Goal: Answer question/provide support: Share knowledge or assist other users

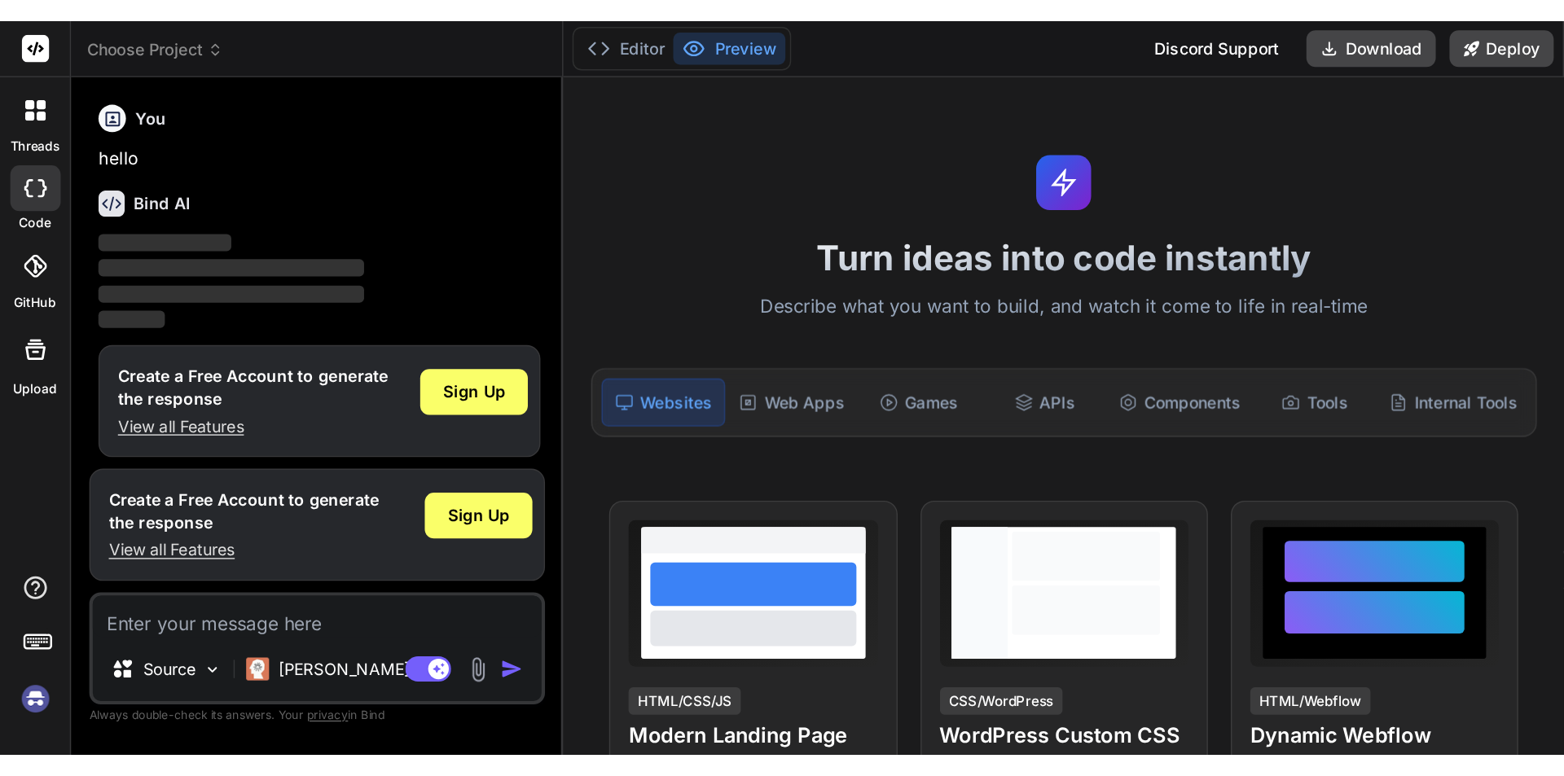
scroll to position [8, 0]
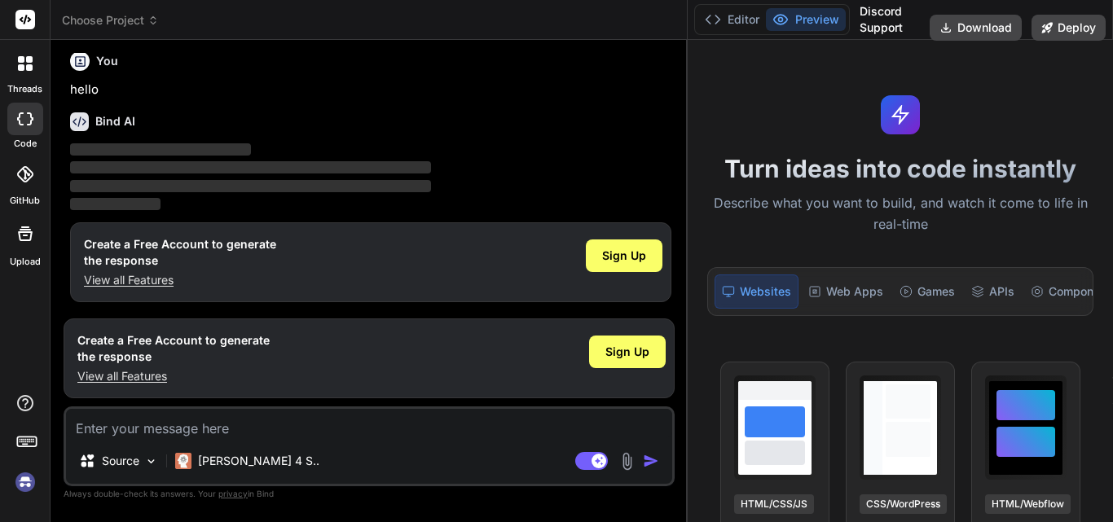
drag, startPoint x: 401, startPoint y: 76, endPoint x: 708, endPoint y: 79, distance: 307.1
click at [708, 79] on div "Choose Project Created with Pixso. Bind AI Web Search Created with Pixso. Code …" at bounding box center [581, 261] width 1062 height 522
click at [127, 425] on textarea at bounding box center [369, 423] width 606 height 29
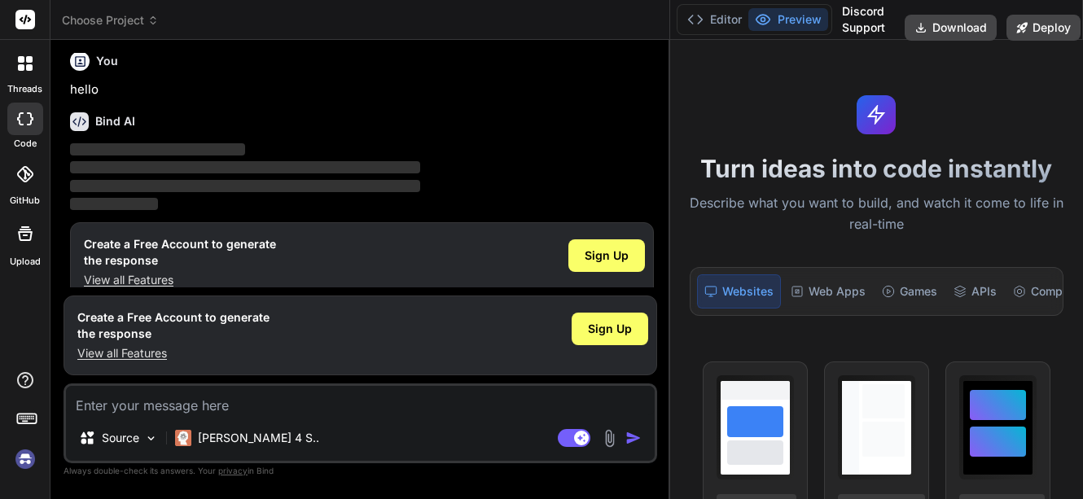
type textarea "x"
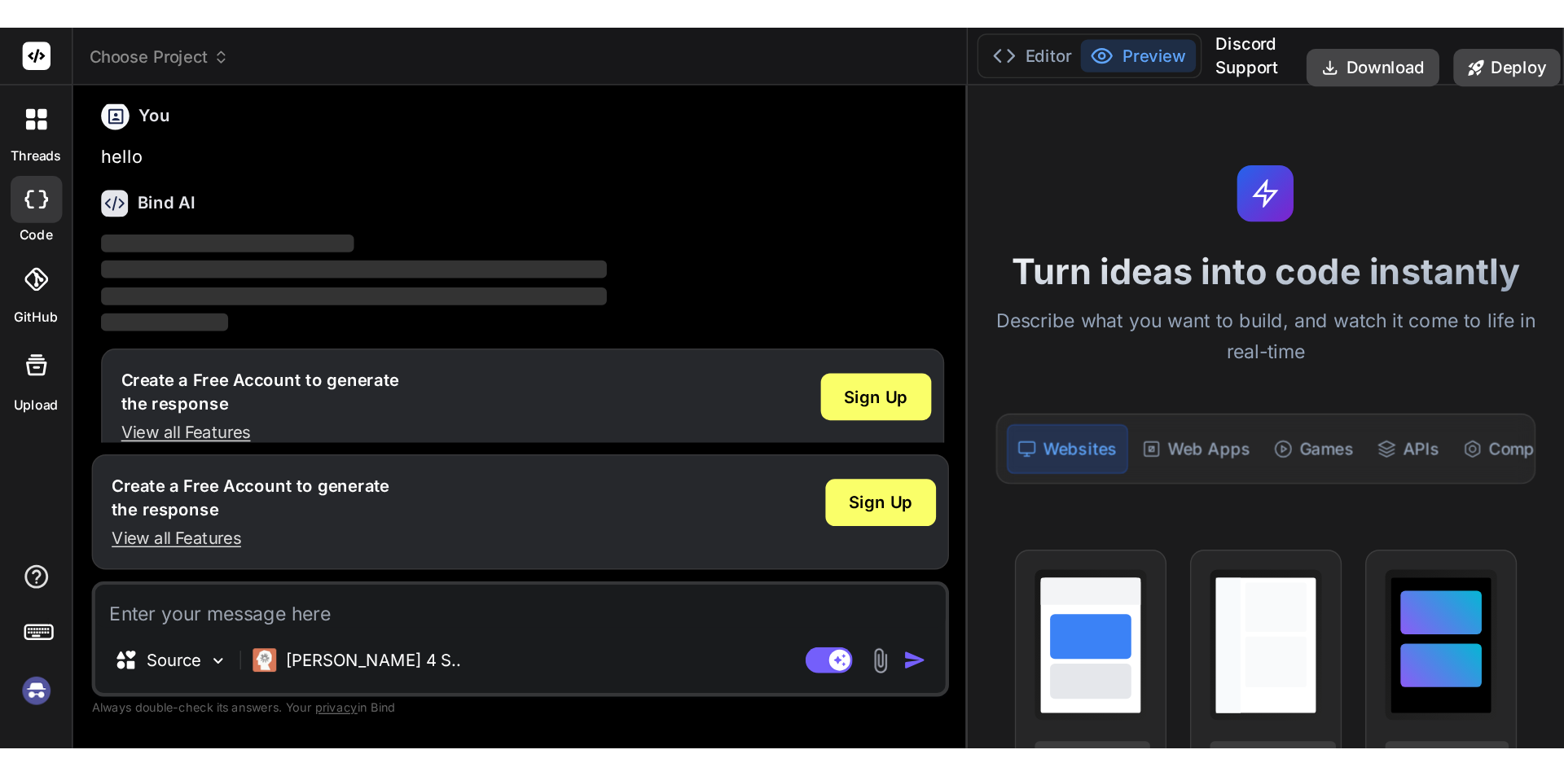
scroll to position [0, 0]
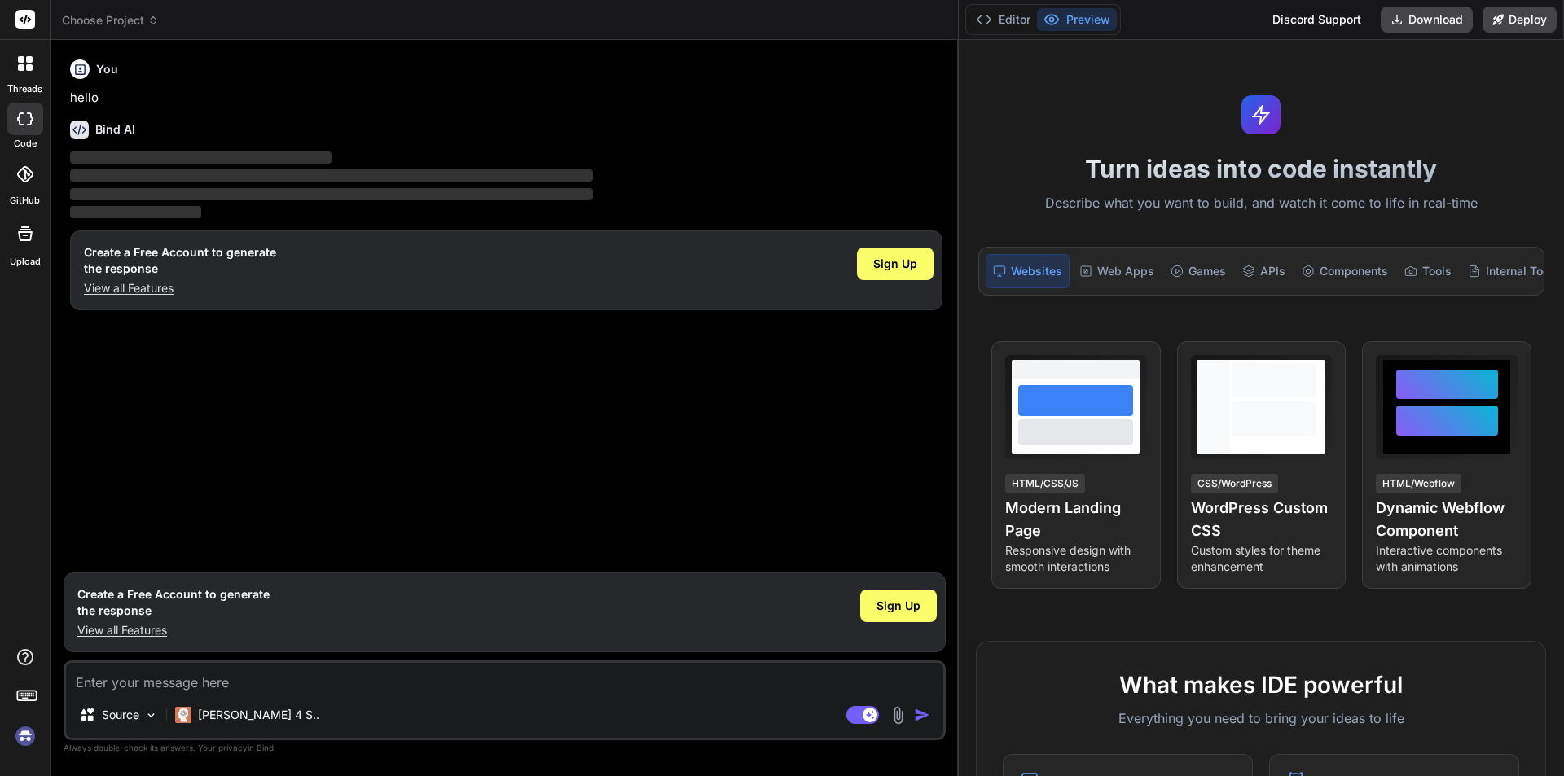
click at [119, 521] on textarea at bounding box center [504, 677] width 877 height 29
type textarea "p"
type textarea "x"
type textarea "pr"
type textarea "x"
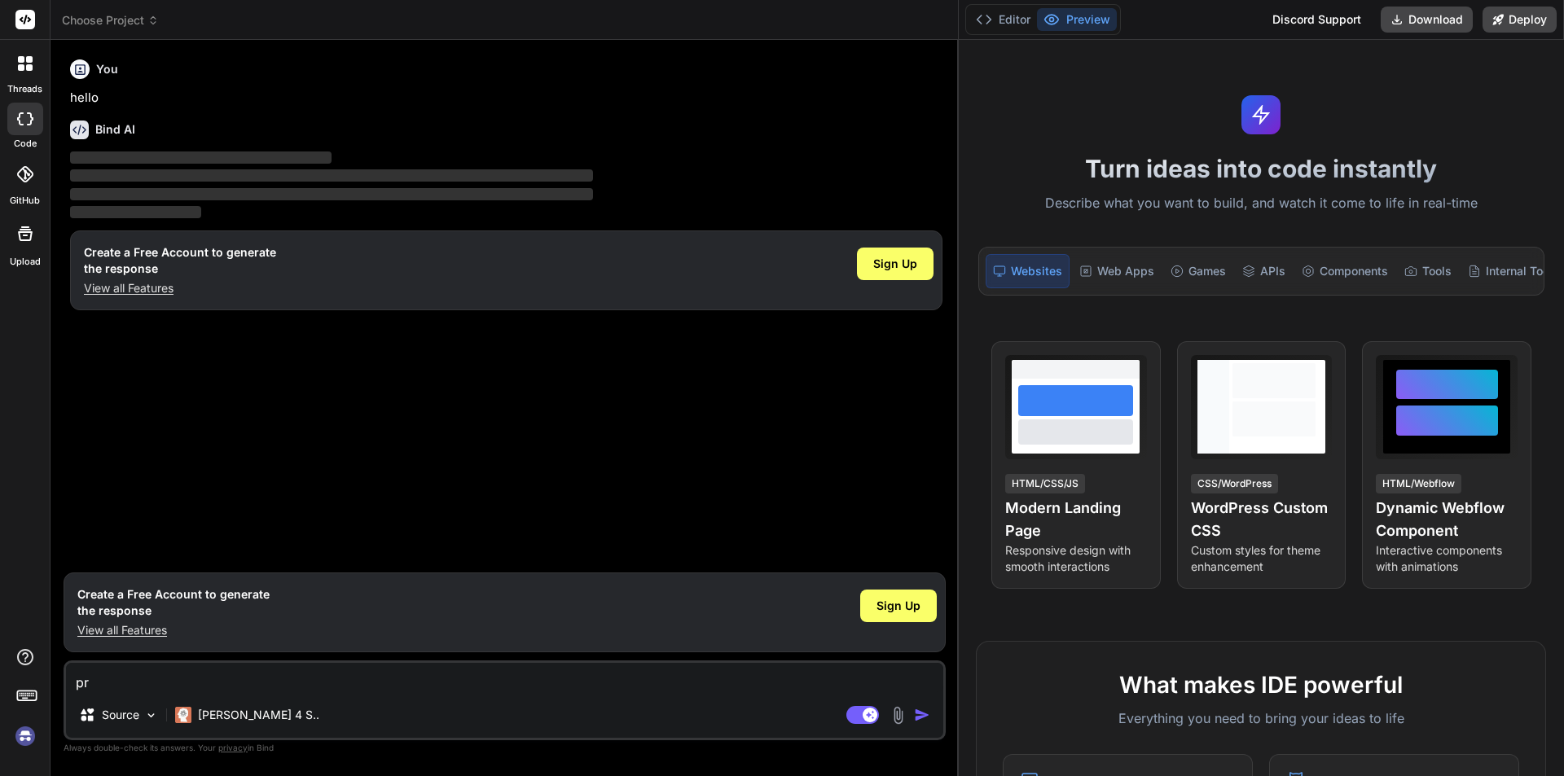
type textarea "pre"
type textarea "x"
type textarea "prev"
type textarea "x"
type textarea "previ"
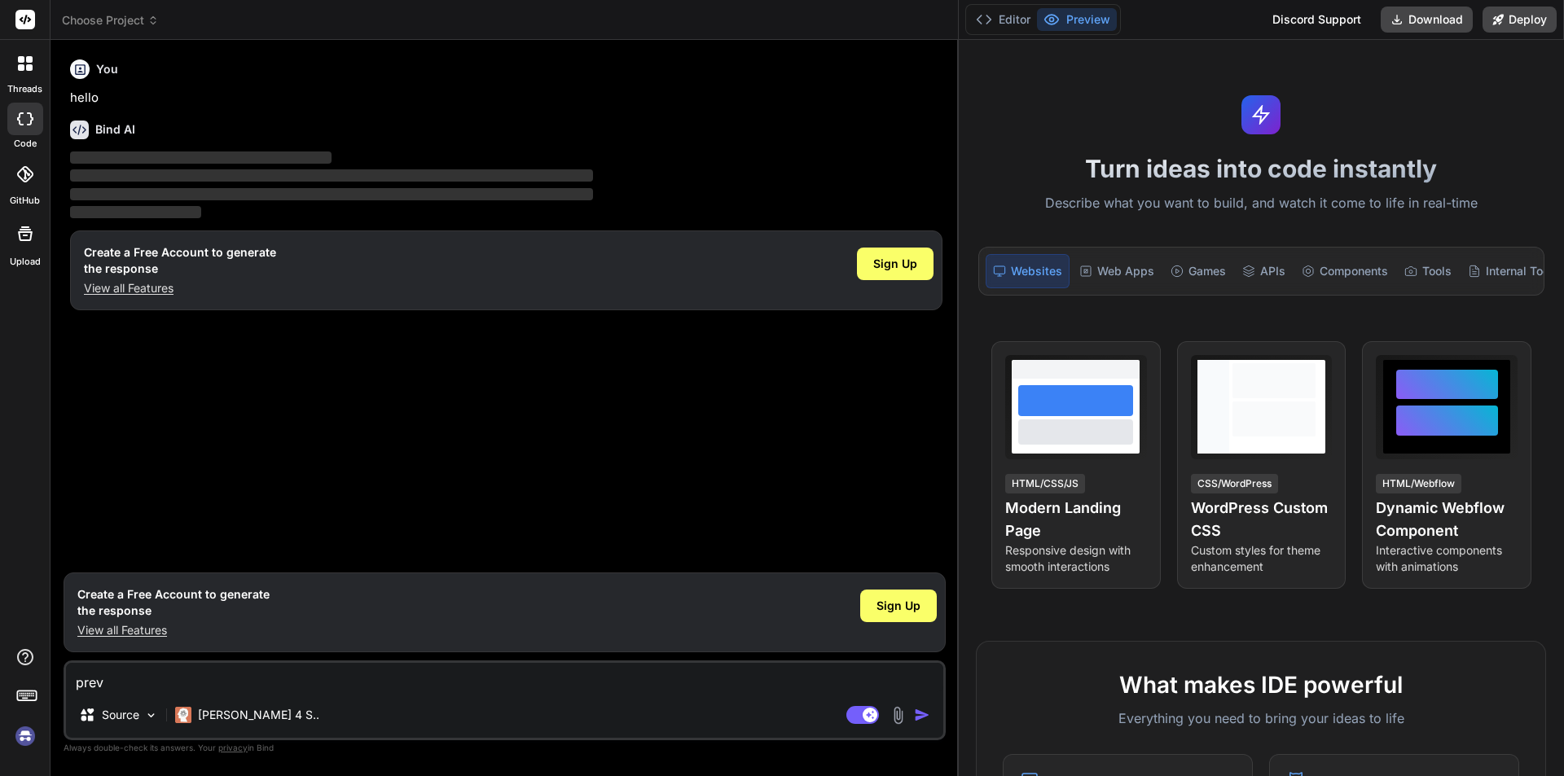
type textarea "x"
type textarea "previo"
type textarea "x"
type textarea "previou"
type textarea "x"
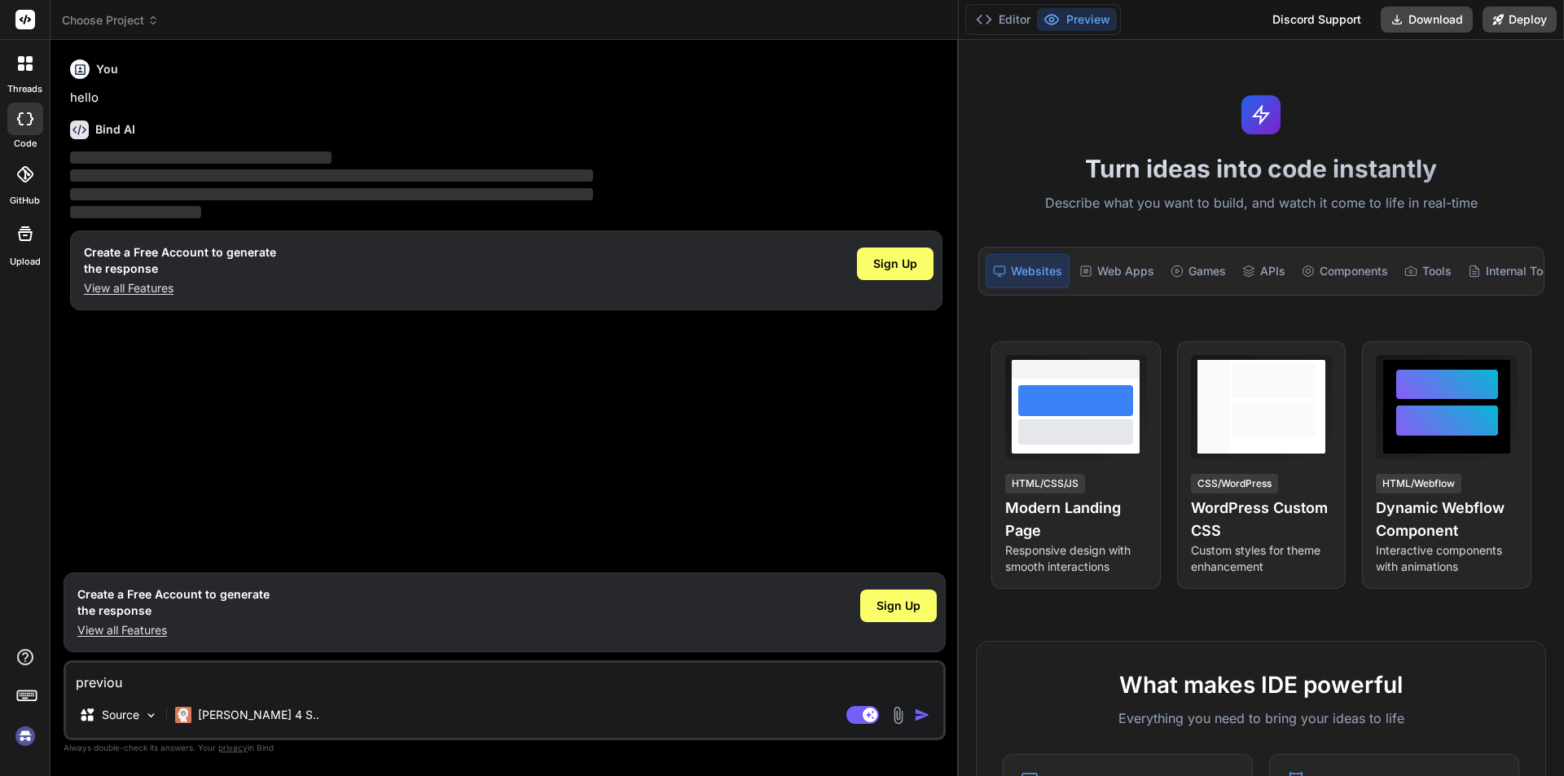
type textarea "previous"
type textarea "x"
type textarea "previousl"
type textarea "x"
type textarea "previously"
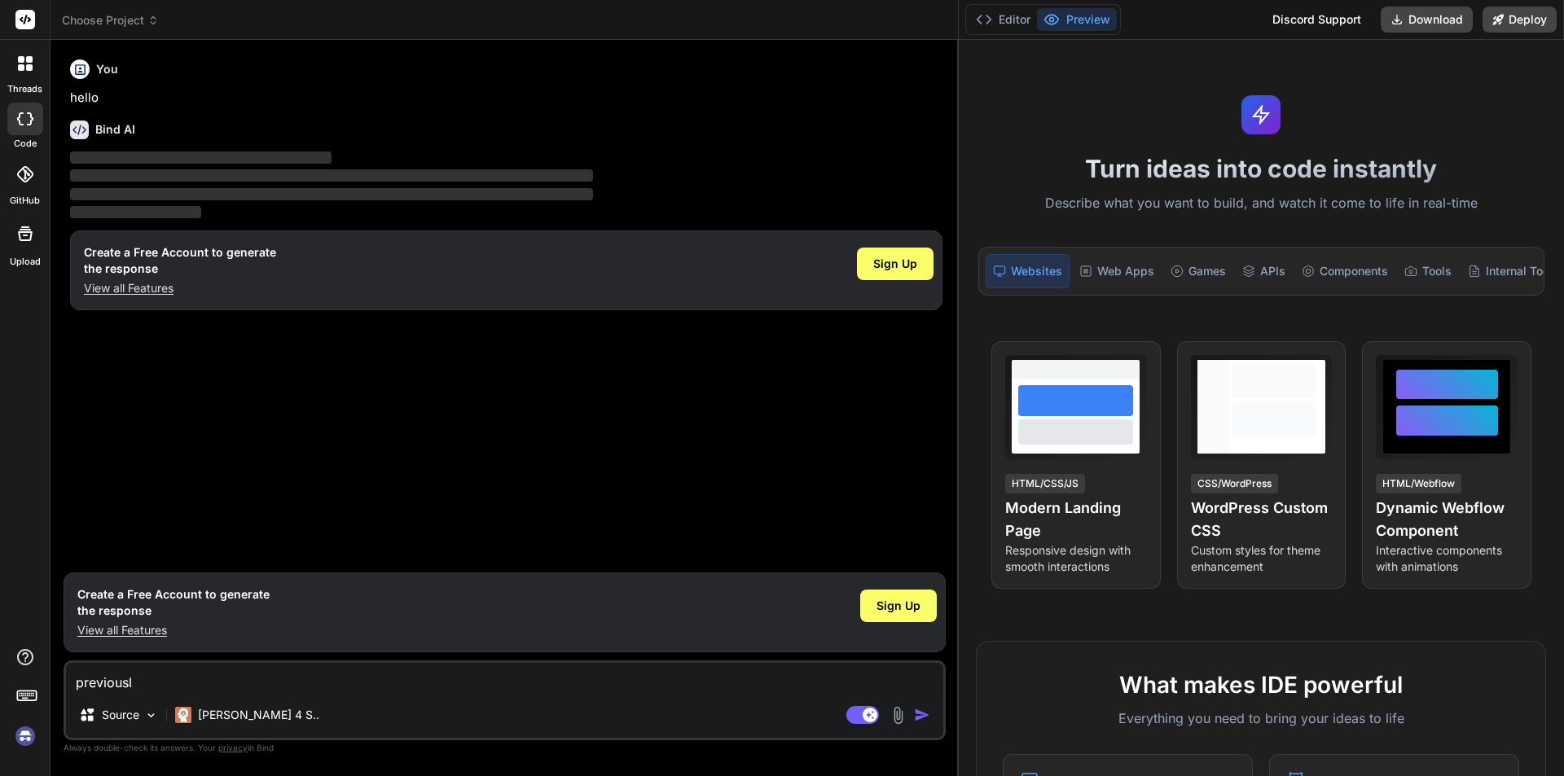
type textarea "x"
type textarea "previously"
type textarea "x"
type textarea "previously w"
type textarea "x"
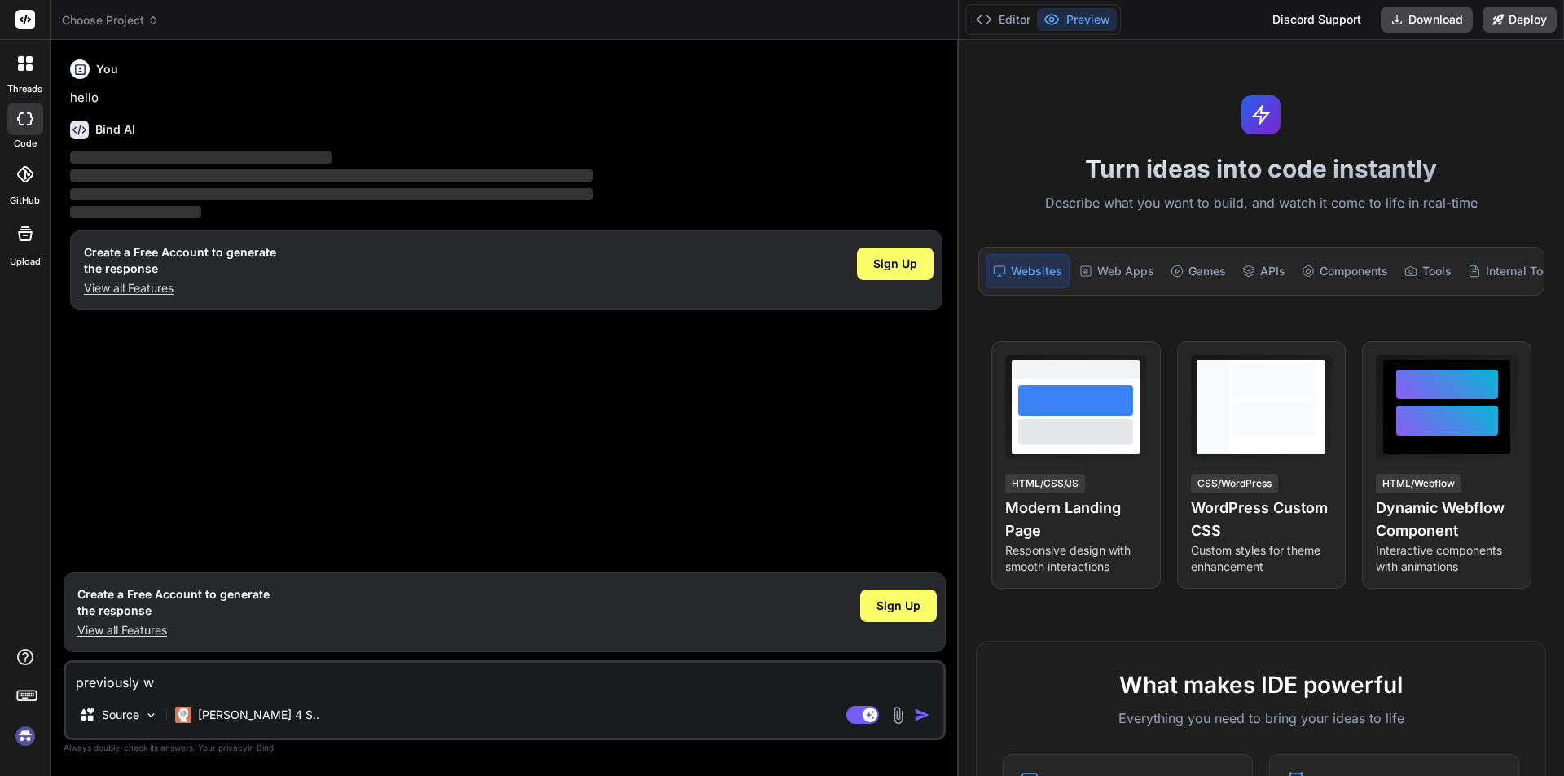
type textarea "previously we"
type textarea "x"
type textarea "previously we"
type textarea "x"
type textarea "previously we h"
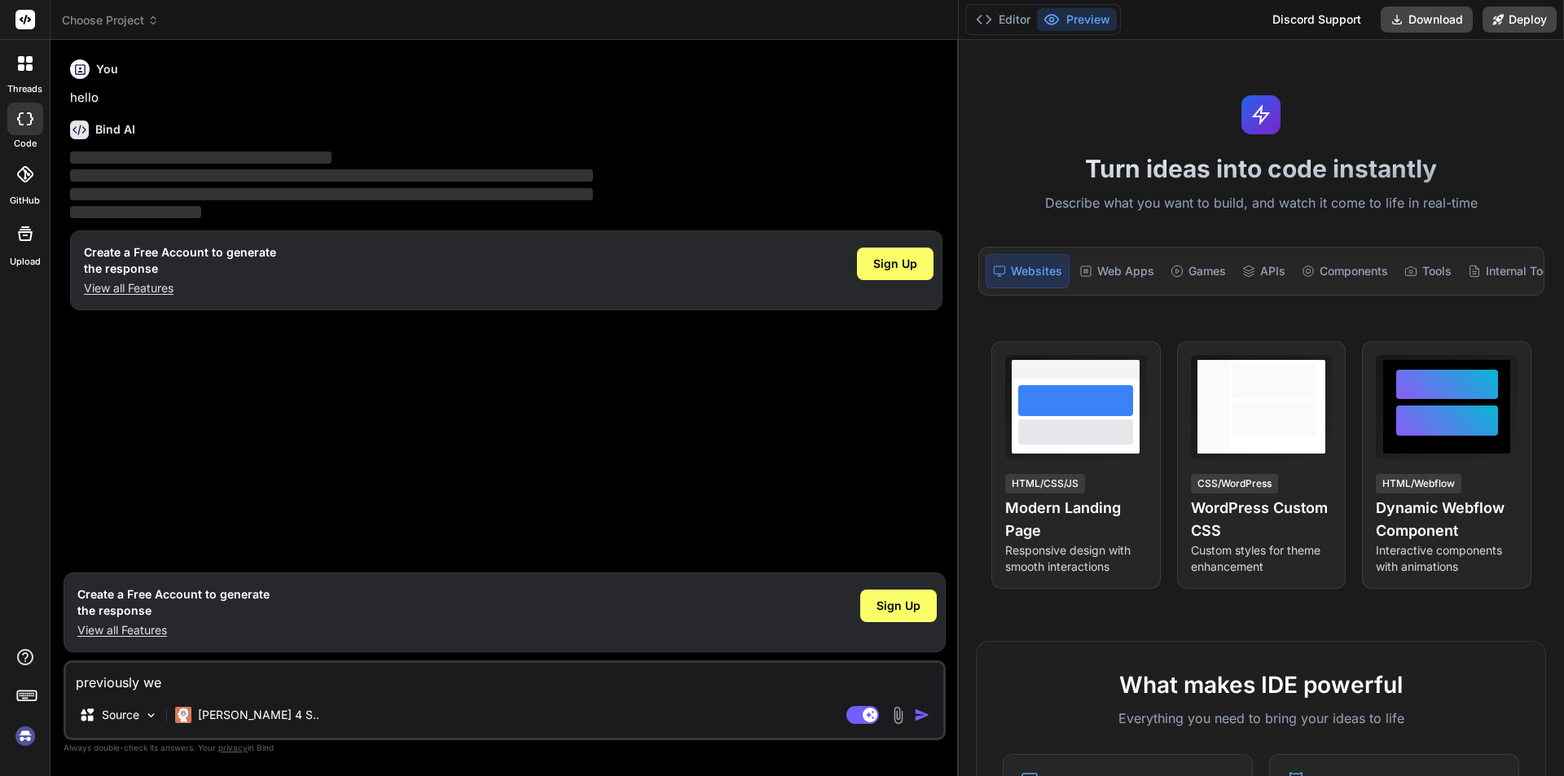
type textarea "x"
type textarea "previously we ha"
type textarea "x"
type textarea "previously we hav"
type textarea "x"
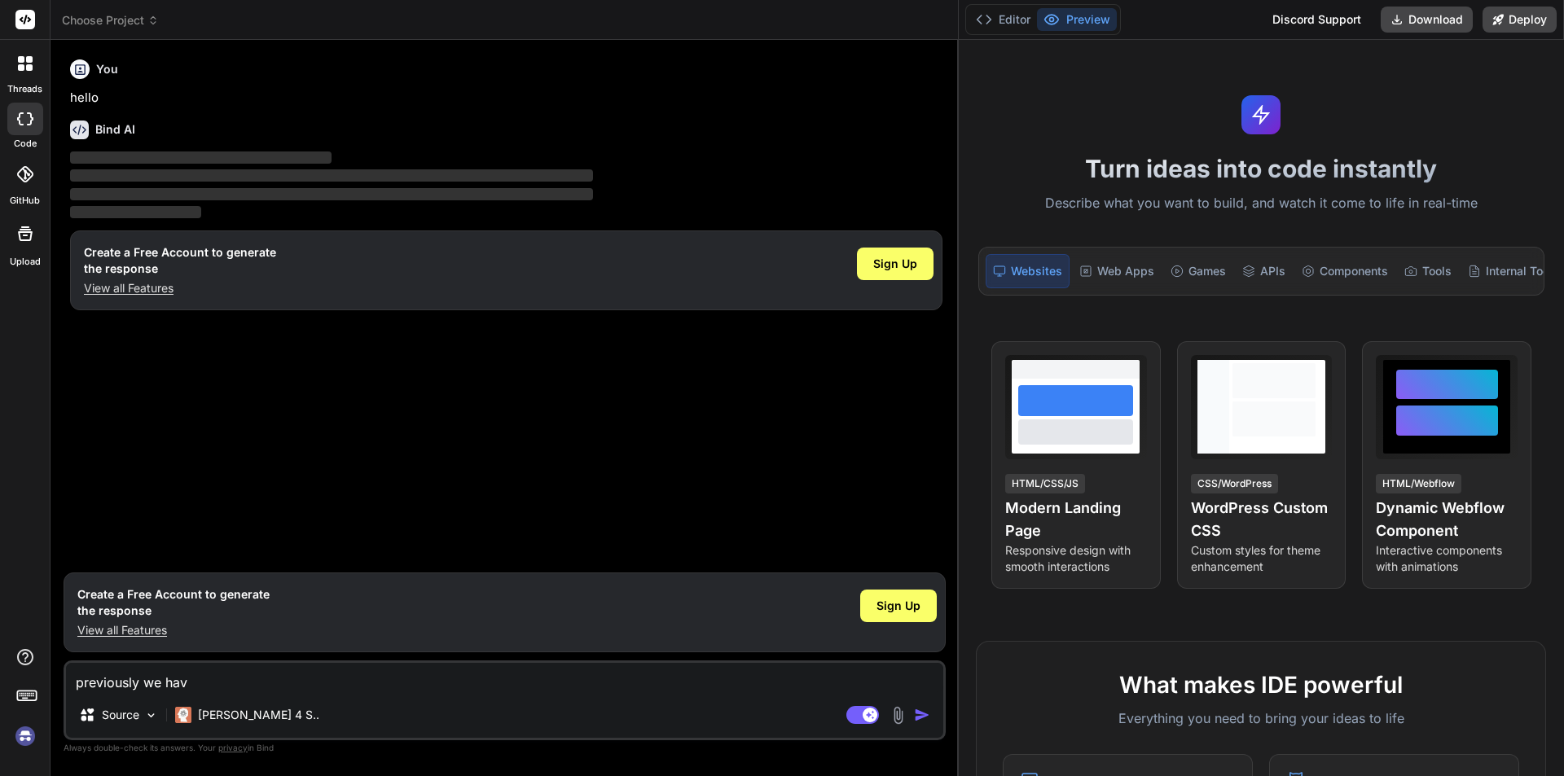
type textarea "previously we have"
type textarea "x"
click at [265, 521] on textarea "previously we have" at bounding box center [504, 677] width 877 height 29
type textarea "previously we have"
type textarea "x"
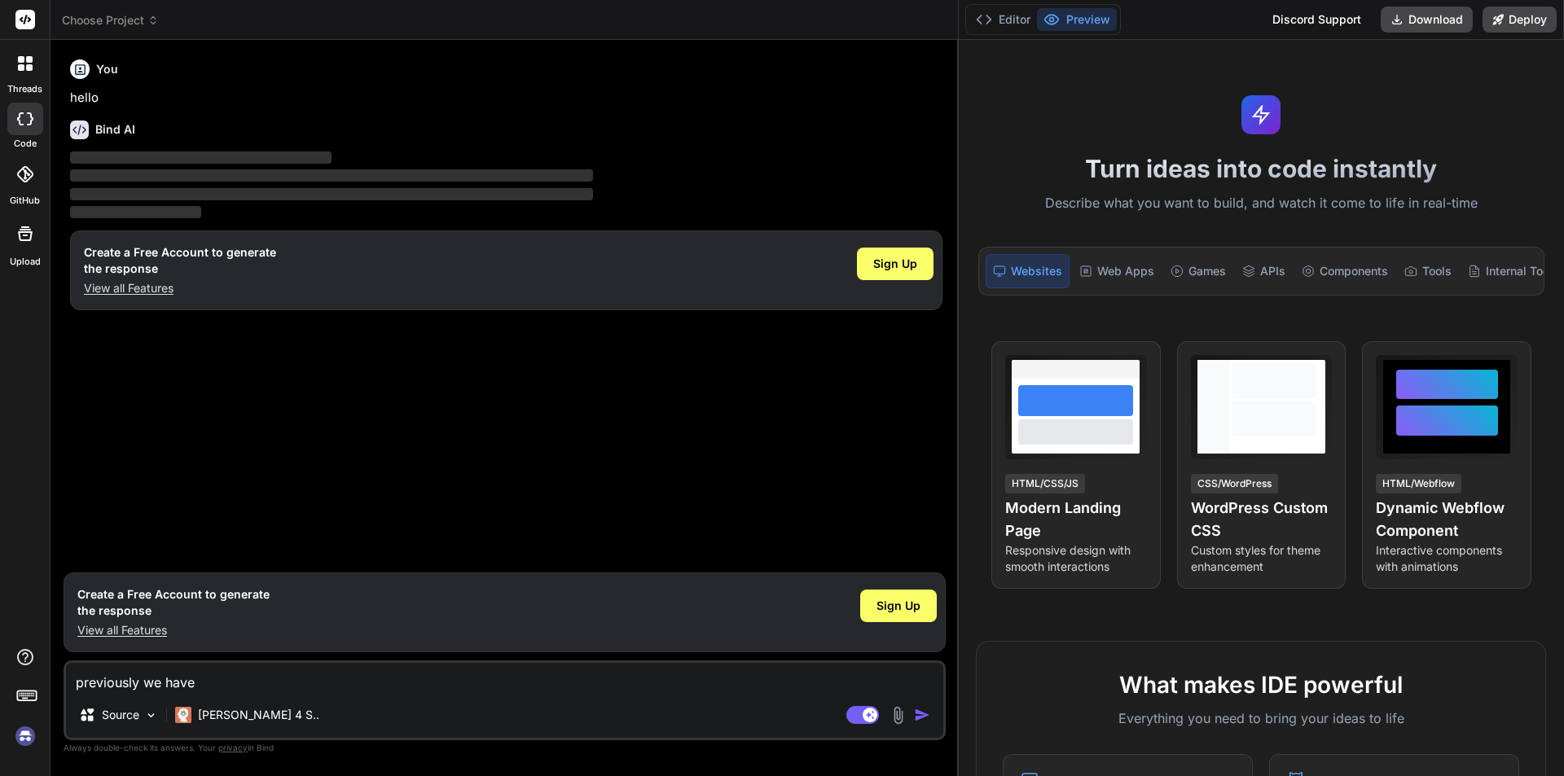
type textarea "previously we have c"
type textarea "x"
type textarea "previously we have cr"
type textarea "x"
type textarea "previously we have cre"
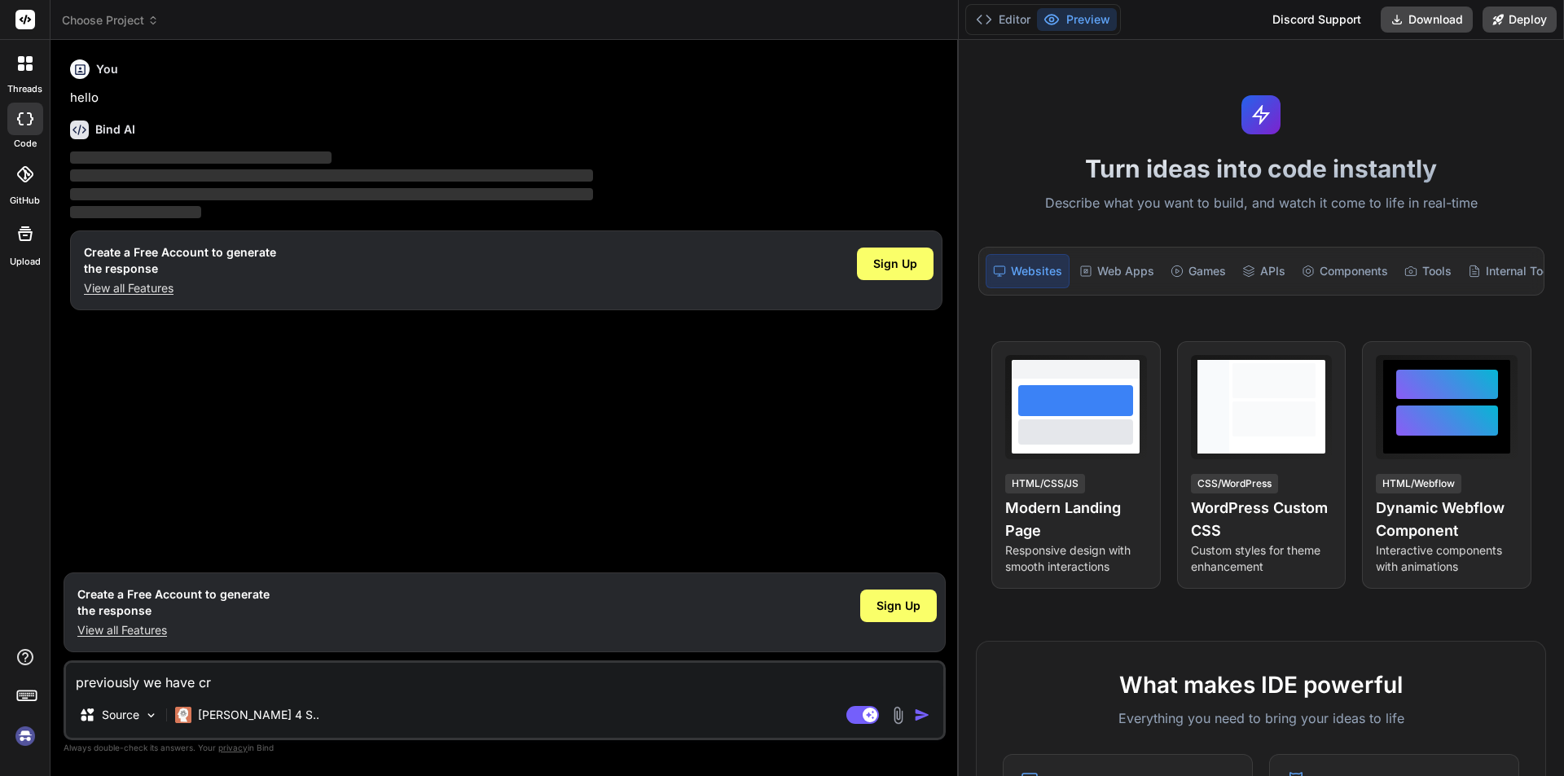
type textarea "x"
type textarea "previously we have crea"
type textarea "x"
type textarea "previously we have creat"
type textarea "x"
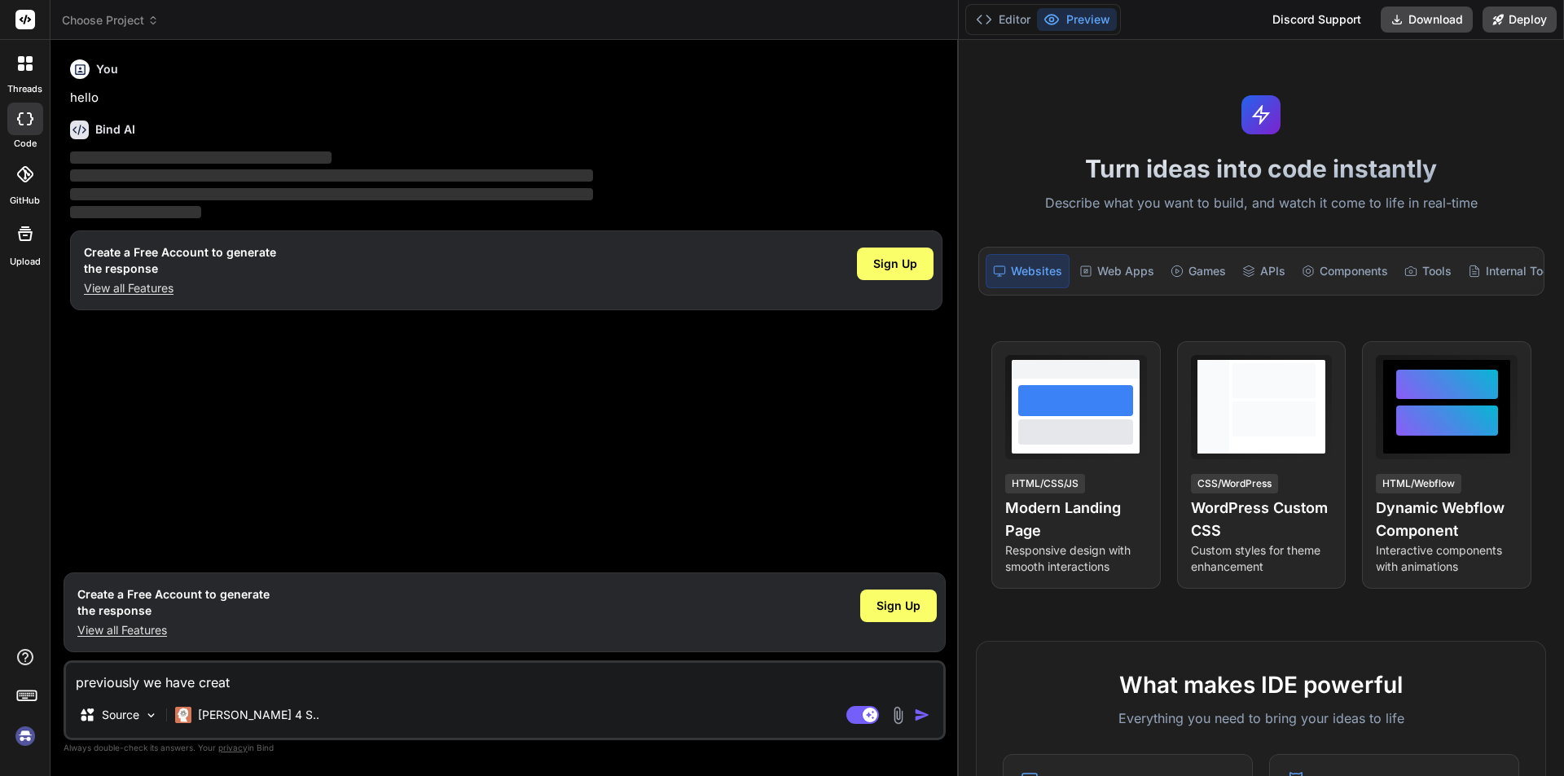
type textarea "previously we have create"
type textarea "x"
type textarea "previously we have create"
type textarea "x"
type textarea "previously we have create"
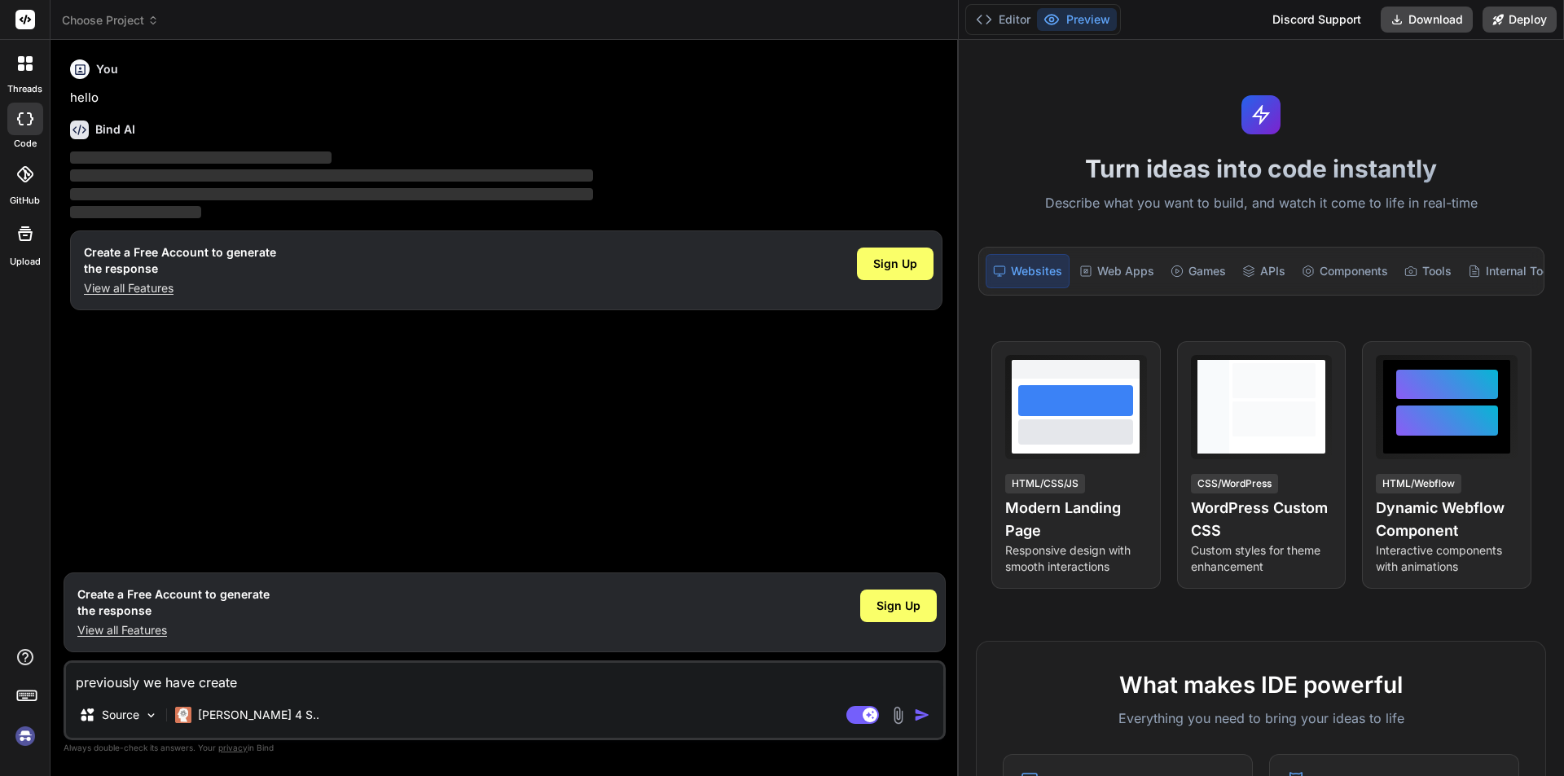
type textarea "x"
type textarea "previously we have created"
type textarea "x"
type textarea "previously we have created"
type textarea "x"
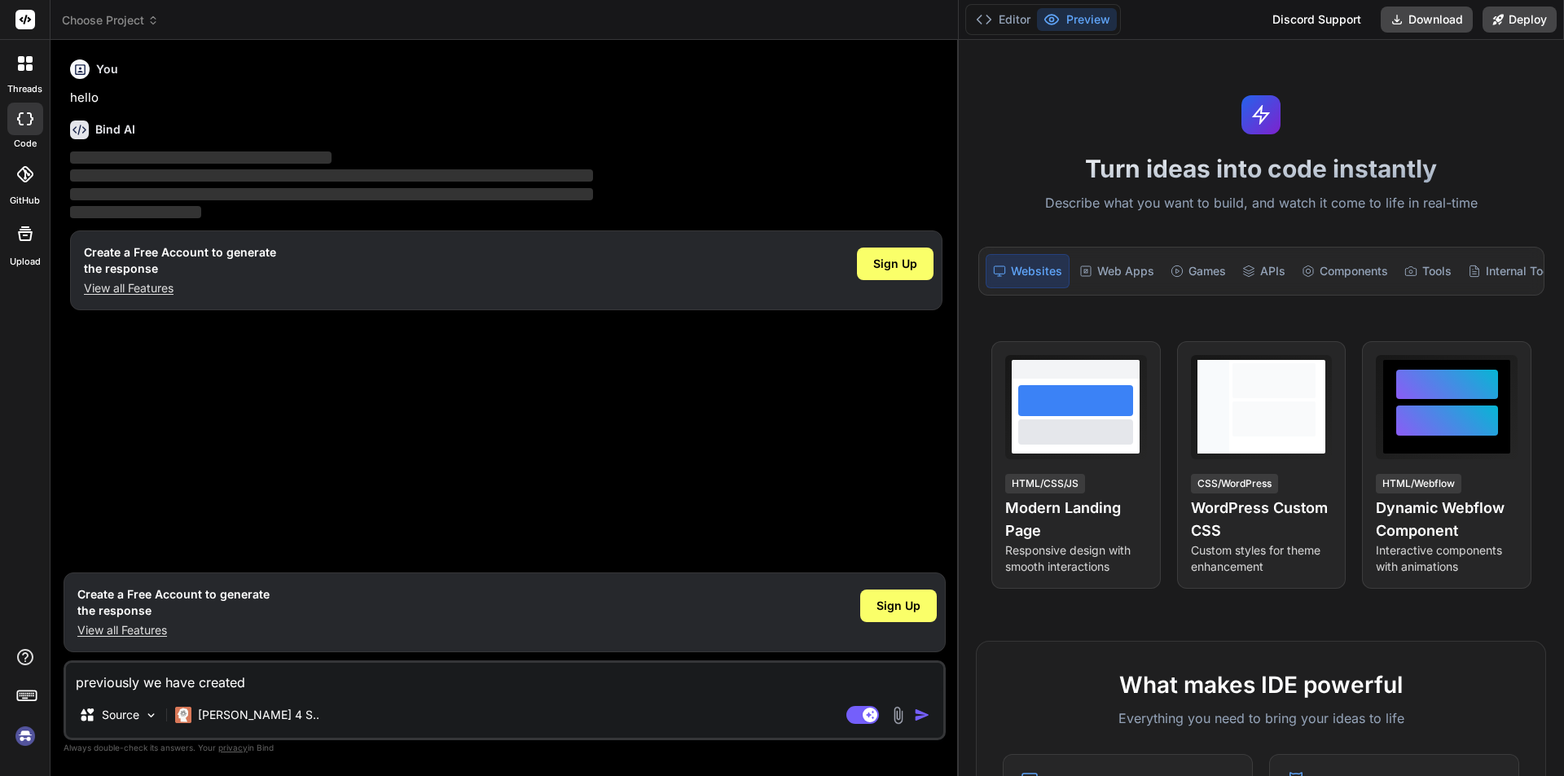
type textarea "previously we have created t"
type textarea "x"
type textarea "previously we have created th"
type textarea "x"
type textarea "previously we have created the"
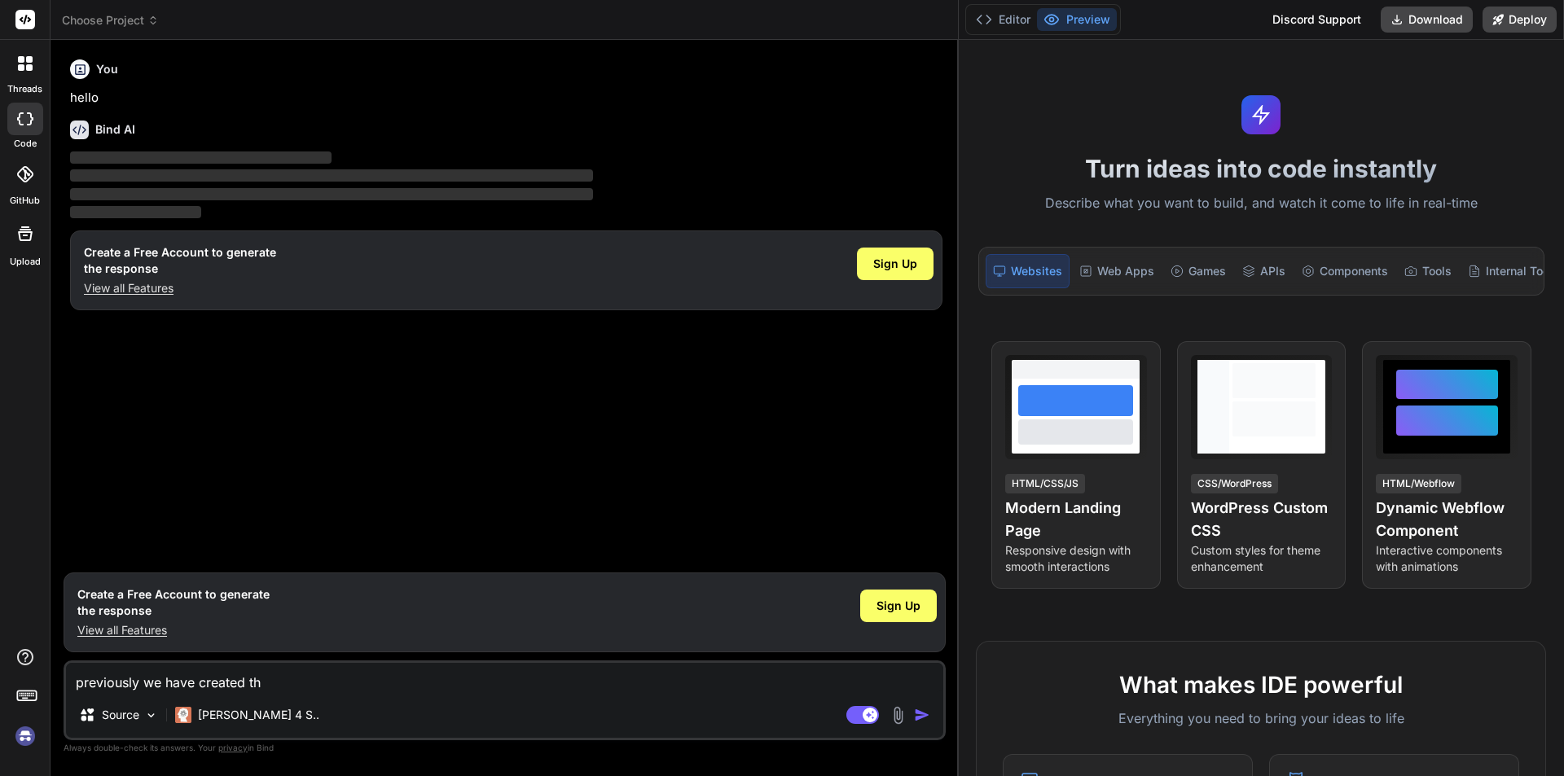
type textarea "x"
type textarea "previously we have created the3"
type textarea "x"
type textarea "previously we have created the3"
type textarea "x"
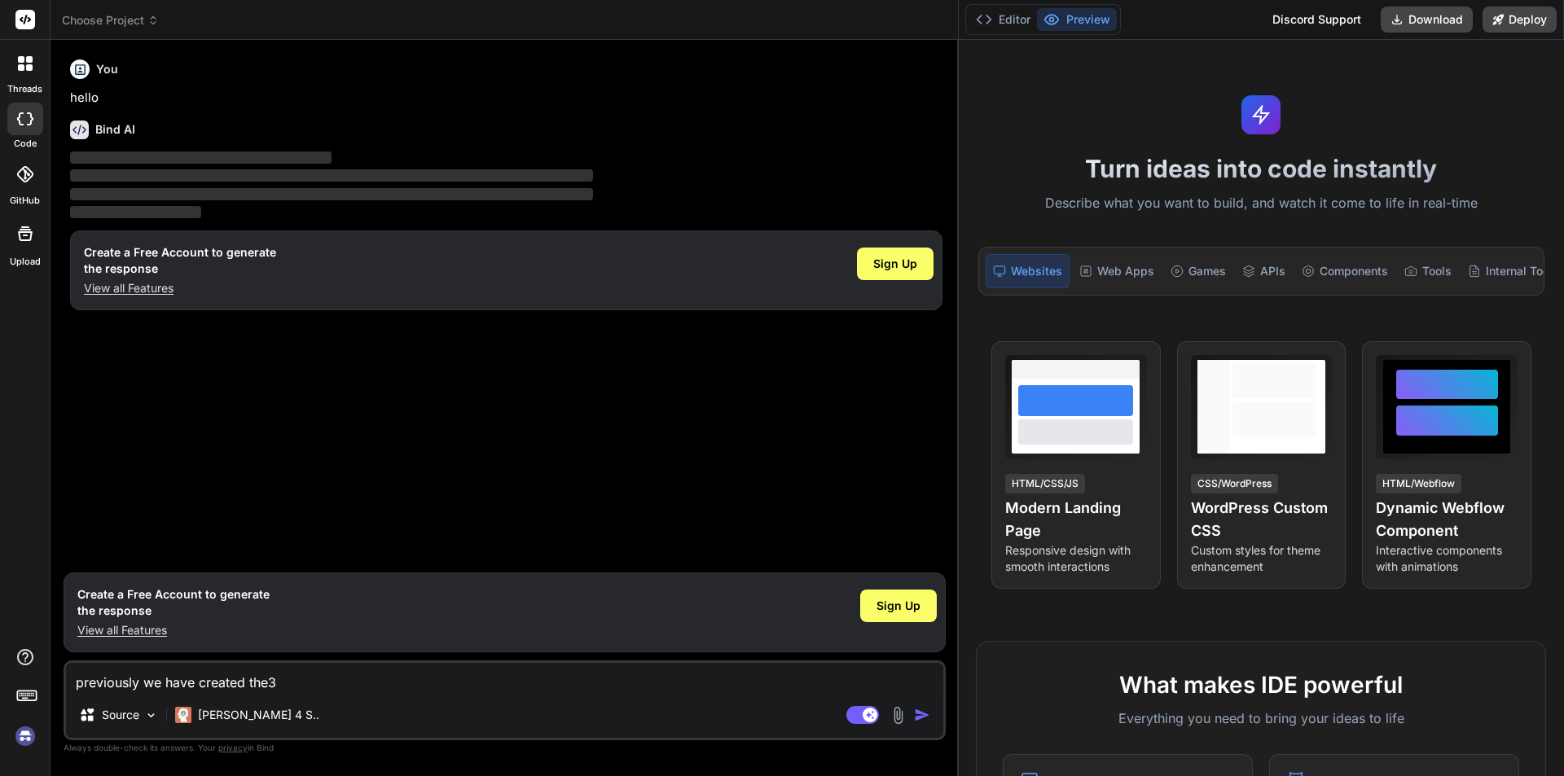
type textarea "previously we have created the3 d"
type textarea "x"
type textarea "previously we have created the3 da"
type textarea "x"
type textarea "previously we have created the3 dat"
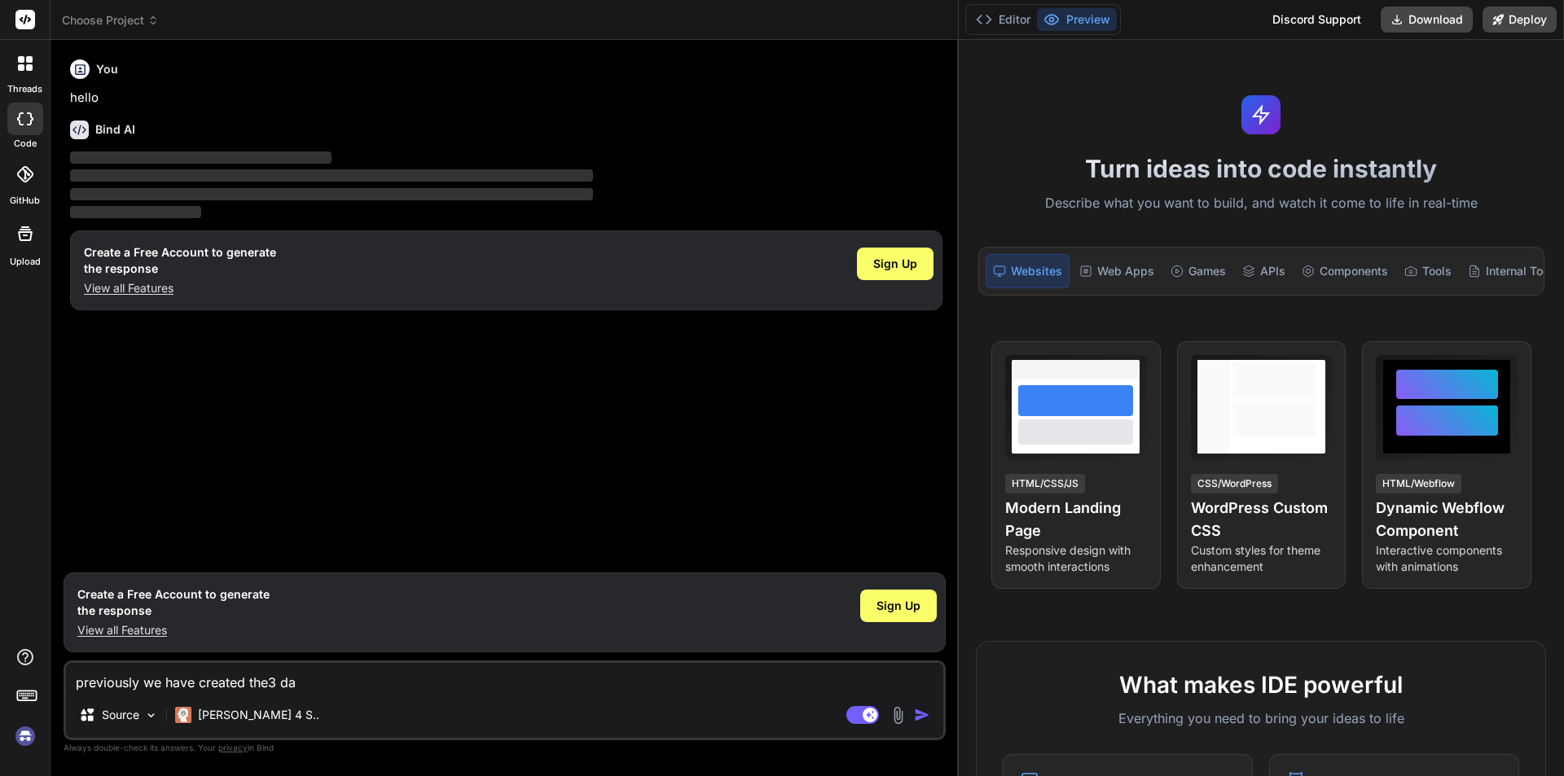
type textarea "x"
type textarea "previously we have created the3 data"
type textarea "x"
type textarea "previously we have created the3 data"
type textarea "x"
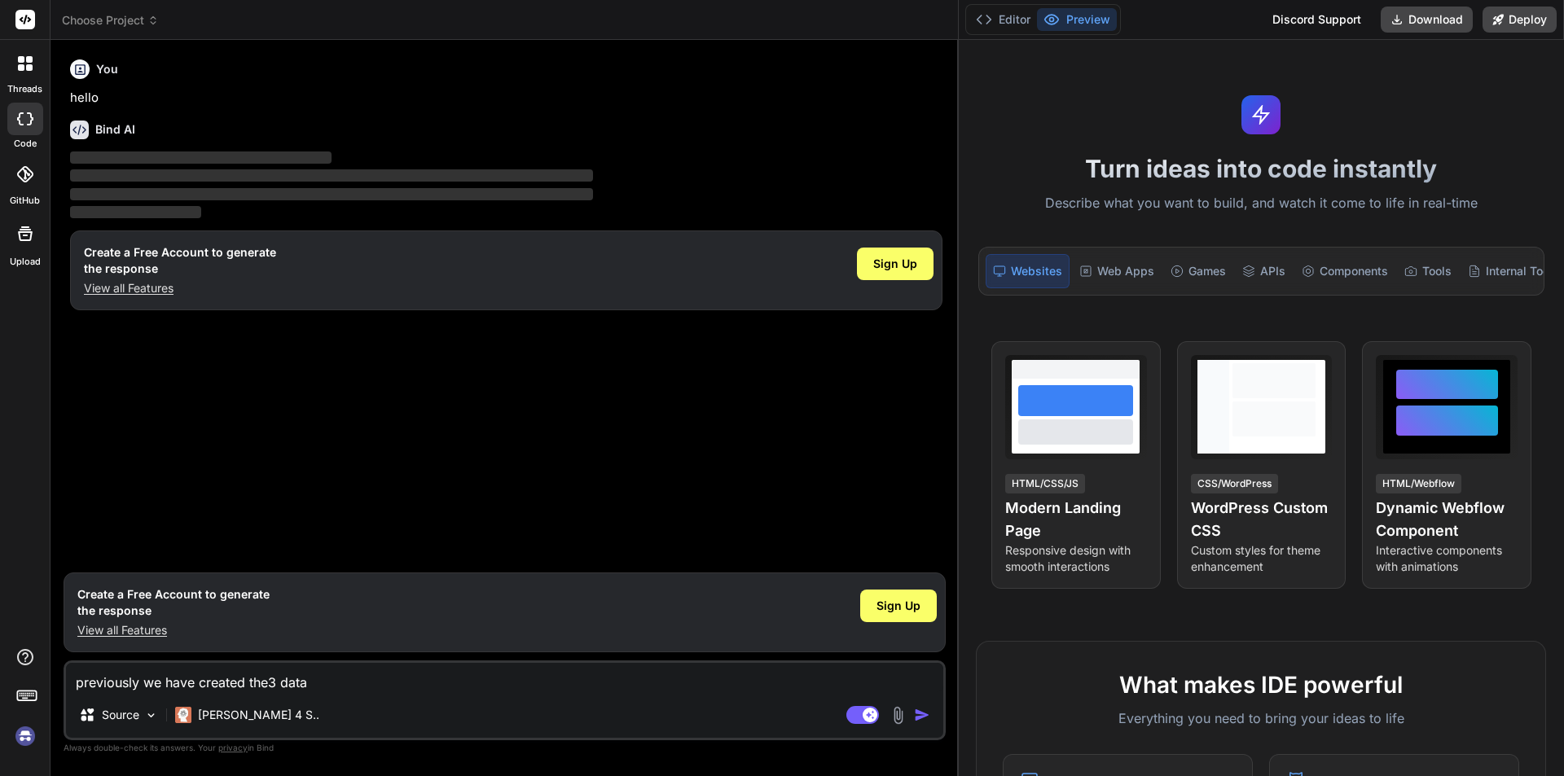
type textarea "previously we have created the3 data a"
type textarea "x"
type textarea "previously we have created the3 data ap"
type textarea "x"
type textarea "previously we have created the3 data api"
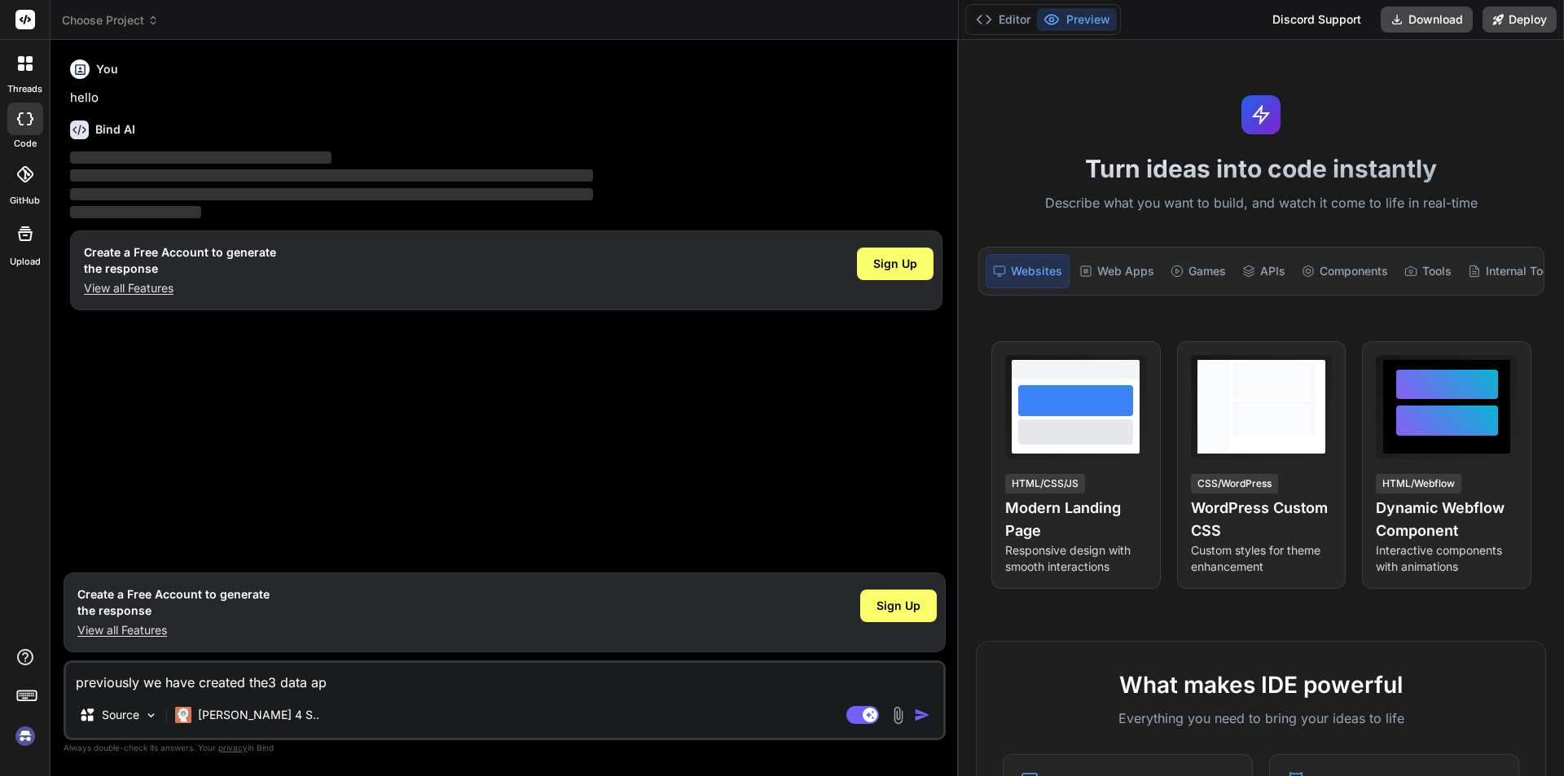
type textarea "x"
type textarea "previously we have created the3 data api"
type textarea "x"
type textarea "previously we have created the3 data api a"
type textarea "x"
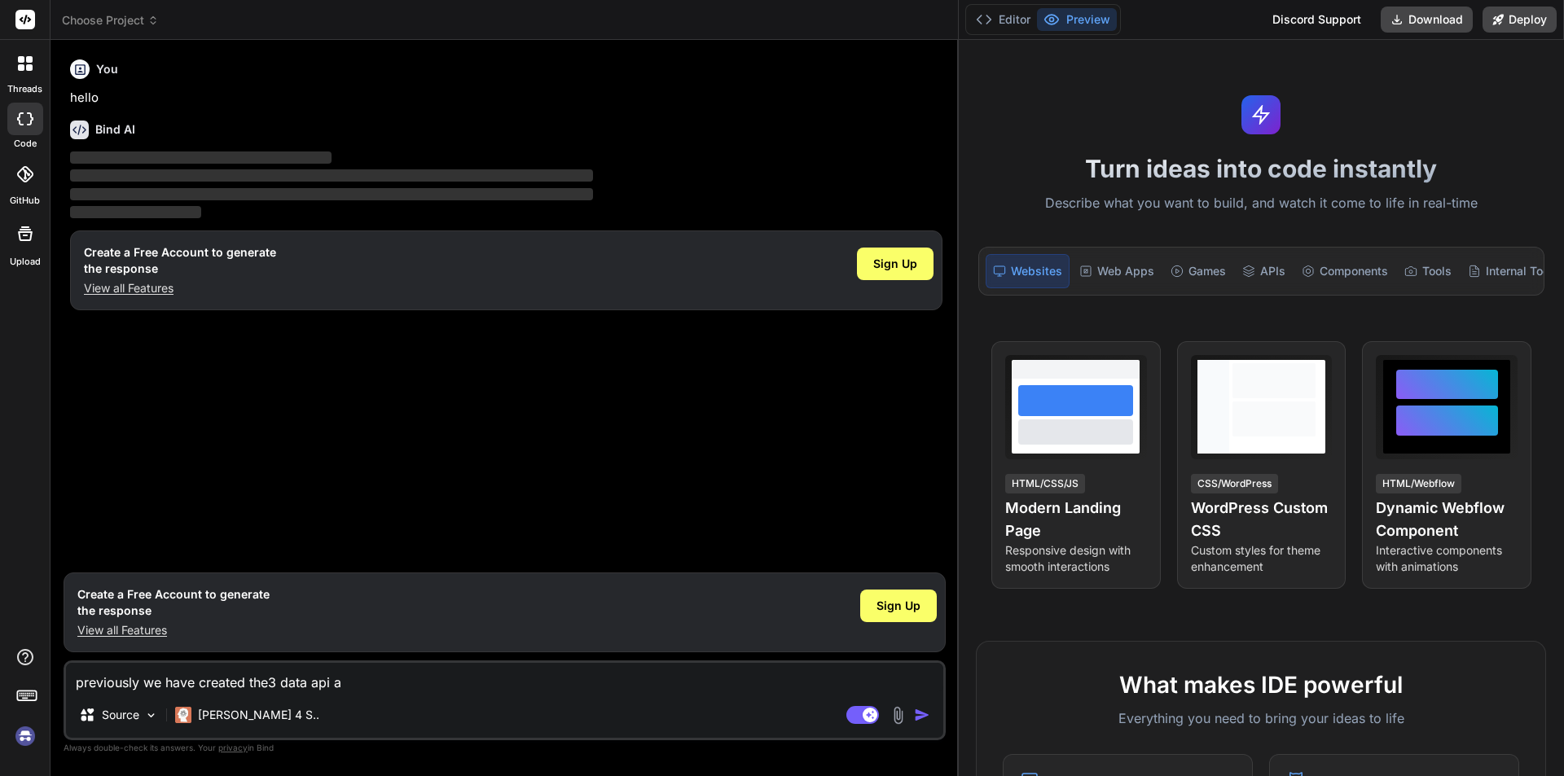
type textarea "previously we have created the3 data api"
type textarea "x"
type textarea "previously we have created the3 data api i"
type textarea "x"
type textarea "previously we have created the3 data api in"
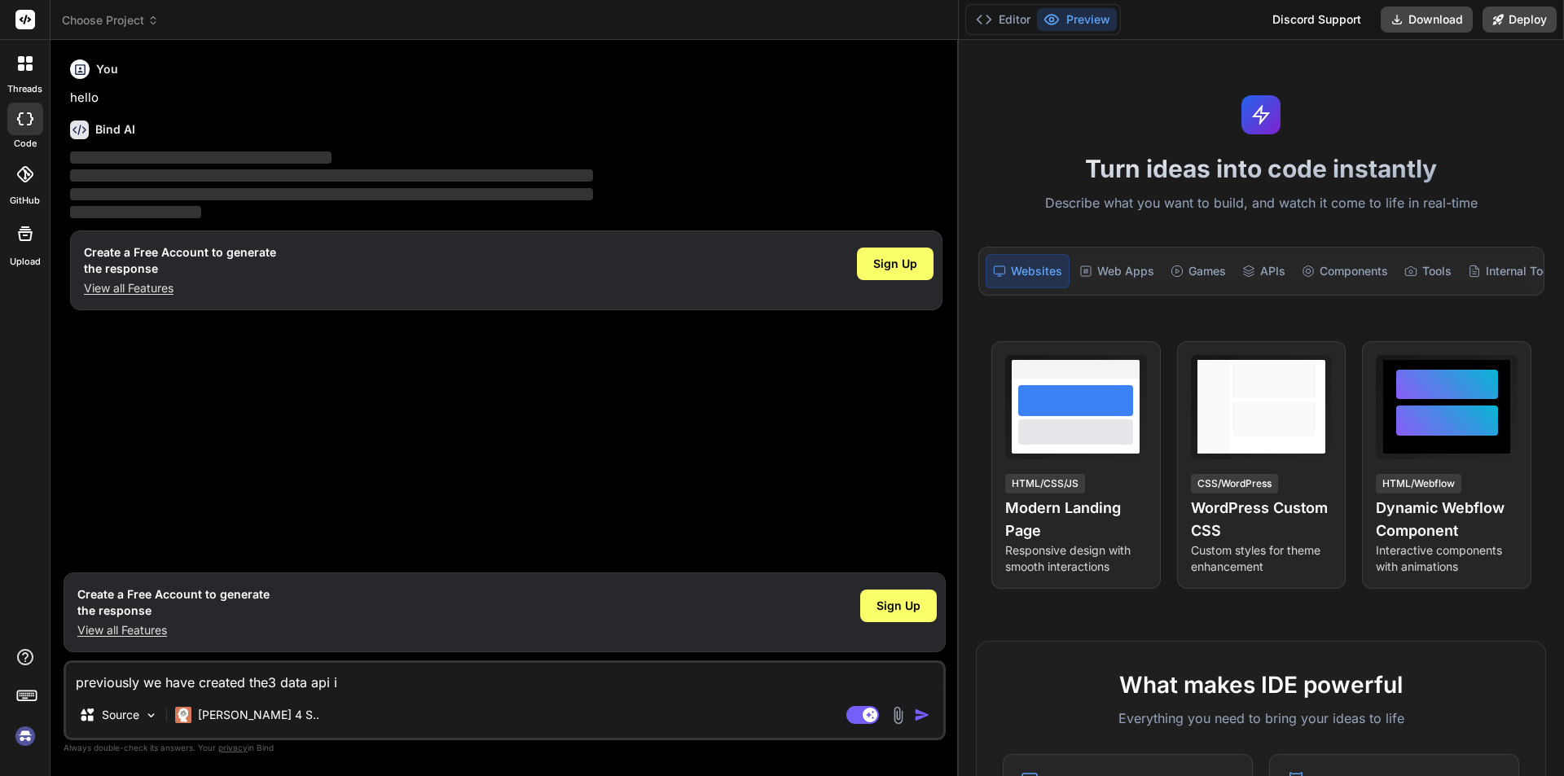
type textarea "x"
type textarea "previously we have created the3 data api in"
type textarea "x"
type textarea "previously we have created the3 data api in m"
type textarea "x"
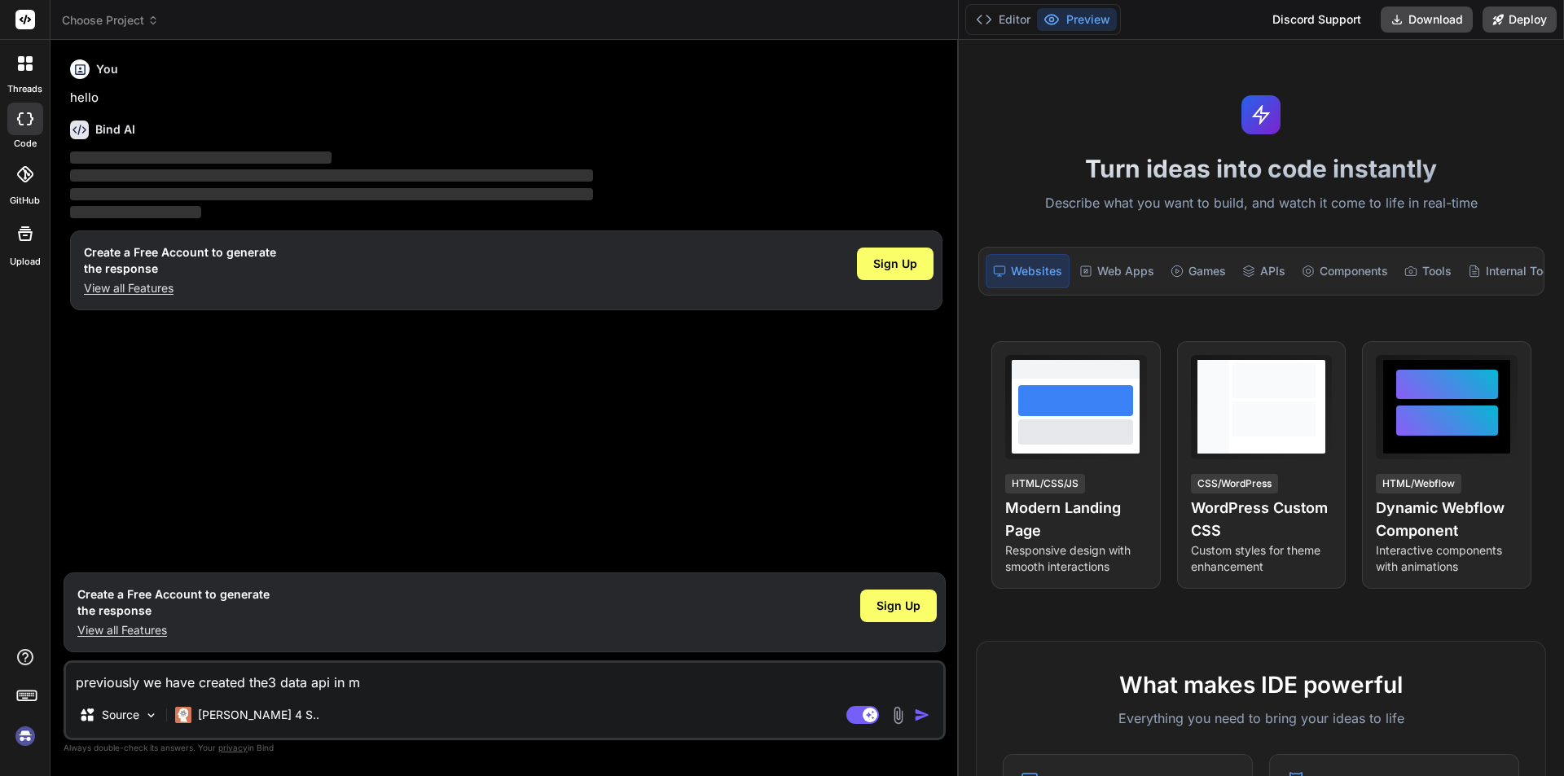
type textarea "previously we have created the3 data api in mo"
type textarea "x"
type textarea "previously we have created the3 data api in mon"
type textarea "x"
type textarea "previously we have created the3 data api in mong"
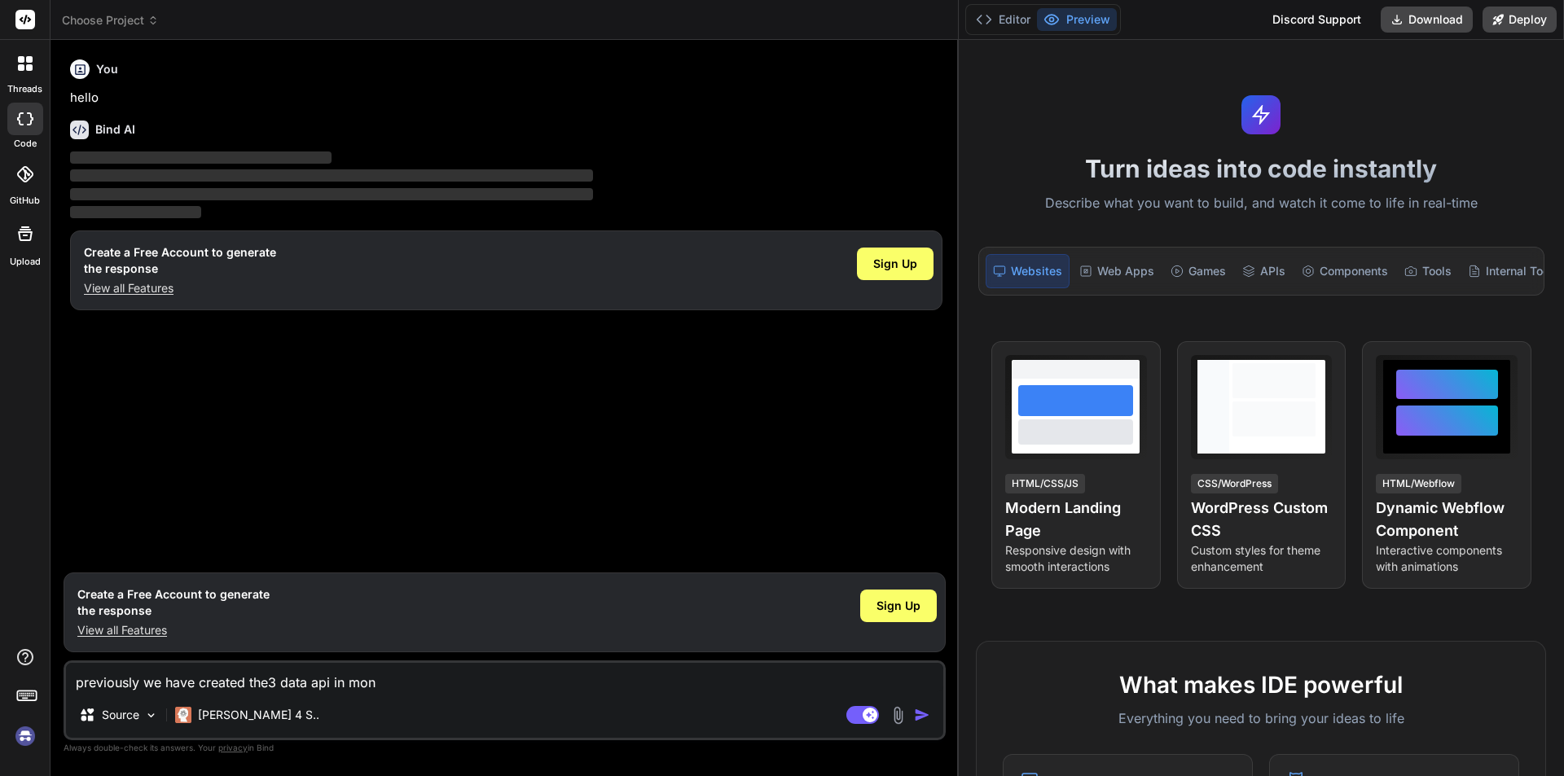
type textarea "x"
type textarea "previously we have created the3 data api in mongo"
type textarea "x"
type textarea "previously we have created the3 data api in mongod"
type textarea "x"
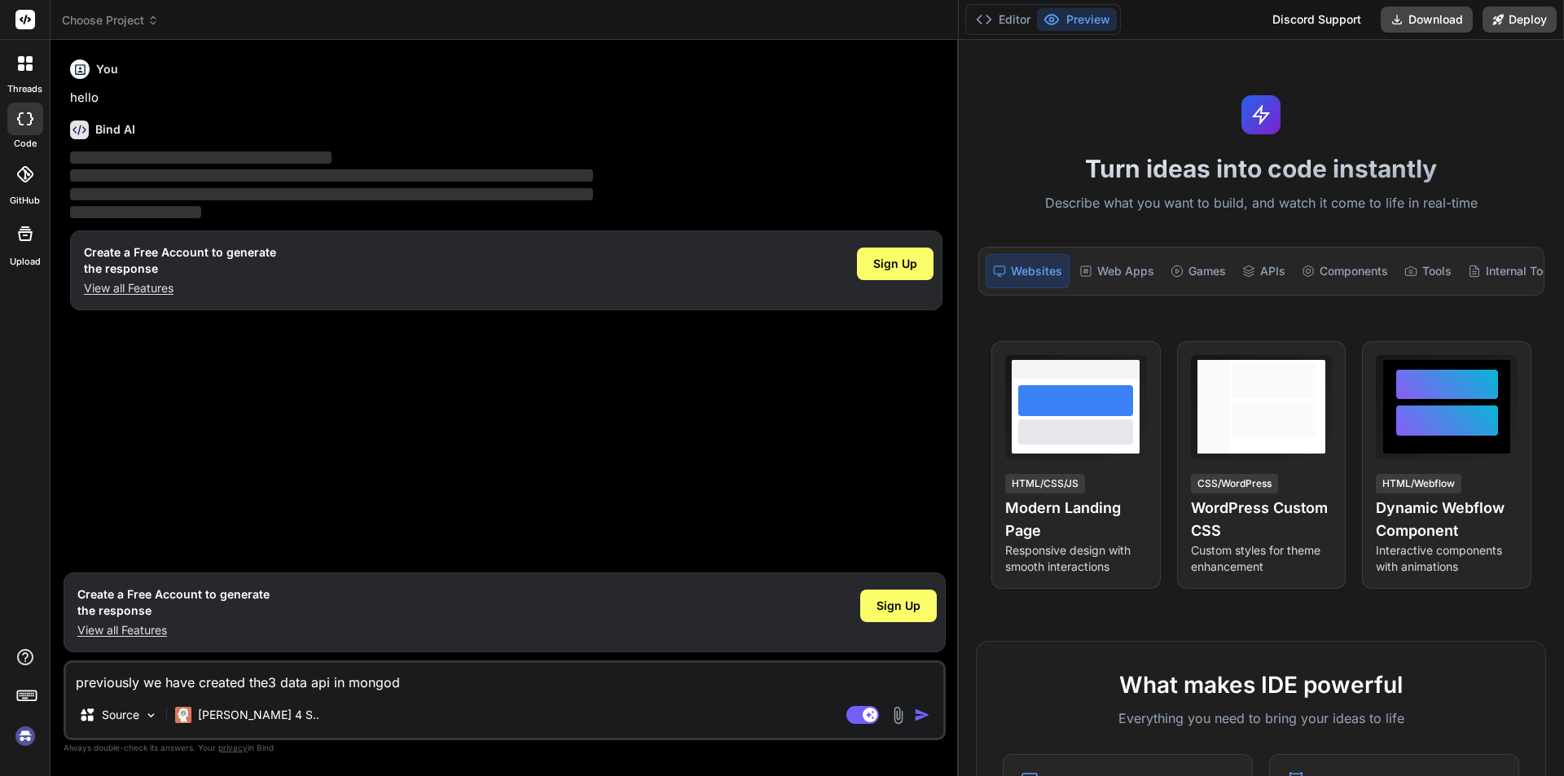
type textarea "previously we have created the3 data api in mongodb"
type textarea "x"
type textarea "previously we have created the3 data api in mongodb"
type textarea "x"
type textarea "previously we have created the3 data api in mongodb a"
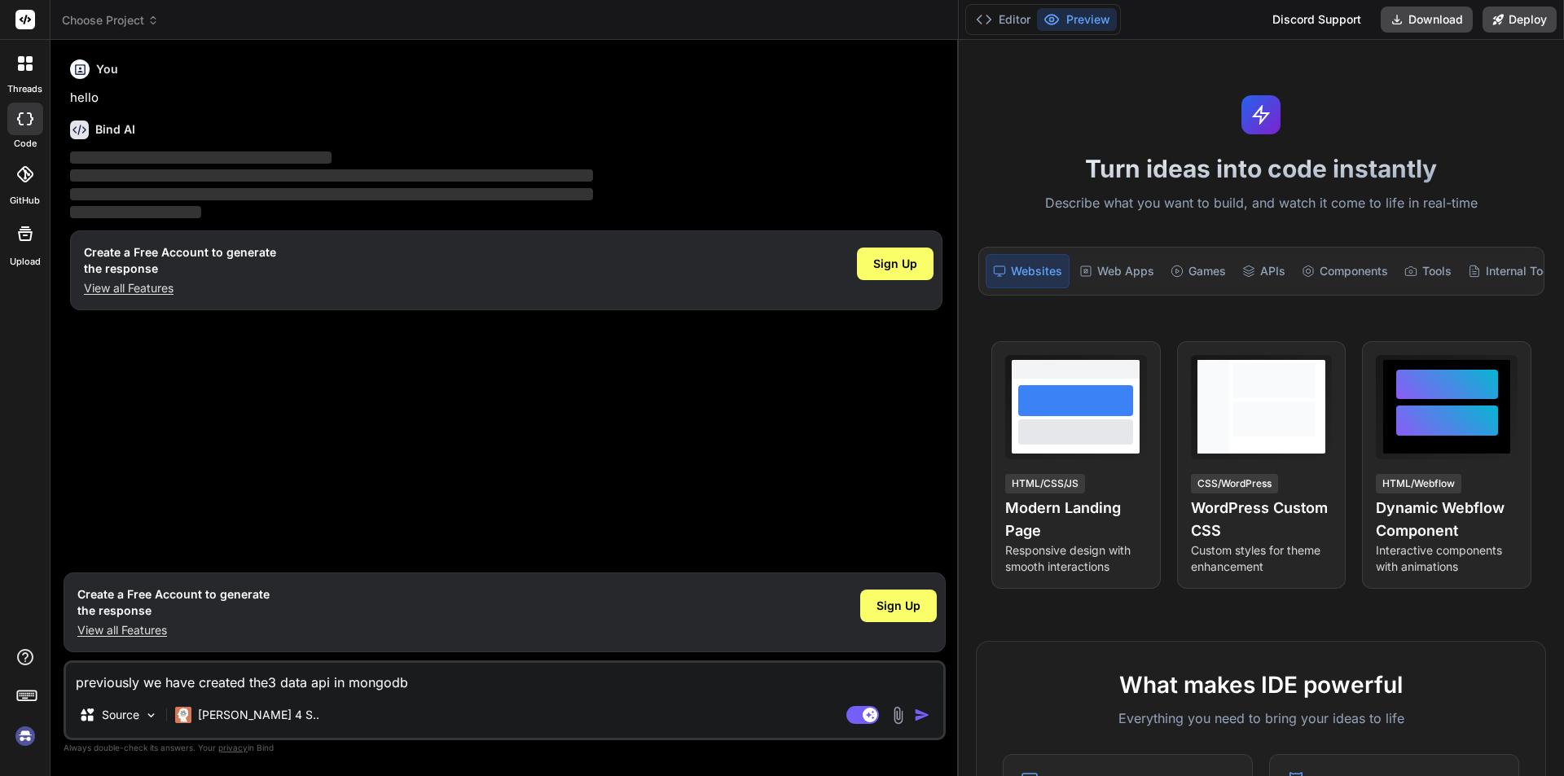
type textarea "x"
type textarea "previously we have created the3 data api in mongodb an"
type textarea "x"
type textarea "previously we have created the3 data api in mongodb and"
type textarea "x"
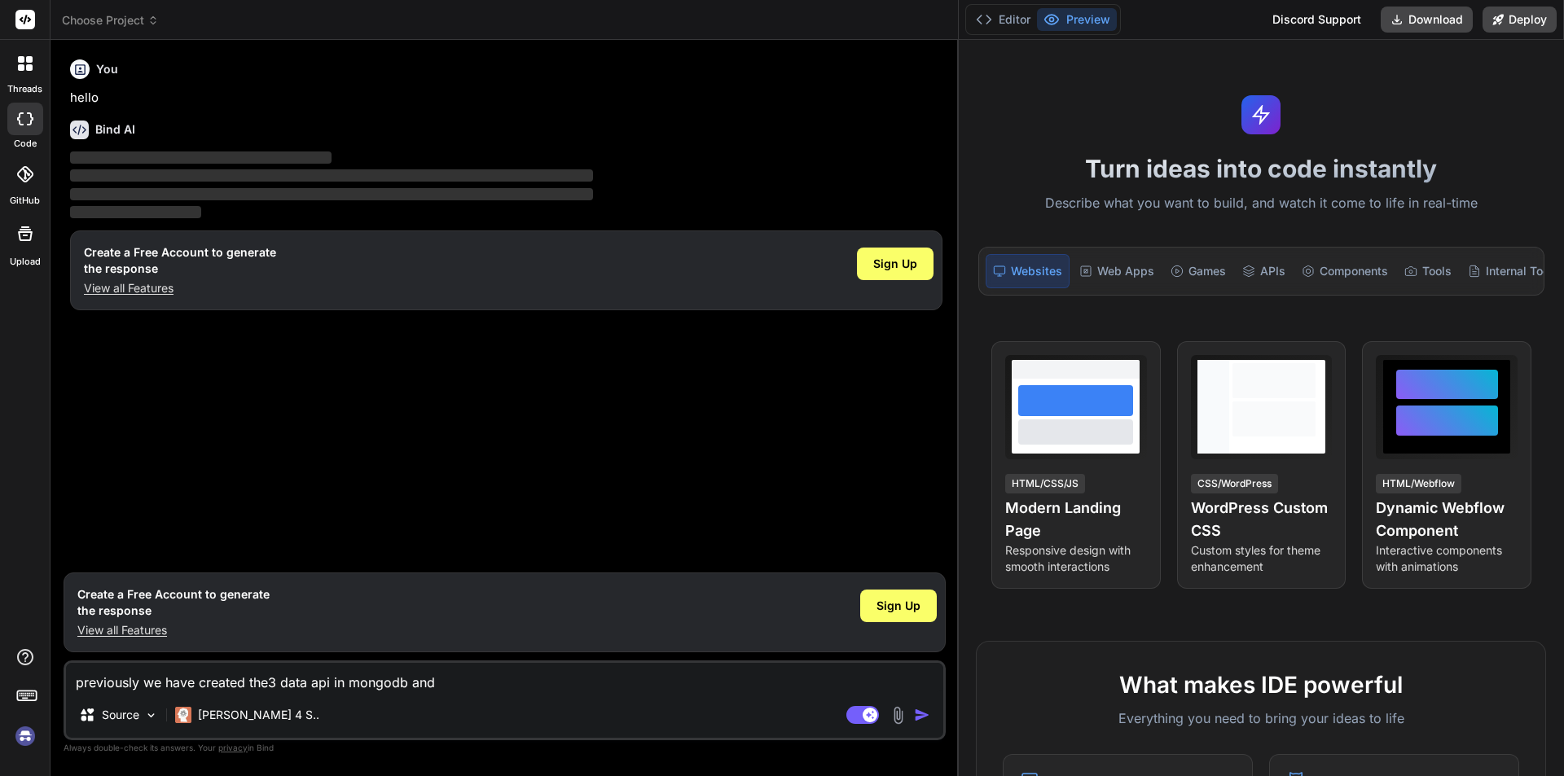
type textarea "previously we have created the3 data api in mongodb and"
type textarea "x"
type textarea "previously we have created the3 data api in mongodb and u"
type textarea "x"
type textarea "previously we have created the3 data api in mongodb and us"
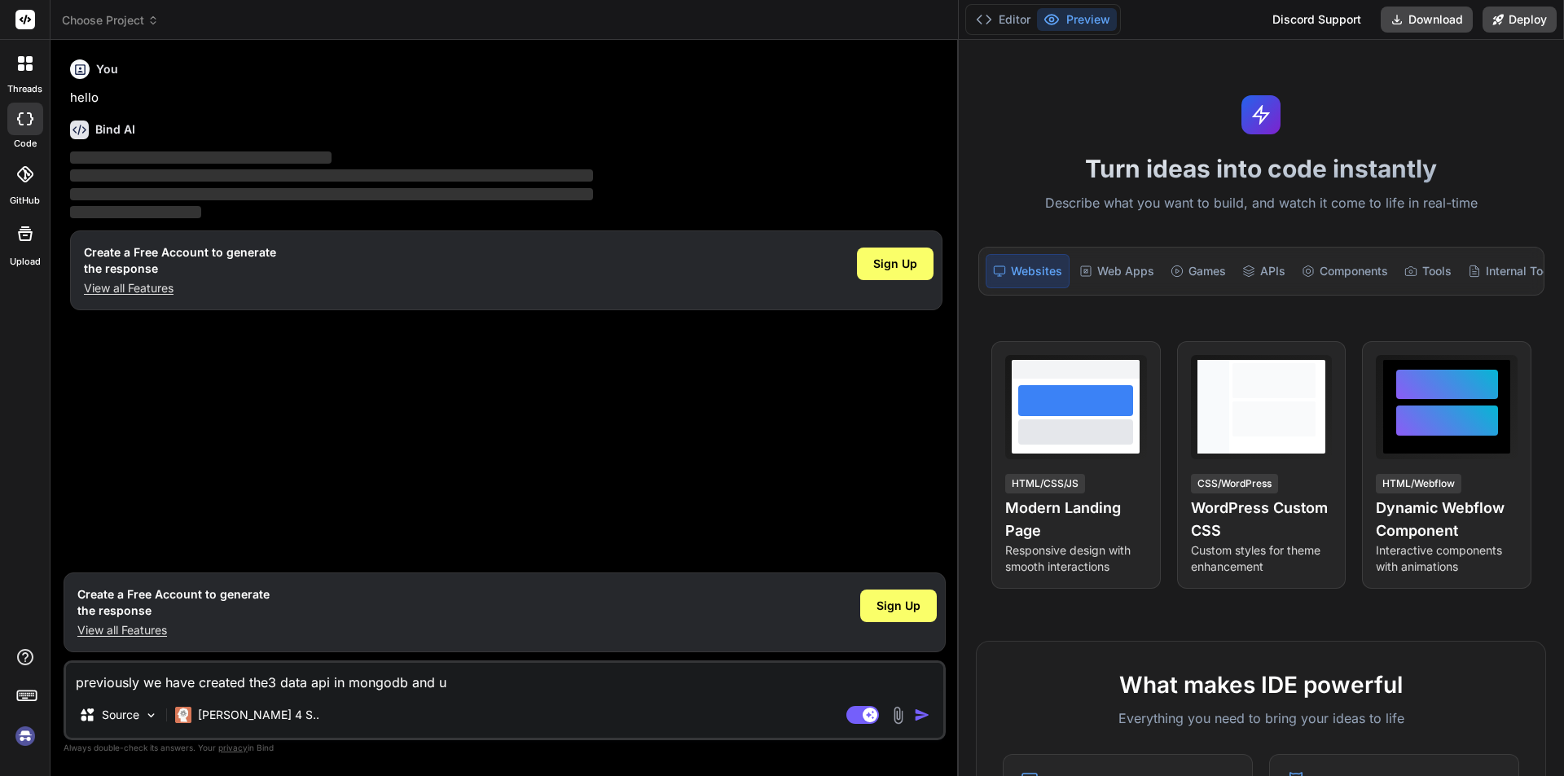
type textarea "x"
type textarea "previously we have created the3 data api in mongodb and use"
type textarea "x"
type textarea "previously we have created the3 data api in mongodb and used"
type textarea "x"
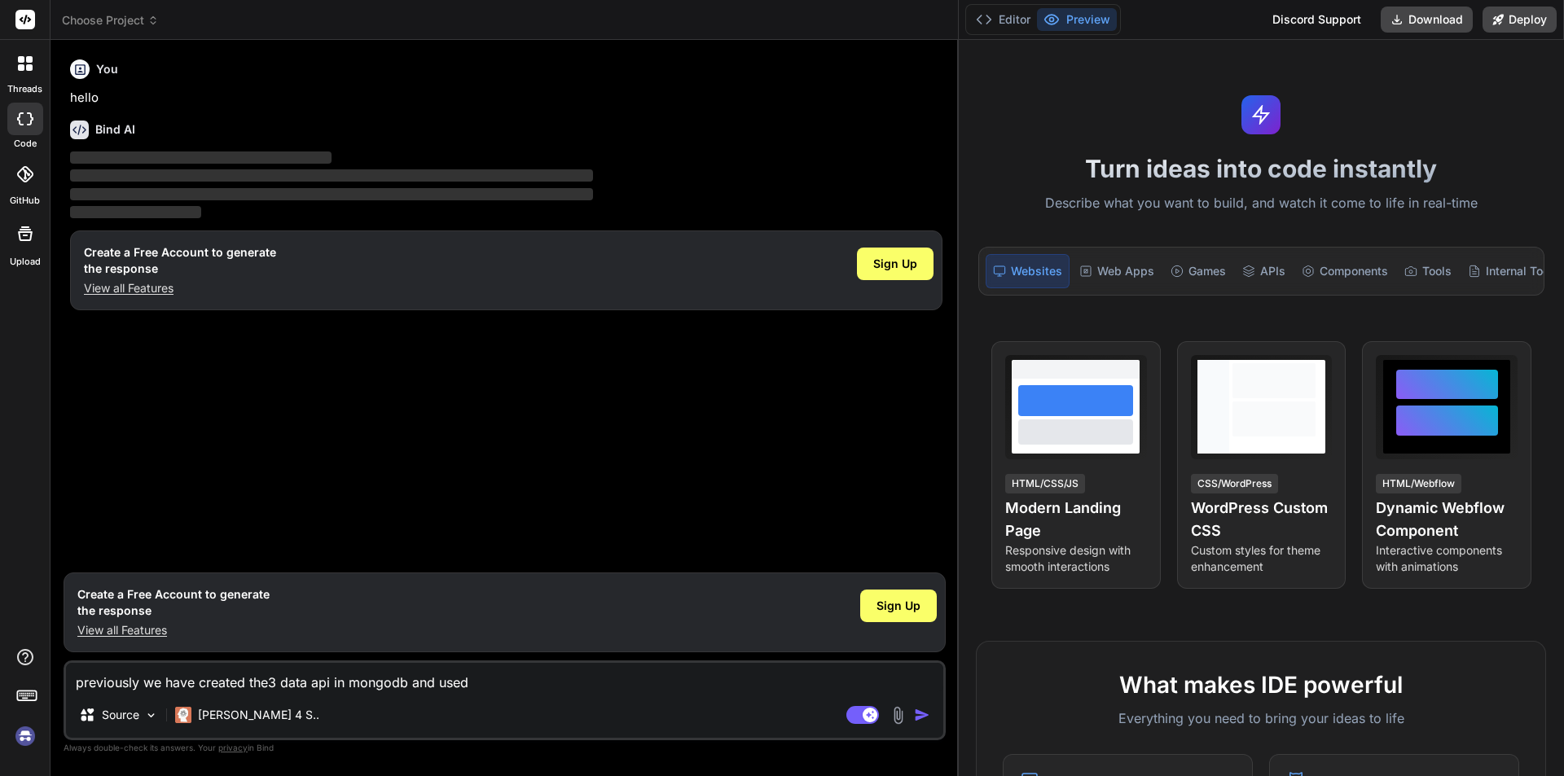
type textarea "previously we have created the3 data api in mongodb and used"
type textarea "x"
type textarea "previously we have created the3 data api in mongodb and used a"
type textarea "x"
type textarea "previously we have created the3 data api in mongodb and used as"
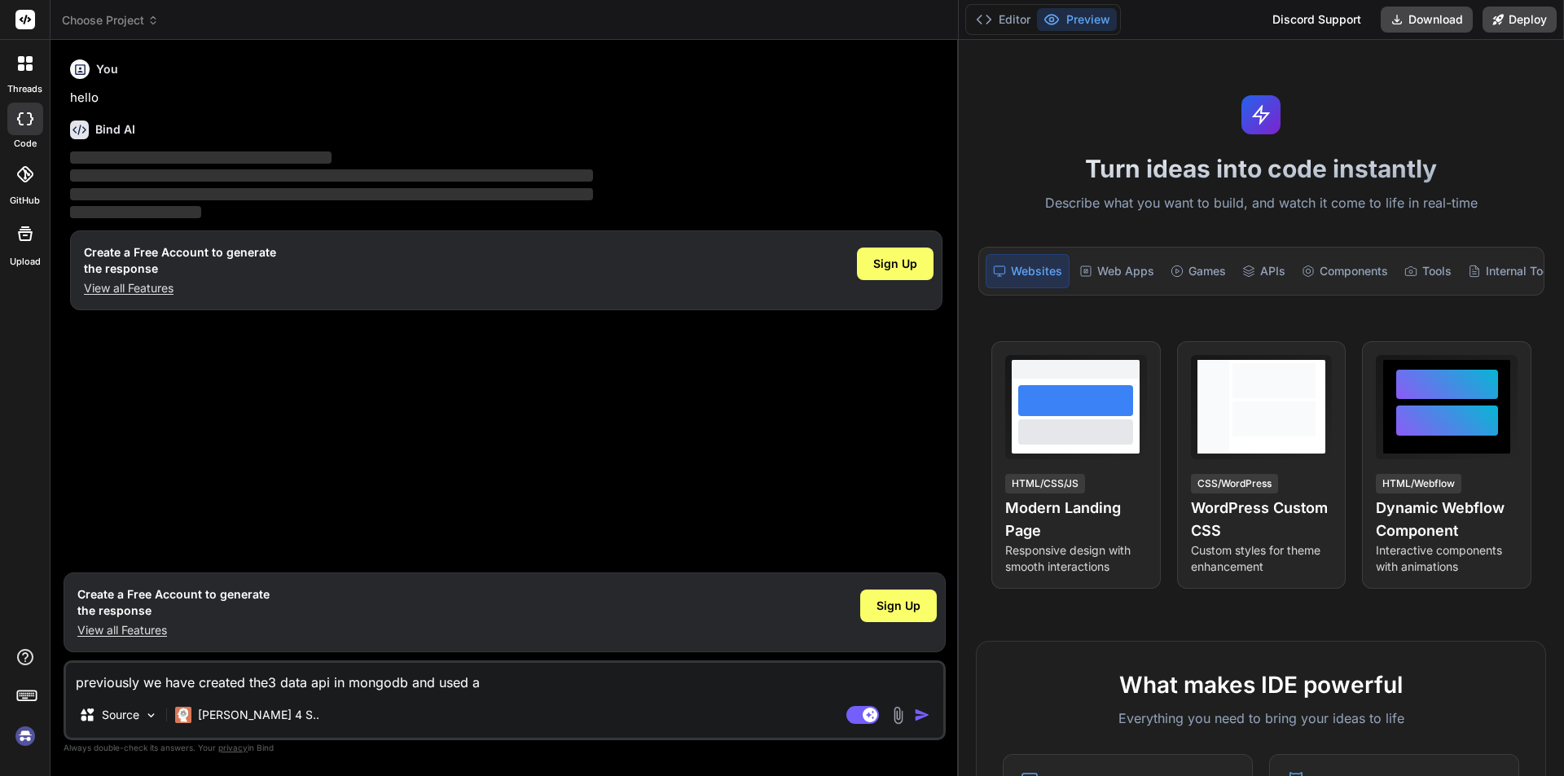
type textarea "x"
type textarea "previously we have created the3 data api in mongodb and used as"
type textarea "x"
type textarea "previously we have created the3 data api in mongodb and used as a"
type textarea "x"
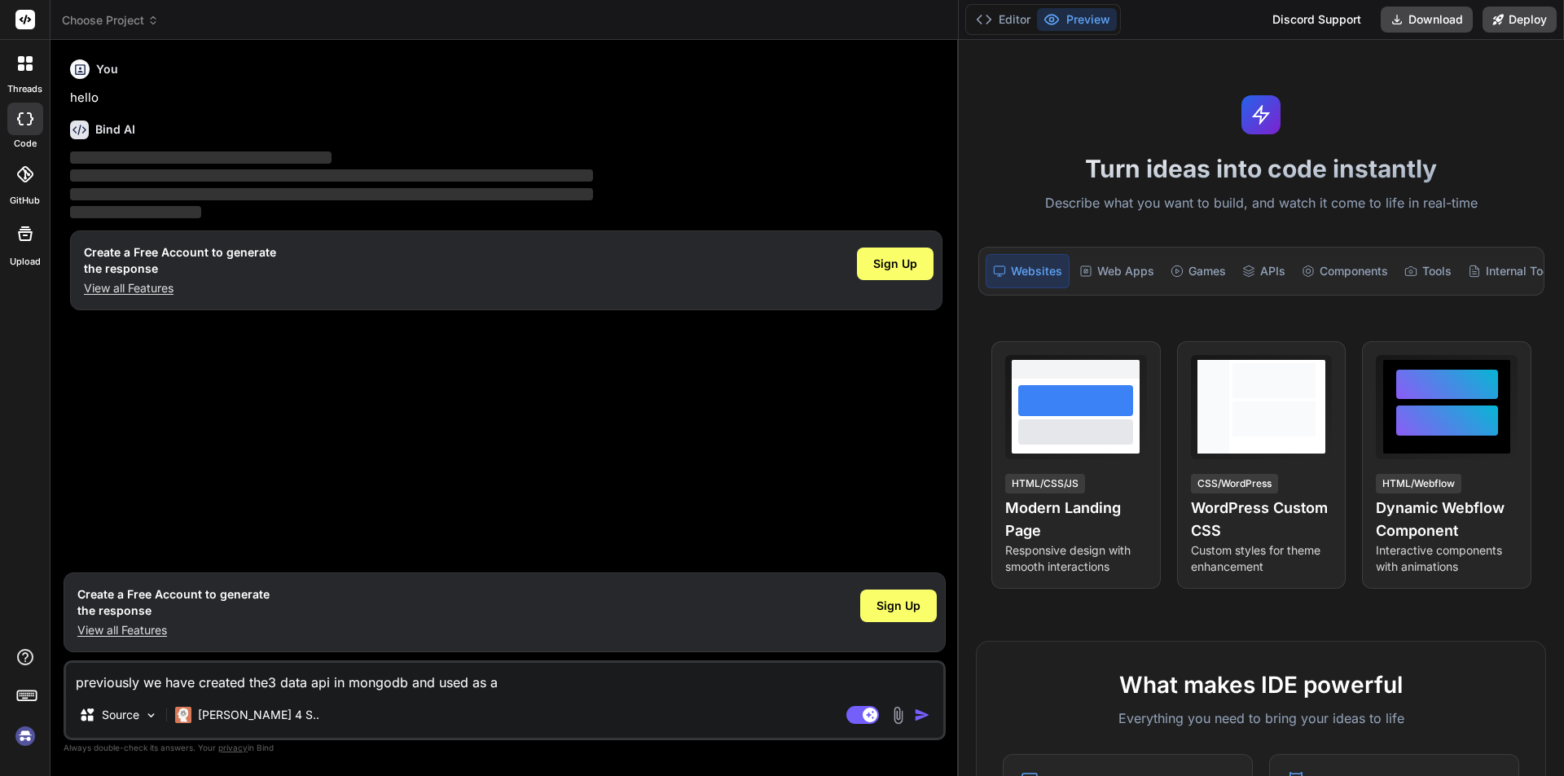
type textarea "previously we have created the3 data api in mongodb and used as a"
type textarea "x"
type textarea "previously we have created the3 data api in mongodb and used as a e"
type textarea "x"
type textarea "previously we have created the3 data api in mongodb and used as a"
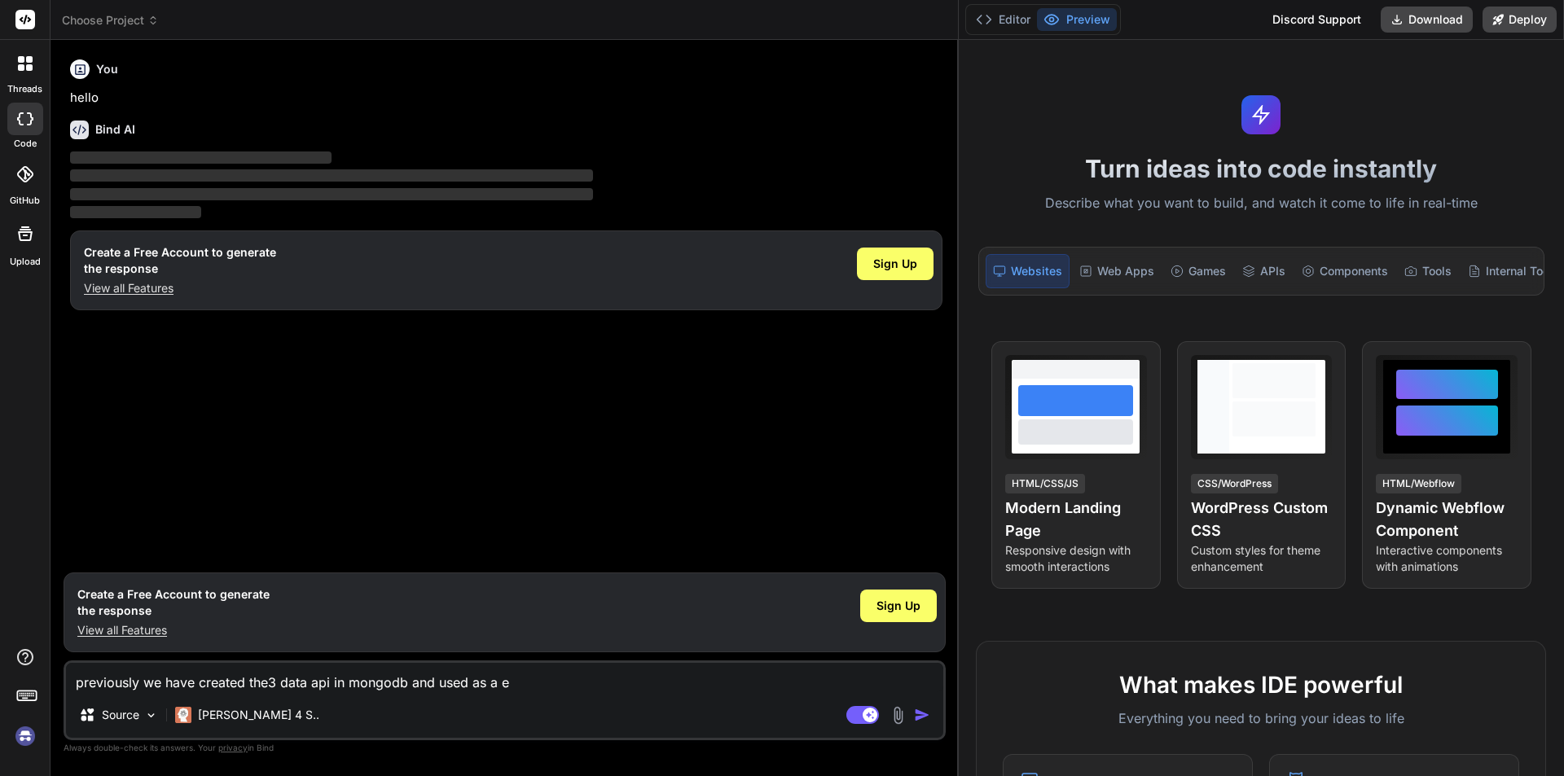
type textarea "x"
type textarea "previously we have created the3 data api in mongodb and used as a w"
type textarea "x"
type textarea "previously we have created the3 data api in mongodb and used as a we"
type textarea "x"
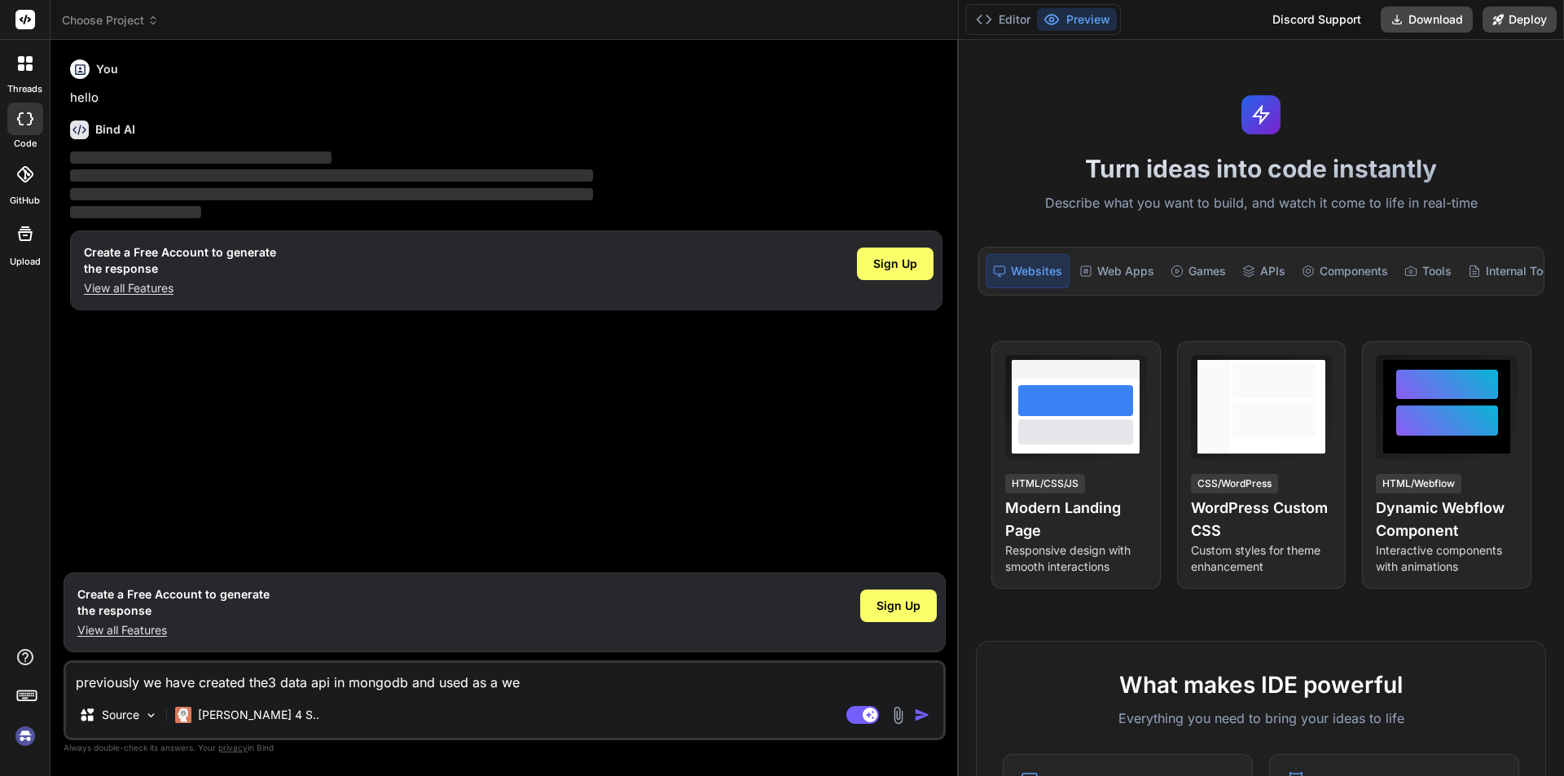
type textarea "previously we have created the3 data api in mongodb and used as a web"
type textarea "x"
type textarea "previously we have created the3 data api in mongodb and used as a webh"
type textarea "x"
type textarea "previously we have created the3 data api in mongodb and used as a webho"
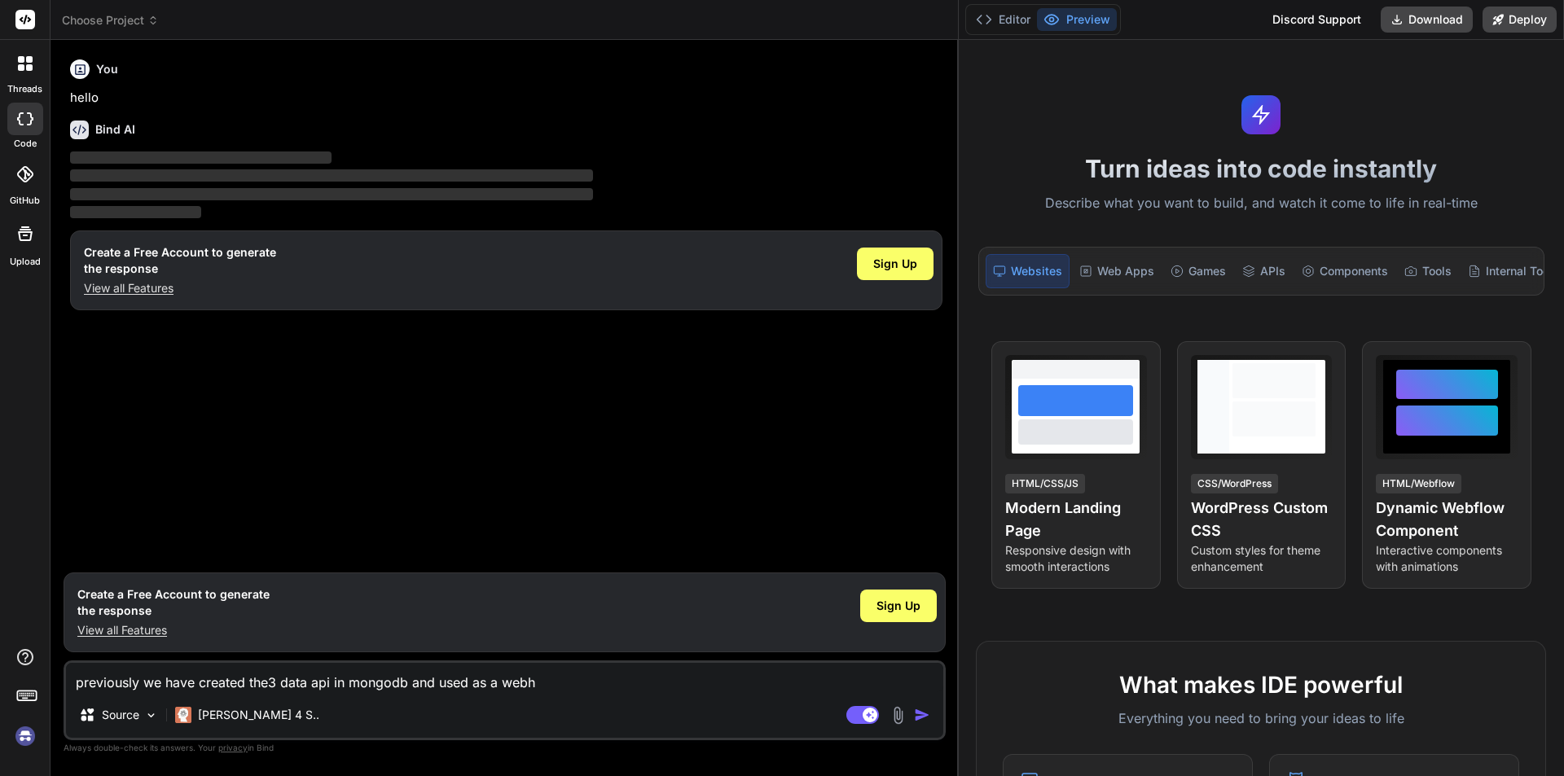
type textarea "x"
type textarea "previously we have created the3 data api in mongodb and used as a webhoo"
type textarea "x"
type textarea "previously we have created the3 data api in mongodb and used as a webhook"
type textarea "x"
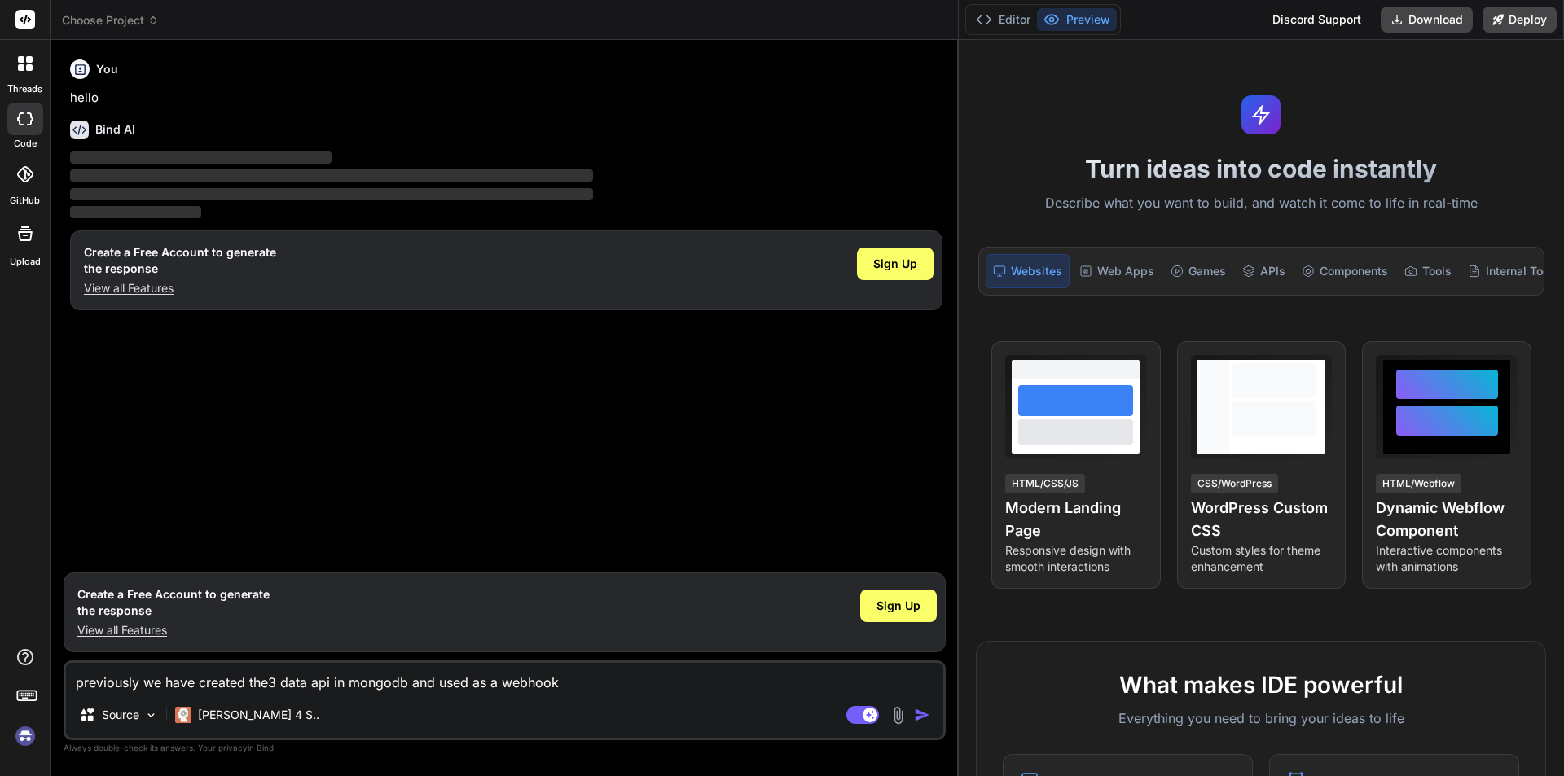
type textarea "previously we have created the3 data api in mongodb and used as a webhook"
type textarea "x"
type textarea "previously we have created the3 data api in mongodb and used as a webhook t"
type textarea "x"
type textarea "previously we have created the3 data api in mongodb and used as a webhook th"
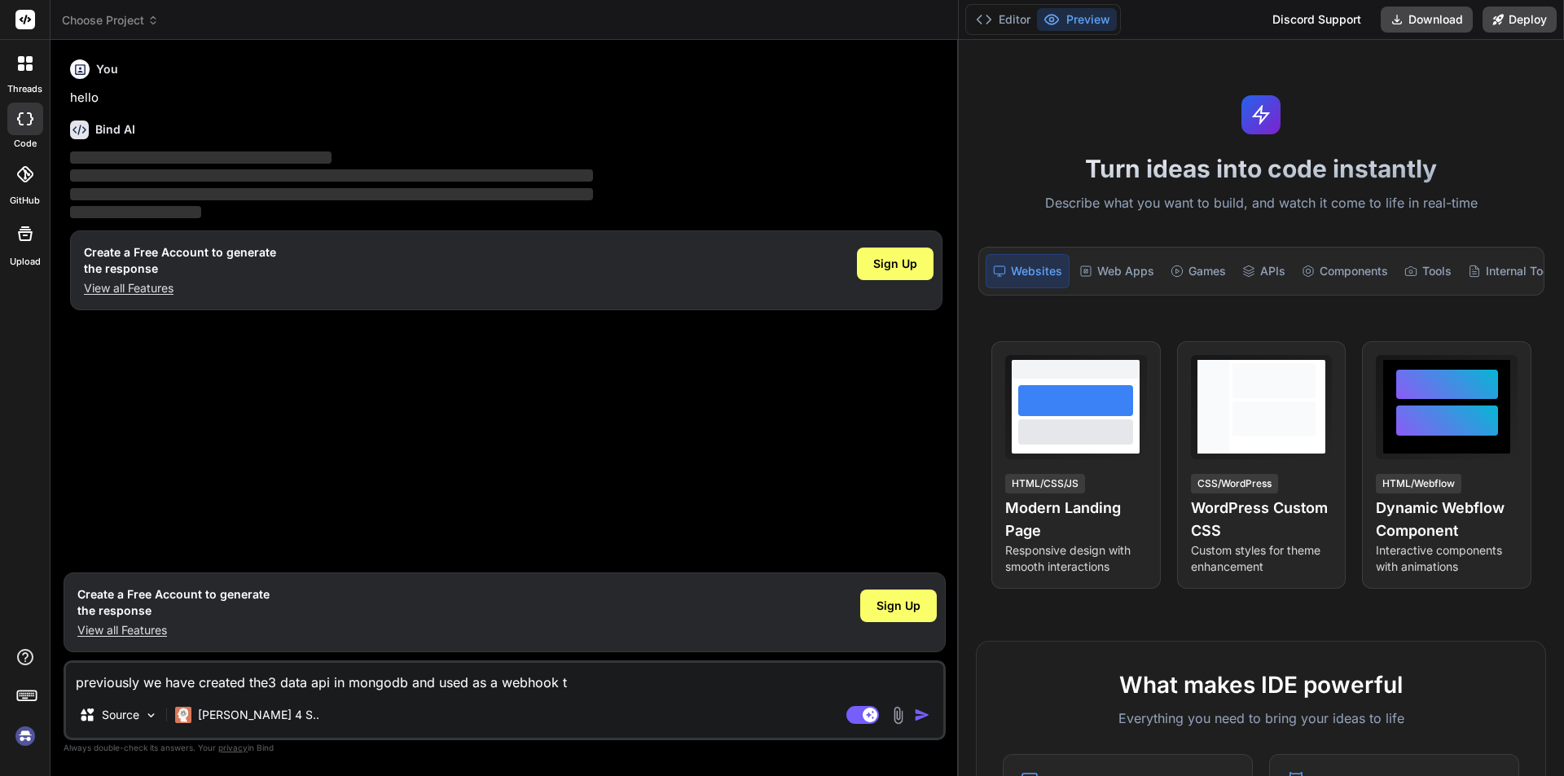
type textarea "x"
type textarea "previously we have created the3 data api in mongodb and used as a webhook the"
type textarea "x"
type textarea "previously we have created the3 data api in mongodb and used as a webhook then"
type textarea "x"
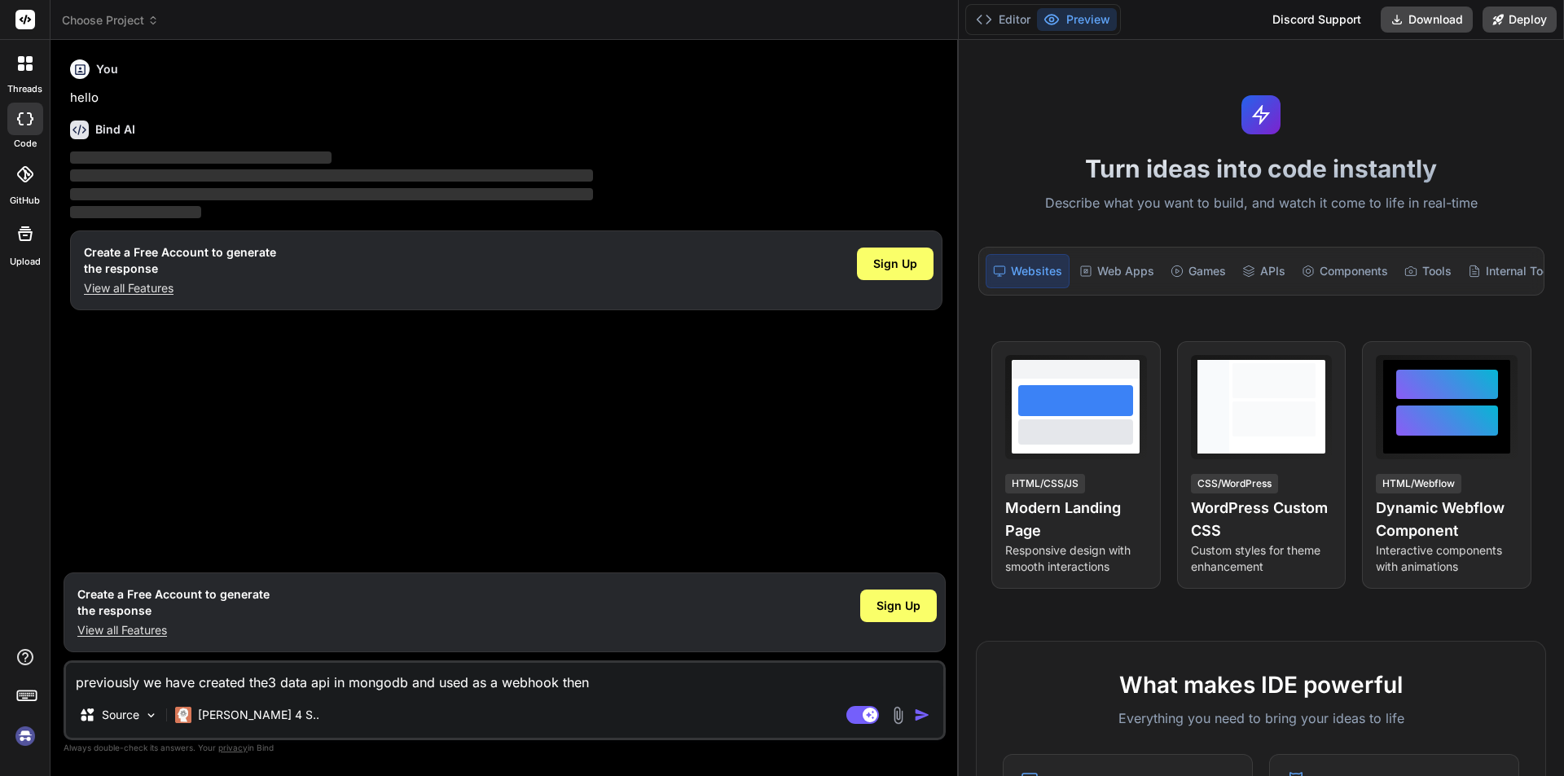
type textarea "previously we have created the3 data api in mongodb and used as a webhook then"
type textarea "x"
type textarea "previously we have created the3 data api in mongodb and used as a webhook then f"
type textarea "x"
type textarea "previously we have created the3 data api in mongodb and used as a webhook then …"
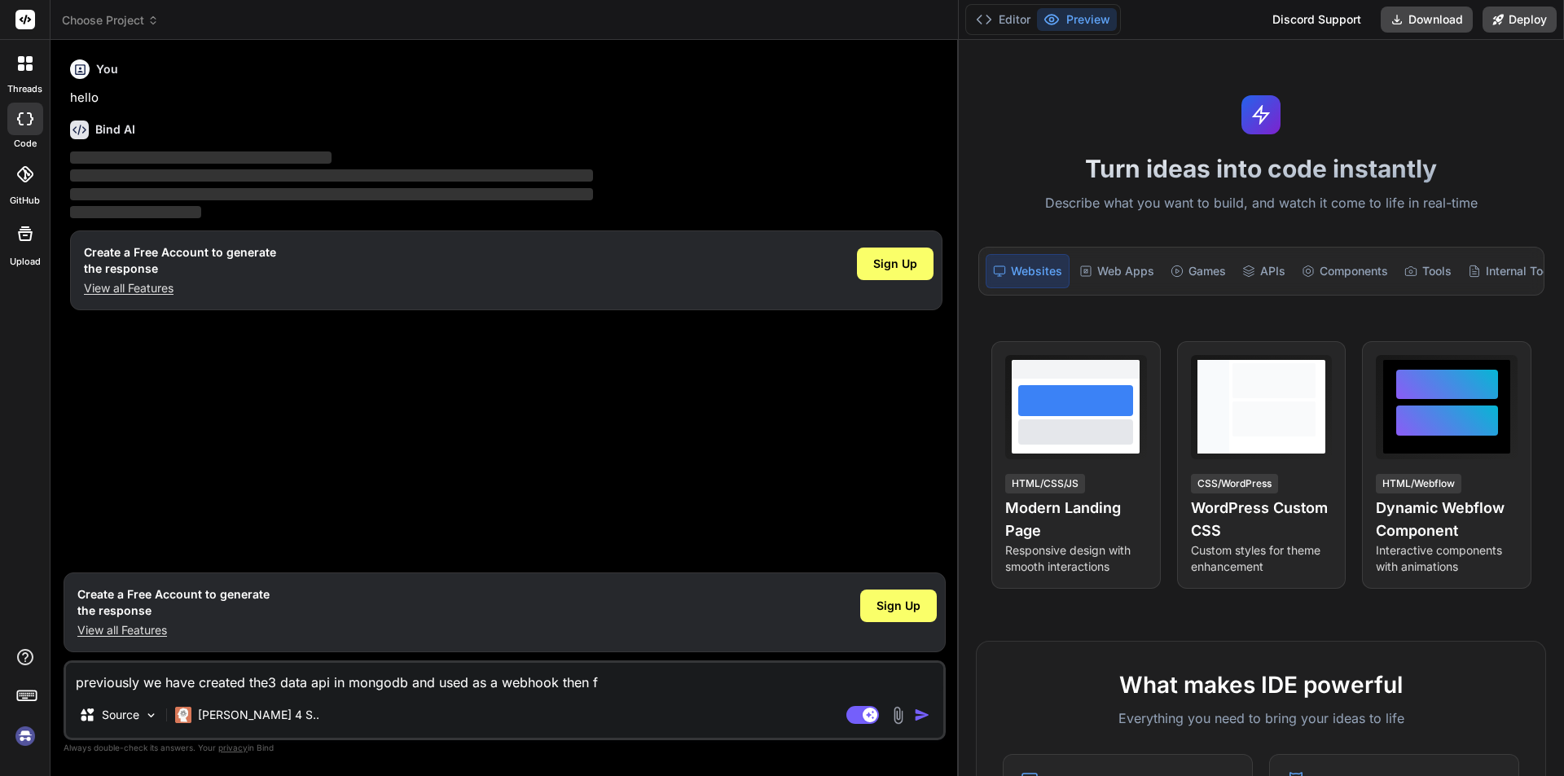
type textarea "x"
type textarea "previously we have created the3 data api in mongodb and used as a webhook then …"
type textarea "x"
type textarea "previously we have created the3 data api in mongodb and used as a webhook then …"
type textarea "x"
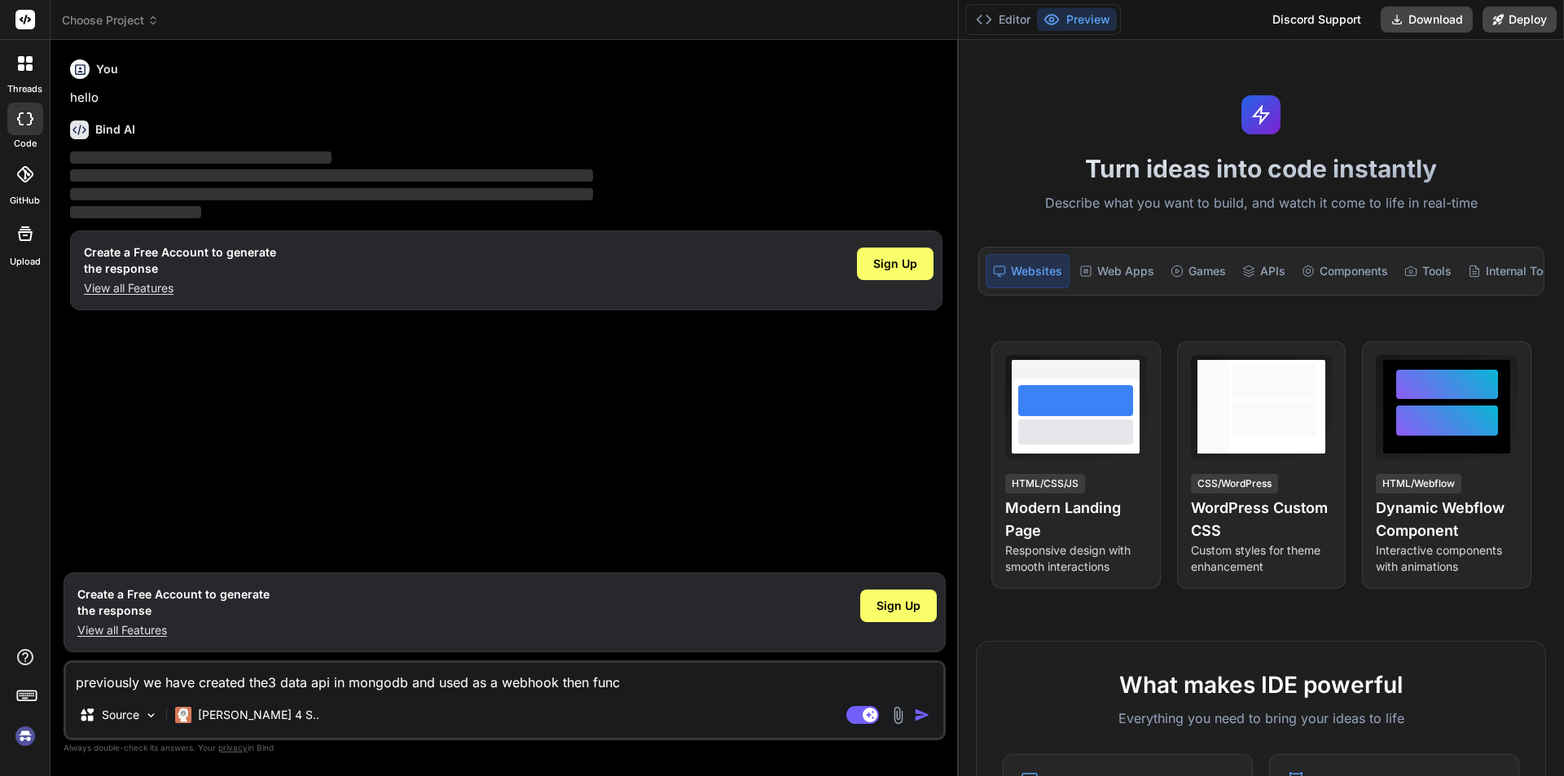
type textarea "previously we have created the3 data api in mongodb and used as a webhook then …"
type textarea "x"
type textarea "previously we have created the3 data api in mongodb and used as a webhook then …"
type textarea "x"
type textarea "previously we have created the3 data api in mongodb and used as a webhook then …"
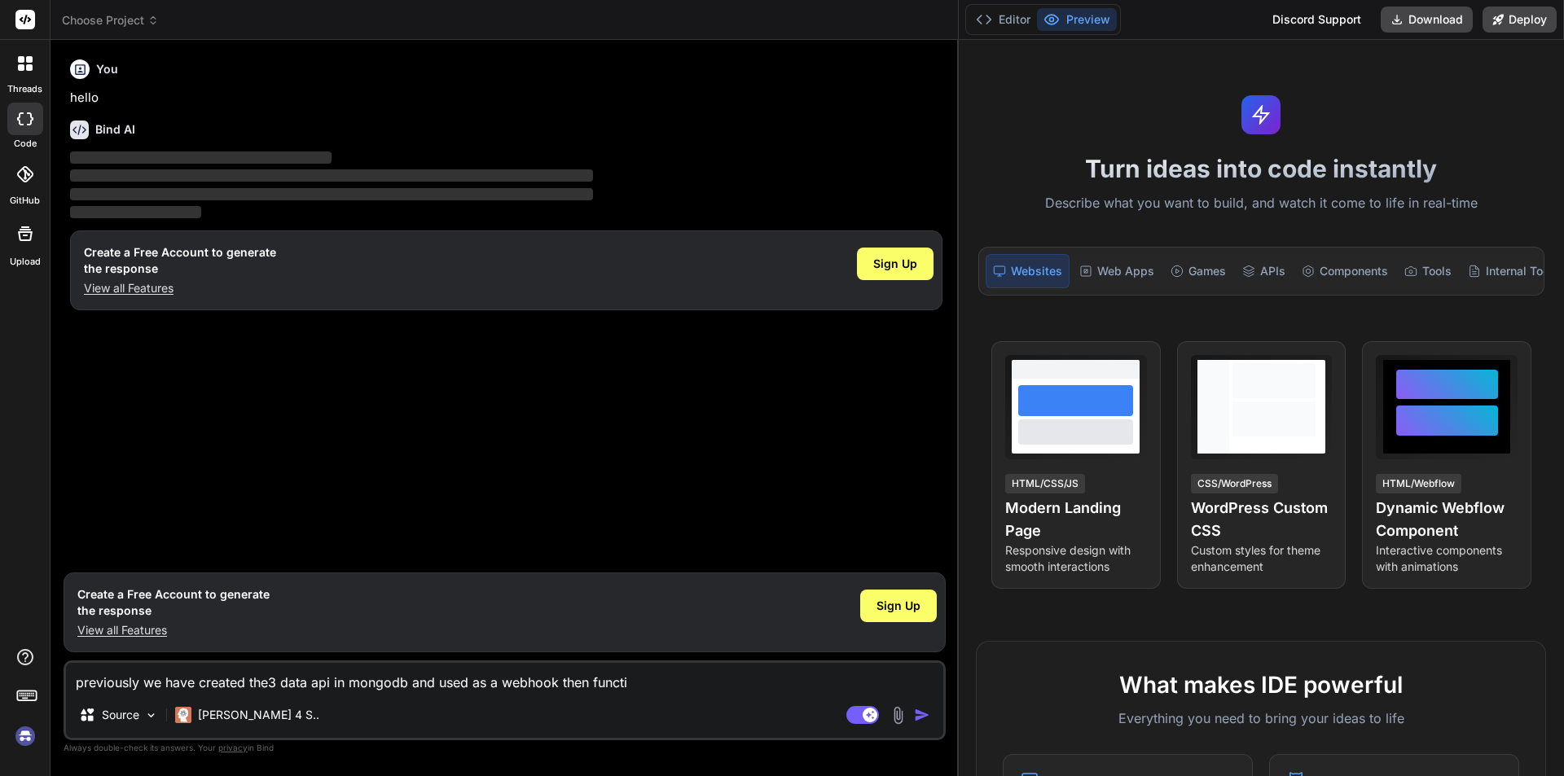
type textarea "x"
type textarea "previously we have created the3 data api in mongodb and used as a webhook then …"
type textarea "x"
type textarea "previously we have created the3 data api in mongodb and used as a webhook then …"
type textarea "x"
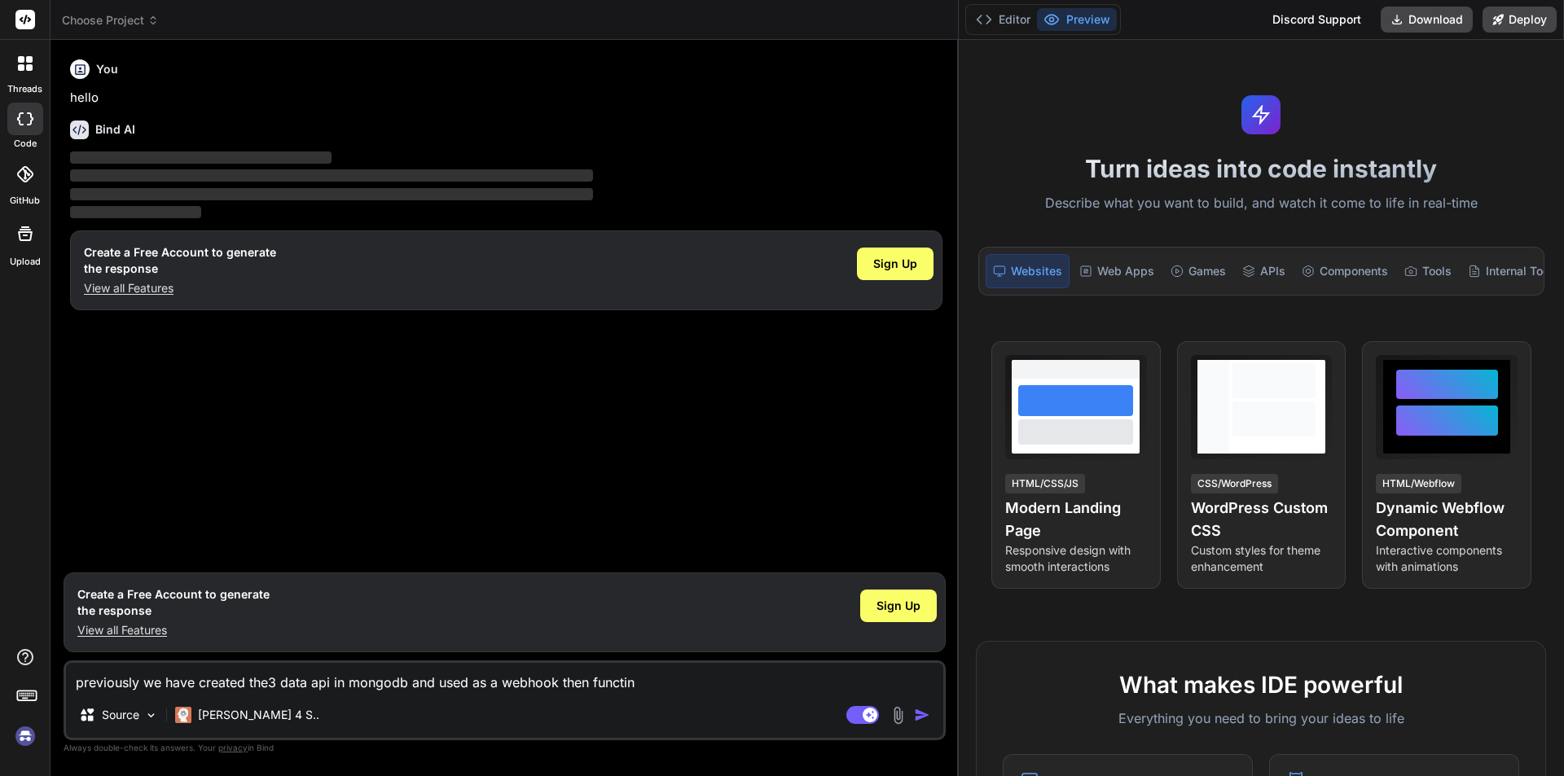
type textarea "previously we have created the3 data api in mongodb and used as a webhook then …"
type textarea "x"
type textarea "previously we have created the3 data api in mongodb and used as a webhook then …"
type textarea "x"
type textarea "previously we have created the3 data api in mongodb and used as a webhook then …"
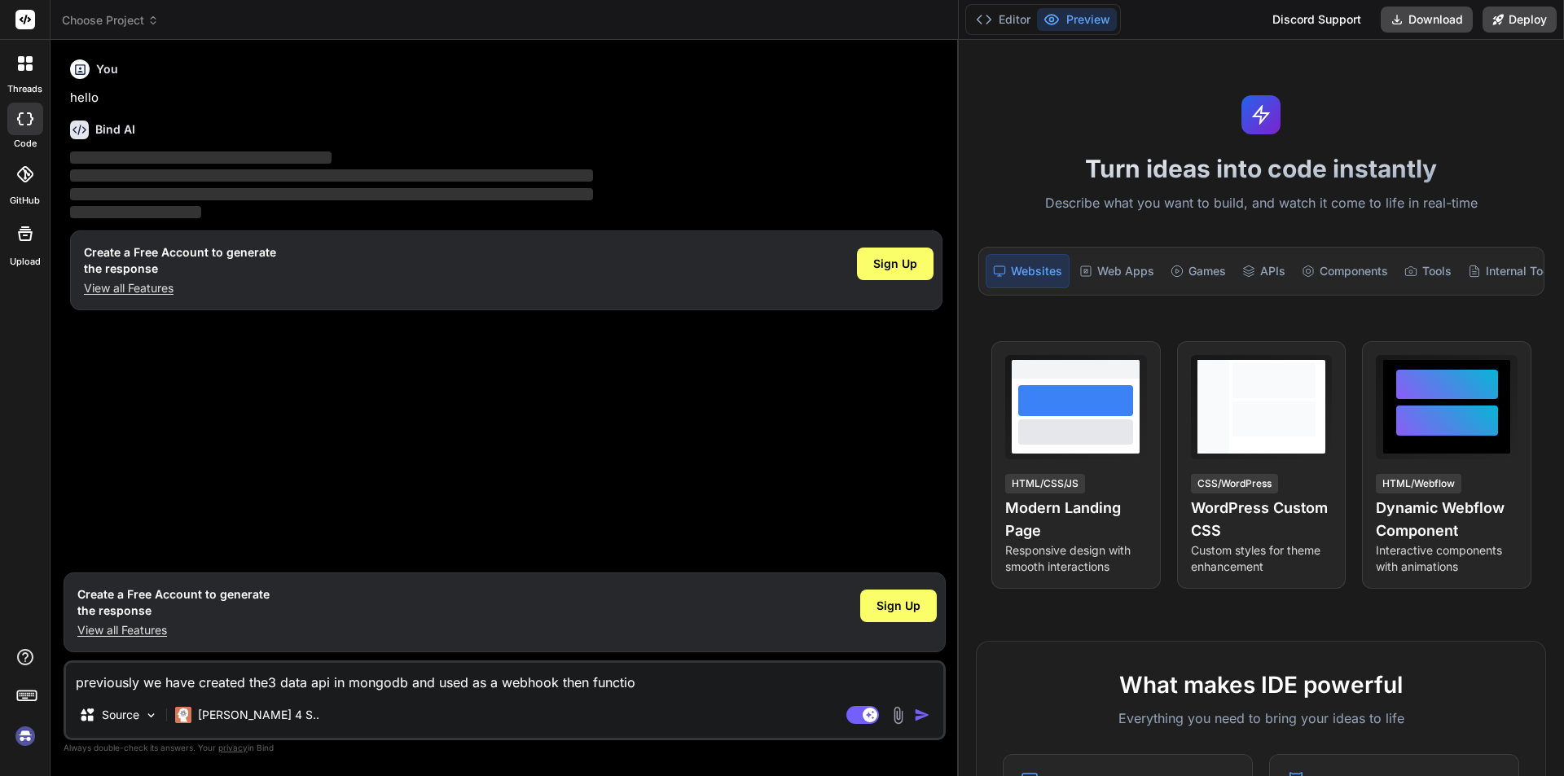
type textarea "x"
type textarea "previously we have created the3 data api in mongodb and used as a webhook then …"
type textarea "x"
type textarea "previously we have created the3 data api in mongodb and used as a webhook then …"
type textarea "x"
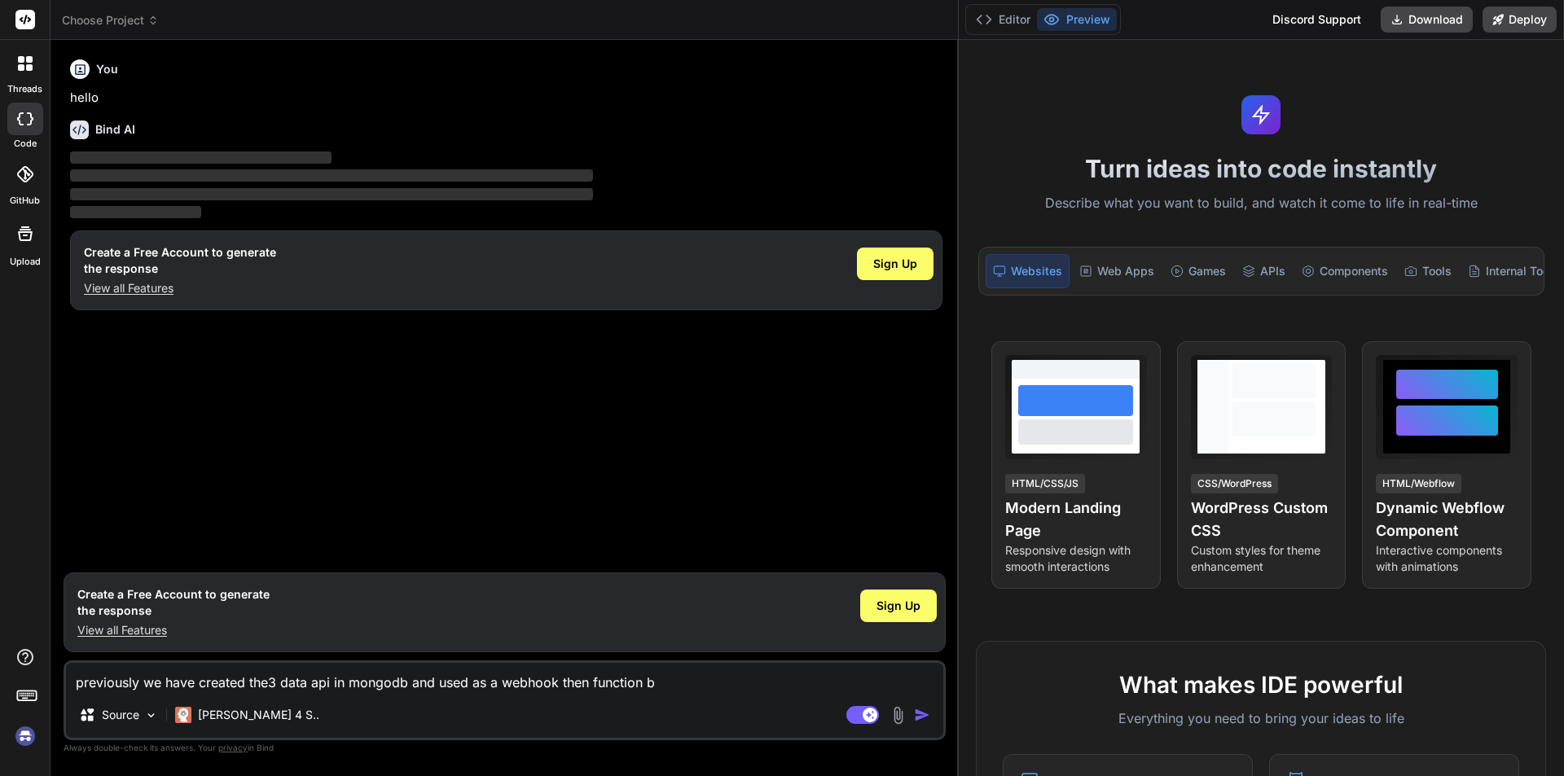
type textarea "previously we have created the3 data api in mongodb and used as a webhook then …"
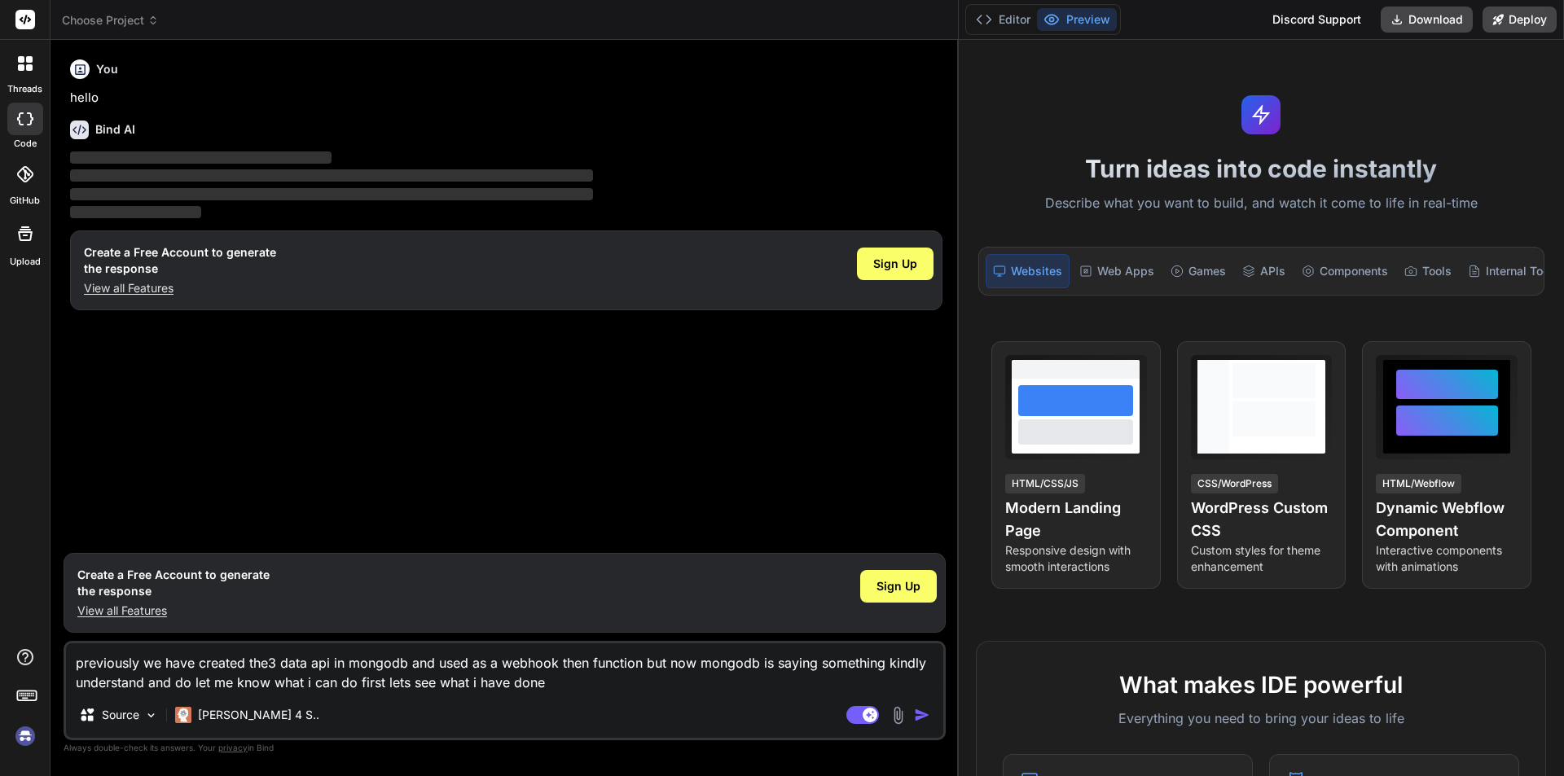
drag, startPoint x: 555, startPoint y: 684, endPoint x: 56, endPoint y: 660, distance: 499.8
click at [56, 521] on div "Bind AI Web Search Created with Pixso. Code Generator You hello Bind AI ‌ ‌ ‌ ‌…" at bounding box center [504, 407] width 908 height 735
click at [577, 521] on textarea "previously we have created the3 data api in mongodb and used as a webhook then …" at bounding box center [504, 667] width 877 height 49
click at [924, 521] on img "button" at bounding box center [922, 715] width 16 height 16
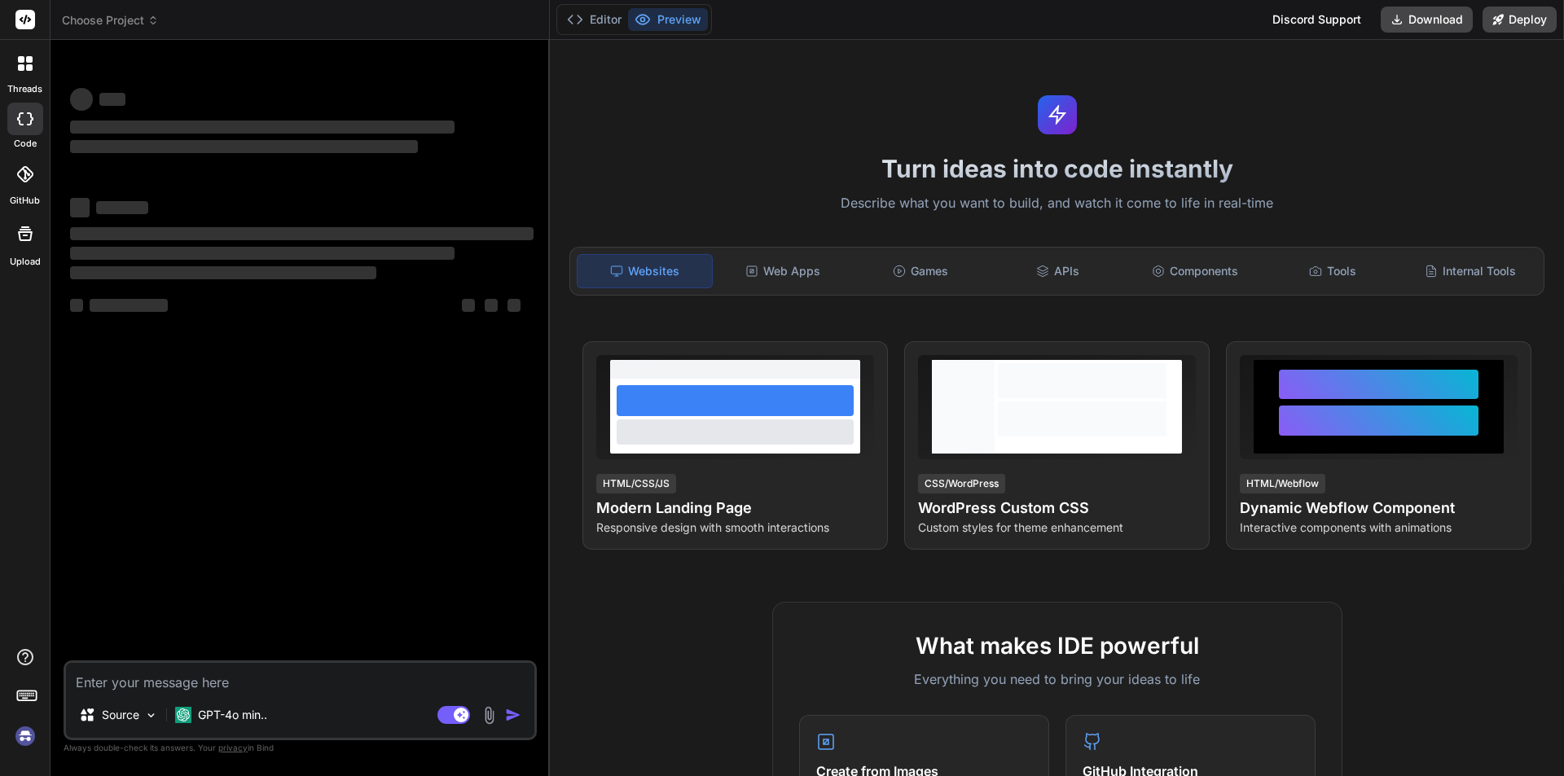
type textarea "x"
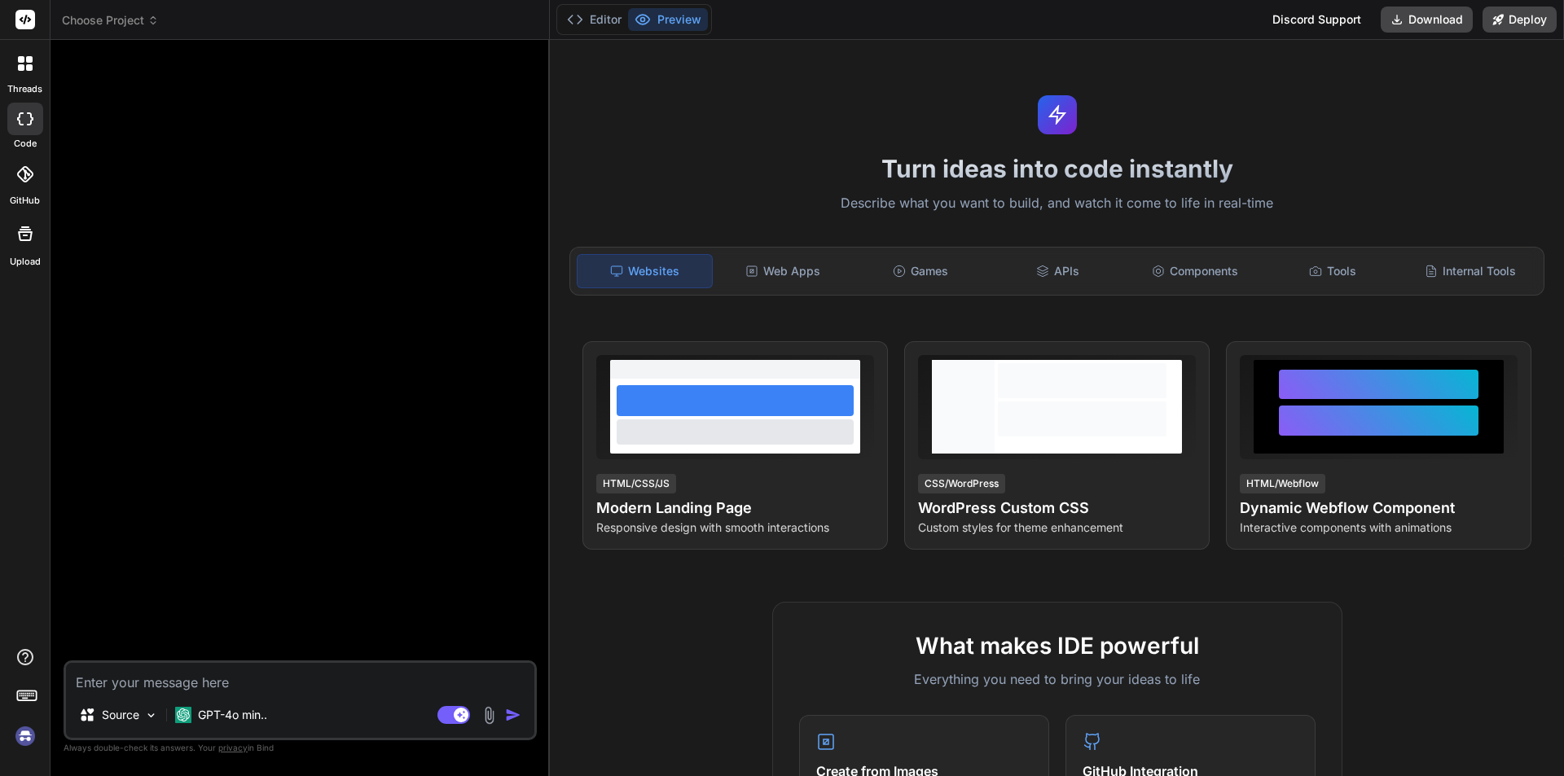
click at [193, 677] on textarea at bounding box center [300, 677] width 468 height 29
type textarea "h"
type textarea "x"
type textarea "hi"
type textarea "x"
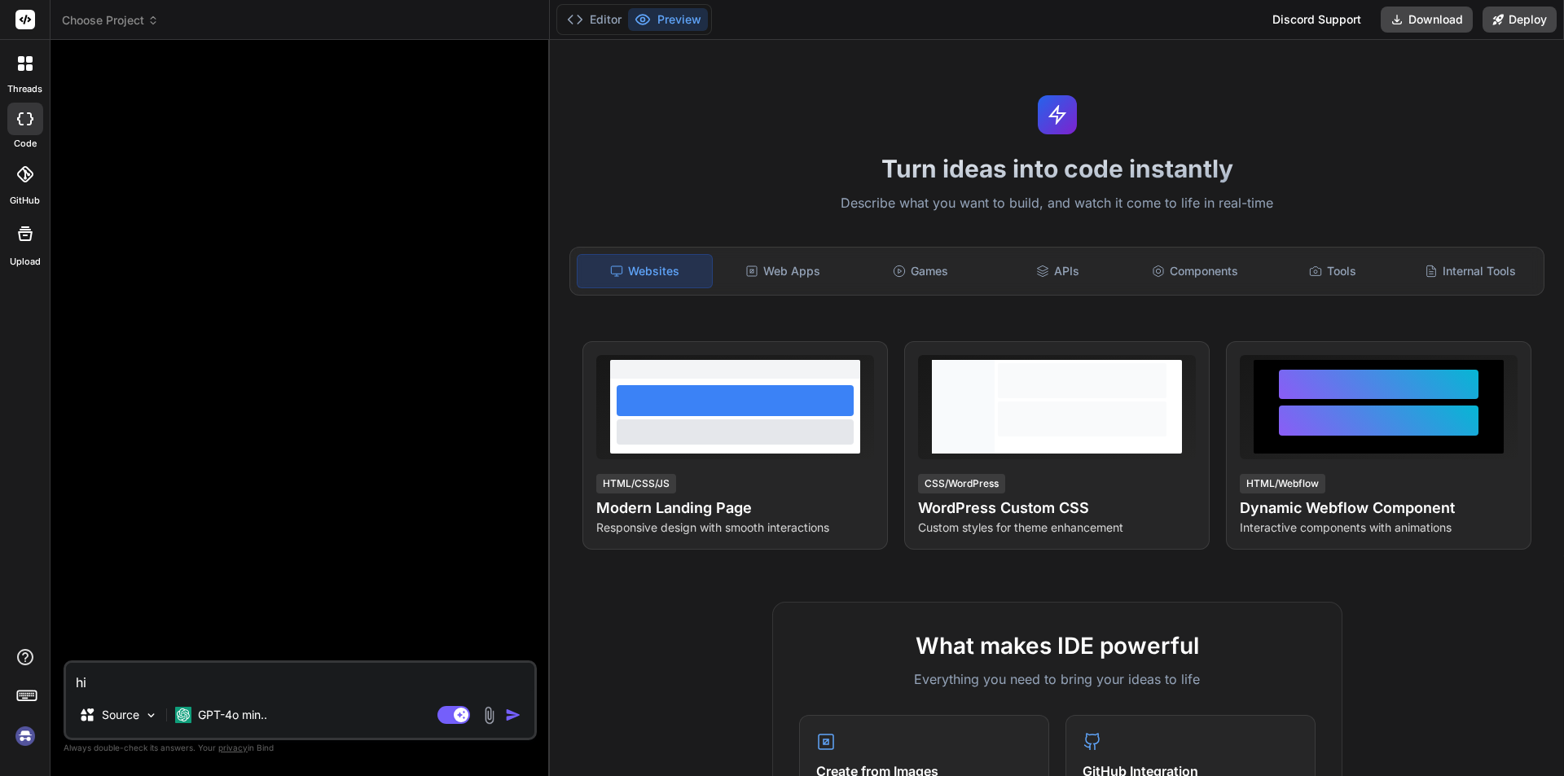
type textarea "hi"
click at [29, 66] on icon at bounding box center [29, 67] width 7 height 7
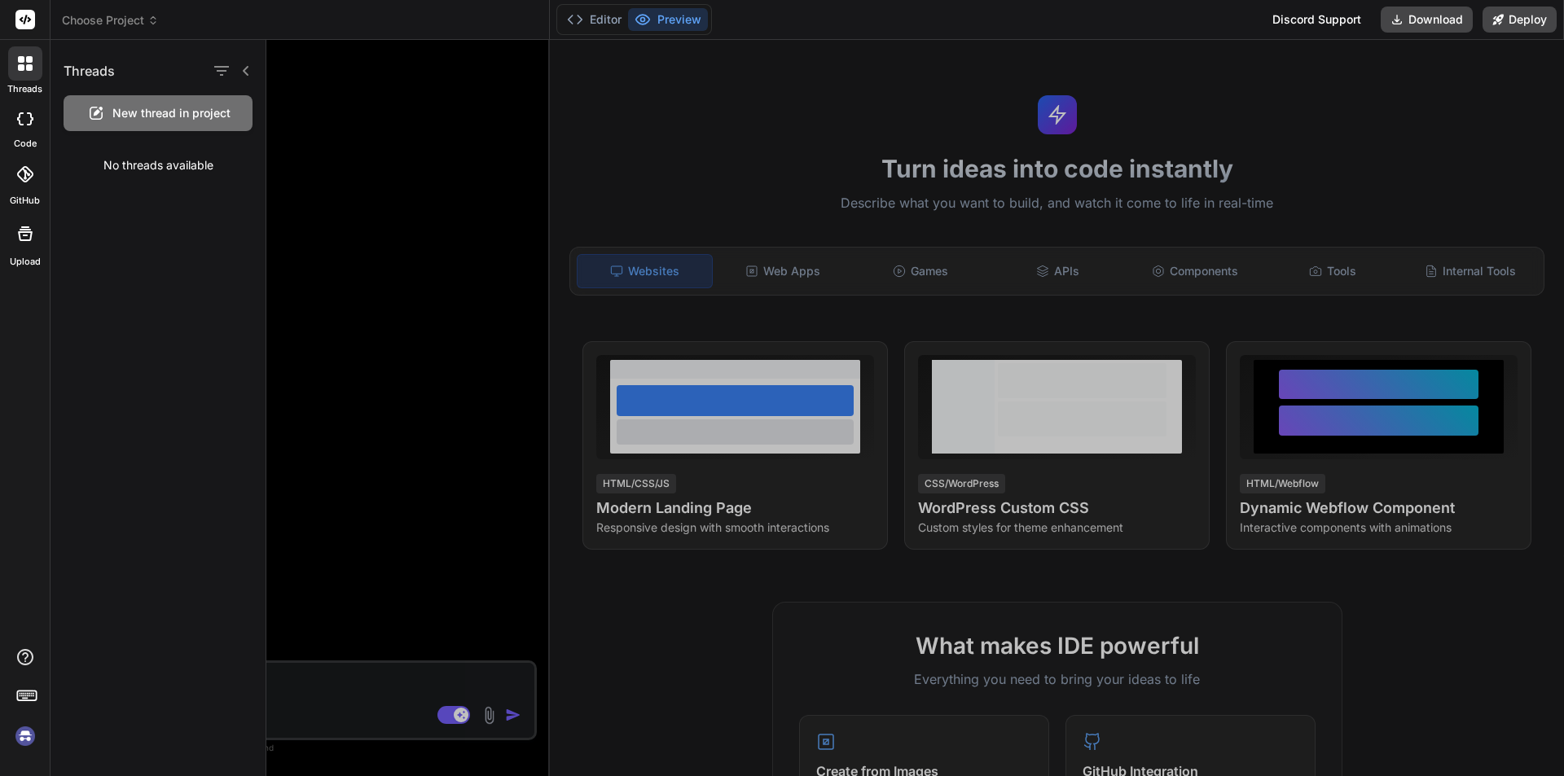
click at [180, 120] on span "New thread in project" at bounding box center [171, 113] width 118 height 16
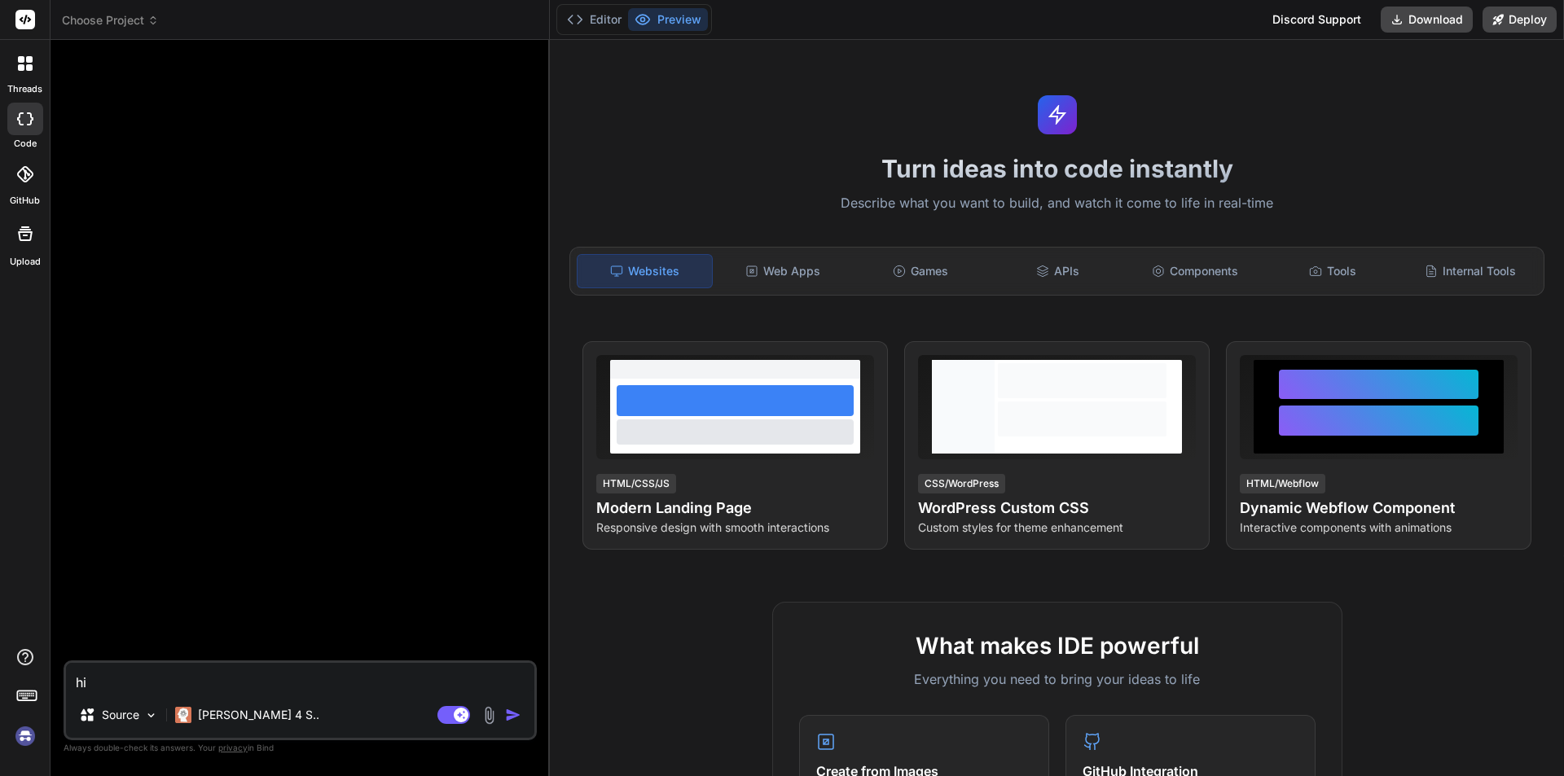
click at [507, 712] on img "button" at bounding box center [513, 715] width 16 height 16
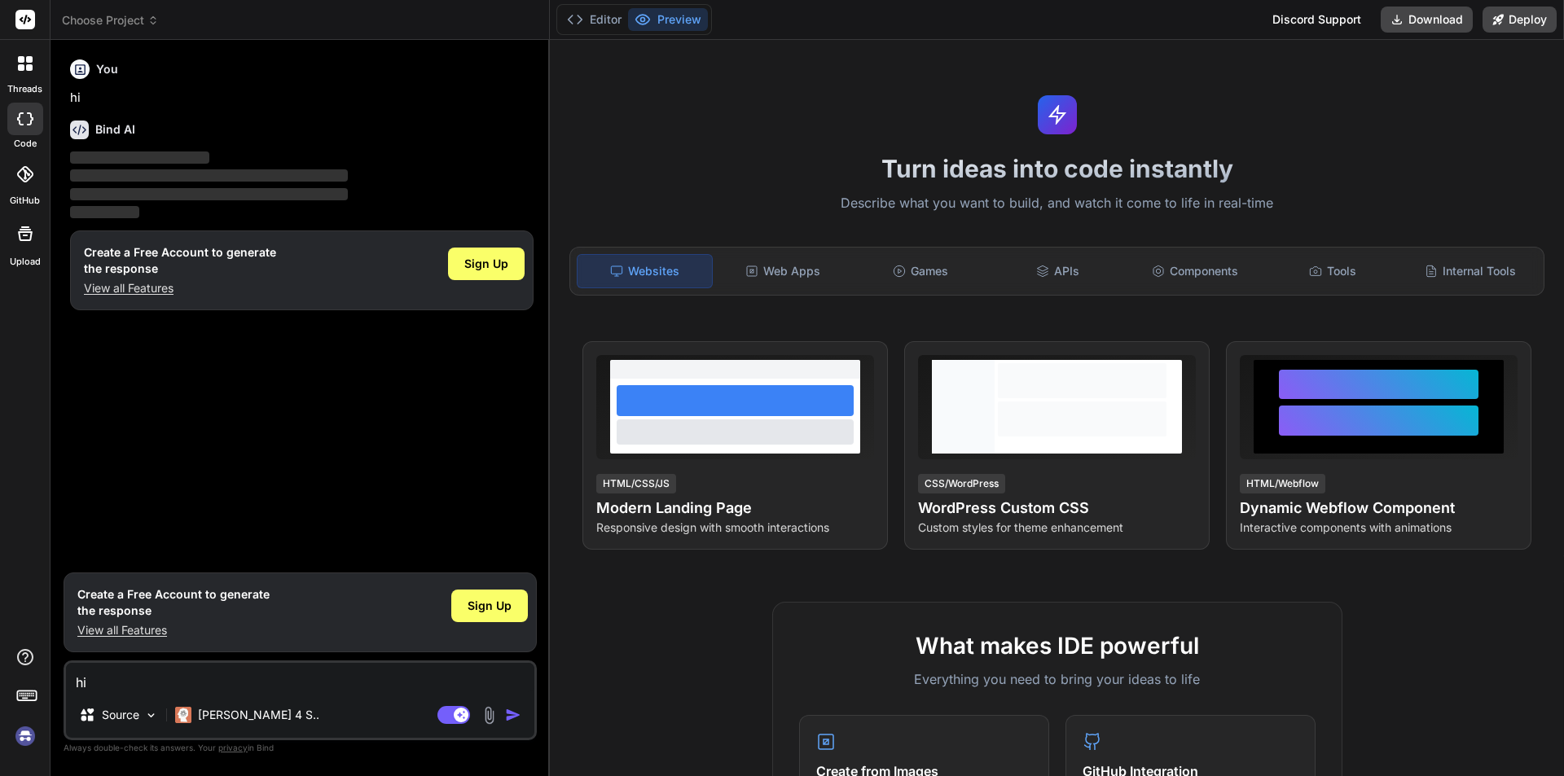
click at [513, 715] on img "button" at bounding box center [513, 715] width 16 height 16
click at [494, 266] on span "Sign Up" at bounding box center [486, 264] width 44 height 16
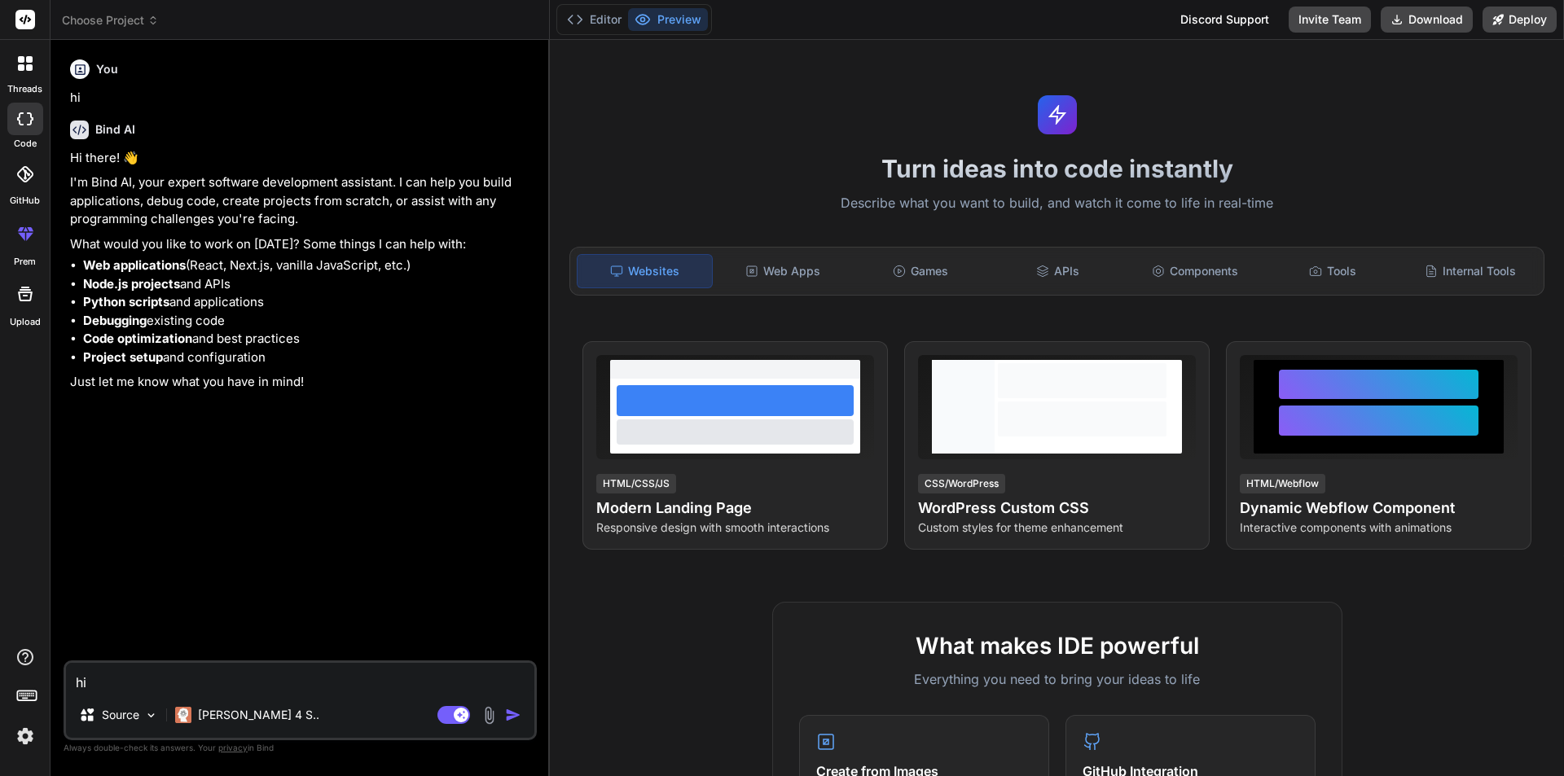
type textarea "x"
click at [138, 681] on textarea "hi" at bounding box center [300, 677] width 468 height 29
paste textarea "Loremipsum d sita c adipis e sedd eiu tem inci ut l etdolor mag aliq enimadmi v…"
type textarea "Loremipsum d sita c adipis e sedd eiu tem inci ut l etdolor mag aliq enimadmi v…"
type textarea "x"
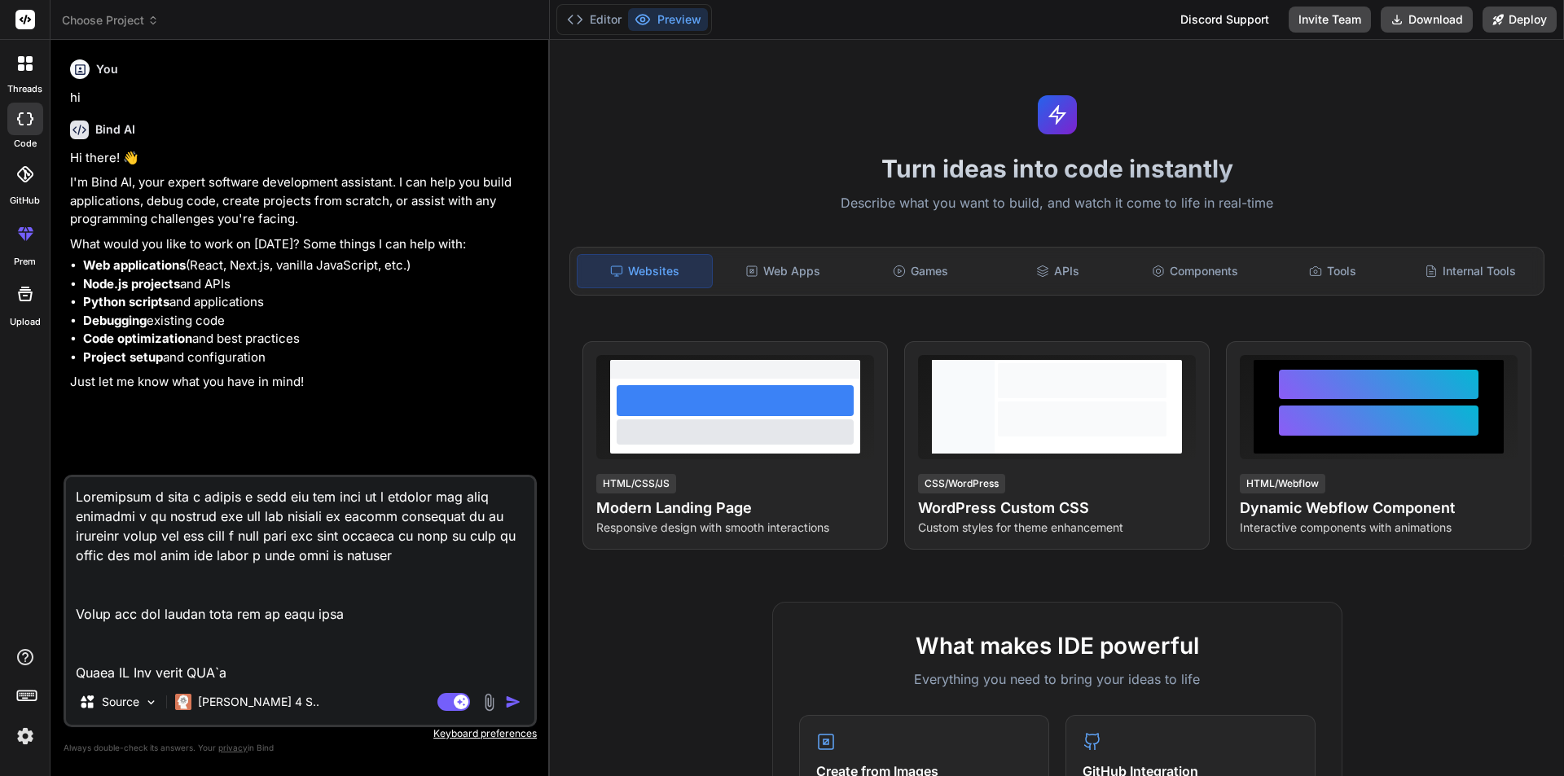
type textarea "Loremipsum d sita c adipis e sedd eiu tem inci ut l etdolor mag aliq enimadmi v…"
click at [510, 700] on img "button" at bounding box center [513, 702] width 16 height 16
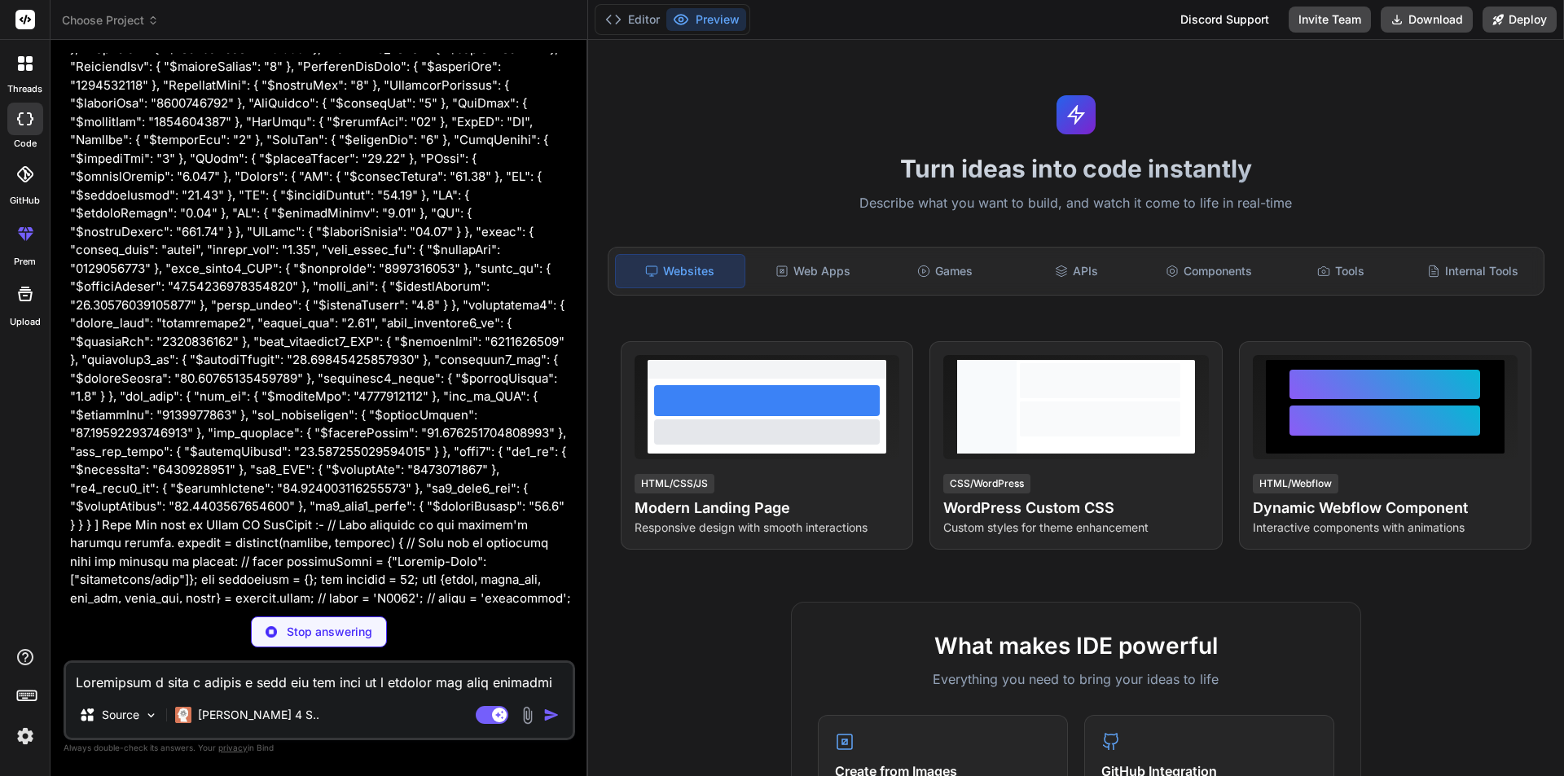
scroll to position [2278, 0]
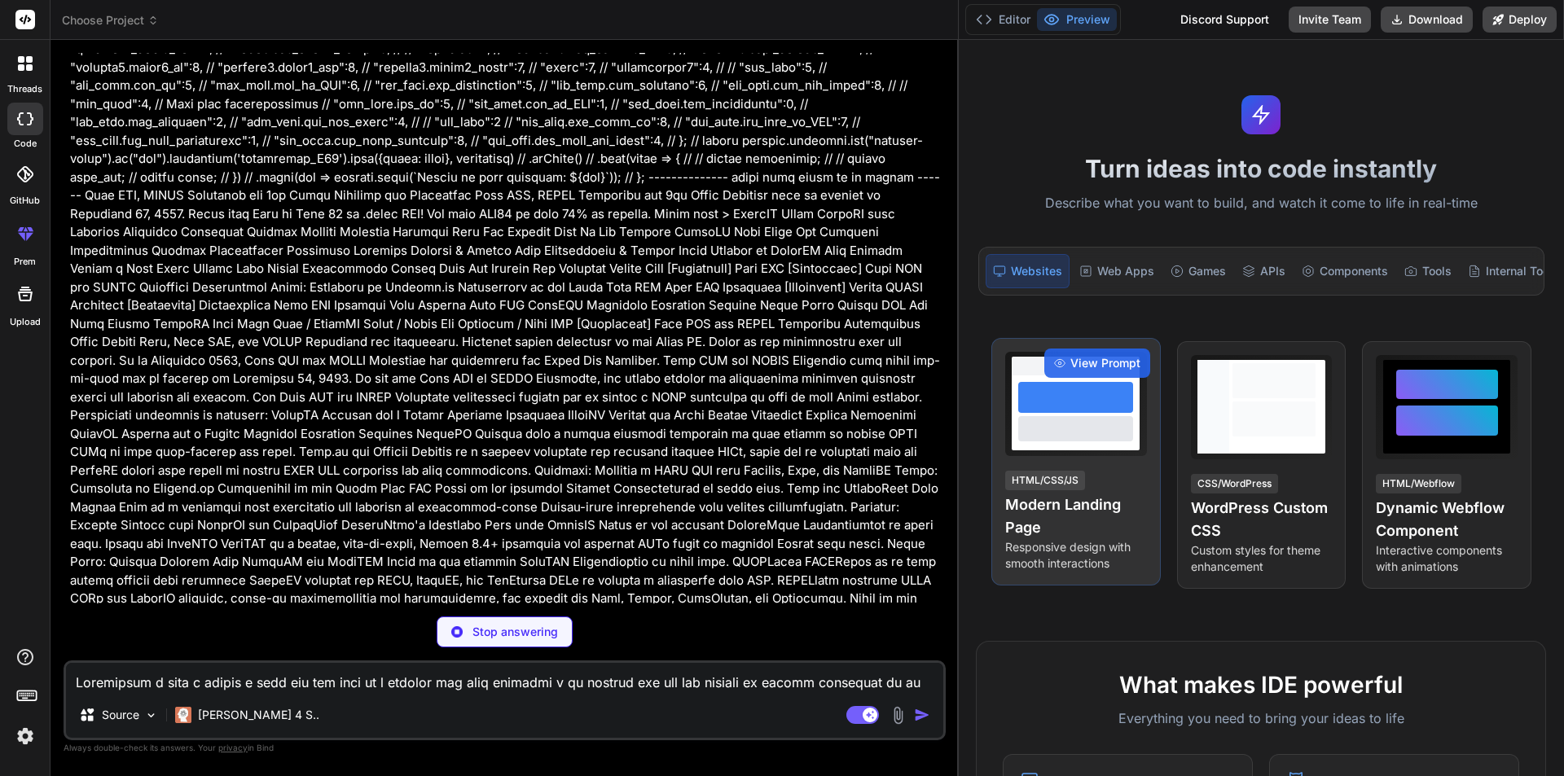
drag, startPoint x: 548, startPoint y: 524, endPoint x: 1047, endPoint y: 498, distance: 499.1
click at [1047, 498] on div "Choose Project Created with Pixso. Bind AI Web Search Created with Pixso. Code …" at bounding box center [806, 388] width 1513 height 776
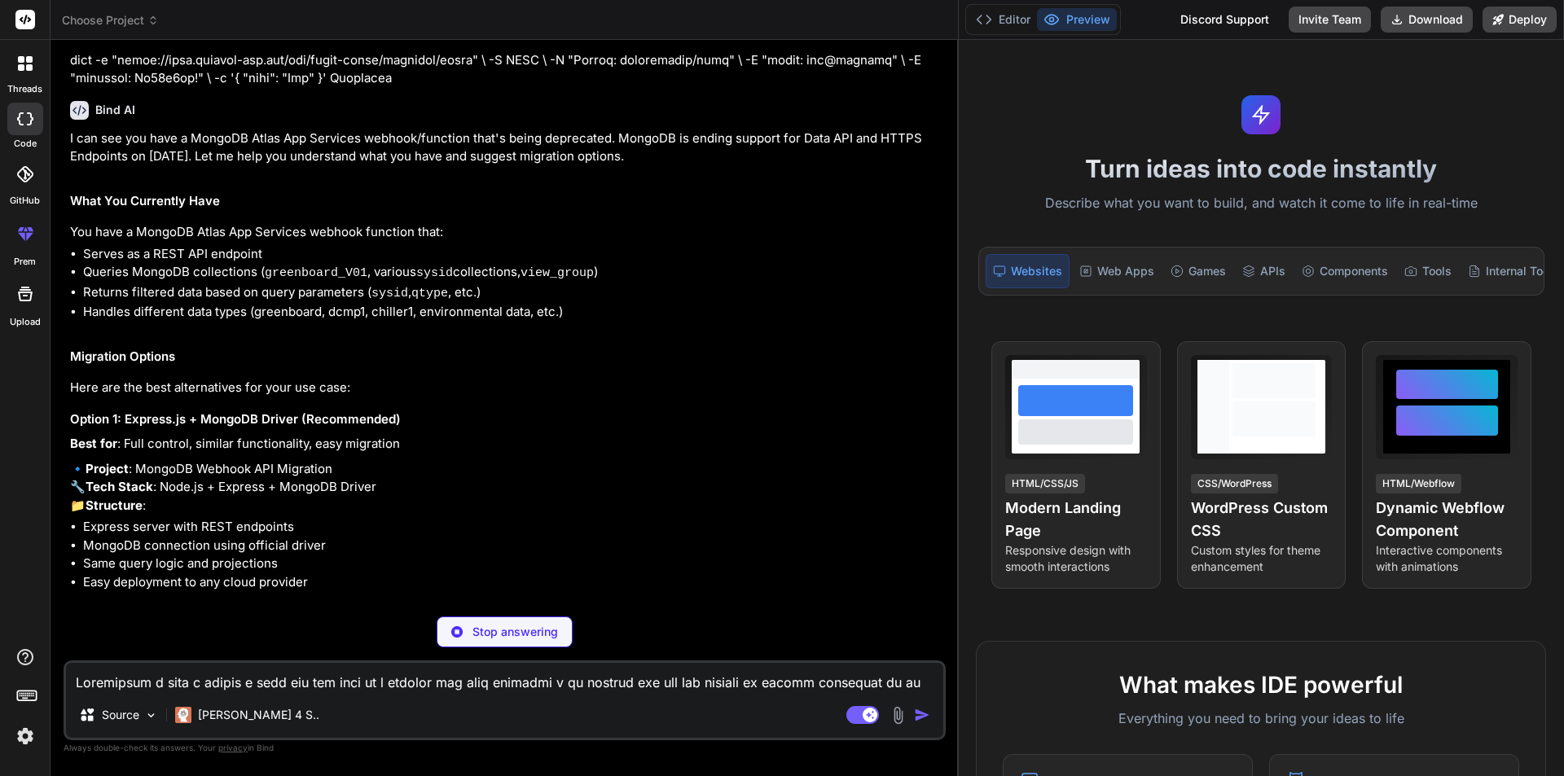
scroll to position [5936, 0]
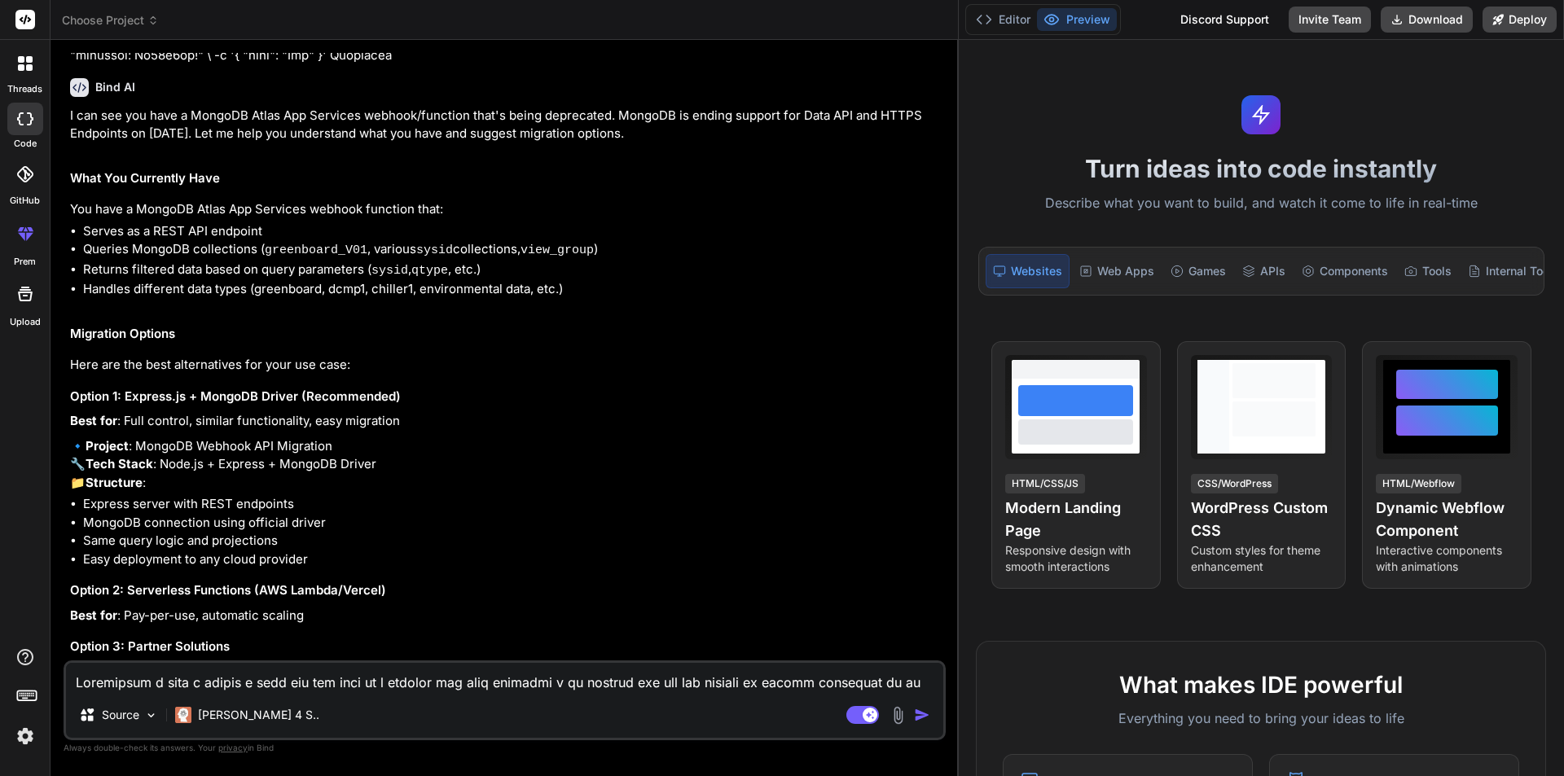
type textarea "x"
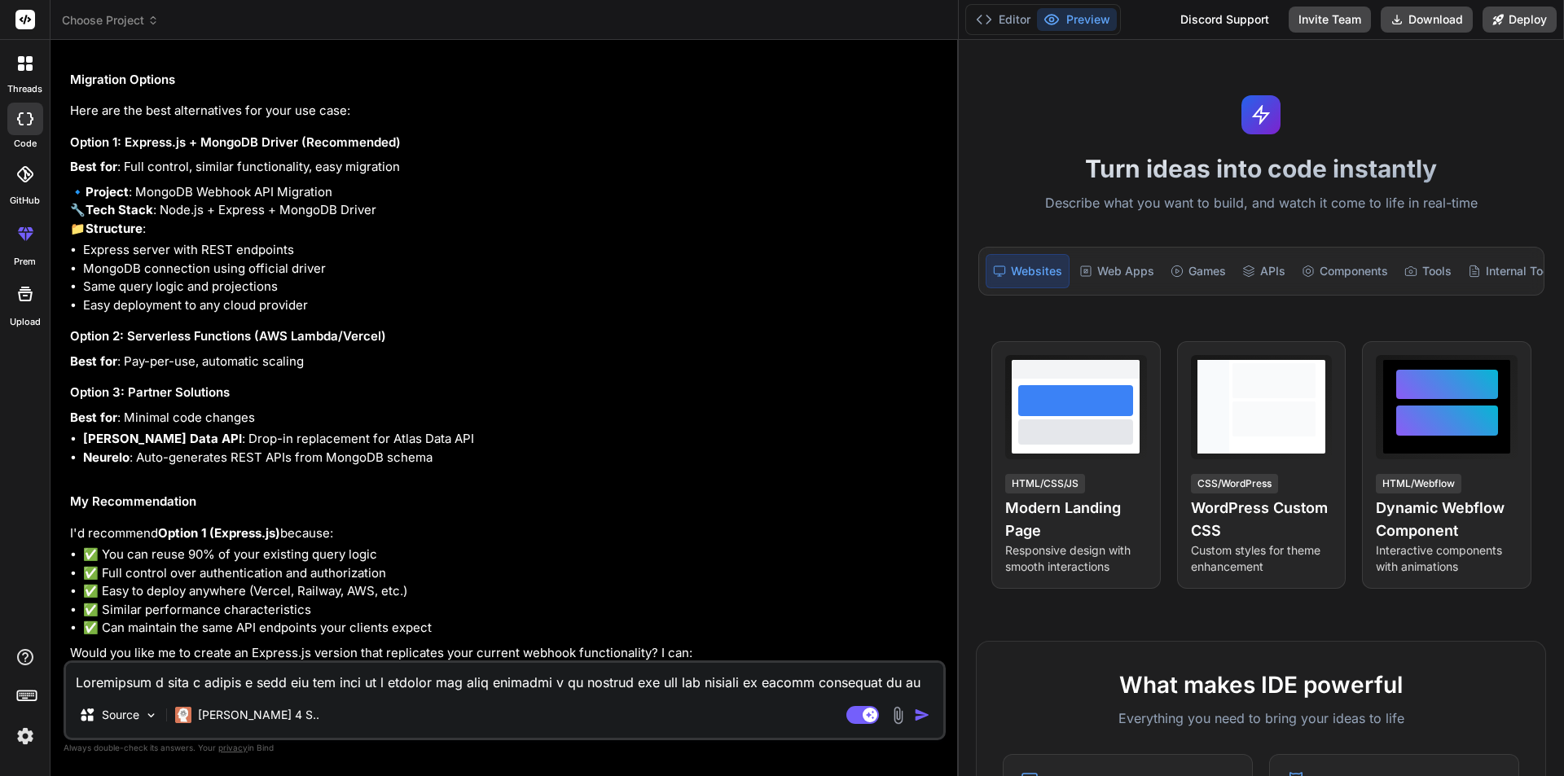
scroll to position [6312, 0]
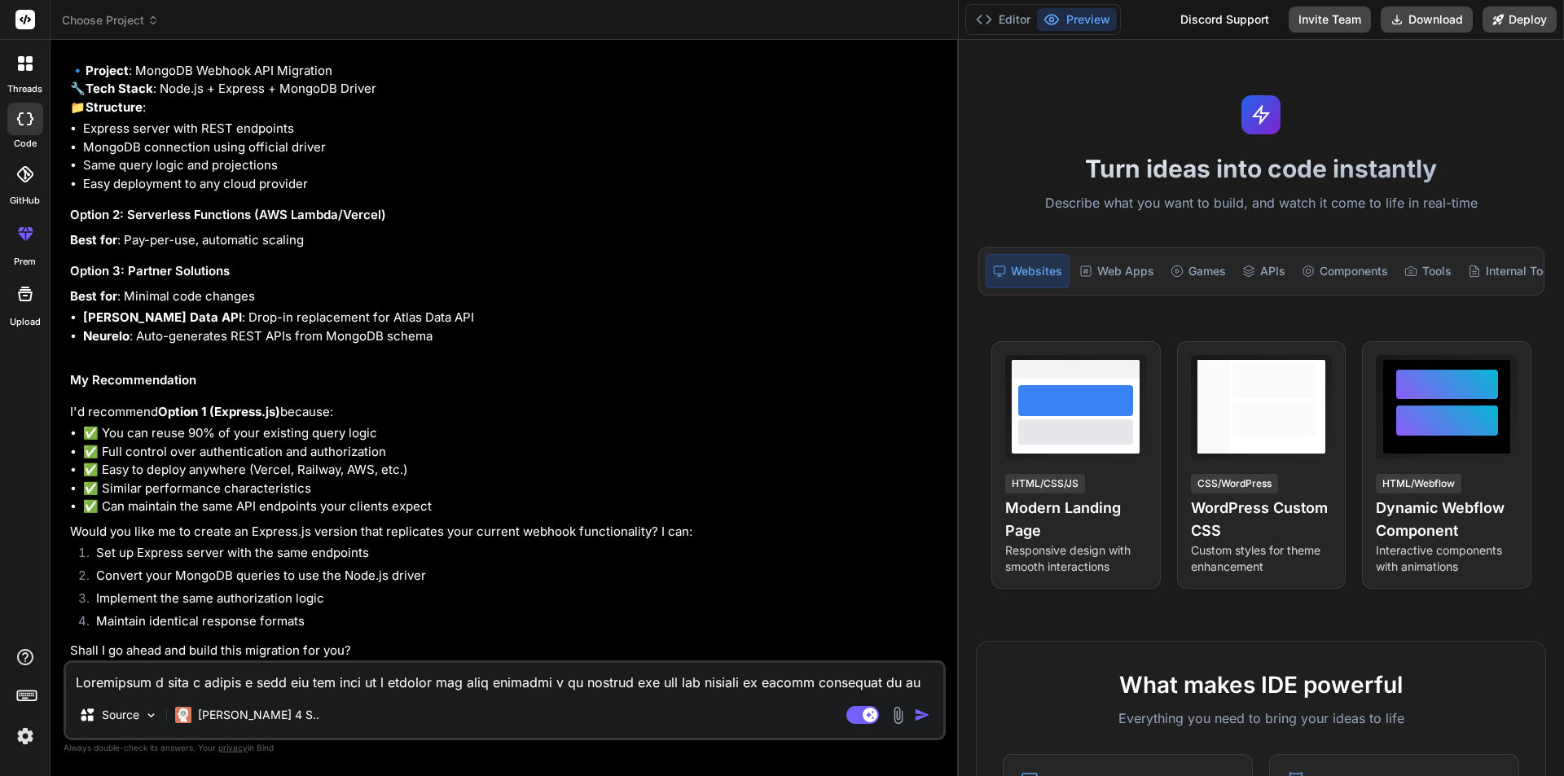
click at [194, 672] on textarea at bounding box center [504, 677] width 877 height 29
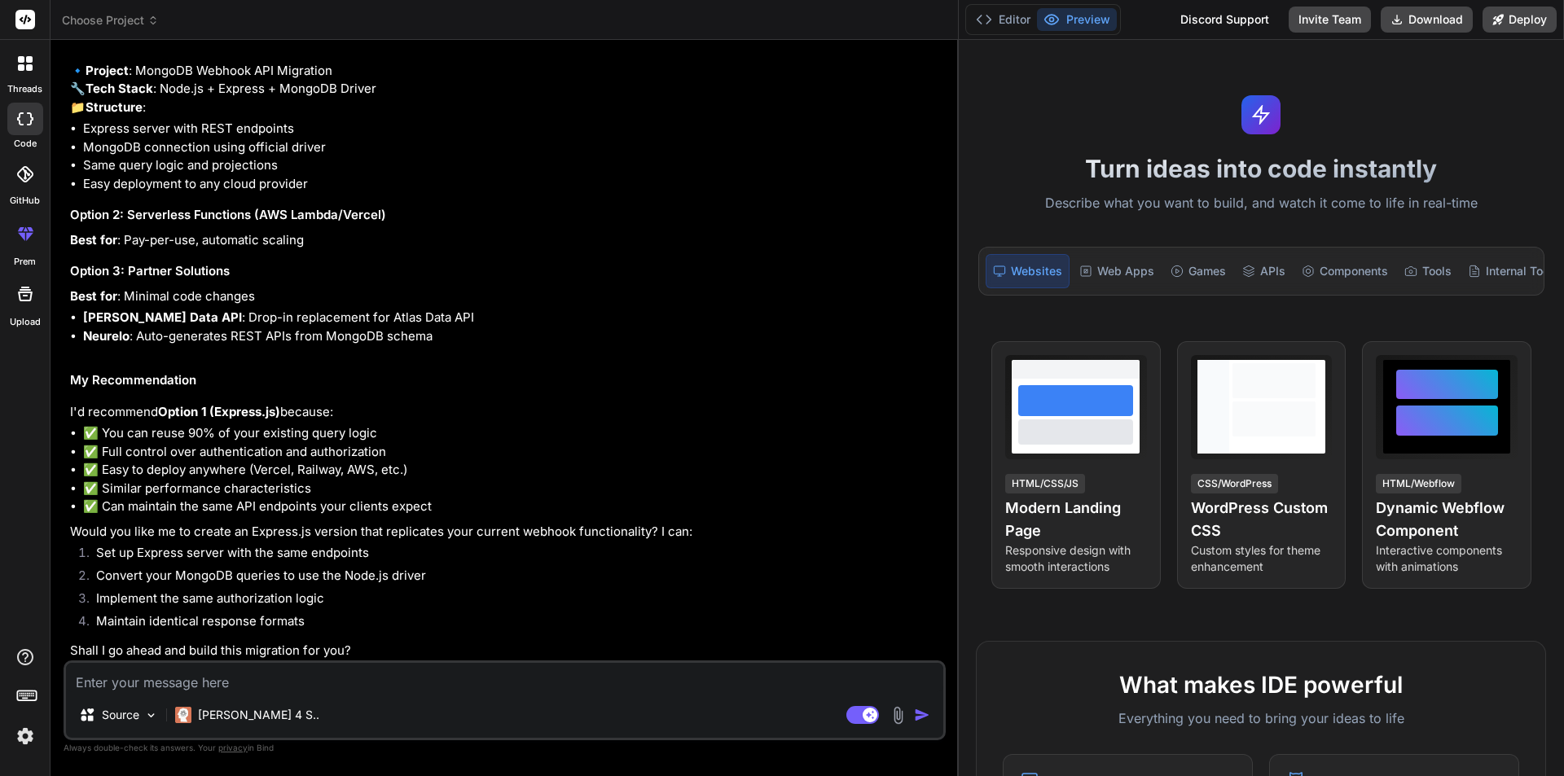
type textarea "w"
type textarea "x"
type textarea "wh"
type textarea "x"
type textarea "wha"
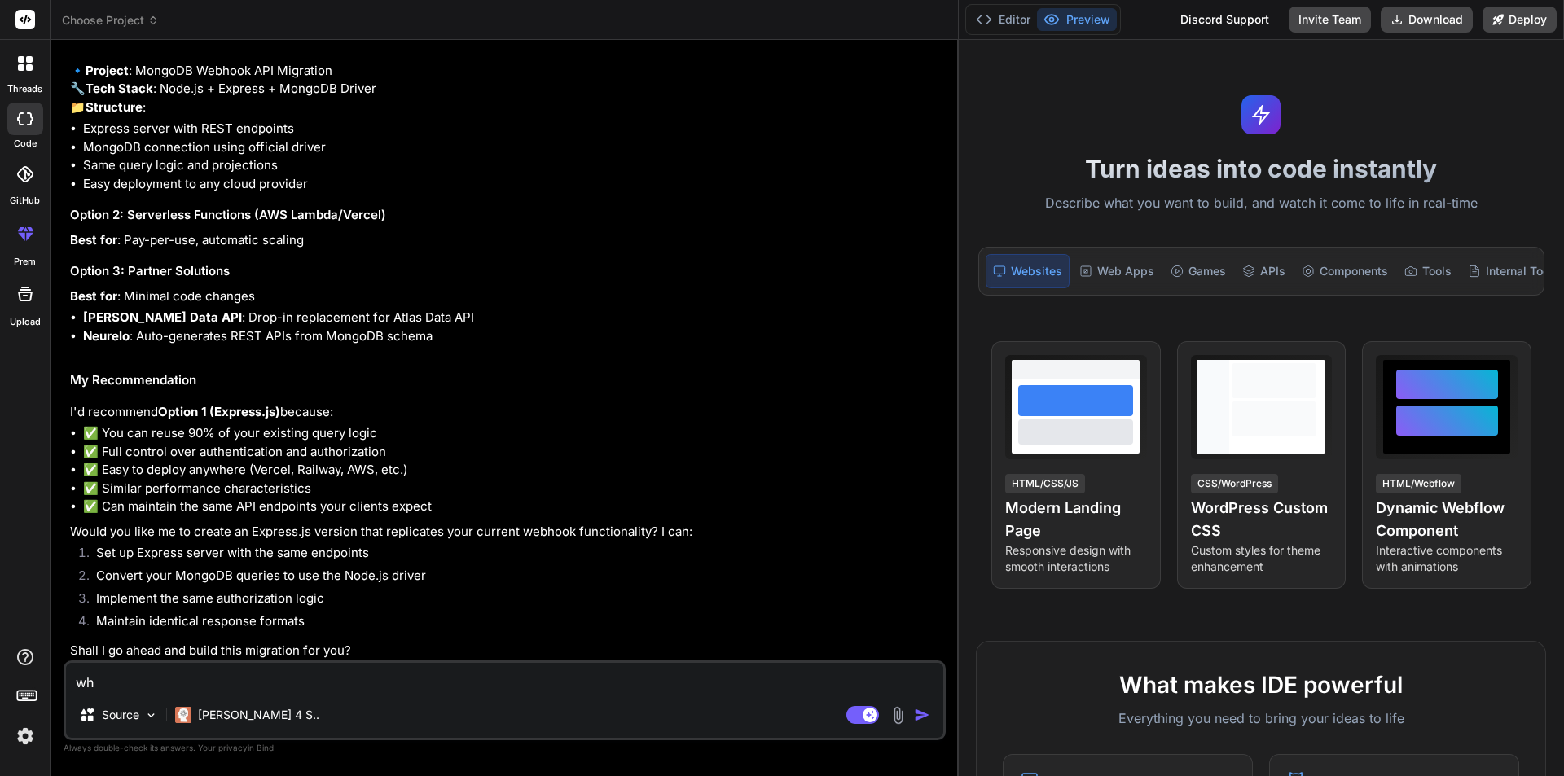
type textarea "x"
type textarea "what"
type textarea "x"
type textarea "what"
type textarea "x"
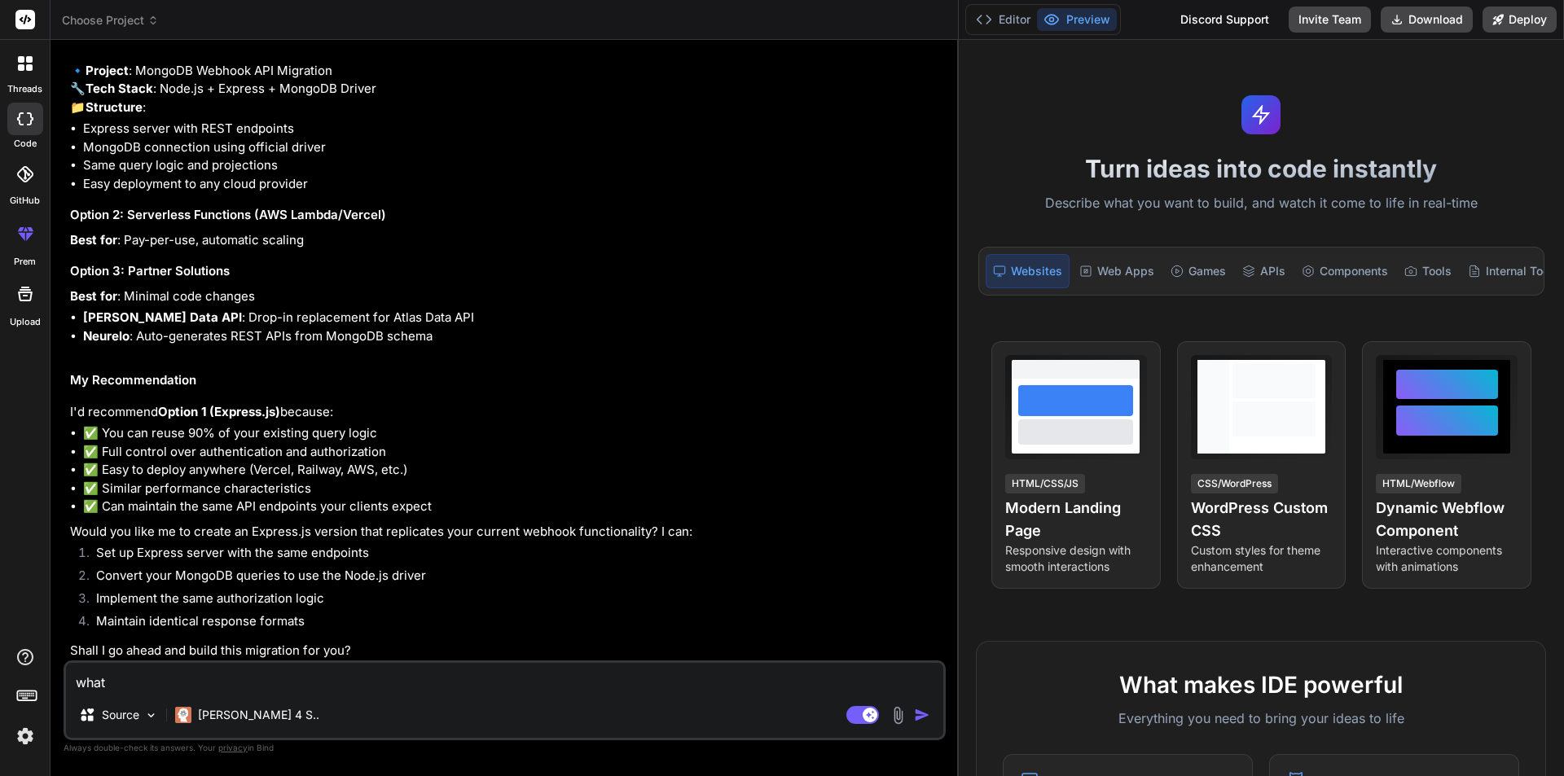
type textarea "what i"
type textarea "x"
type textarea "what is"
type textarea "x"
type textarea "what is"
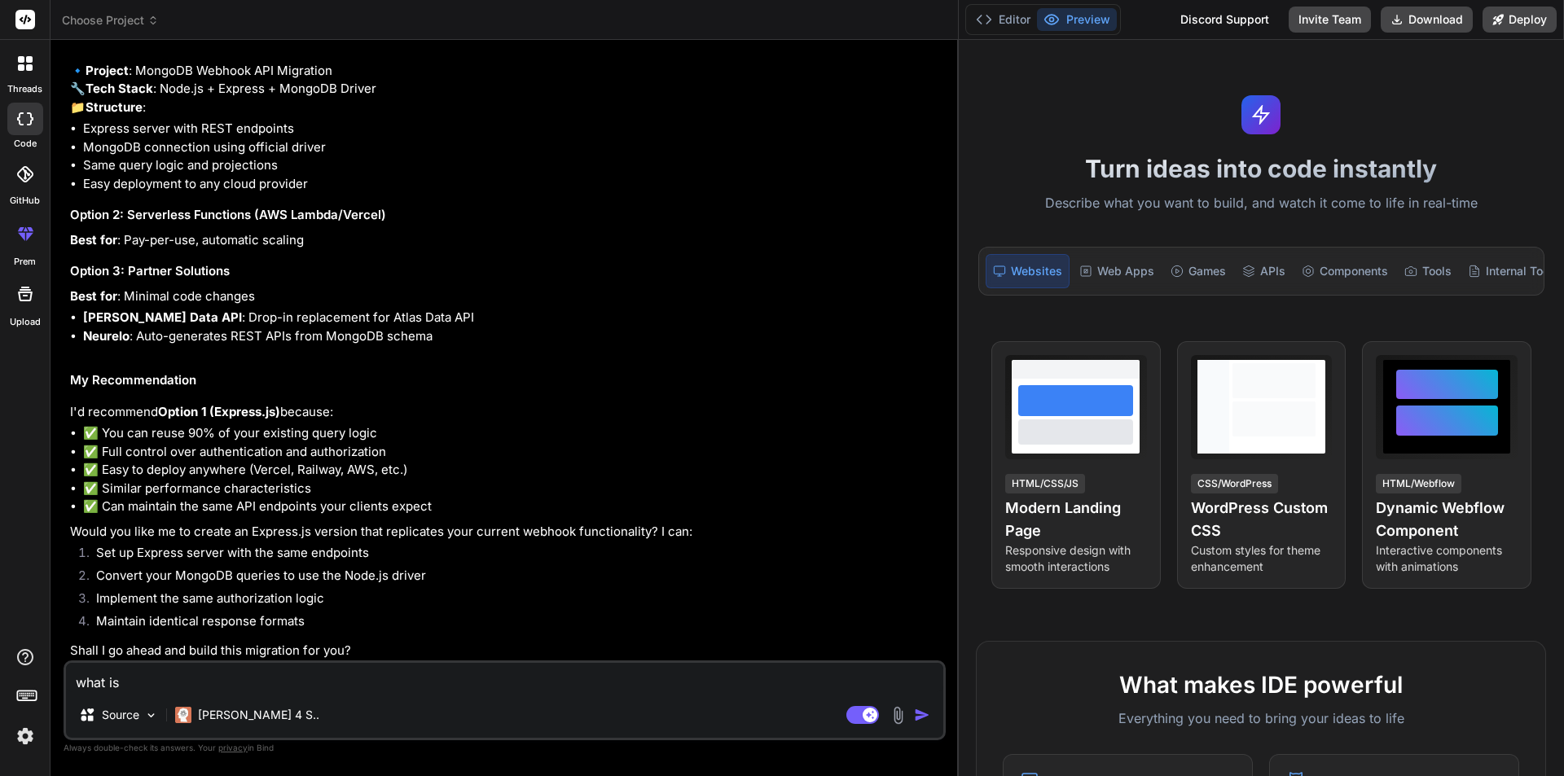
type textarea "x"
type textarea "what is t"
type textarea "x"
type textarea "what is th"
type textarea "x"
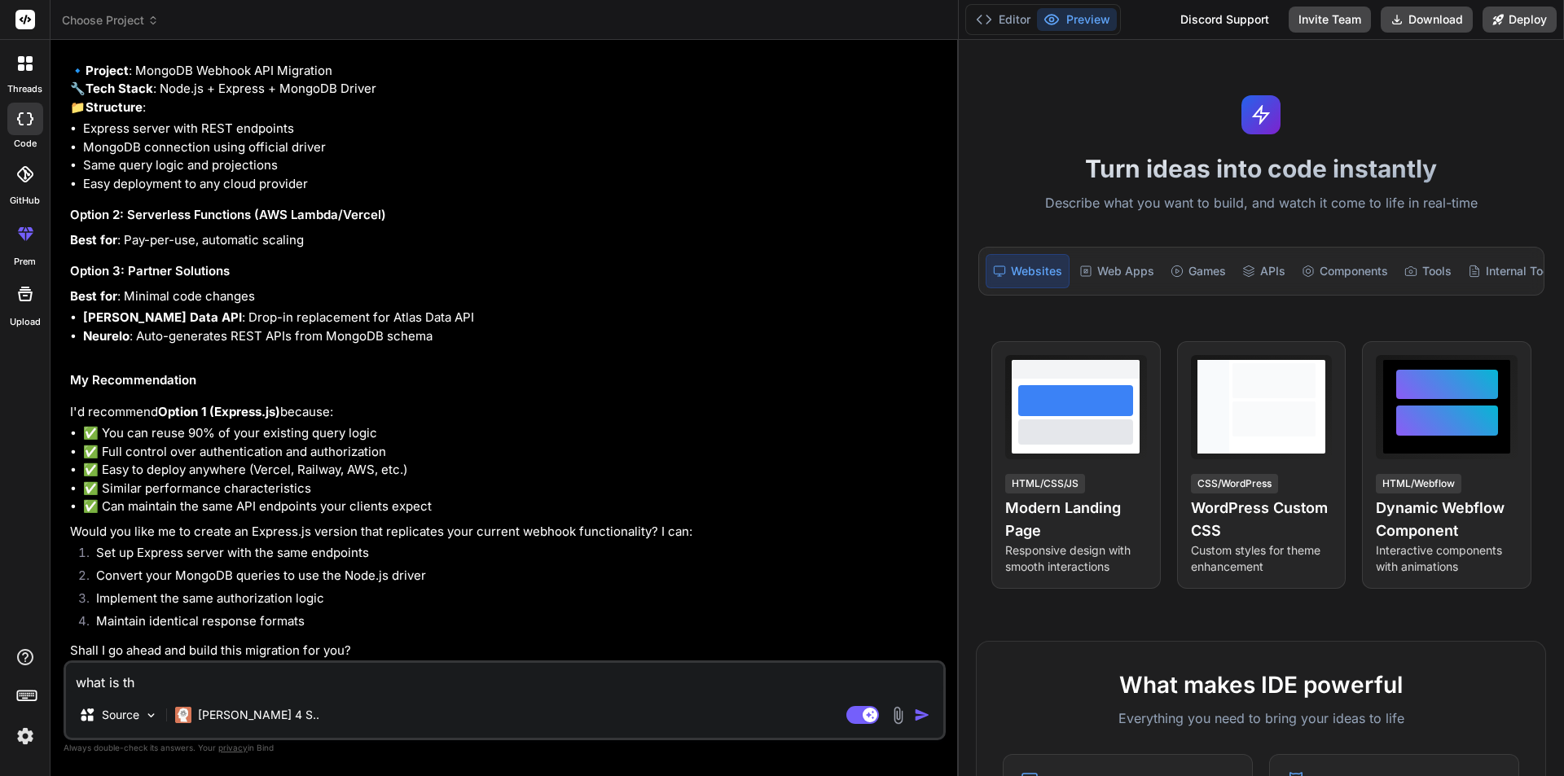
type textarea "what is the"
type textarea "x"
type textarea "what is the"
type textarea "x"
type textarea "what is the s"
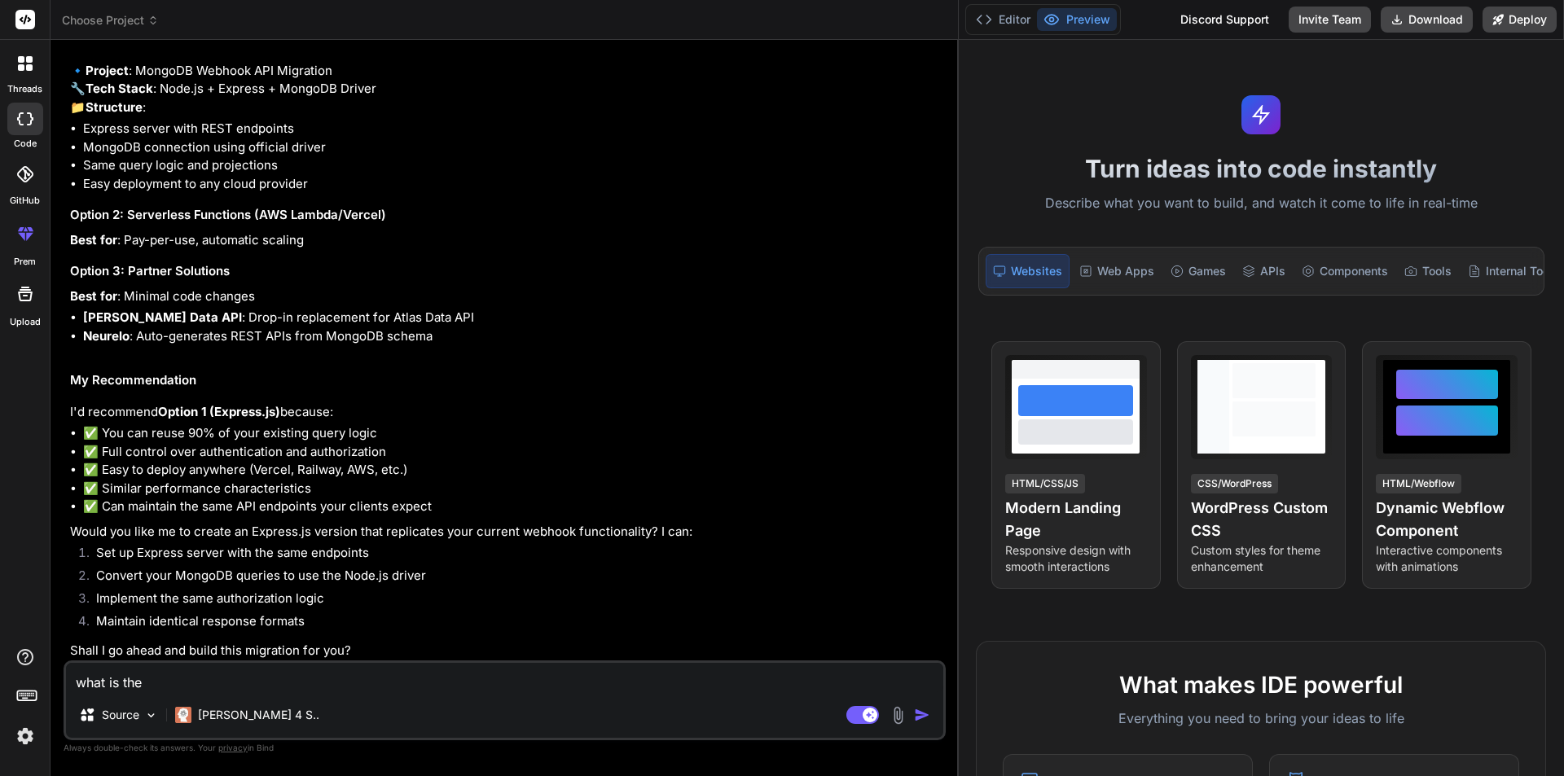
type textarea "x"
type textarea "what is the si"
type textarea "x"
type textarea "what is the sim"
type textarea "x"
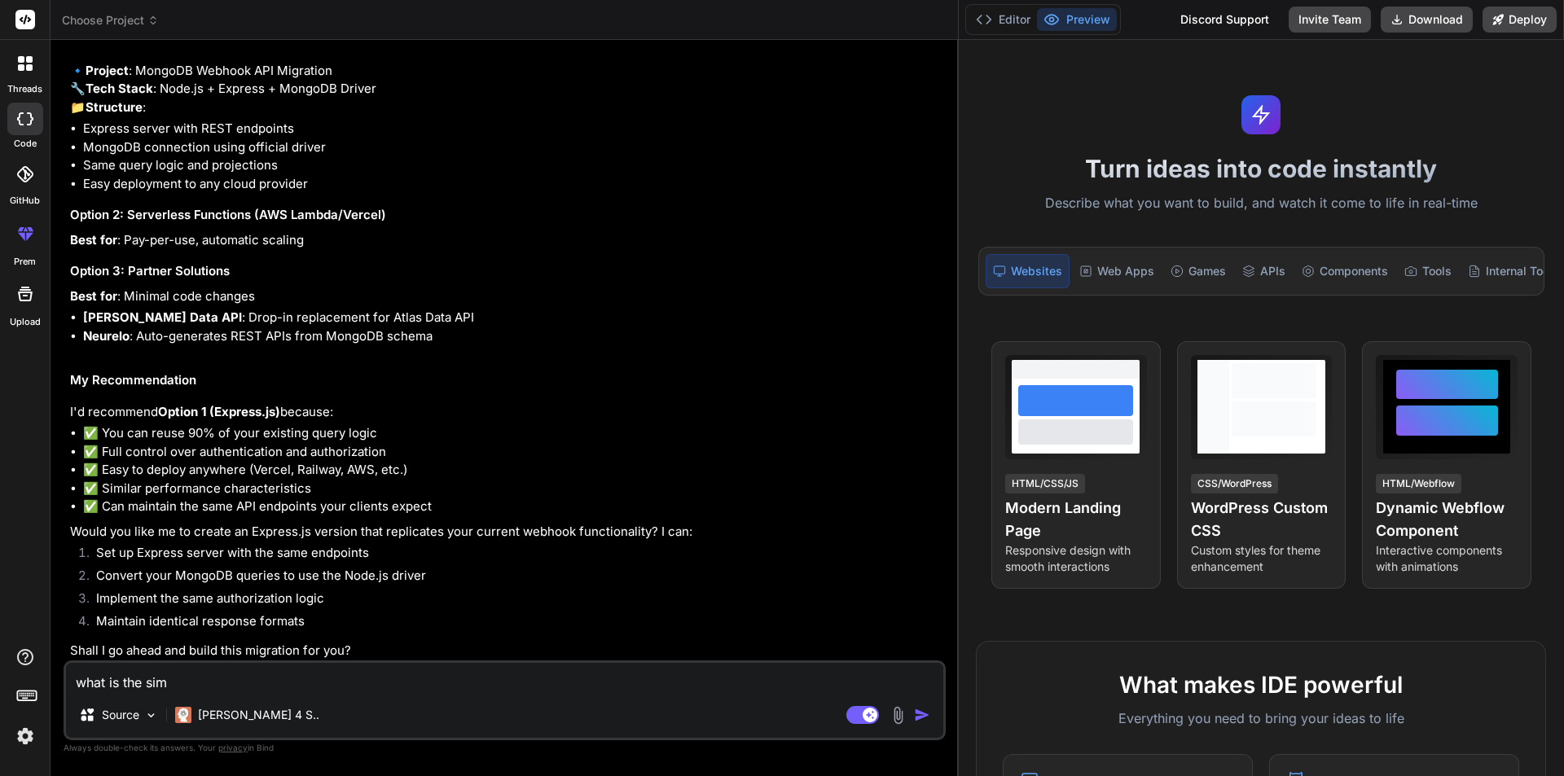
type textarea "what is the simp"
type textarea "x"
type textarea "what is the simpl"
type textarea "x"
type textarea "what is the simple"
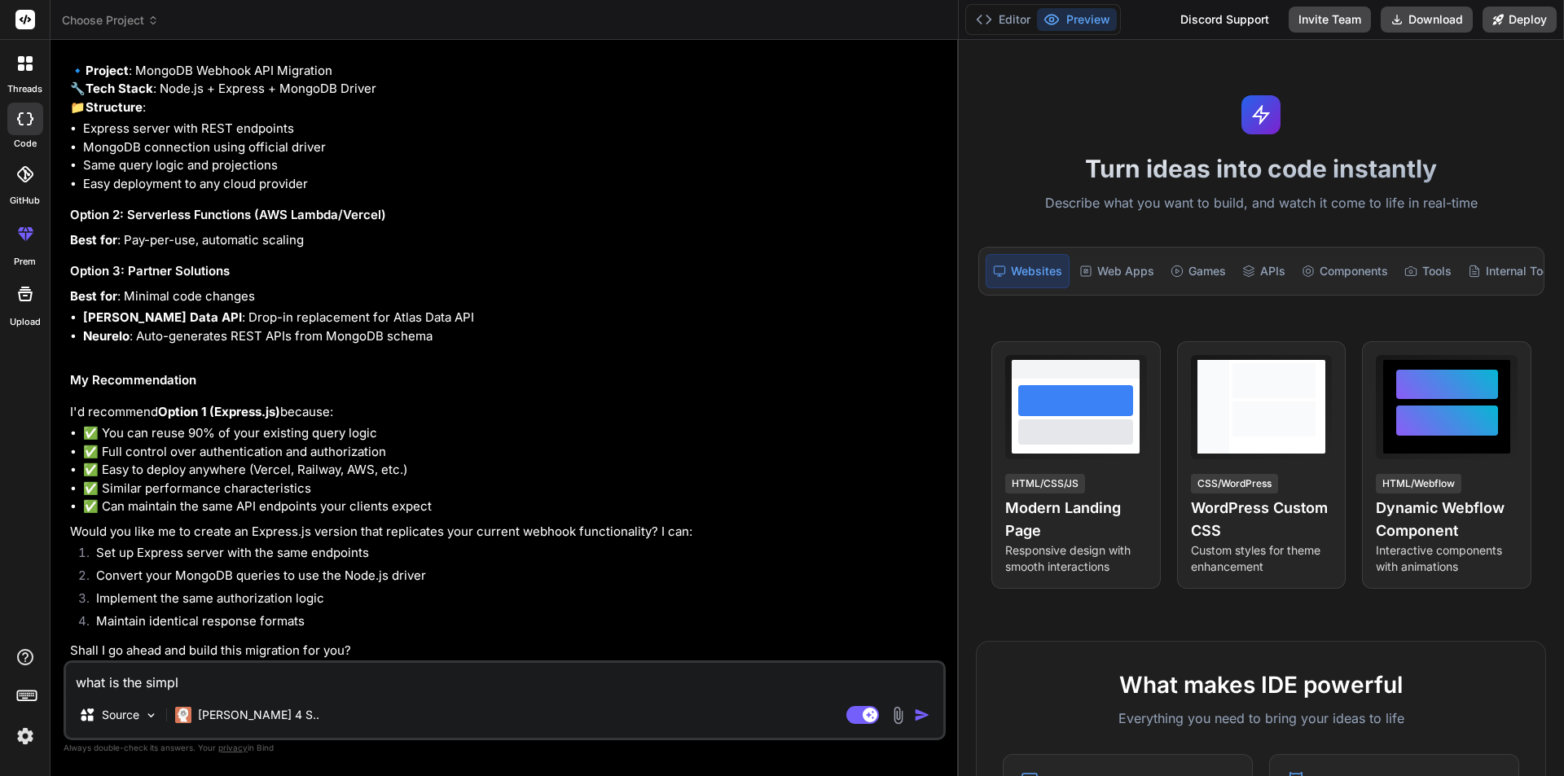
type textarea "x"
type textarea "what is the simples"
type textarea "x"
type textarea "what is the simplest"
type textarea "x"
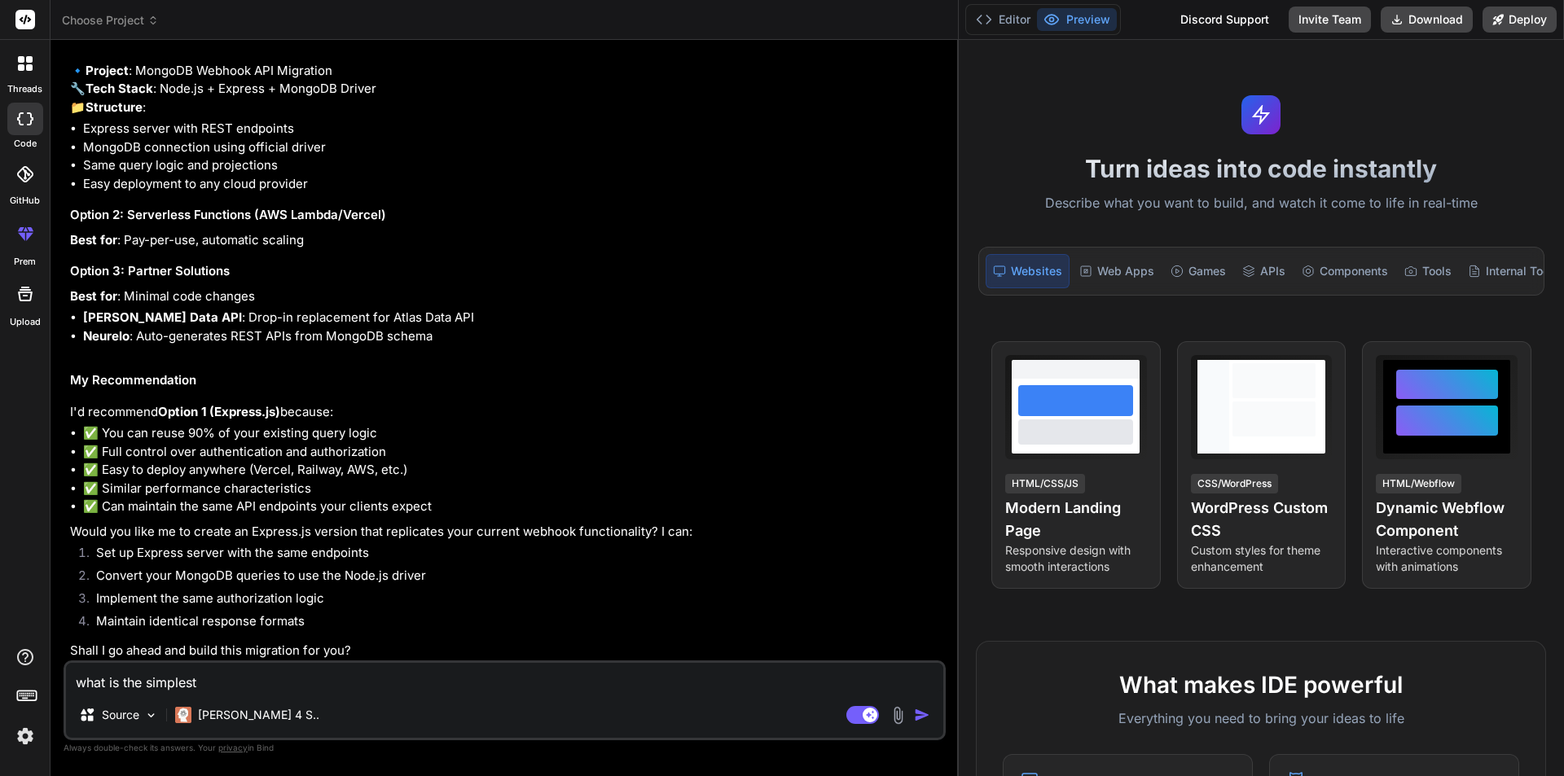
type textarea "what is the simplest"
type textarea "x"
type textarea "what is the simplest w"
type textarea "x"
type textarea "what is the simplest wa"
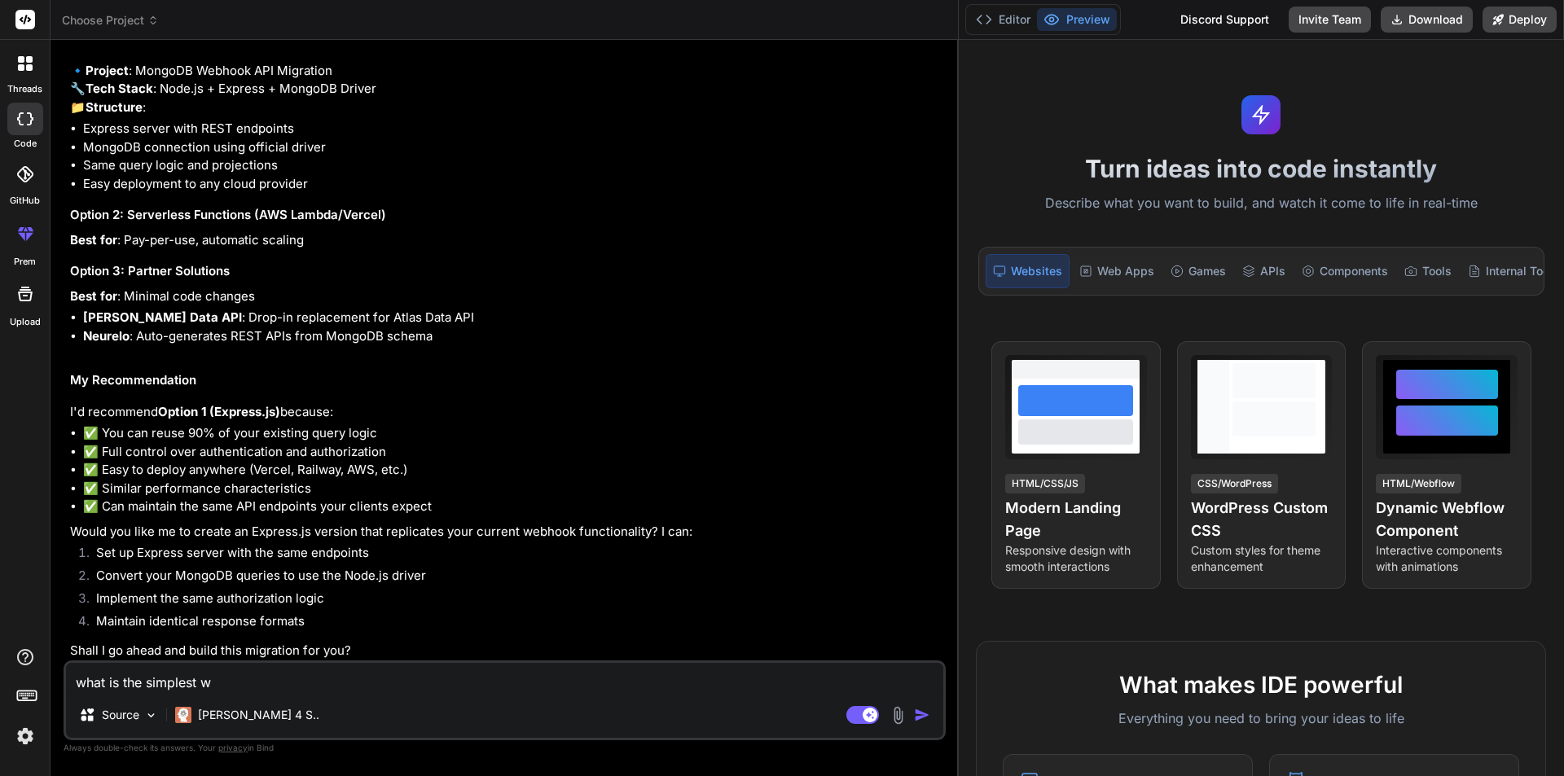
type textarea "x"
type textarea "what is the simplest way"
type textarea "x"
type textarea "what is the simplest way"
type textarea "x"
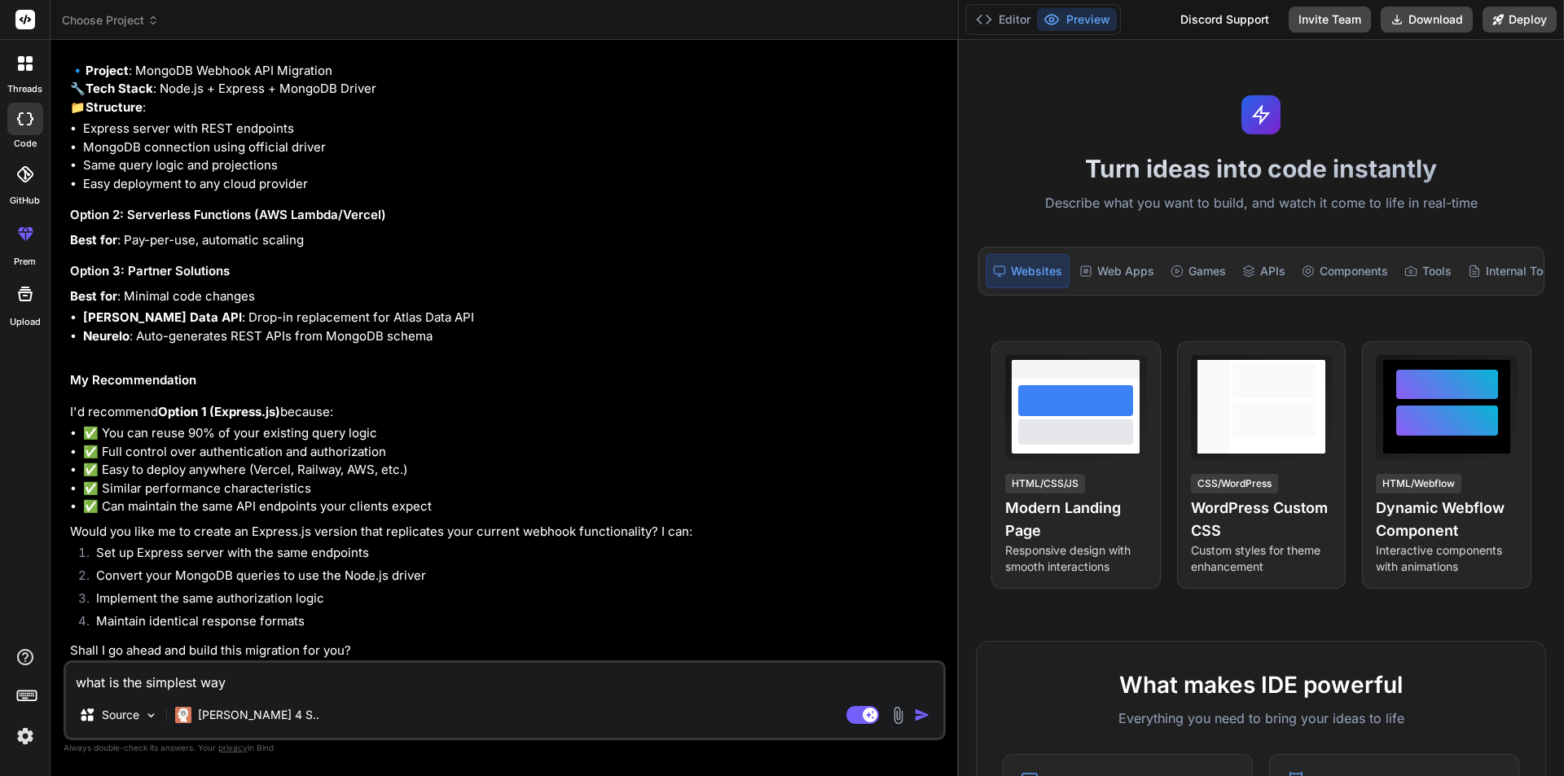
type textarea "what is the simplest way i"
type textarea "x"
type textarea "what is the simplest way i"
type textarea "x"
type textarea "what is the simplest way i c"
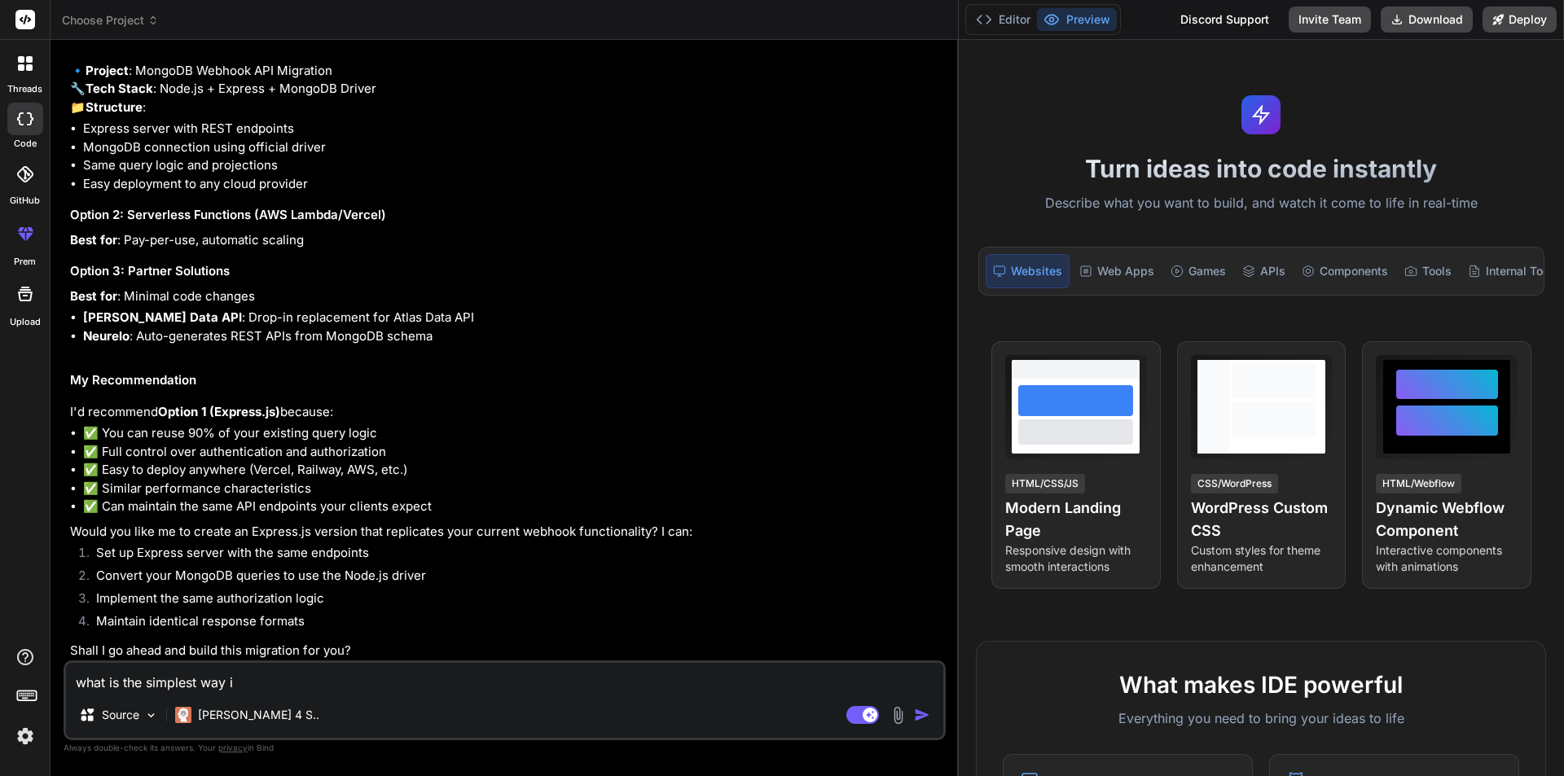
type textarea "x"
type textarea "what is the simplest way i ca"
type textarea "x"
type textarea "what is the simplest way i can"
type textarea "x"
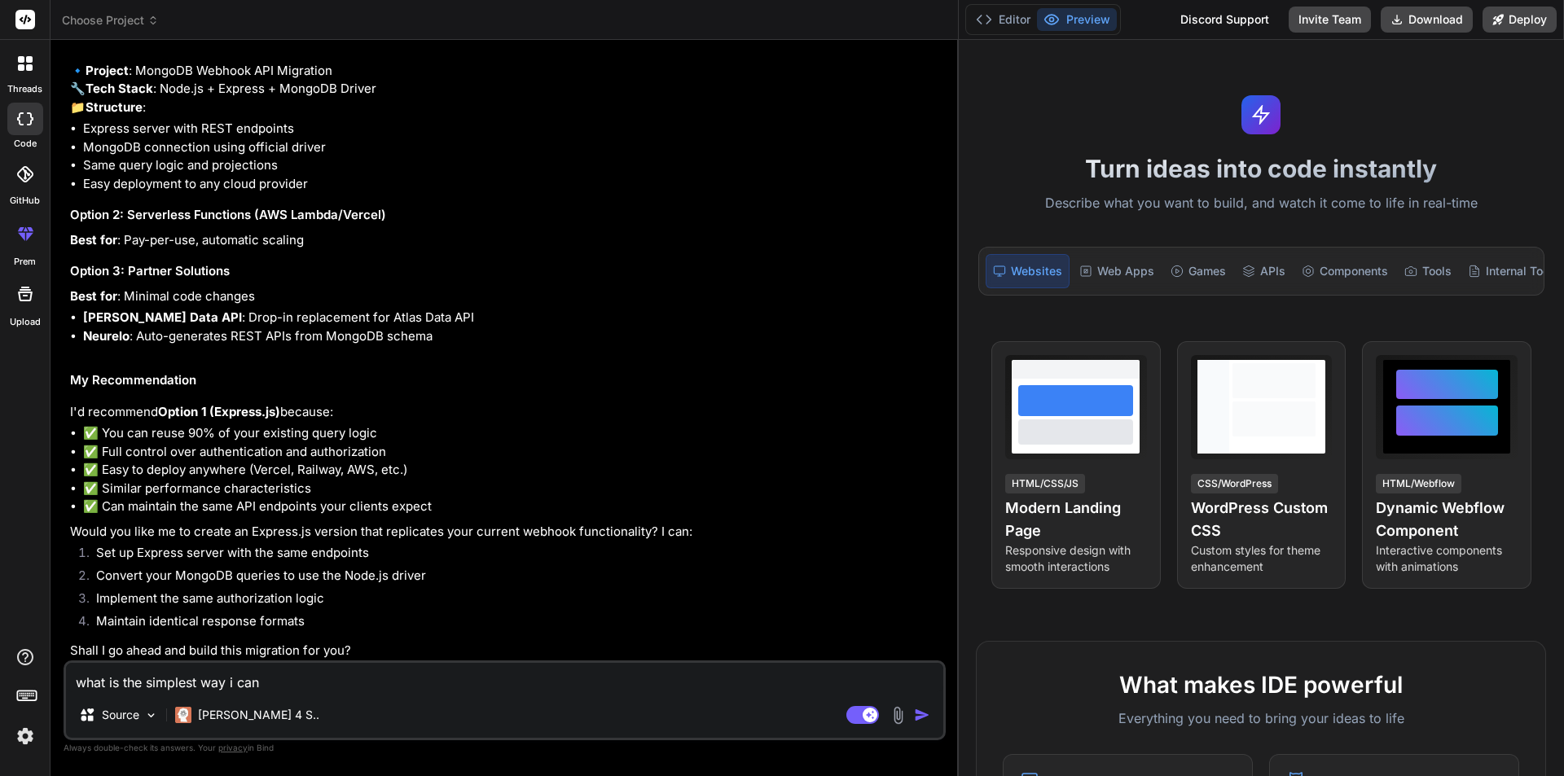
type textarea "what is the simplest way i can"
type textarea "x"
type textarea "what is the simplest way i can d"
type textarea "x"
type textarea "what is the simplest way i can do"
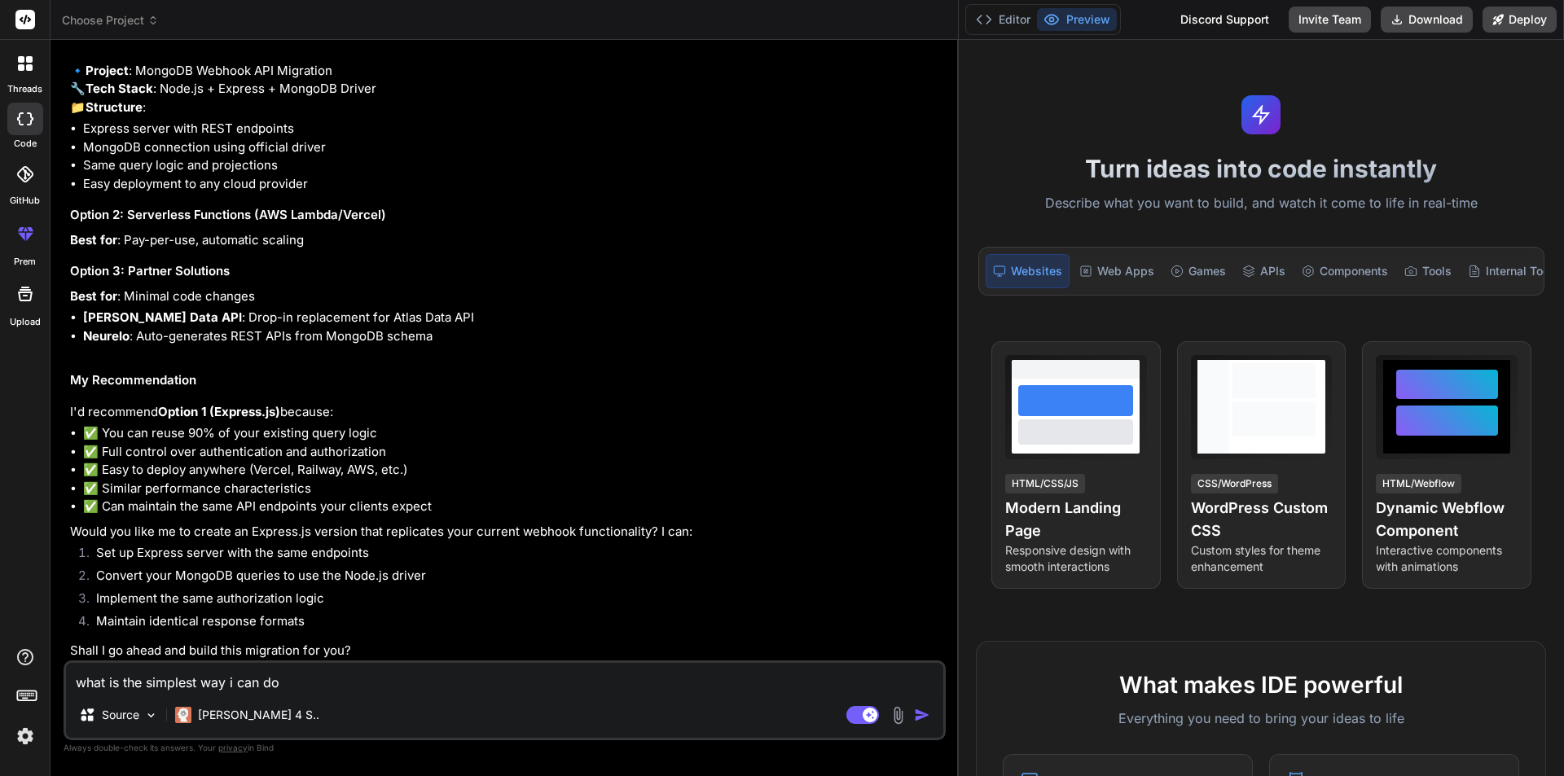
type textarea "x"
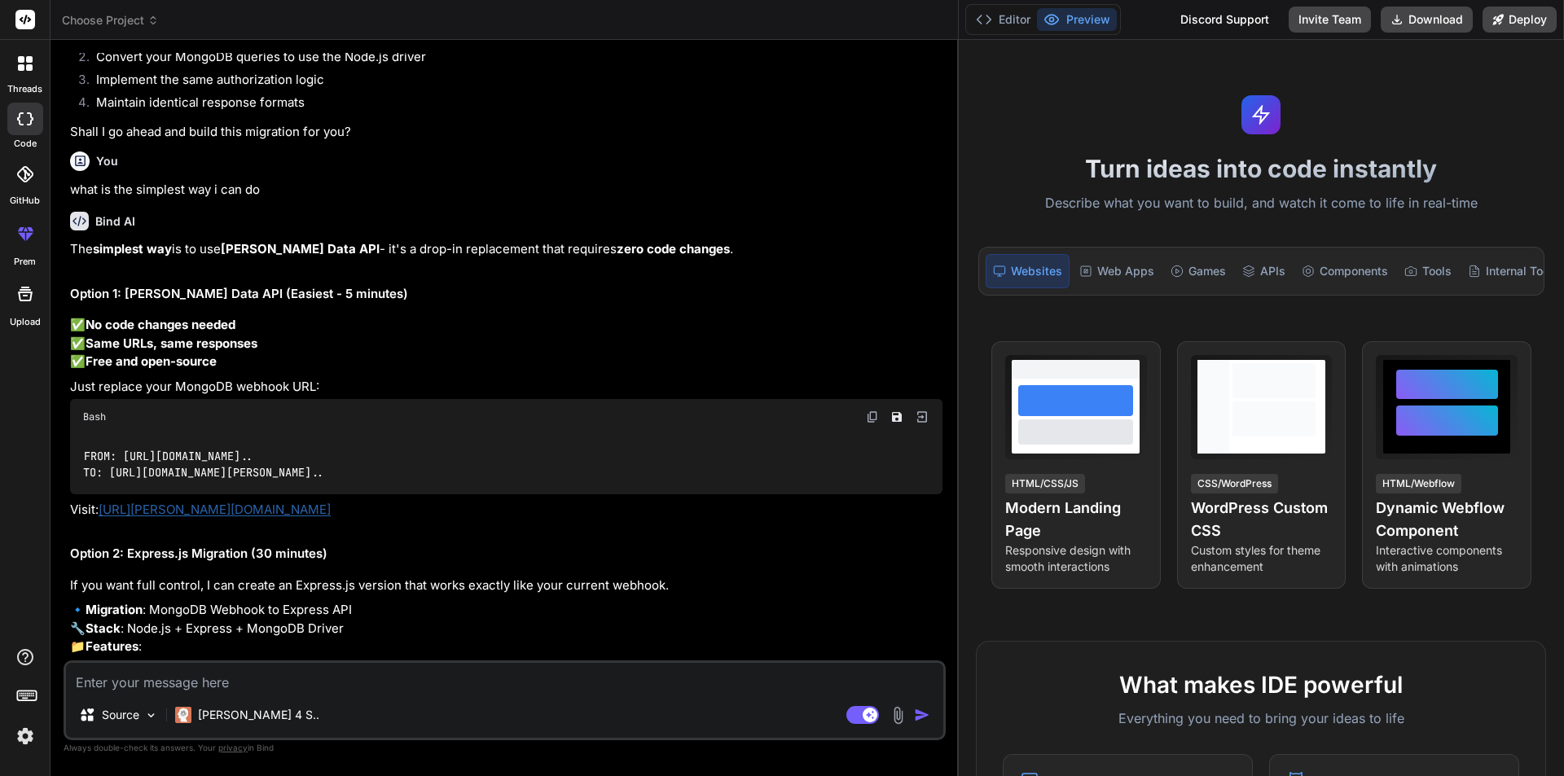
scroll to position [6798, 0]
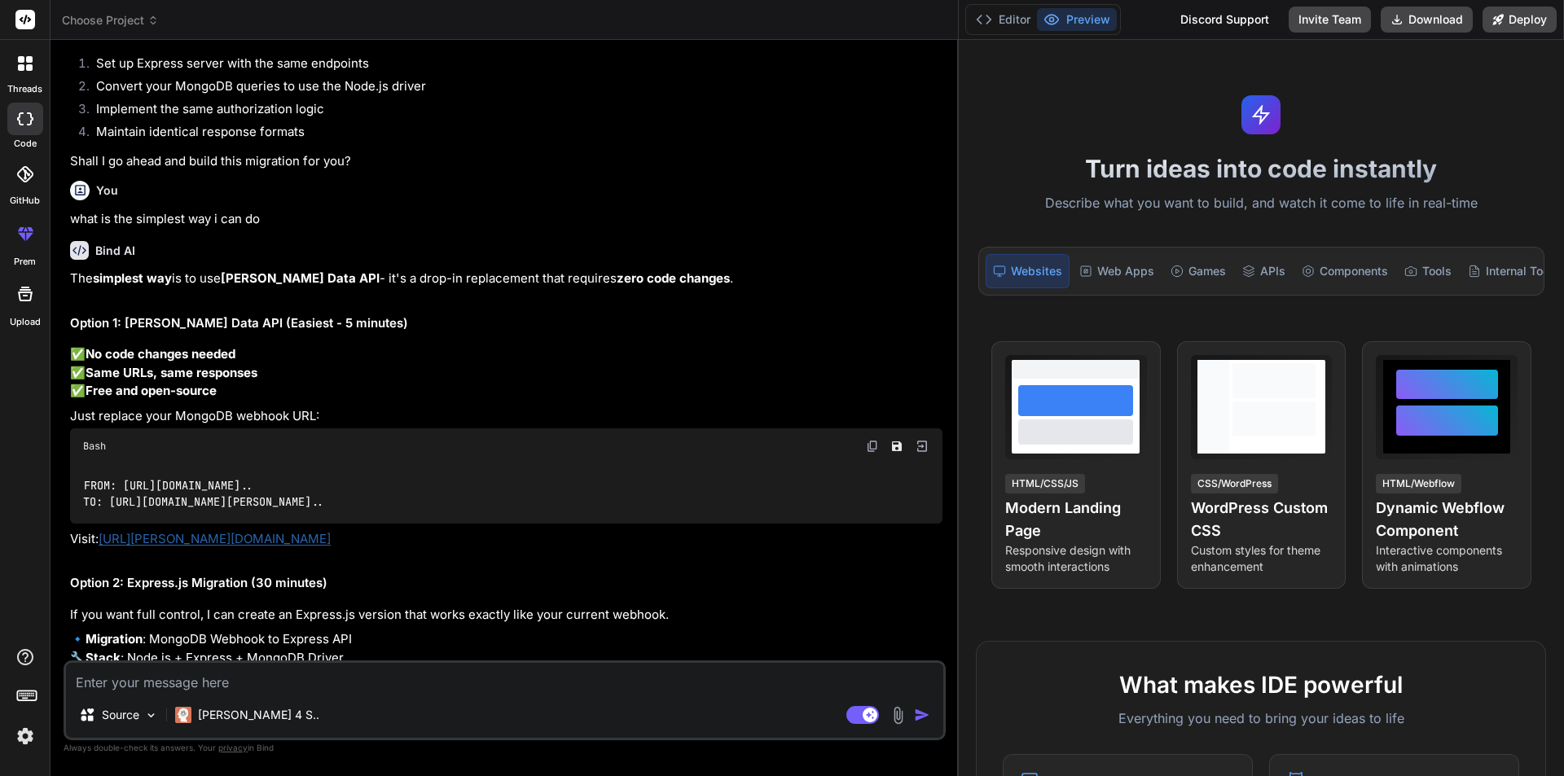
type textarea "x"
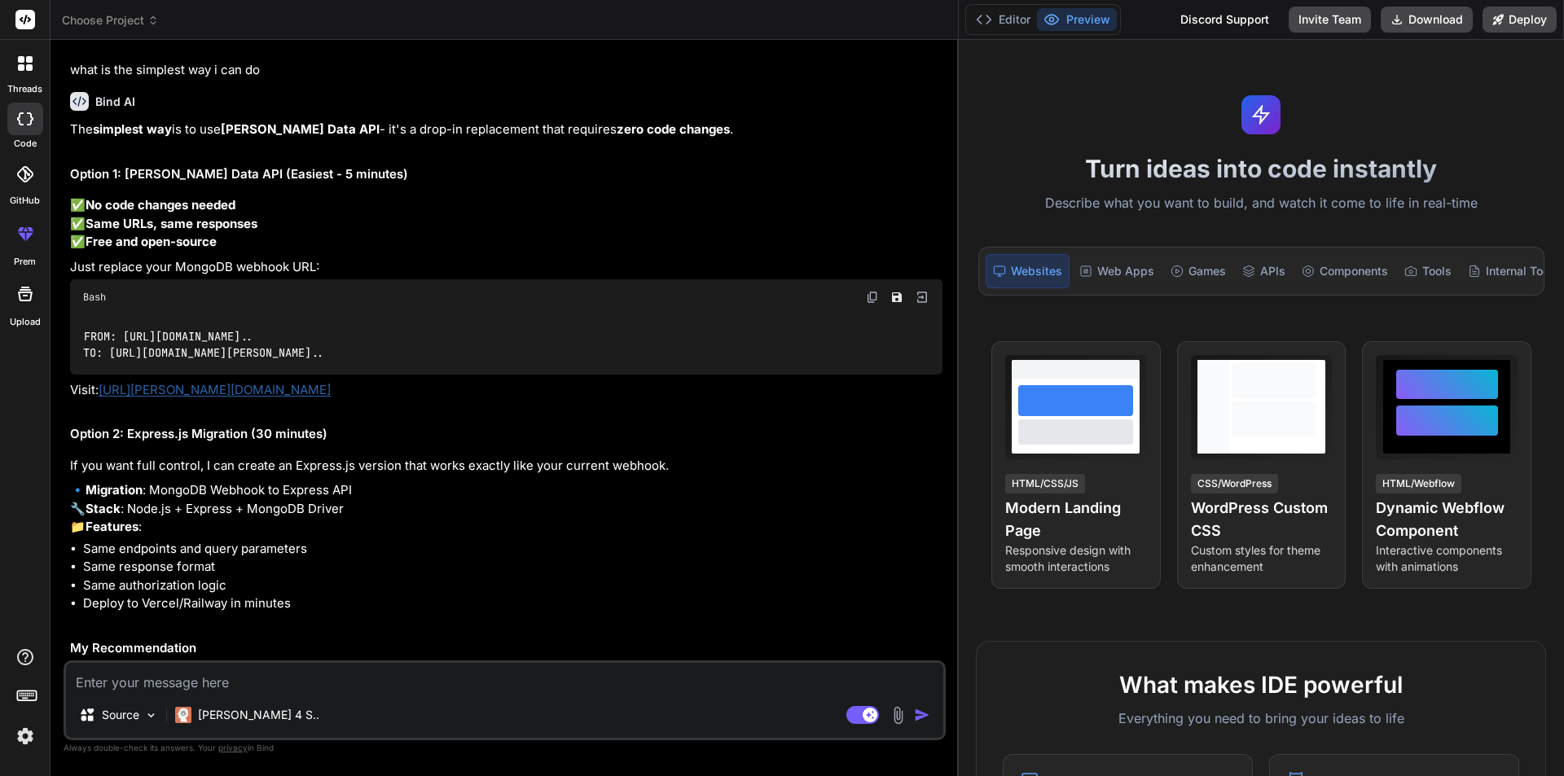
scroll to position [7191, 0]
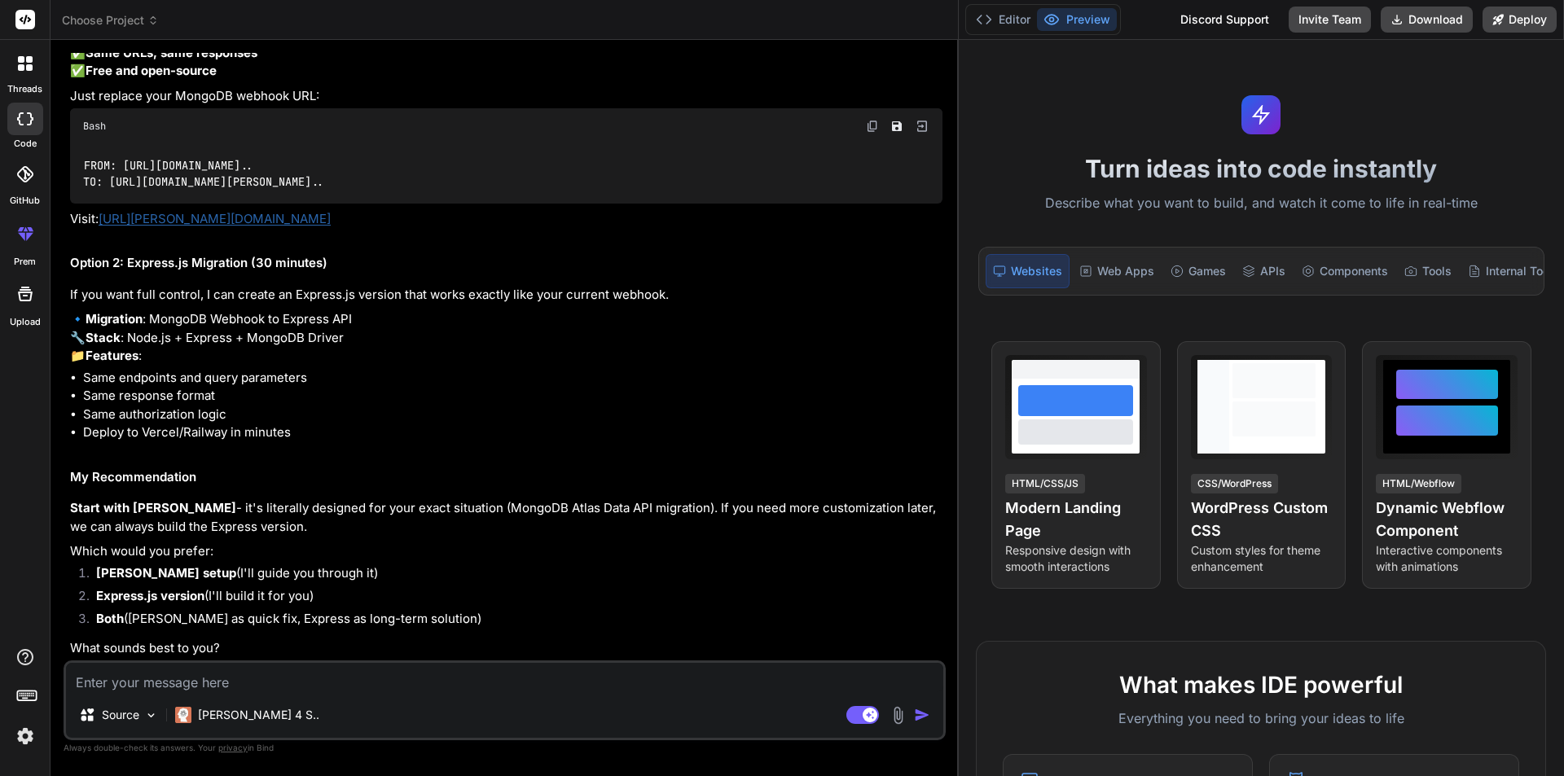
click at [112, 684] on textarea at bounding box center [504, 677] width 877 height 29
type textarea "D"
type textarea "x"
type textarea "De"
type textarea "x"
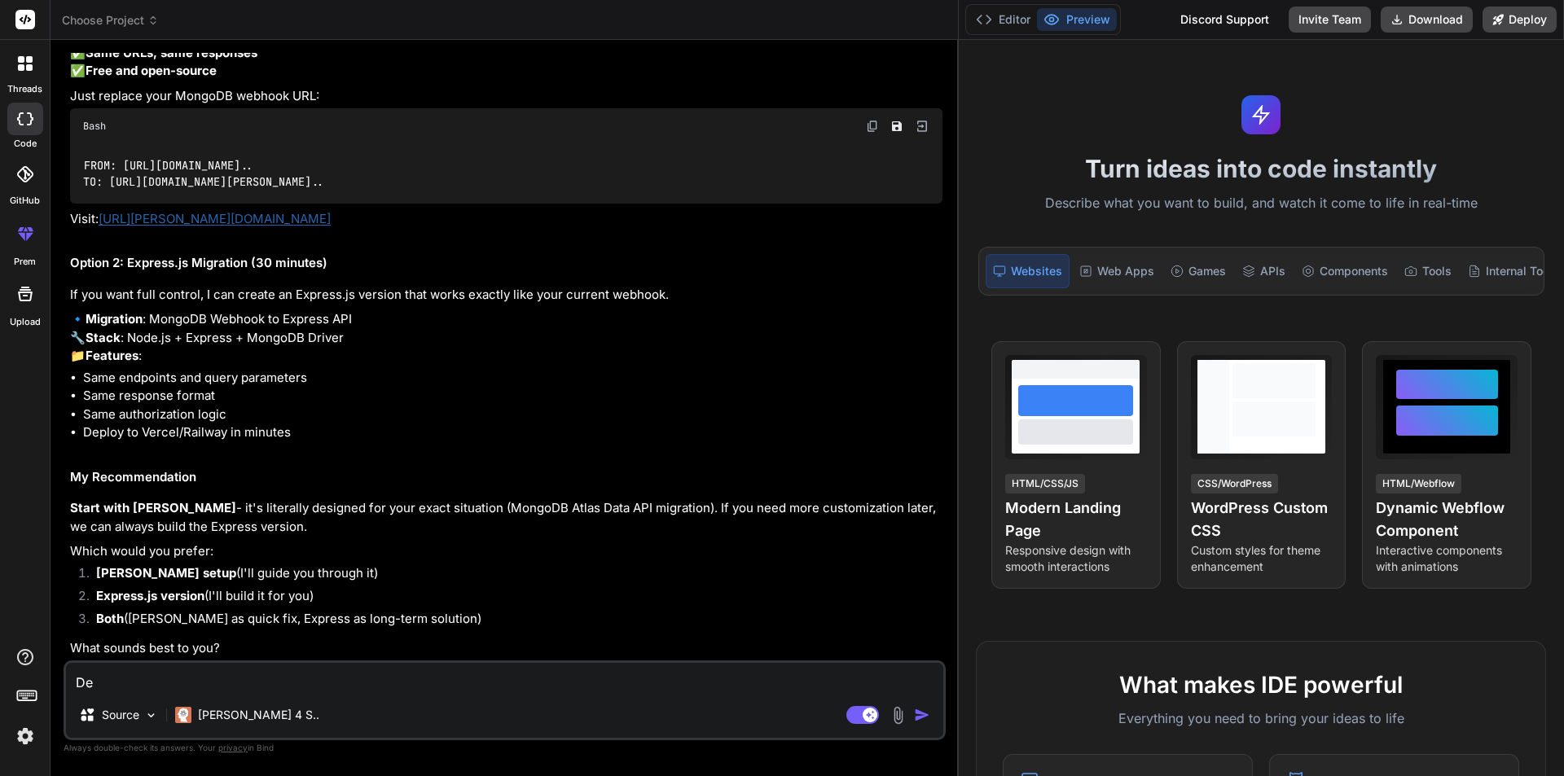
type textarea "D"
type textarea "x"
type textarea "D"
type textarea "x"
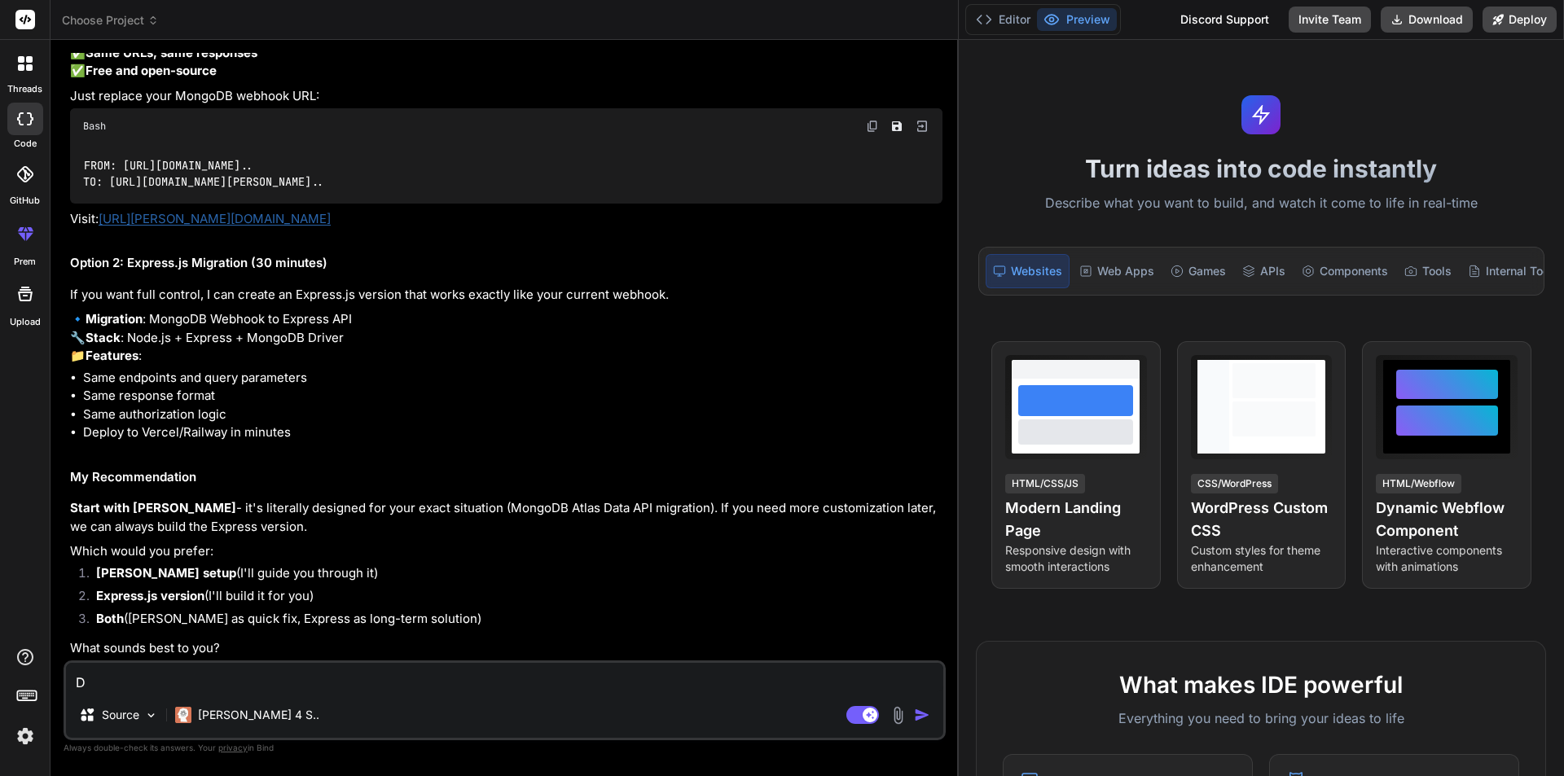
type textarea "De"
type textarea "x"
type textarea "Del"
type textarea "x"
type textarea "Delb"
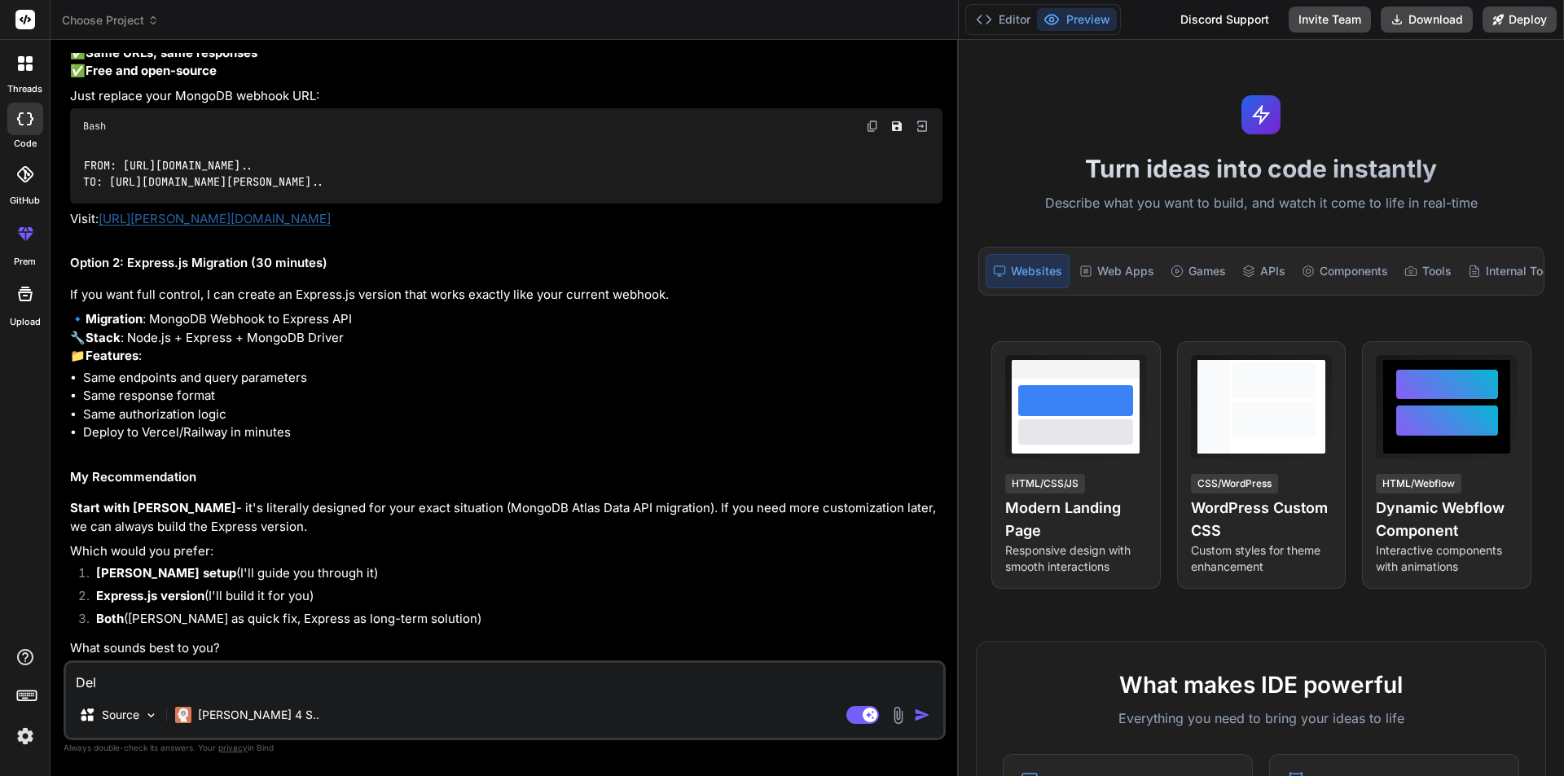
type textarea "x"
type textarea "Delbr"
type textarea "x"
type textarea "Delbri"
type textarea "x"
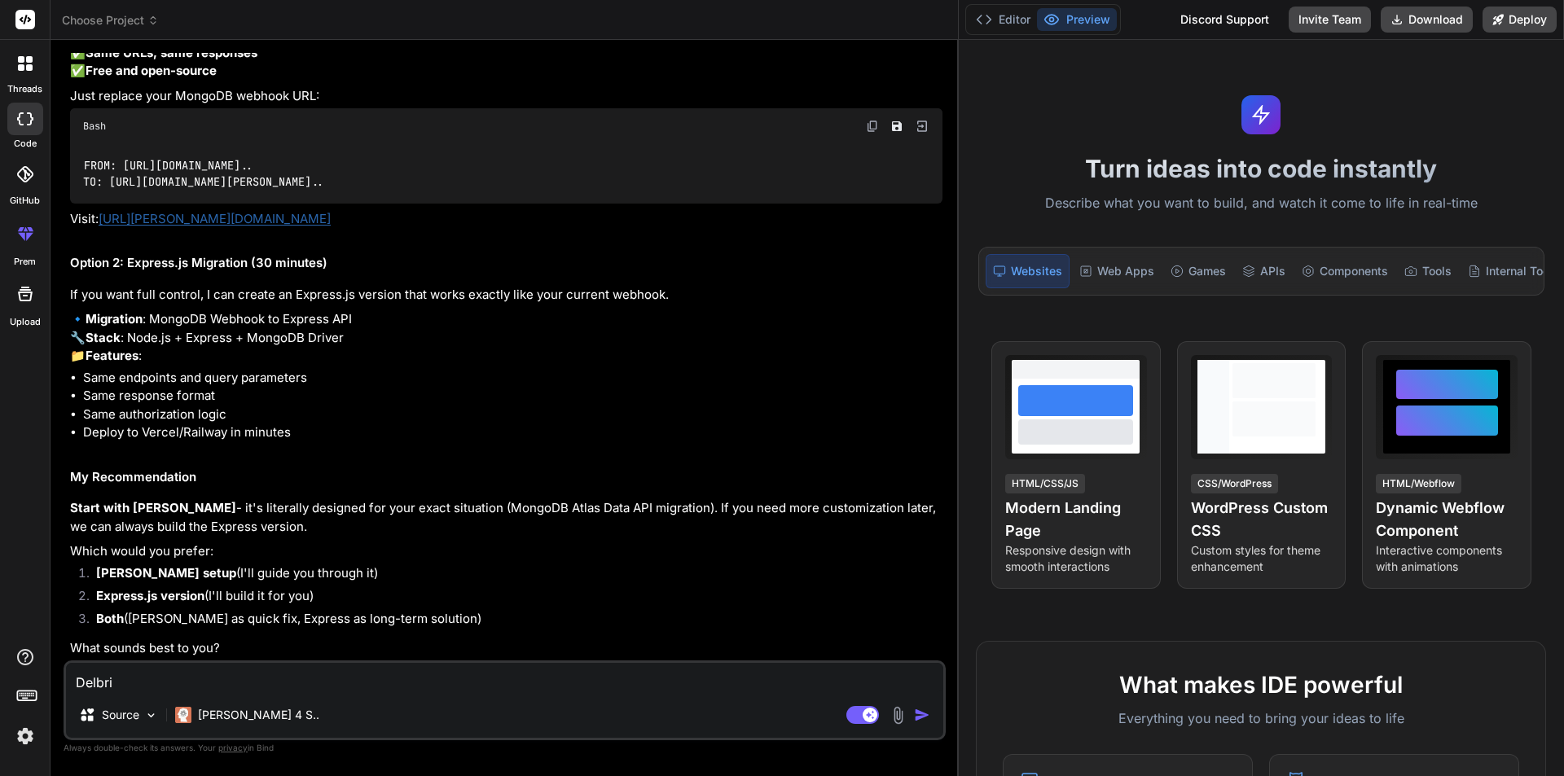
type textarea "Delbrid"
type textarea "x"
type textarea "Delbridg"
type textarea "x"
type textarea "Delbridge"
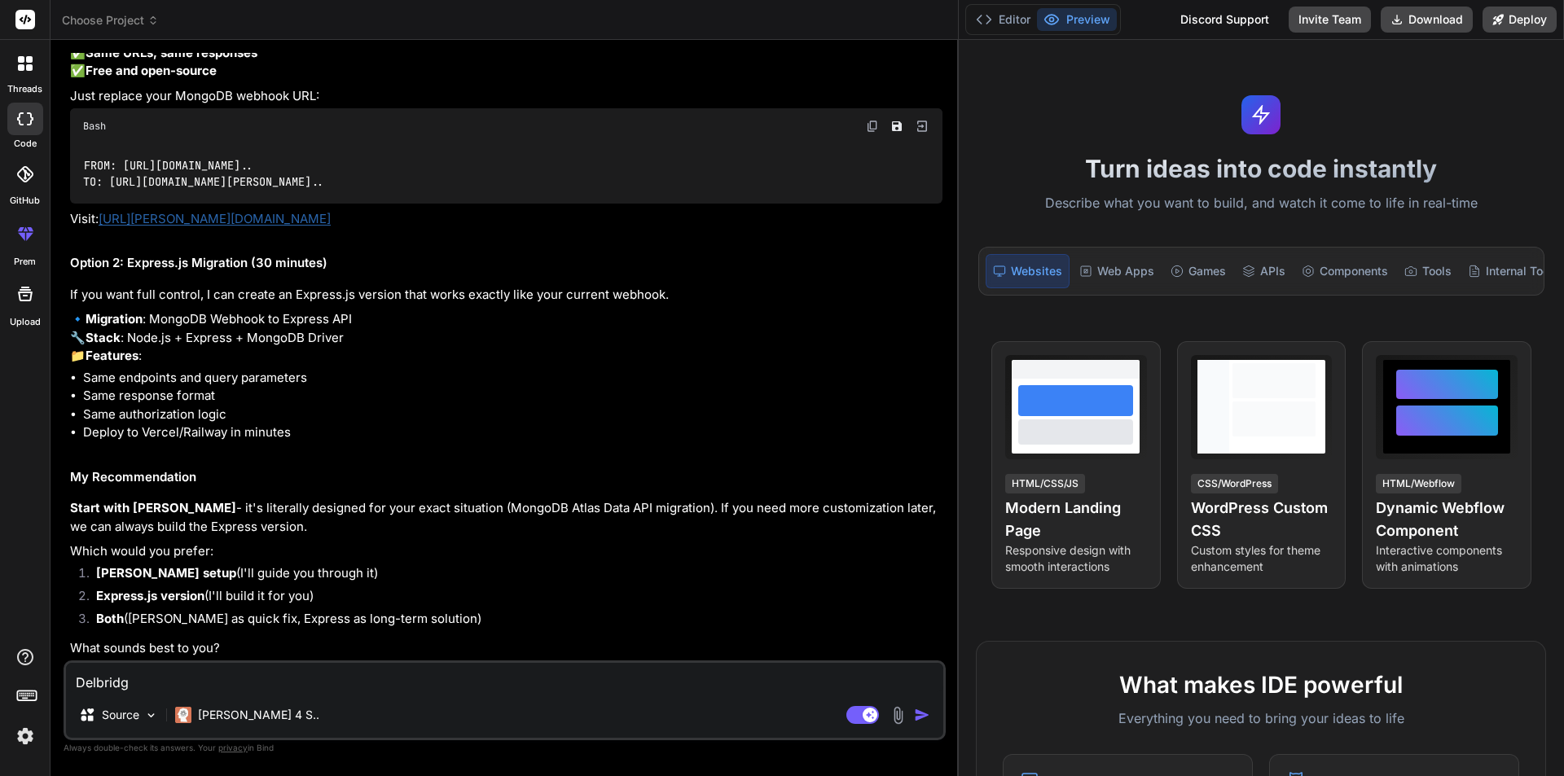
type textarea "x"
type textarea "Delbridge"
type textarea "x"
type textarea "Delbridge"
type textarea "x"
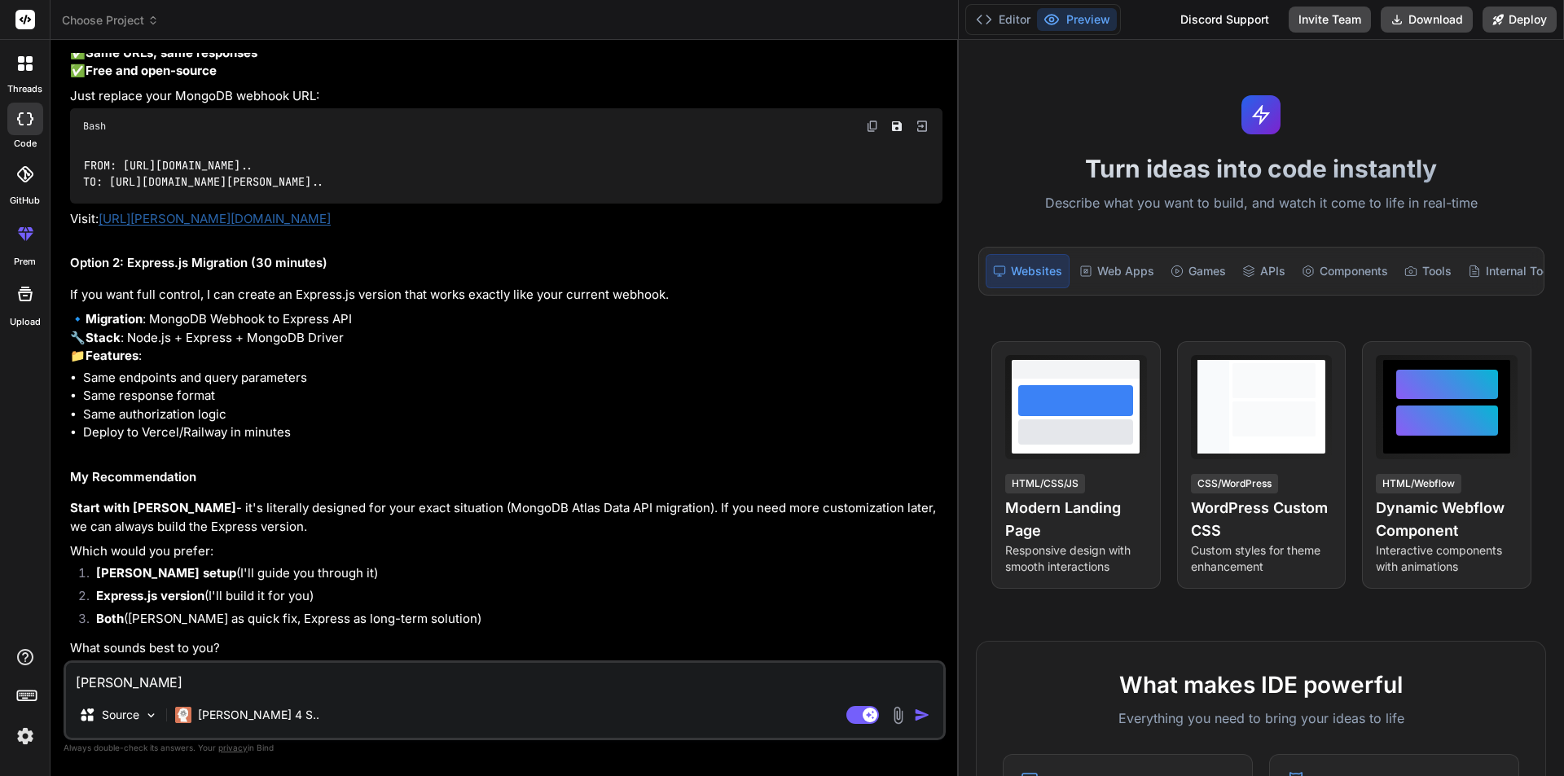
type textarea "Delbridg"
type textarea "x"
type textarea "Delbrid"
type textarea "x"
type textarea "Delbri"
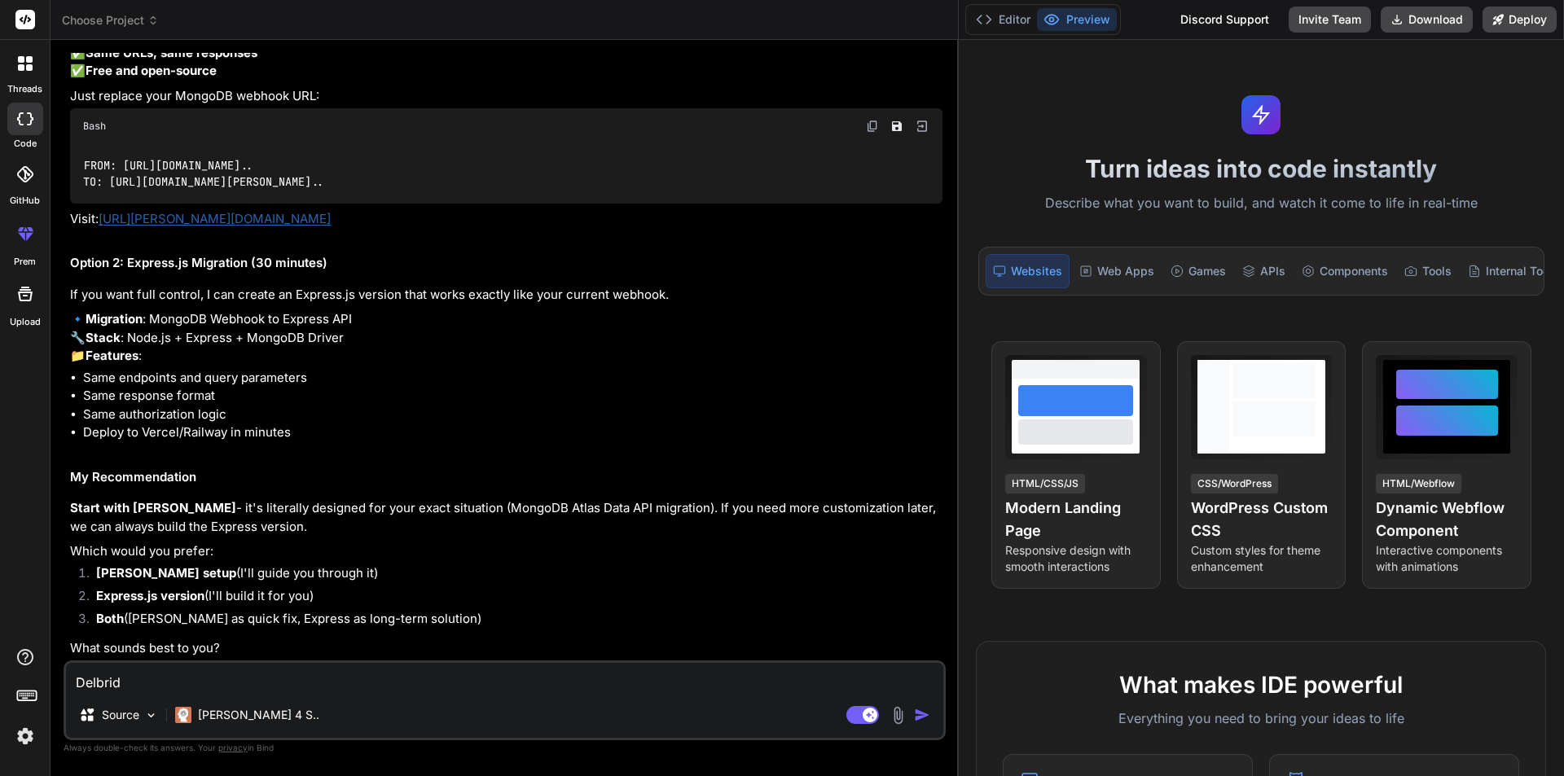
type textarea "x"
type textarea "Delbr"
type textarea "x"
type textarea "Delb"
type textarea "x"
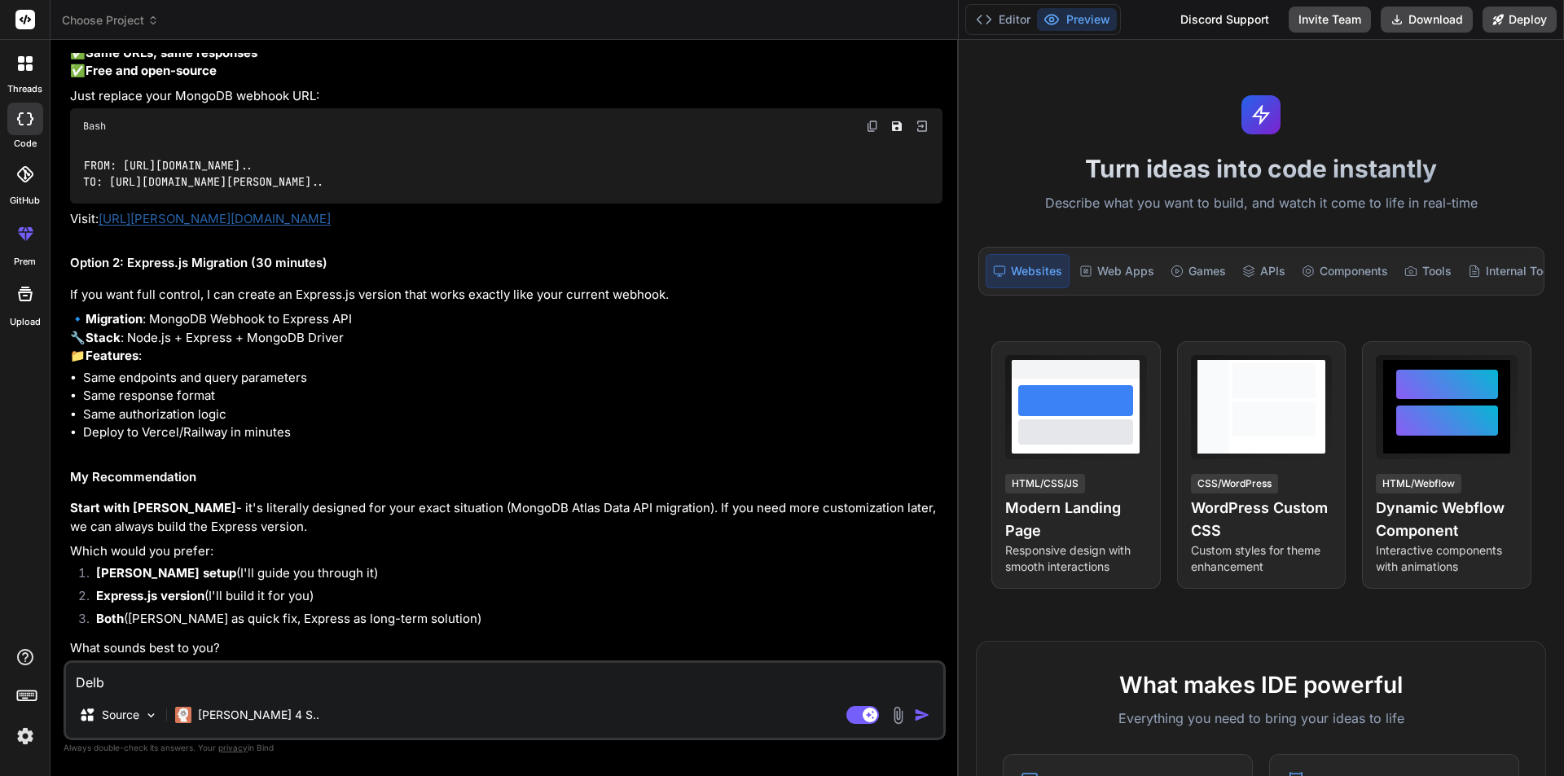
type textarea "Del"
type textarea "x"
type textarea "De"
type textarea "x"
type textarea "D"
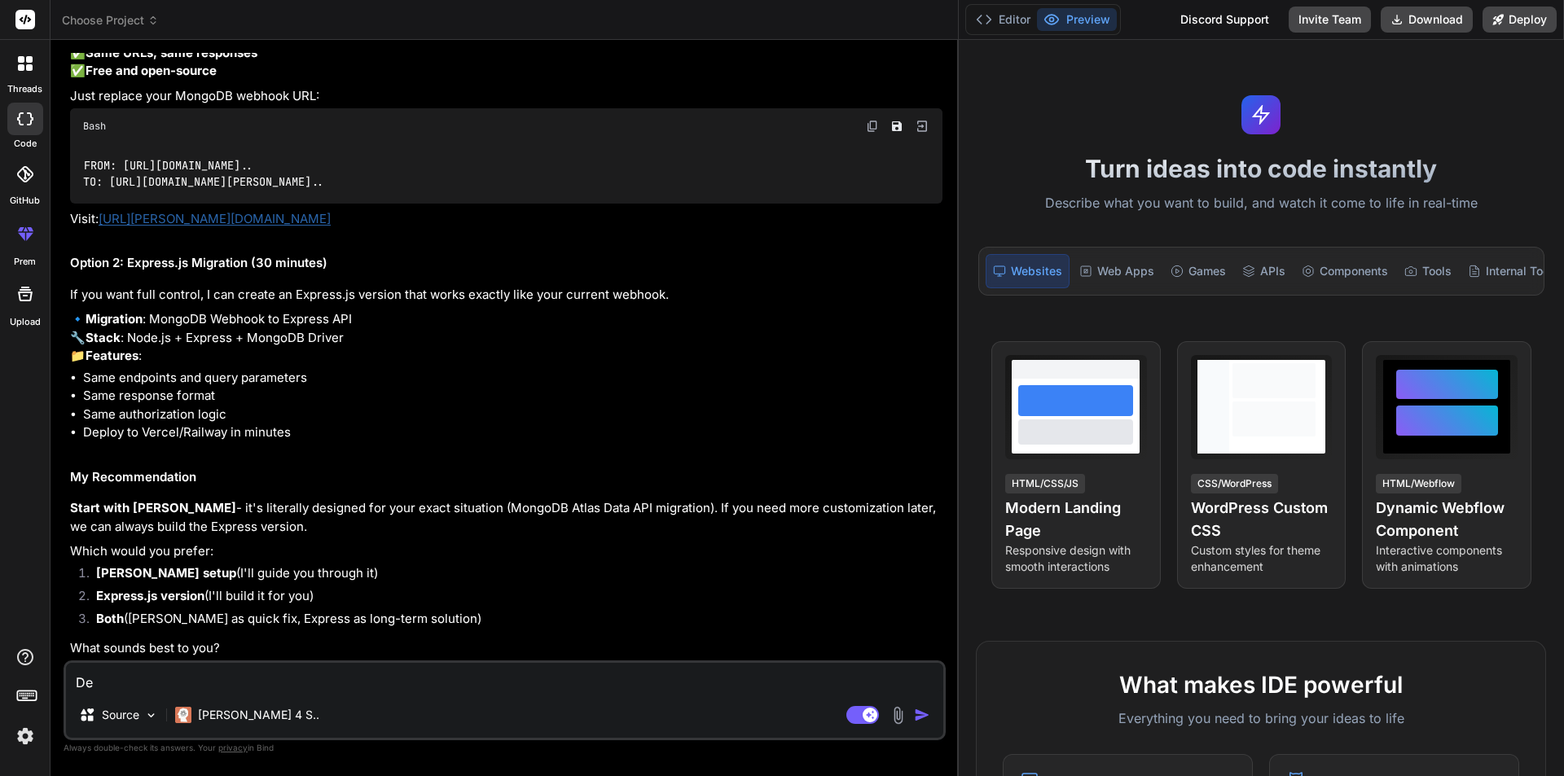
type textarea "x"
type textarea "m"
type textarea "x"
type textarea "ma"
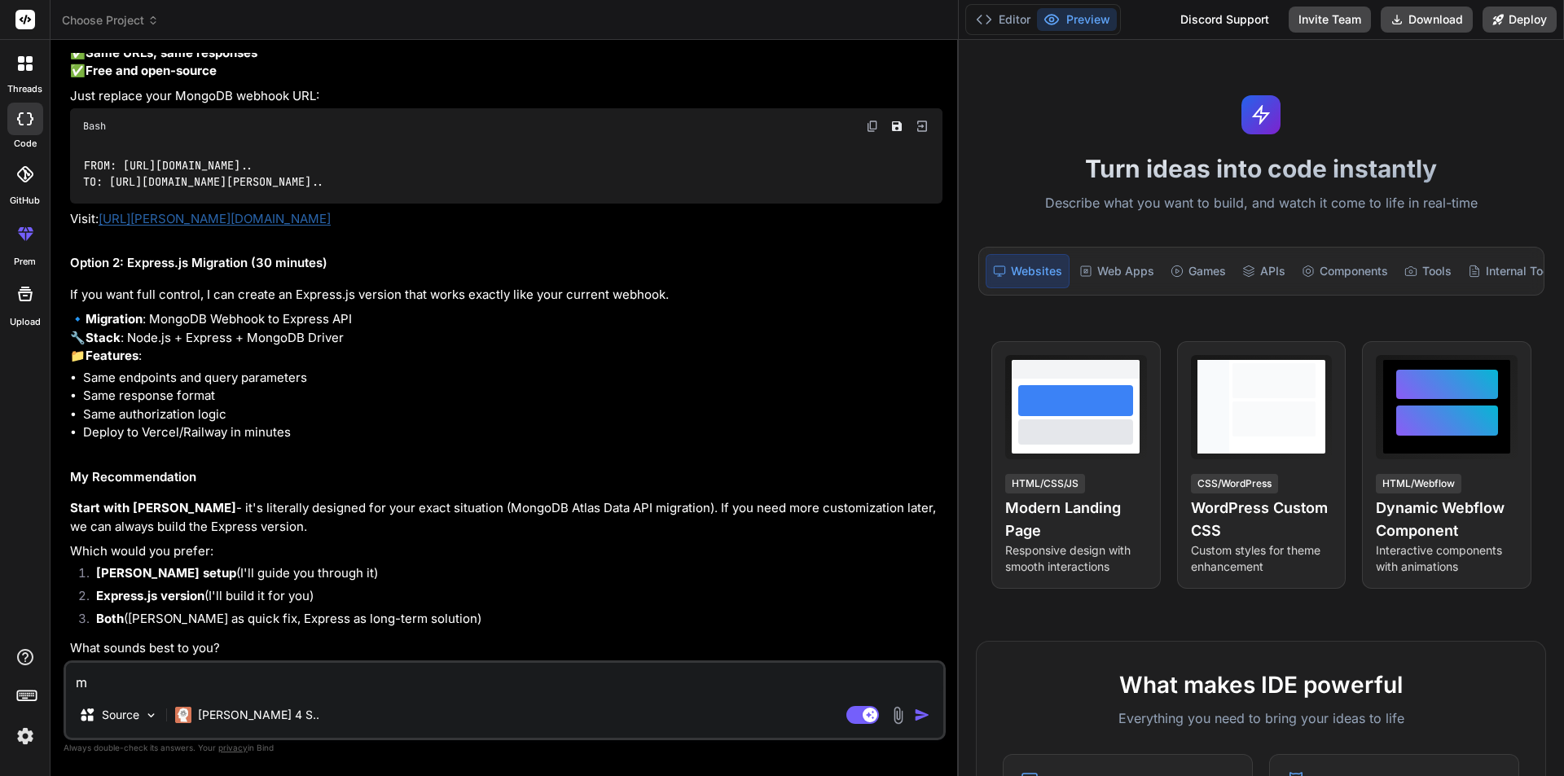
type textarea "x"
type textarea "mak"
type textarea "x"
type textarea "make"
type textarea "x"
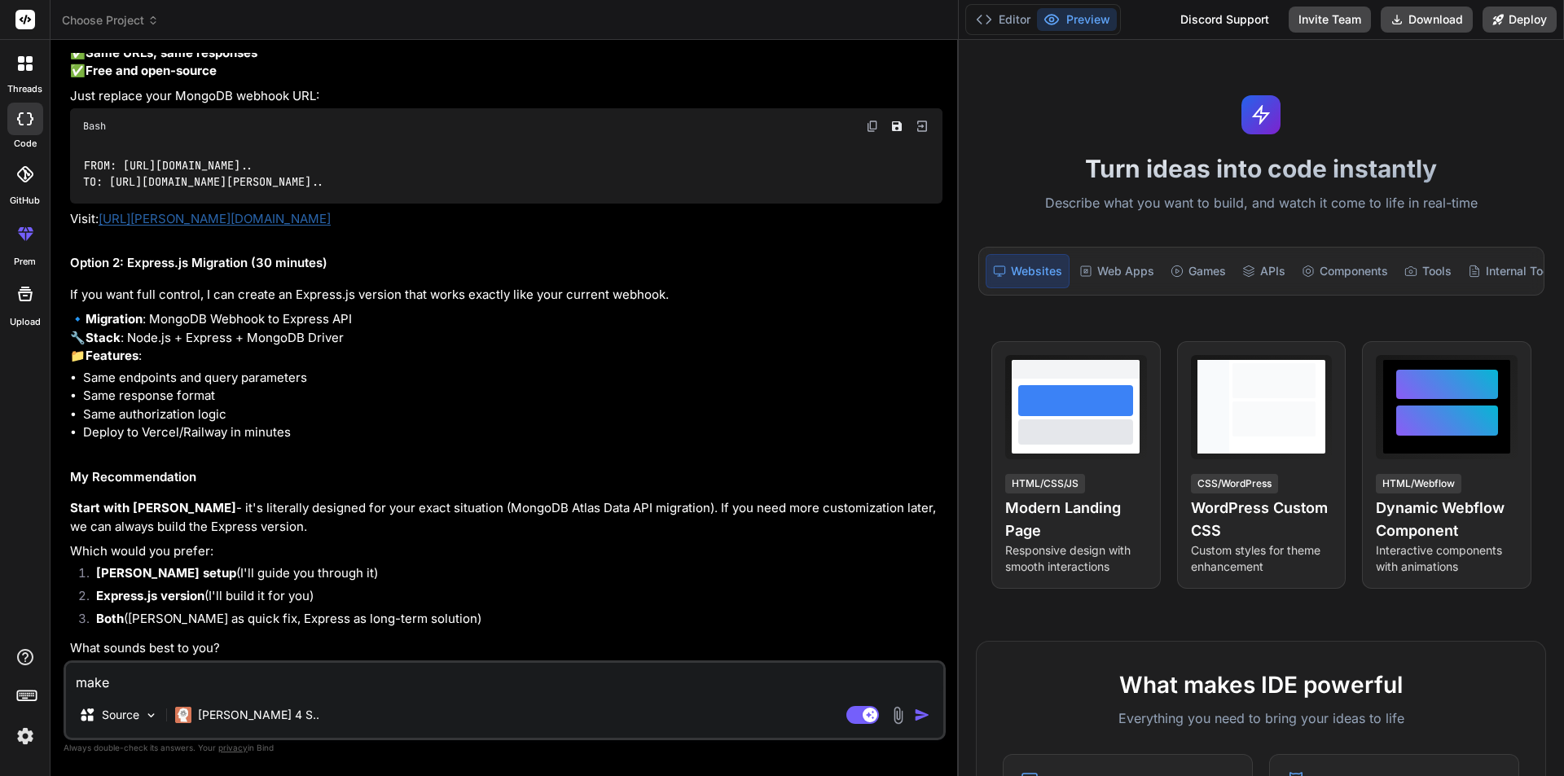
type textarea "make"
type textarea "x"
type textarea "make a"
type textarea "x"
type textarea "make a"
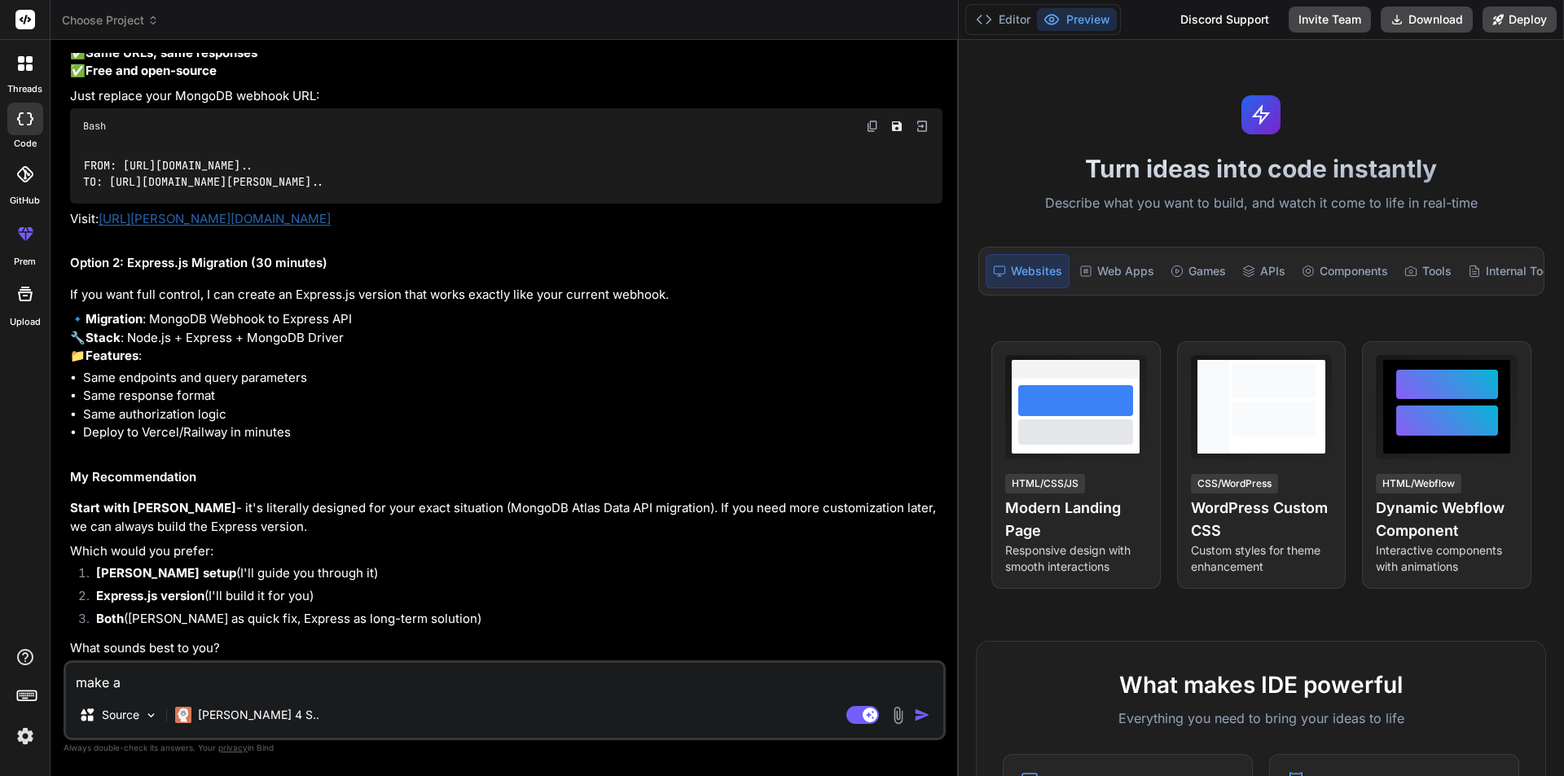
type textarea "x"
type textarea "make a p"
type textarea "x"
type textarea "make a pr"
type textarea "x"
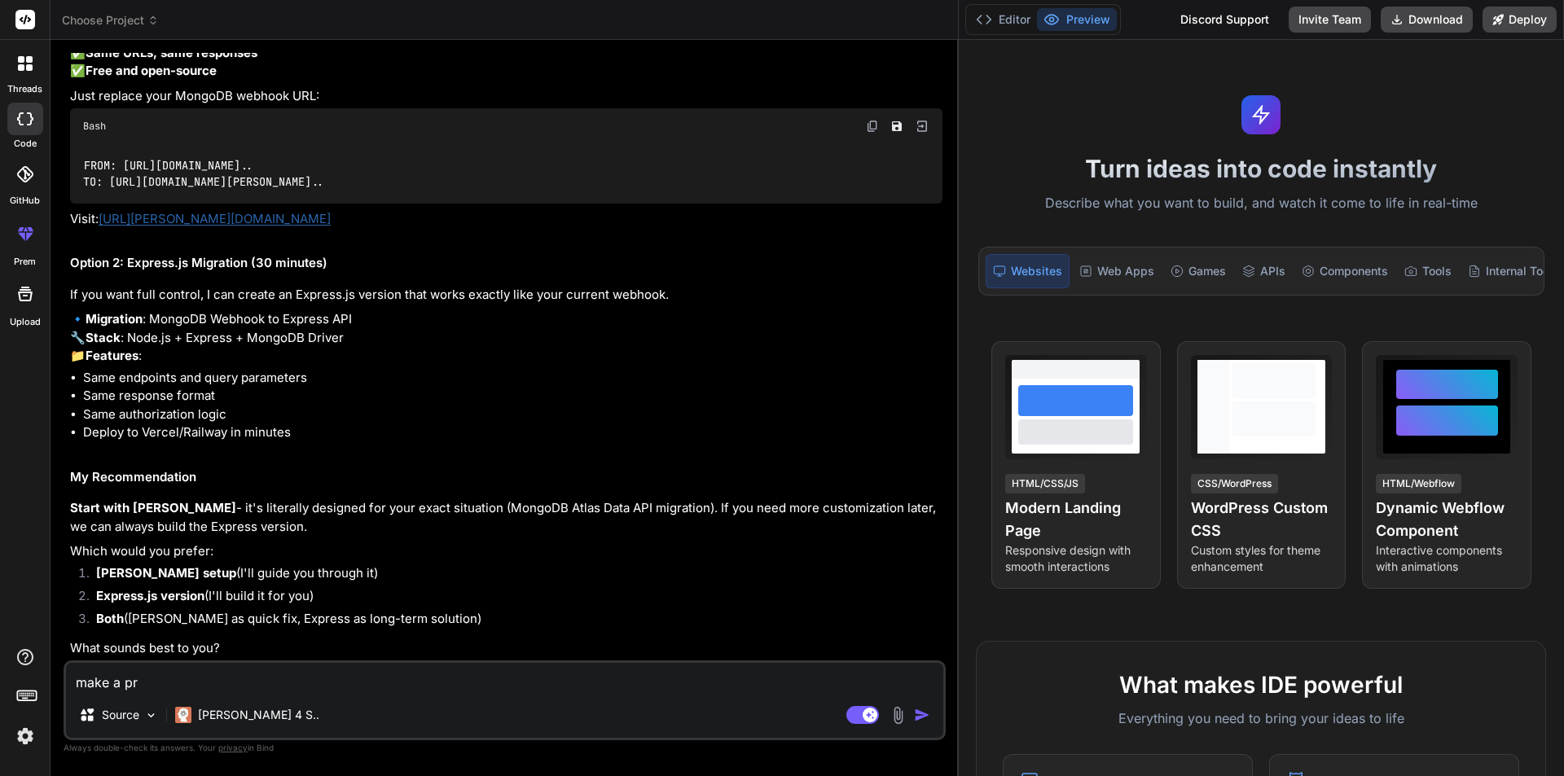
type textarea "make a pro"
type textarea "x"
type textarea "make a prop"
type textarea "x"
type textarea "make a prope"
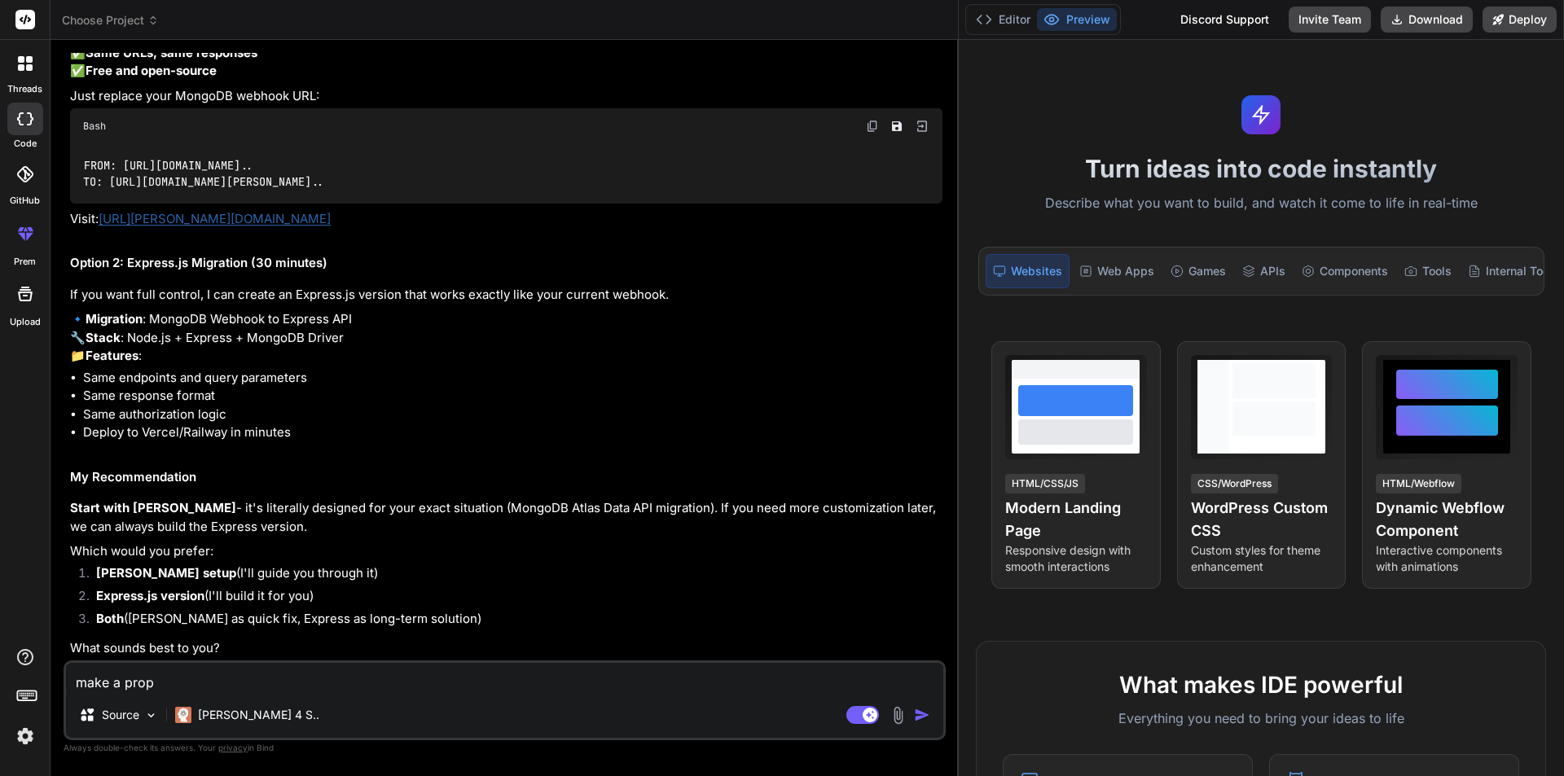
type textarea "x"
type textarea "make a proper"
type textarea "x"
type textarea "make a proper"
type textarea "x"
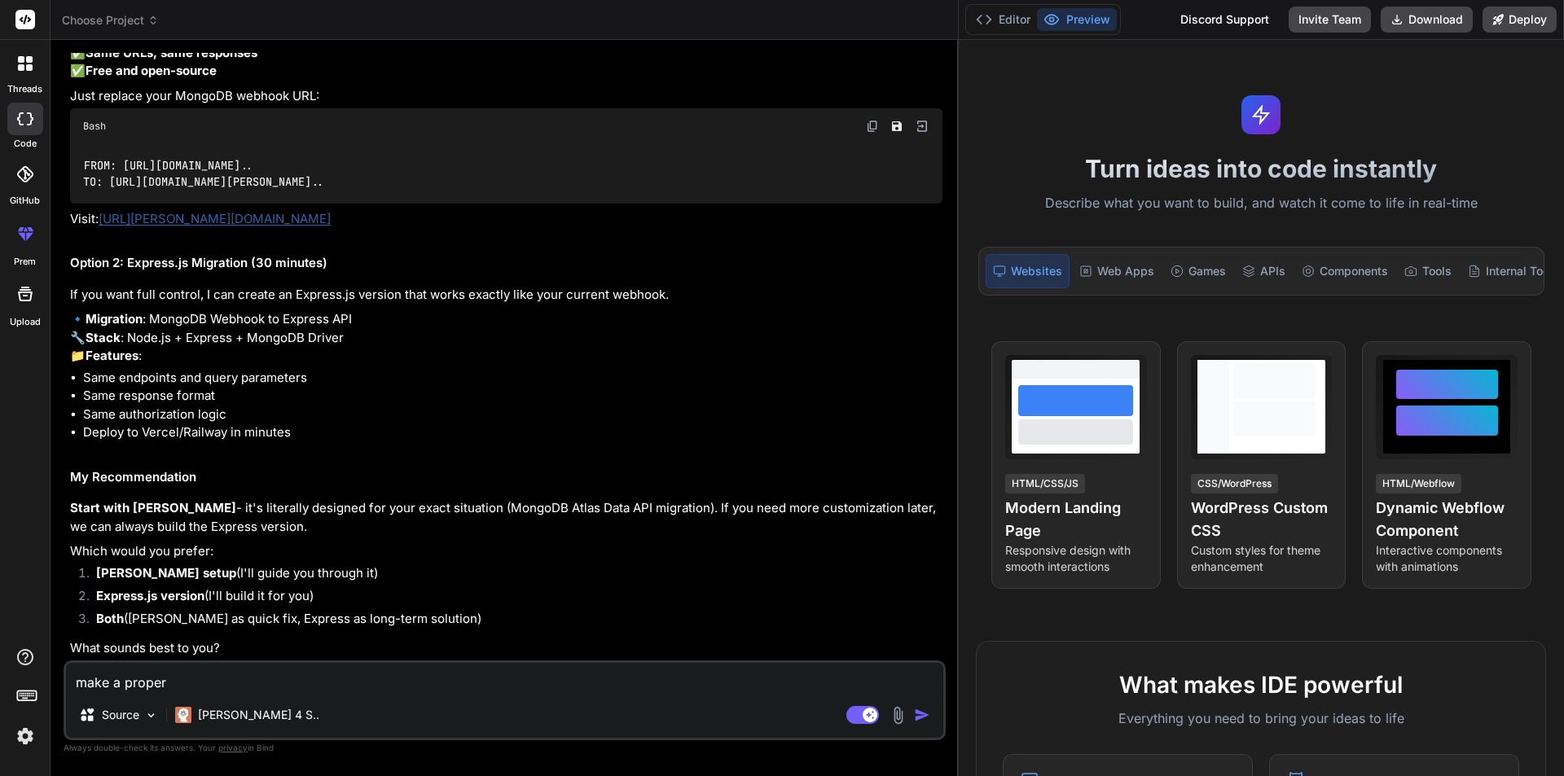
type textarea "make a proper d"
type textarea "x"
type textarea "make a proper do"
type textarea "x"
type textarea "make a proper doc"
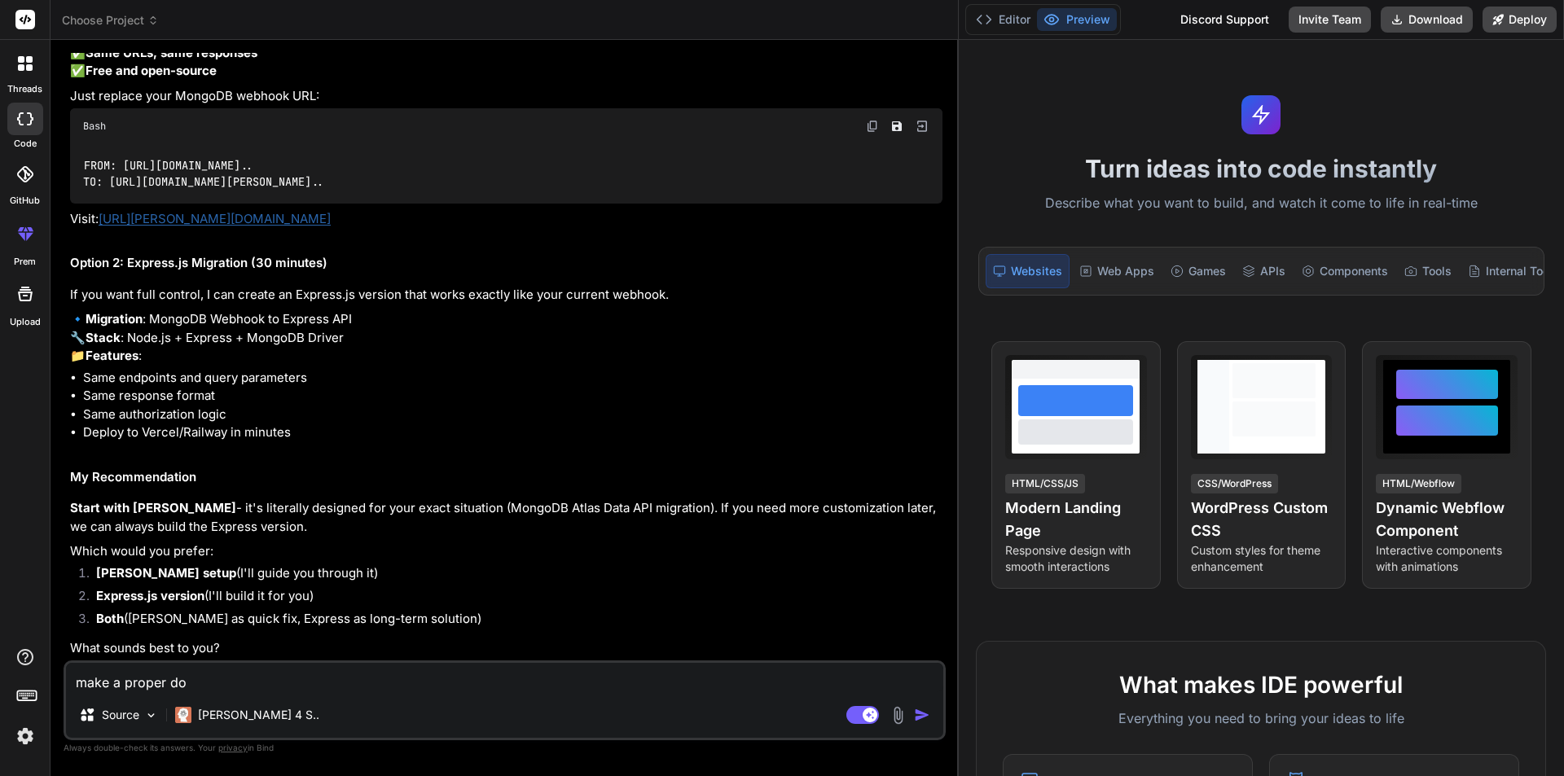
type textarea "x"
type textarea "make a proper docu"
type textarea "x"
type textarea "make a proper docum"
type textarea "x"
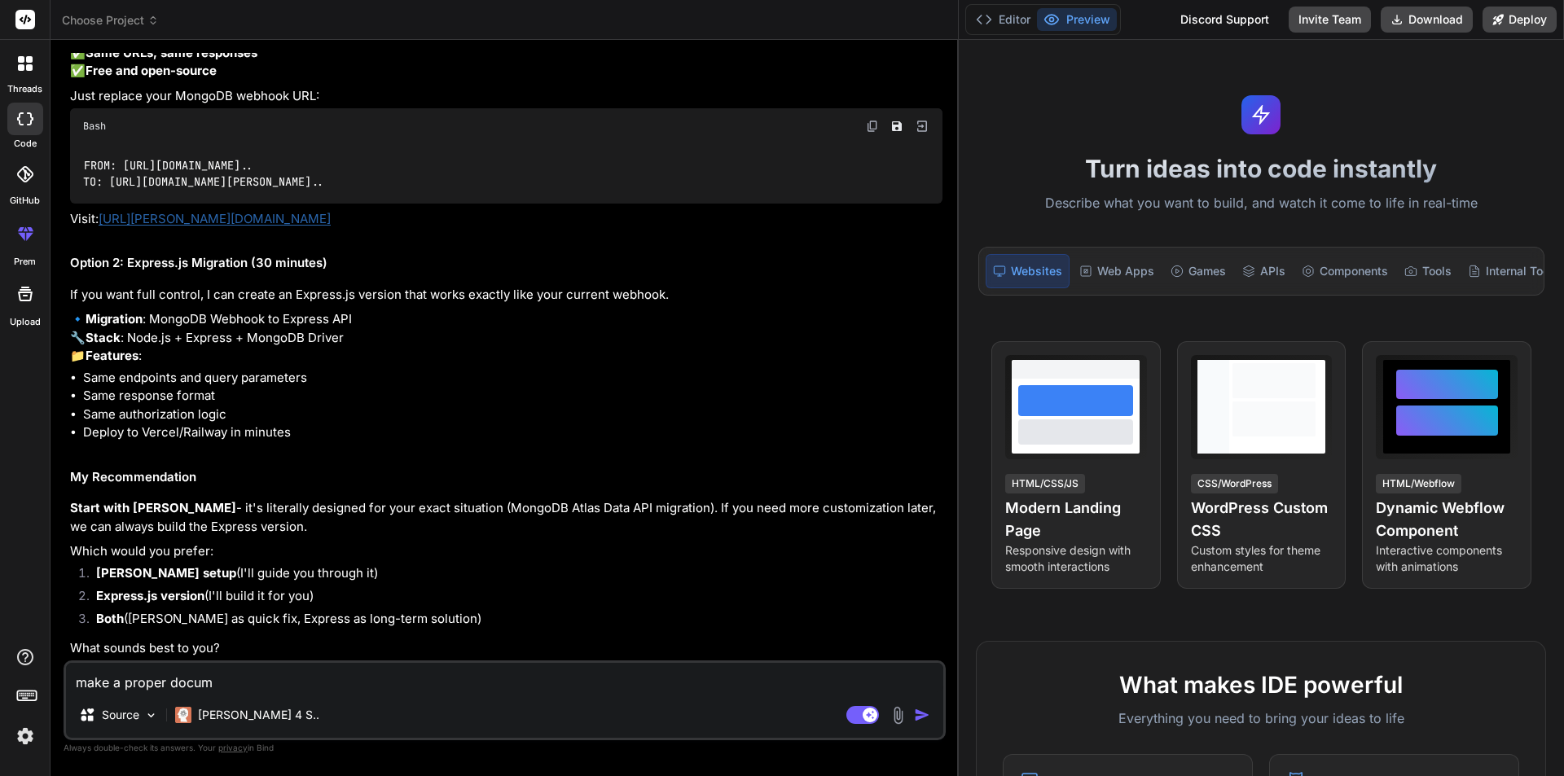
type textarea "make a proper docume"
type textarea "x"
type textarea "make a proper documen"
type textarea "x"
type textarea "make a proper document"
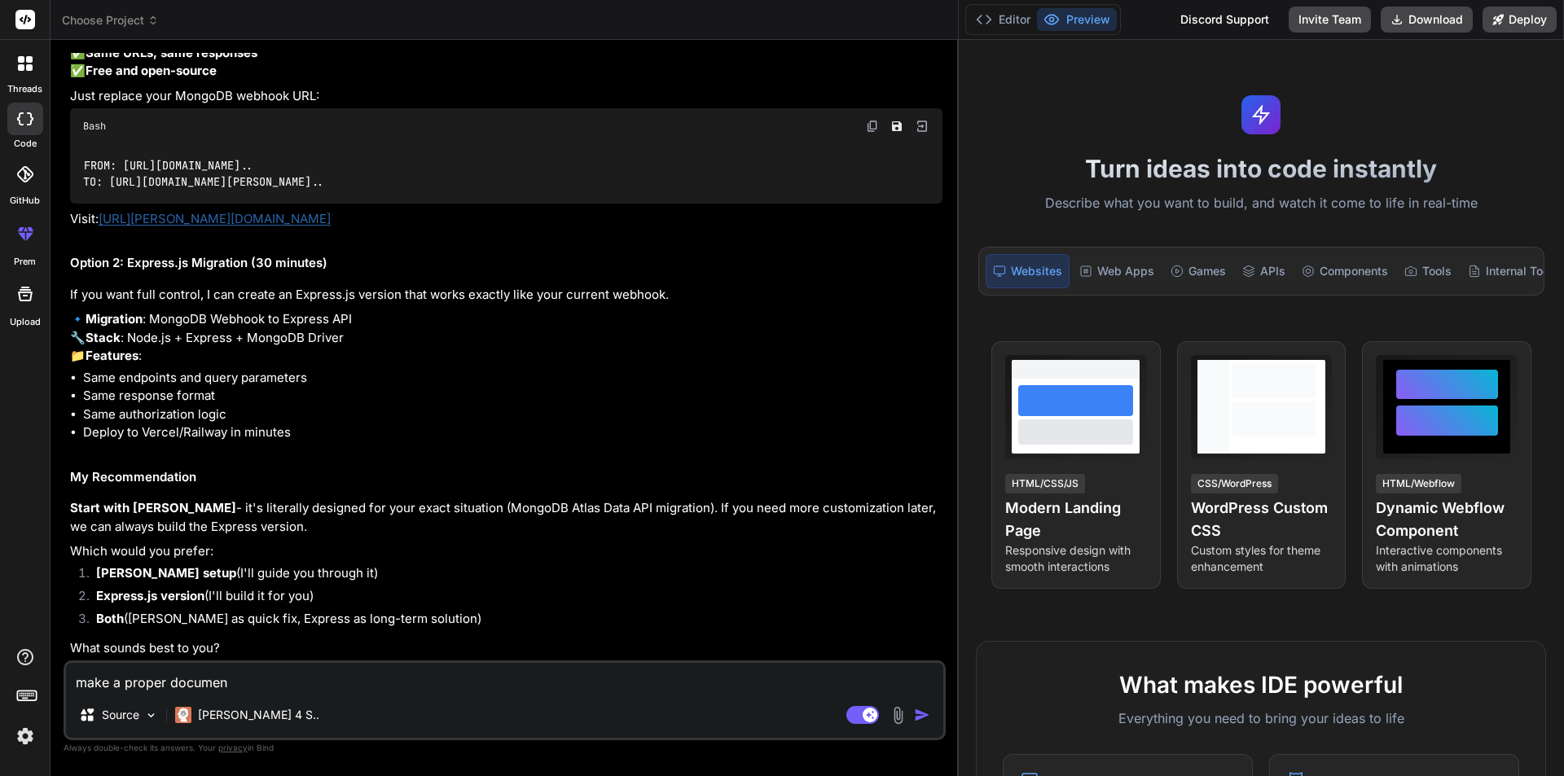
type textarea "x"
type textarea "make a proper documenta"
type textarea "x"
type textarea "make a proper documentat"
type textarea "x"
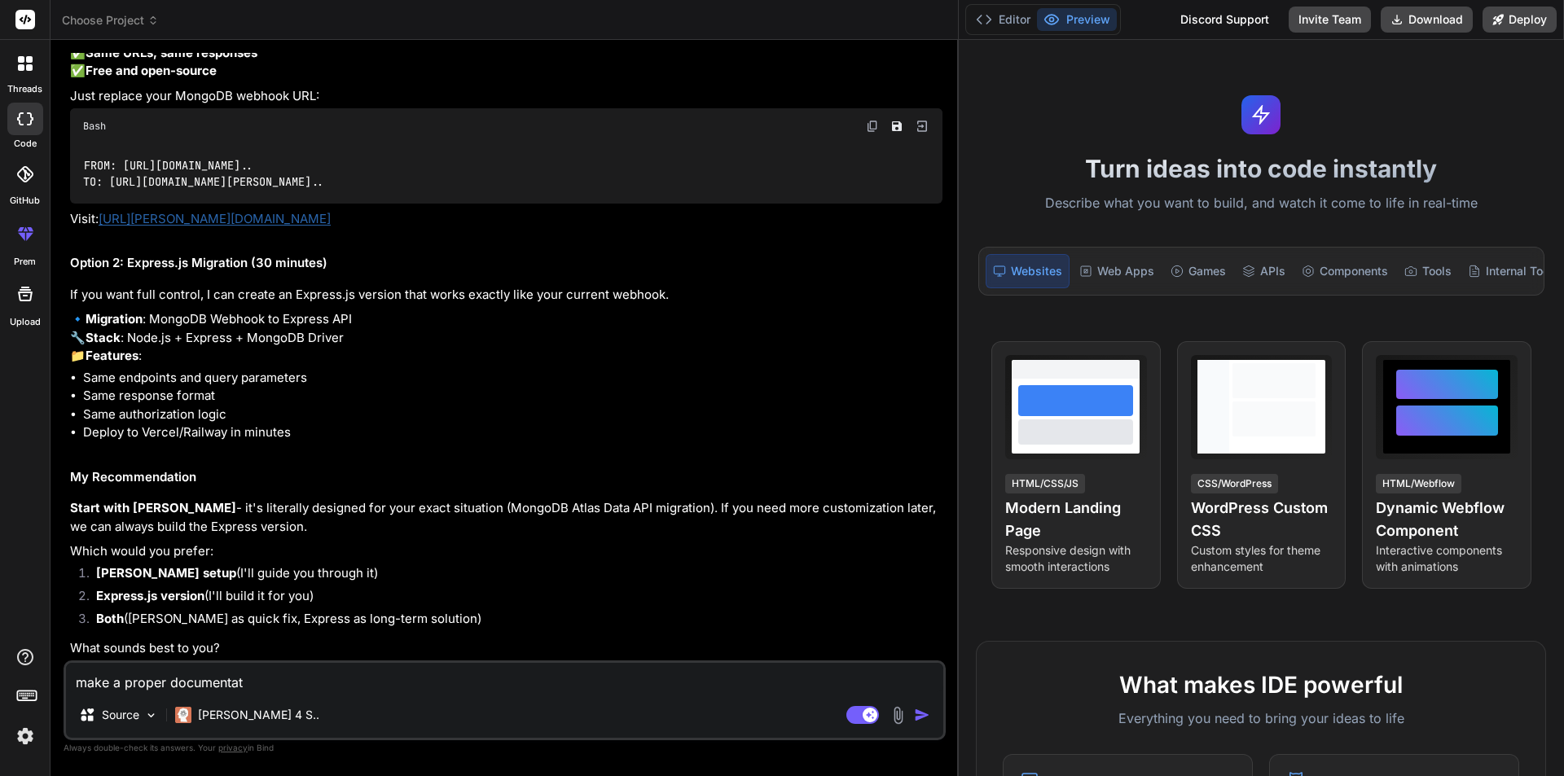
type textarea "make a proper documentati"
type textarea "x"
type textarea "make a proper documentatio"
type textarea "x"
type textarea "make a proper documentation"
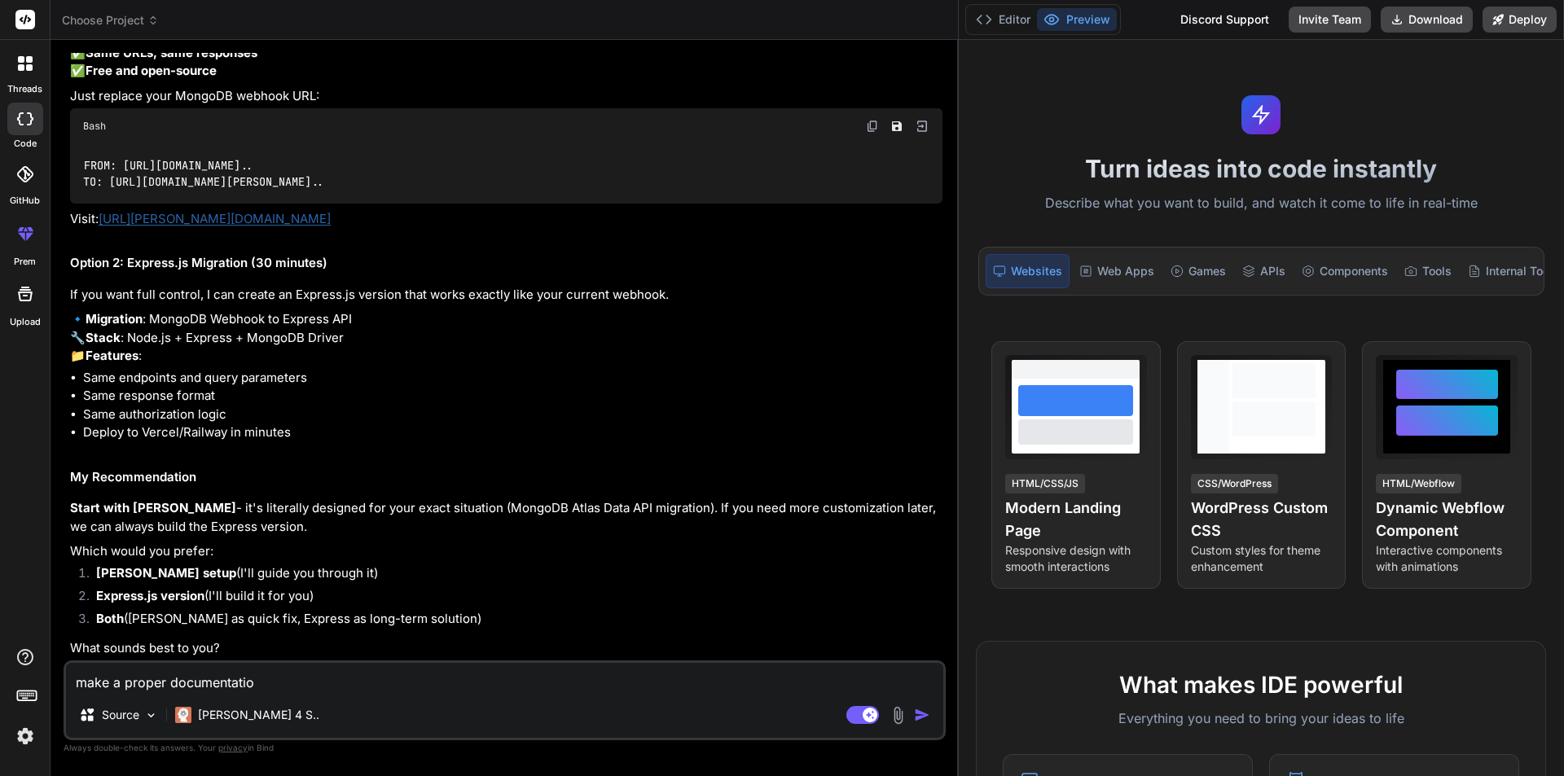
type textarea "x"
type textarea "make a proper documentation"
type textarea "x"
type textarea "make a proper documentation f"
type textarea "x"
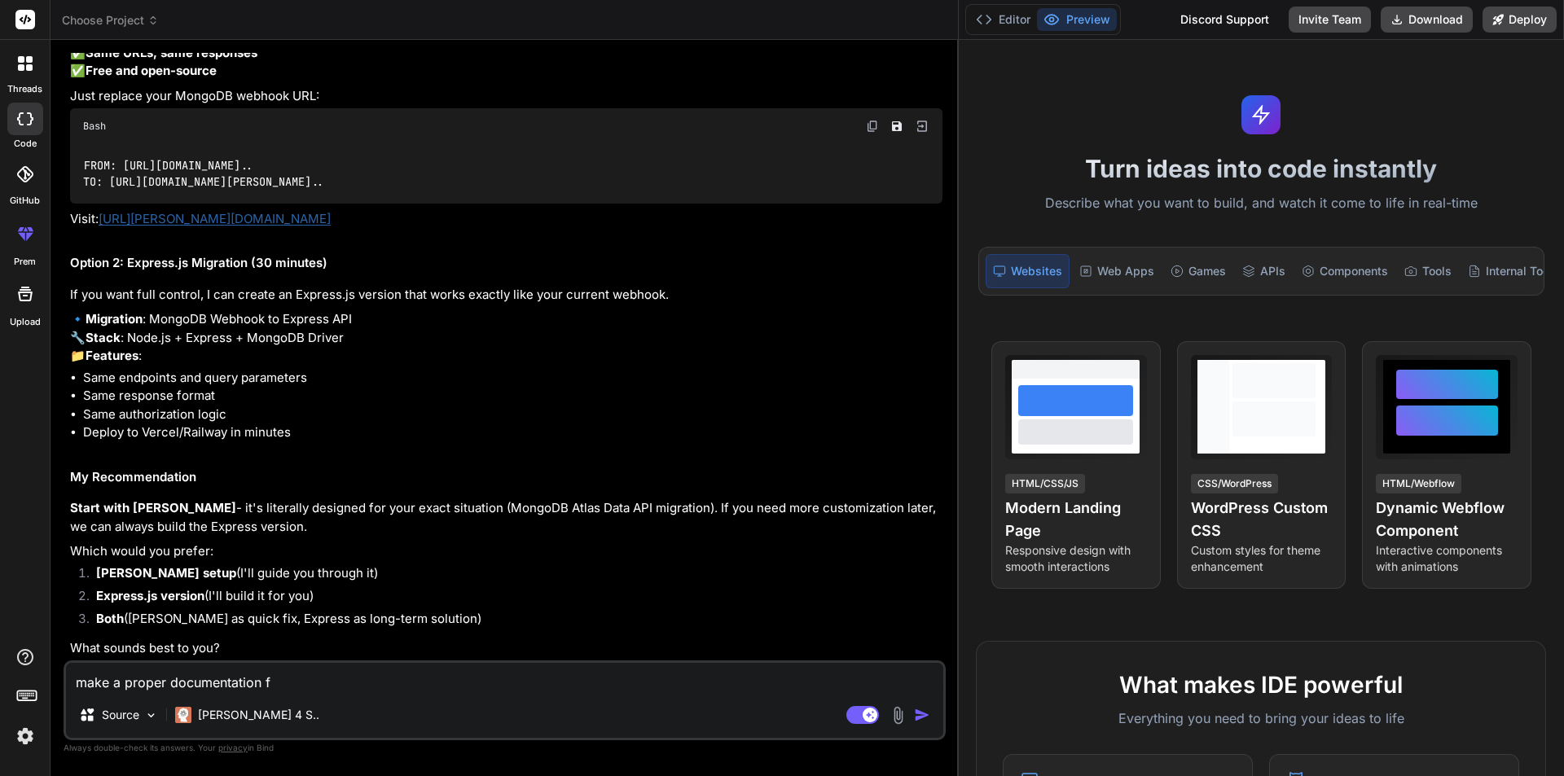
type textarea "make a proper documentation fo"
type textarea "x"
type textarea "make a proper documentation for"
type textarea "x"
type textarea "make a proper documentation for"
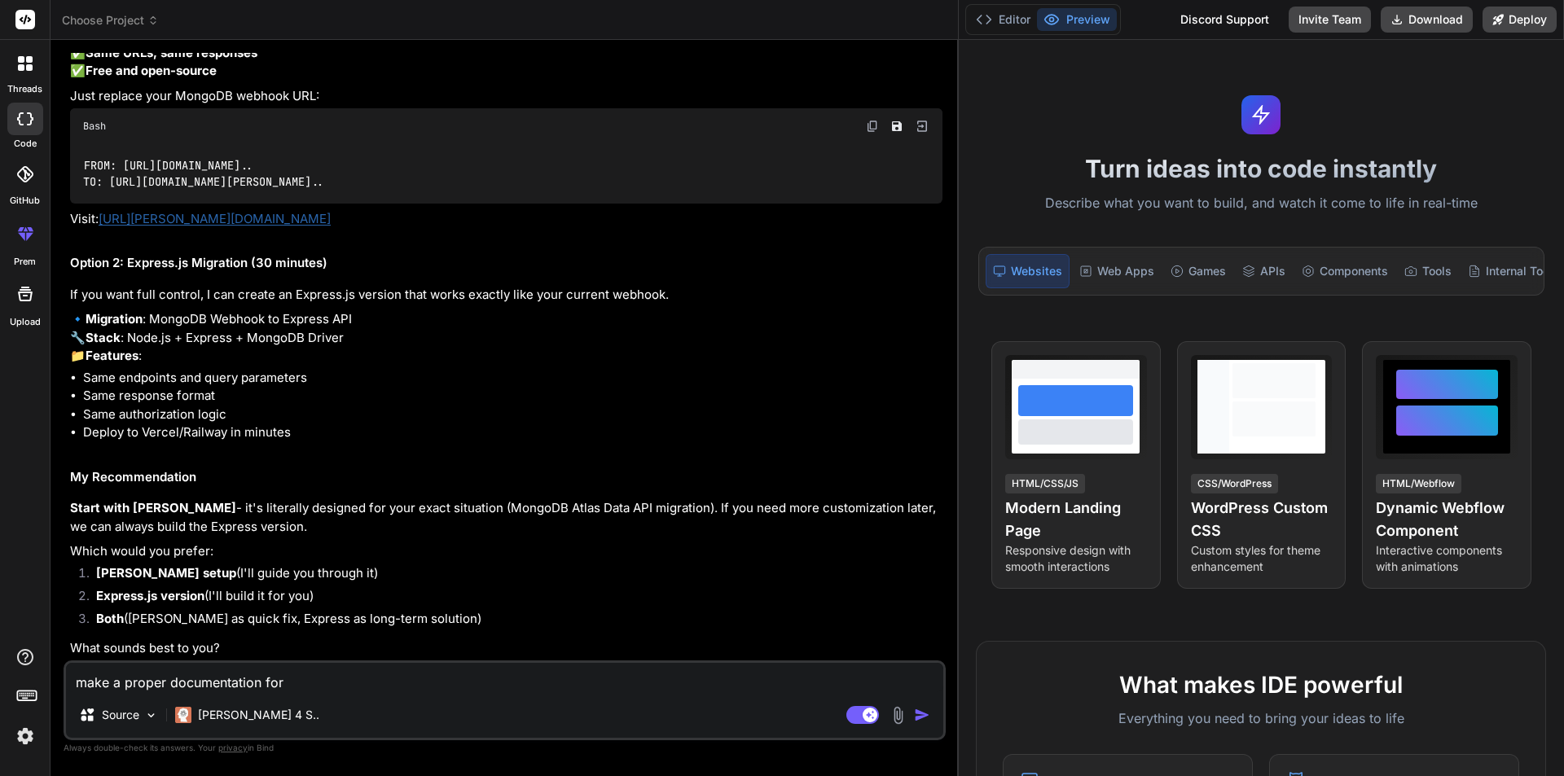
type textarea "x"
type textarea "make a proper documentation for m"
type textarea "x"
type textarea "make a proper documentation for me"
type textarea "x"
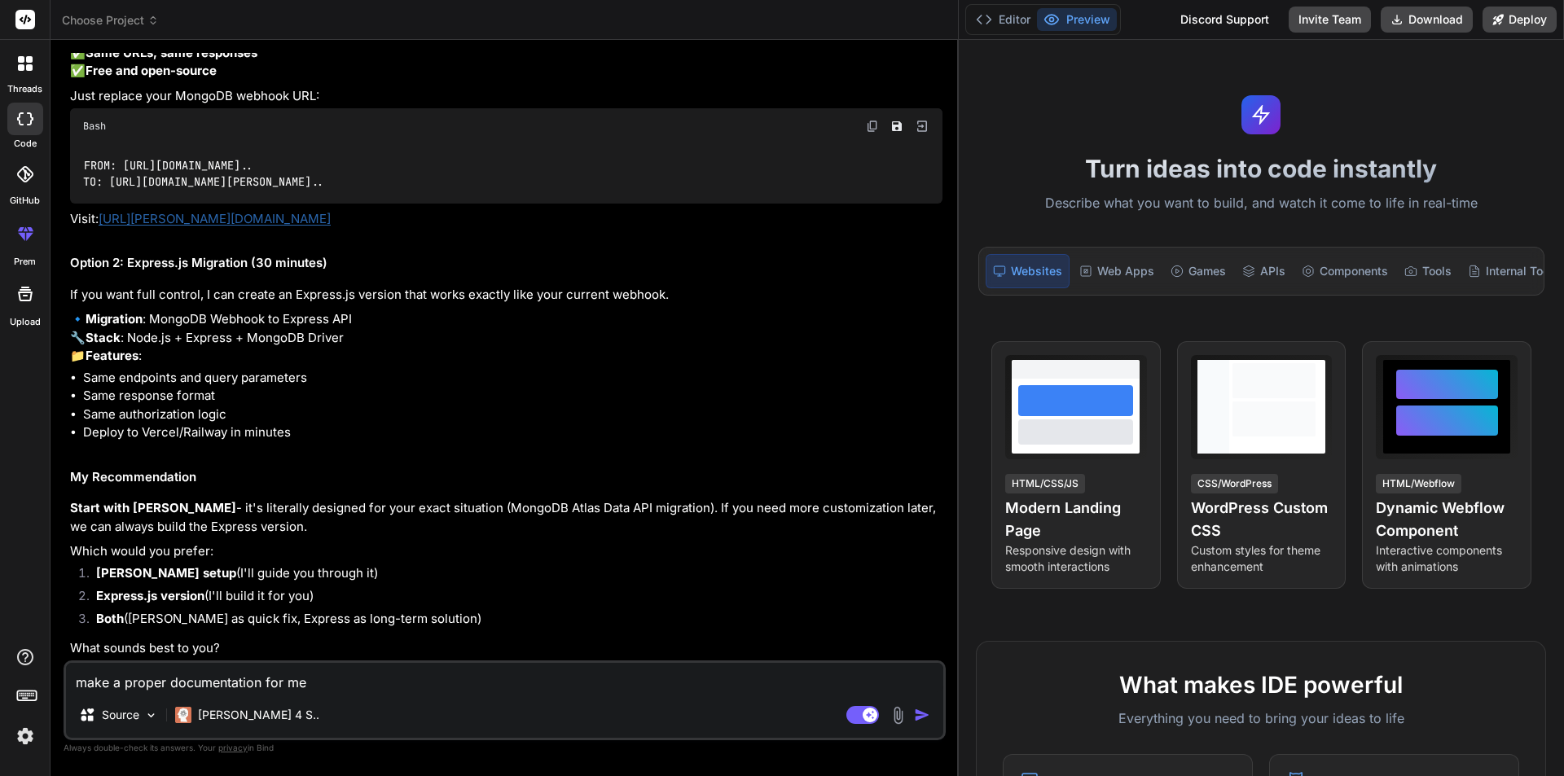
type textarea "make a proper documentation for me"
type textarea "x"
type textarea "make a proper documentation for me w"
type textarea "x"
type textarea "make a proper documentation for me wi"
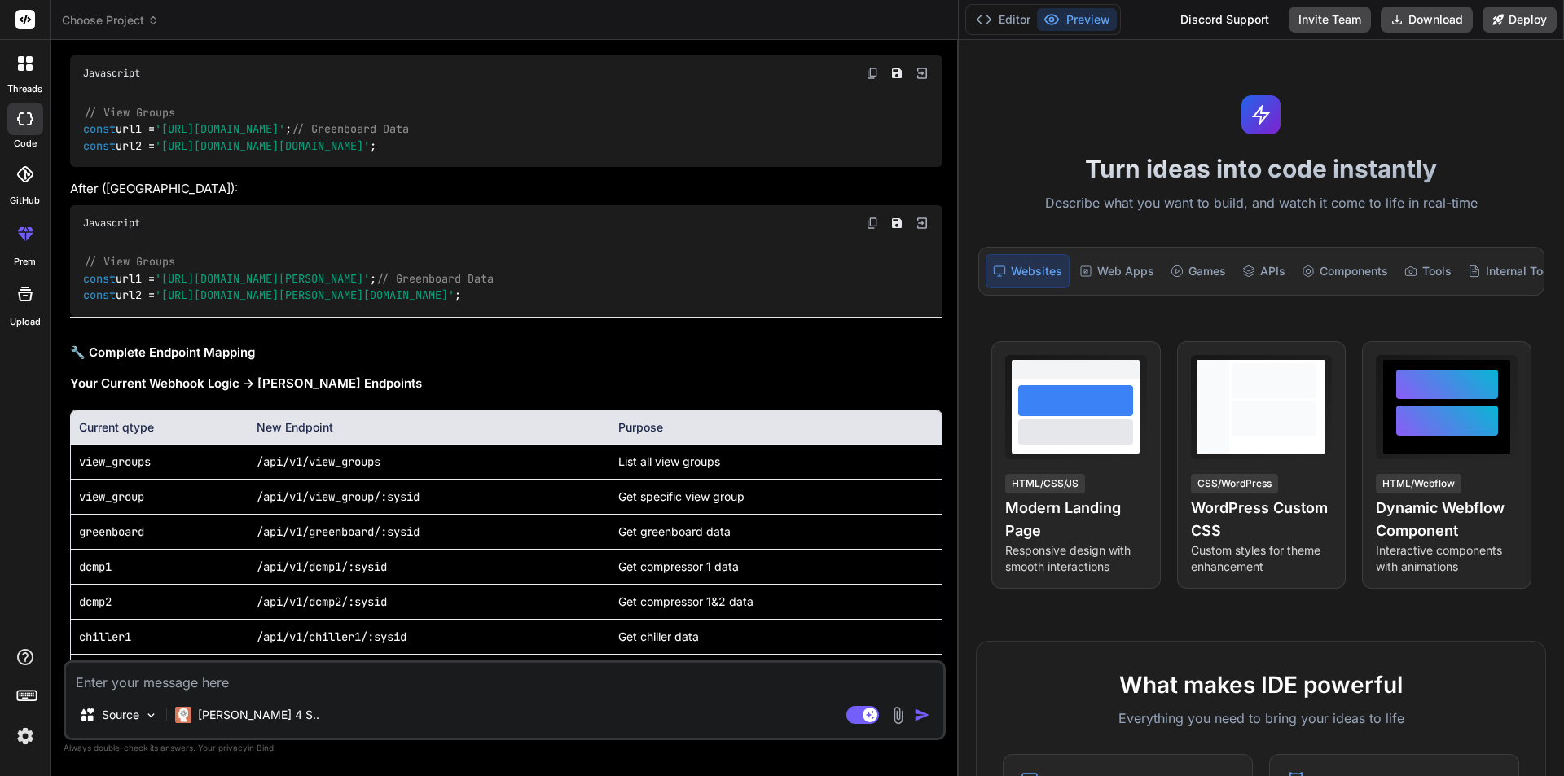
scroll to position [10183, 0]
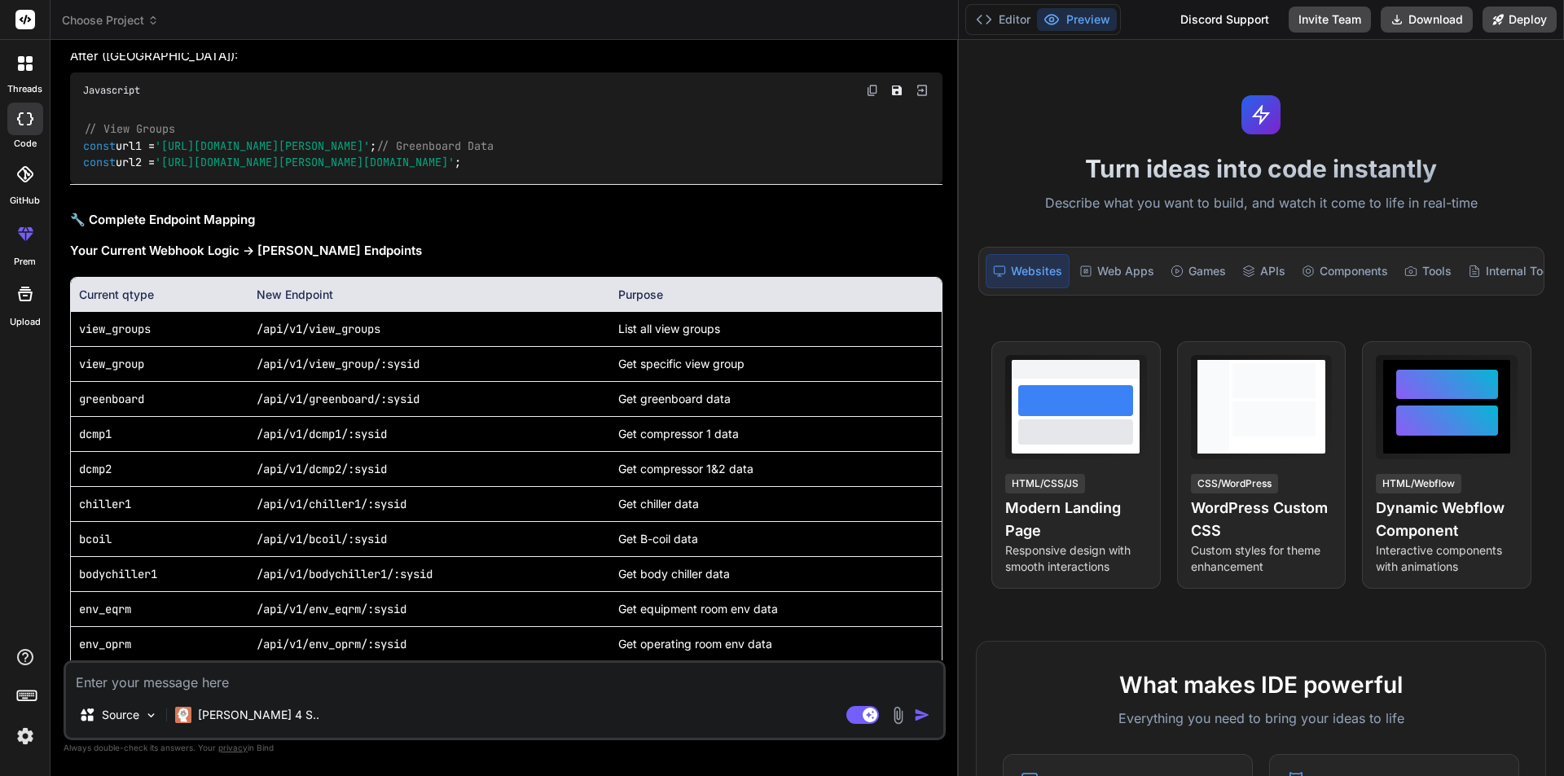
click at [226, 668] on textarea at bounding box center [504, 677] width 877 height 29
click at [878, 677] on textarea "make a summary documentation like i have to sent to a client i ll show you what…" at bounding box center [504, 677] width 877 height 29
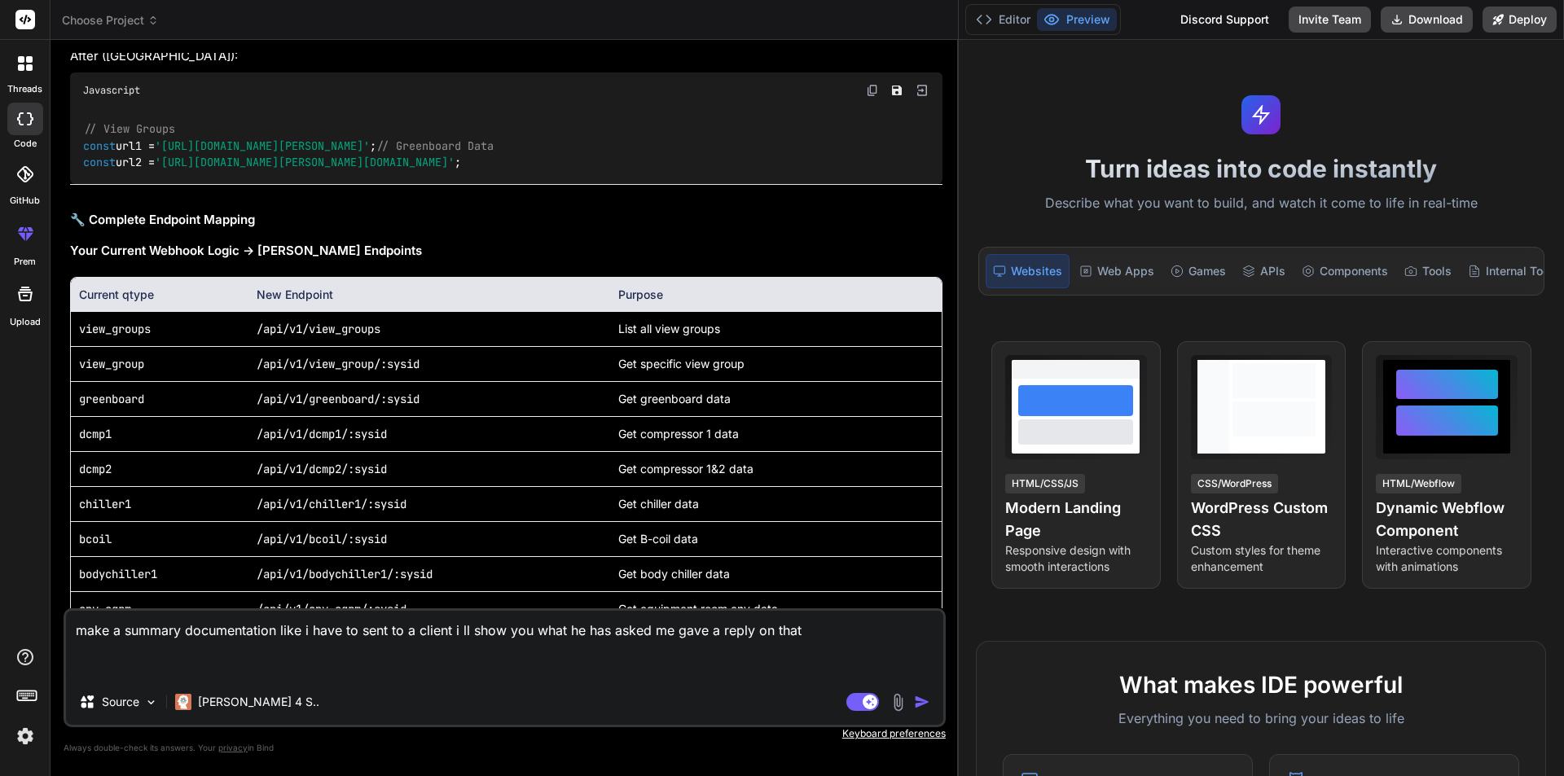
paste textarea "Hi All, We're sparsely using MongoDB Atlas Data API/Custom HTTPS Endpoints, whi…"
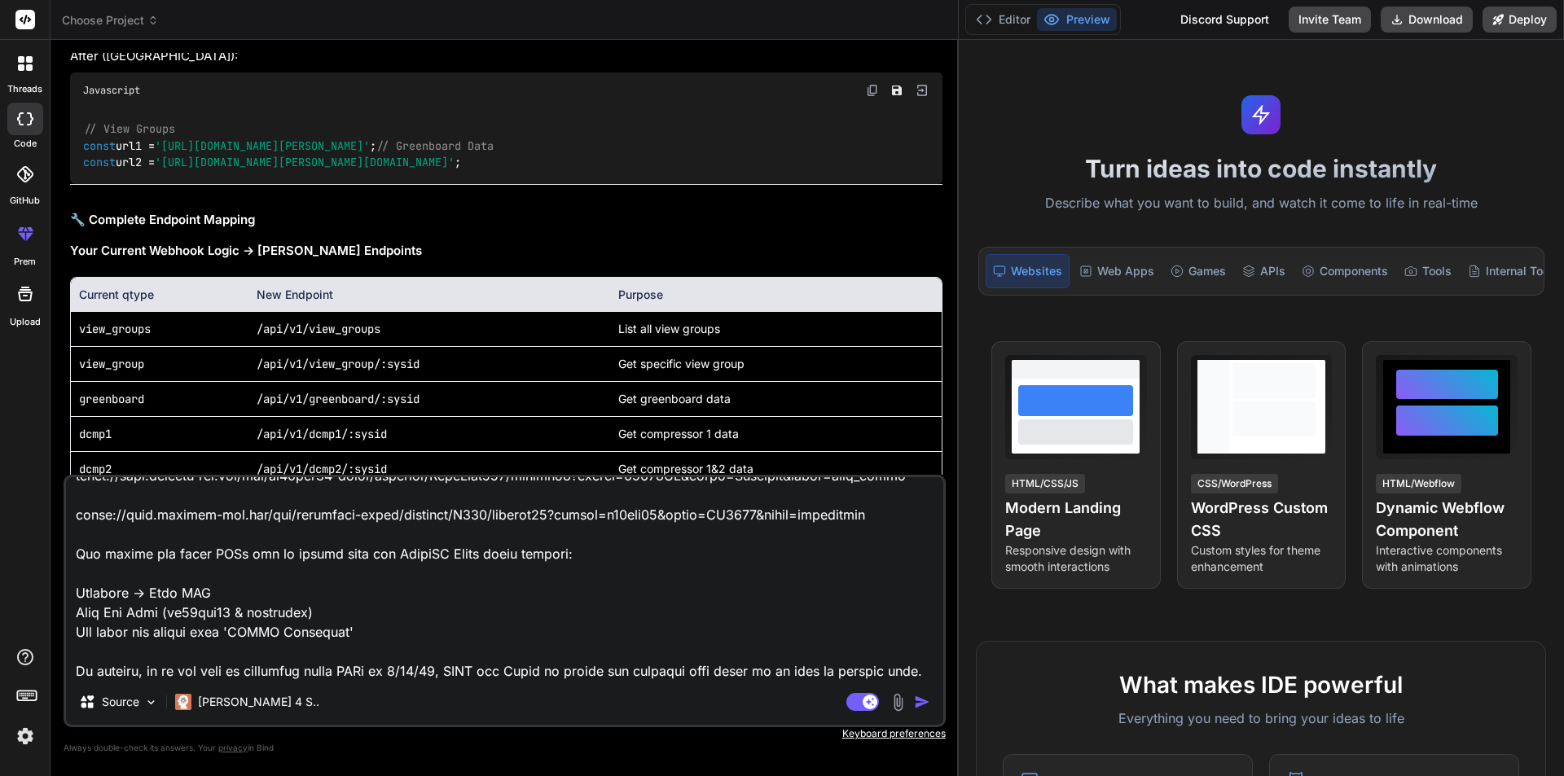
click at [564, 657] on textarea at bounding box center [504, 578] width 877 height 202
click at [930, 702] on img "button" at bounding box center [922, 702] width 16 height 16
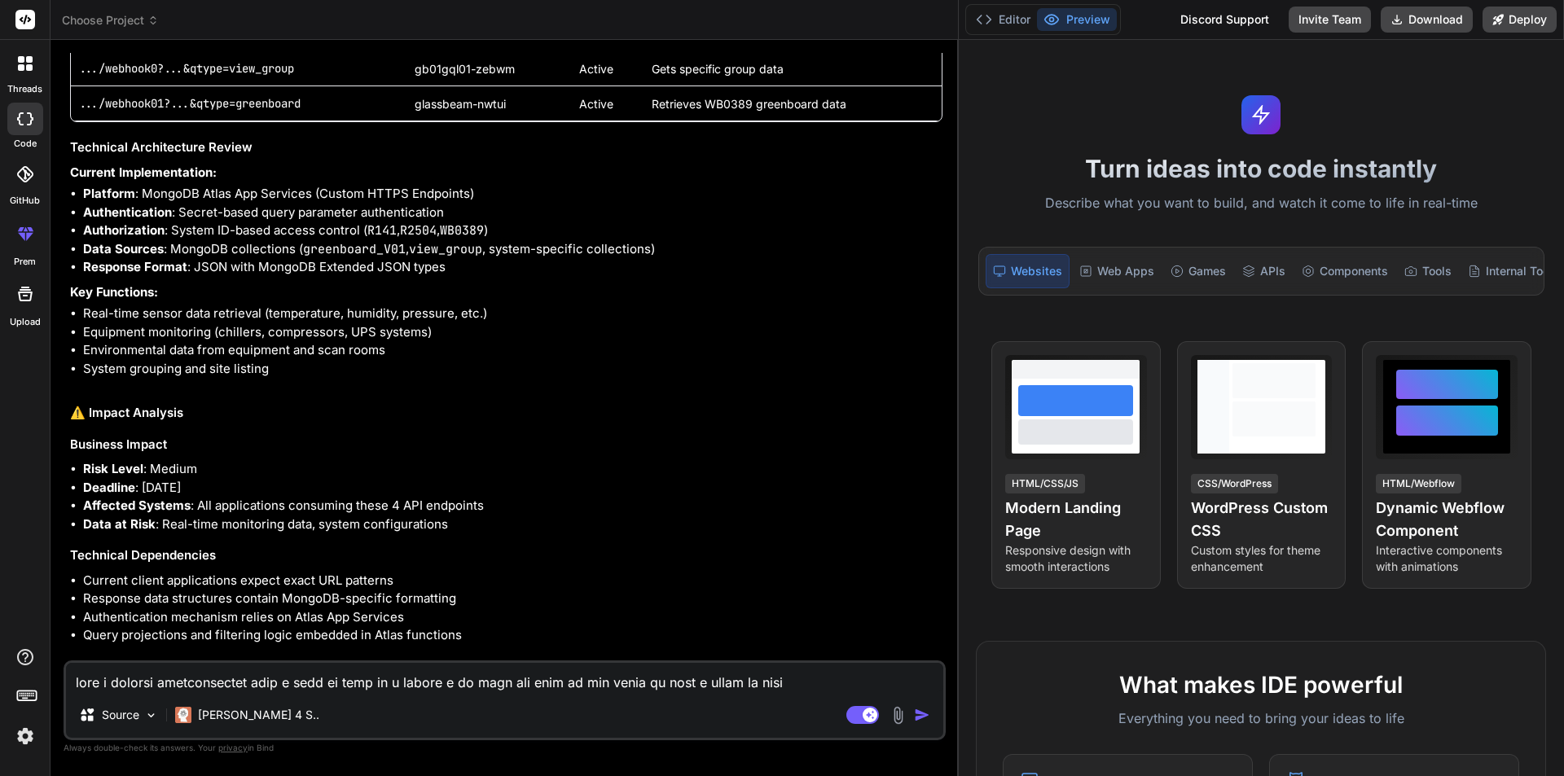
scroll to position [13812, 0]
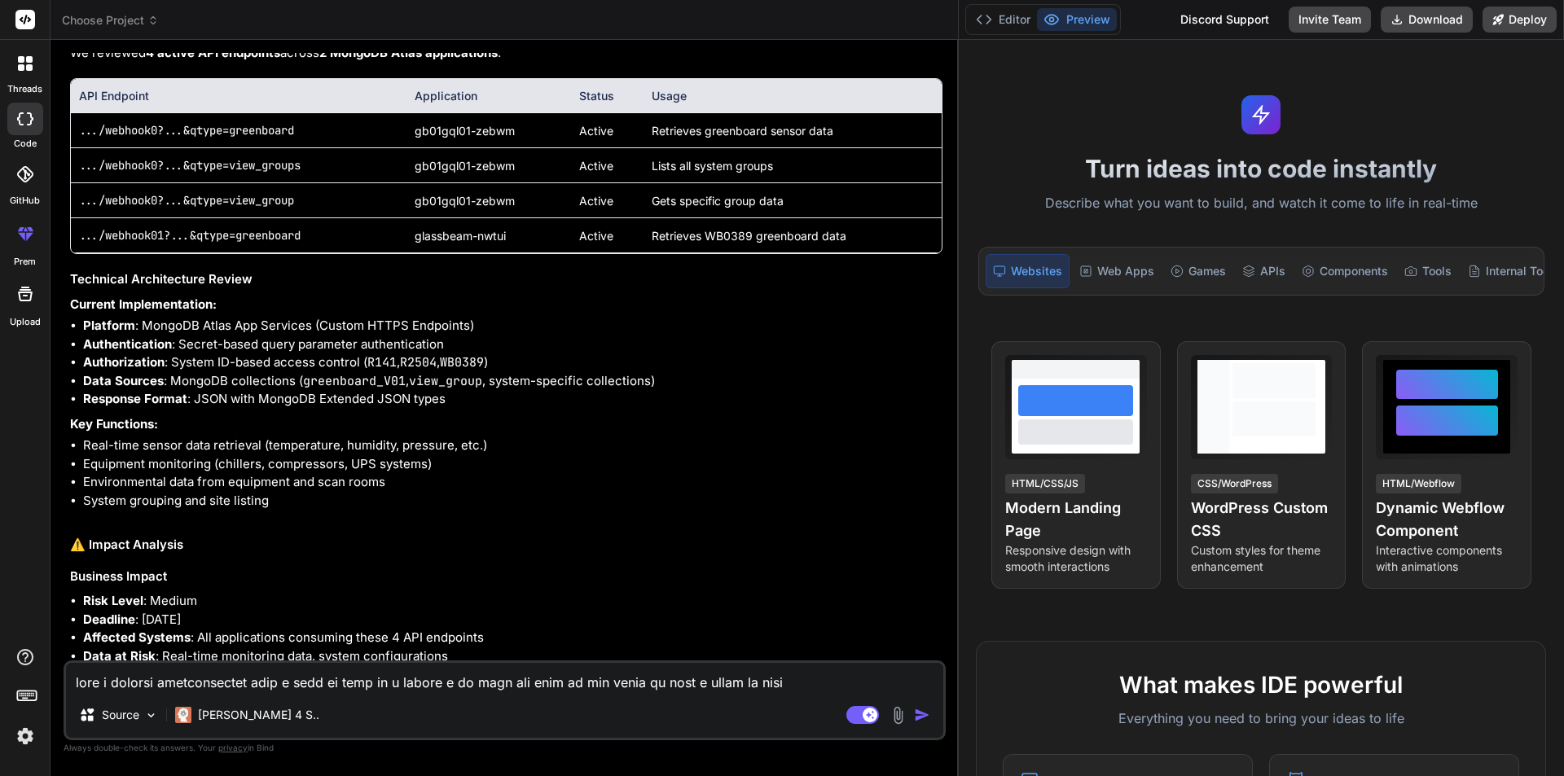
drag, startPoint x: 443, startPoint y: 311, endPoint x: 65, endPoint y: 202, distance: 393.3
click at [65, 202] on div "You hi Bind AI Hi there! 👋 I'm Bind AI, your expert software development assist…" at bounding box center [505, 414] width 882 height 722
copy div "Option 1: Drop-in Replacement (Delbridge Data API) Effort : Minimal (1-2 days) …"
click at [222, 674] on textarea at bounding box center [504, 677] width 877 height 29
paste textarea "Option 1: Drop-in Replacement (Delbridge Data API) Effort: Minimal (1-2 days) C…"
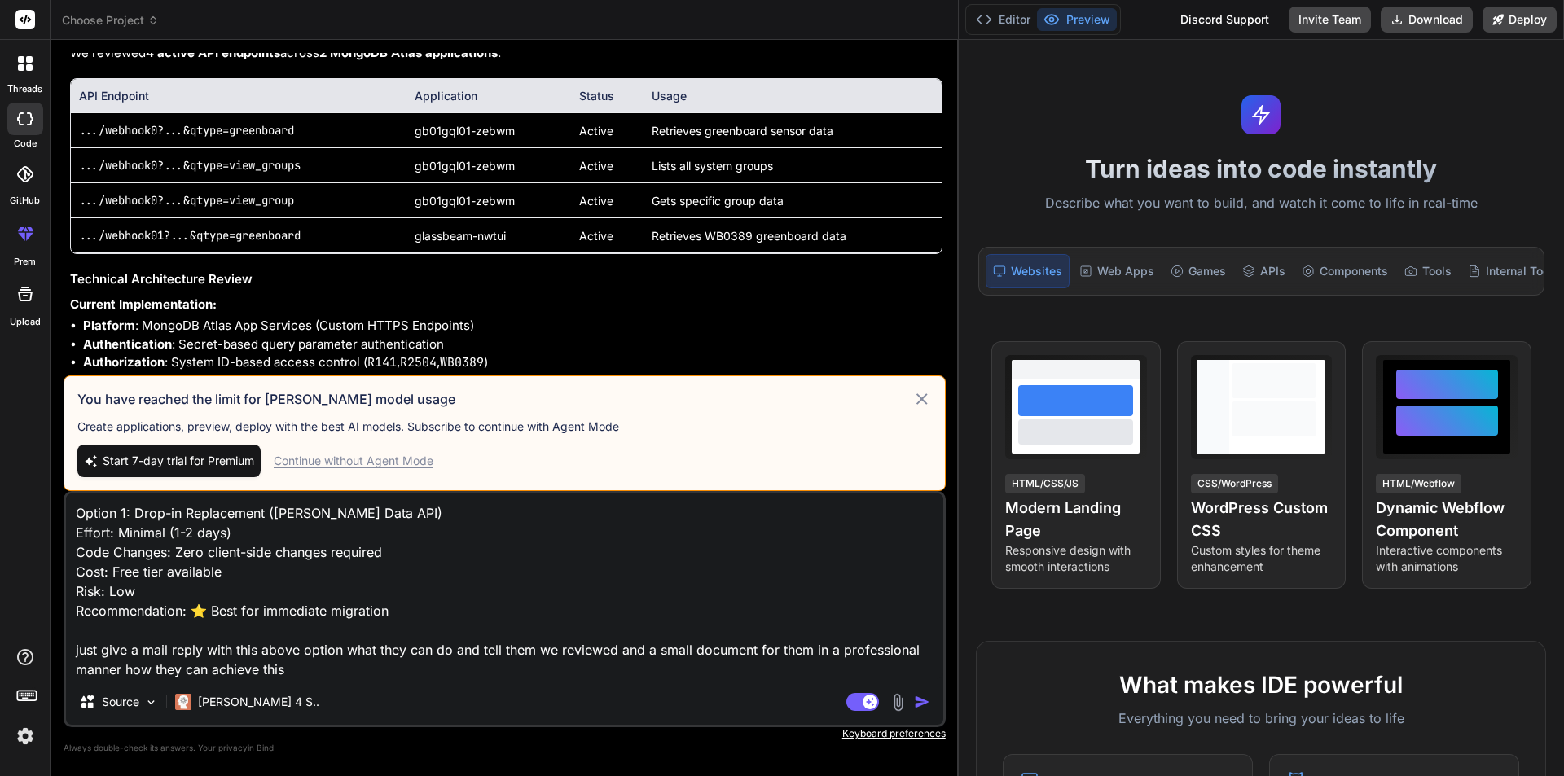
click at [198, 459] on span "Start 7-day trial for Premium" at bounding box center [178, 461] width 151 height 16
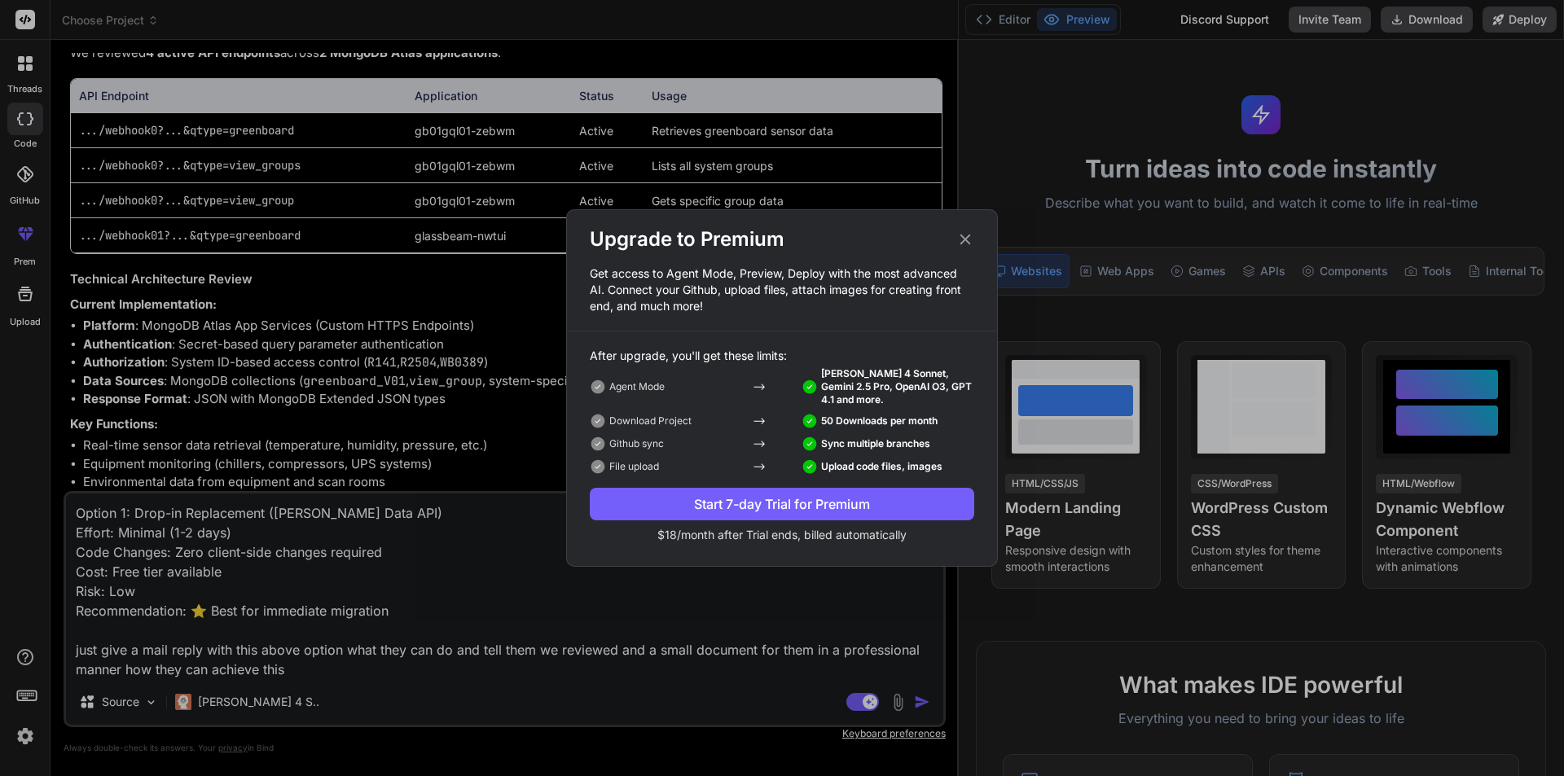
click at [761, 506] on div "Start 7-day Trial for Premium" at bounding box center [782, 504] width 384 height 20
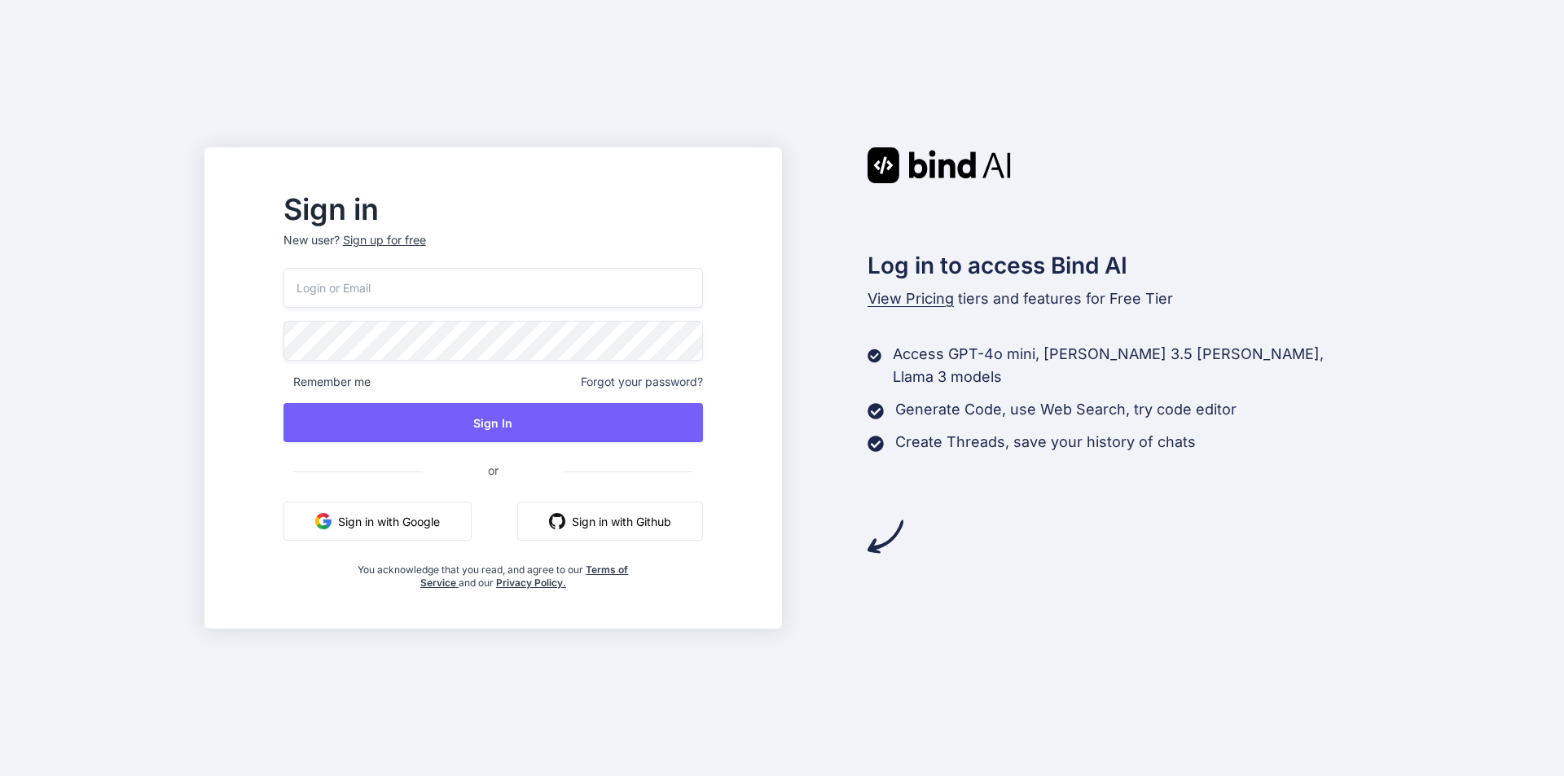
click at [427, 517] on button "Sign in with Google" at bounding box center [377, 521] width 188 height 39
click at [386, 285] on input "email" at bounding box center [492, 288] width 419 height 40
type input "pandeyji.ezyo9310@gmail.com"
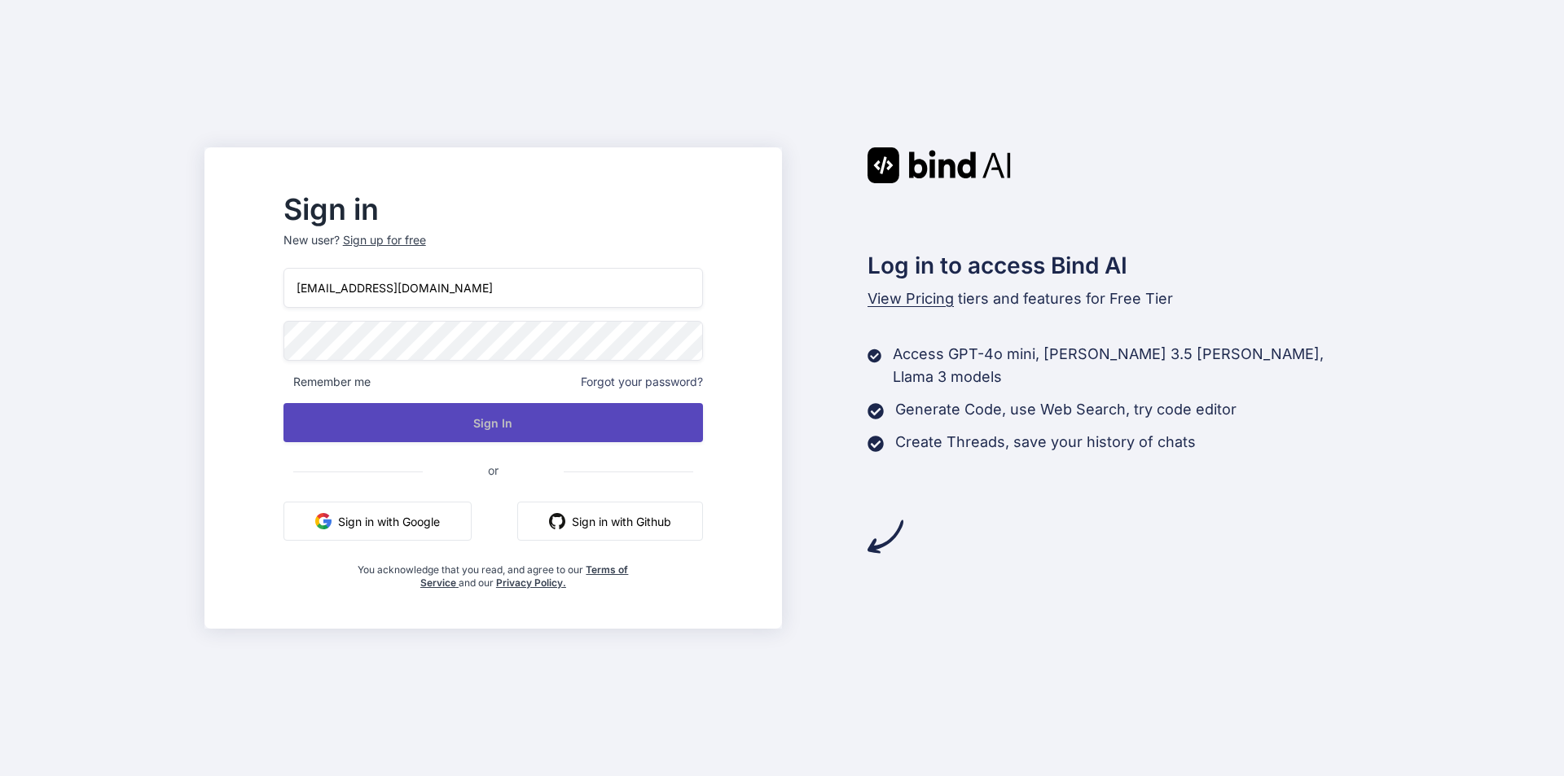
click at [529, 419] on button "Sign In" at bounding box center [492, 422] width 419 height 39
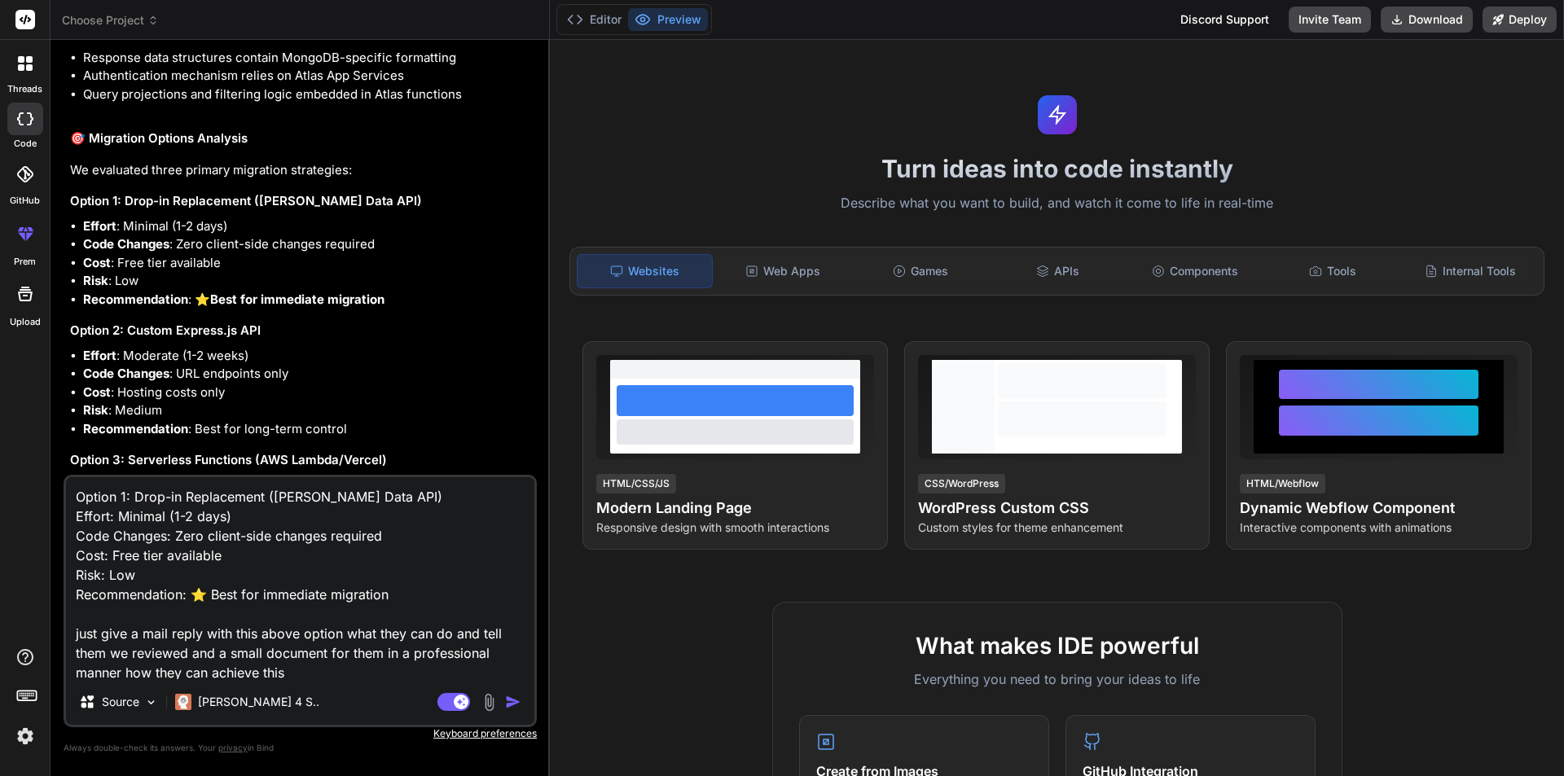
scroll to position [20701, 0]
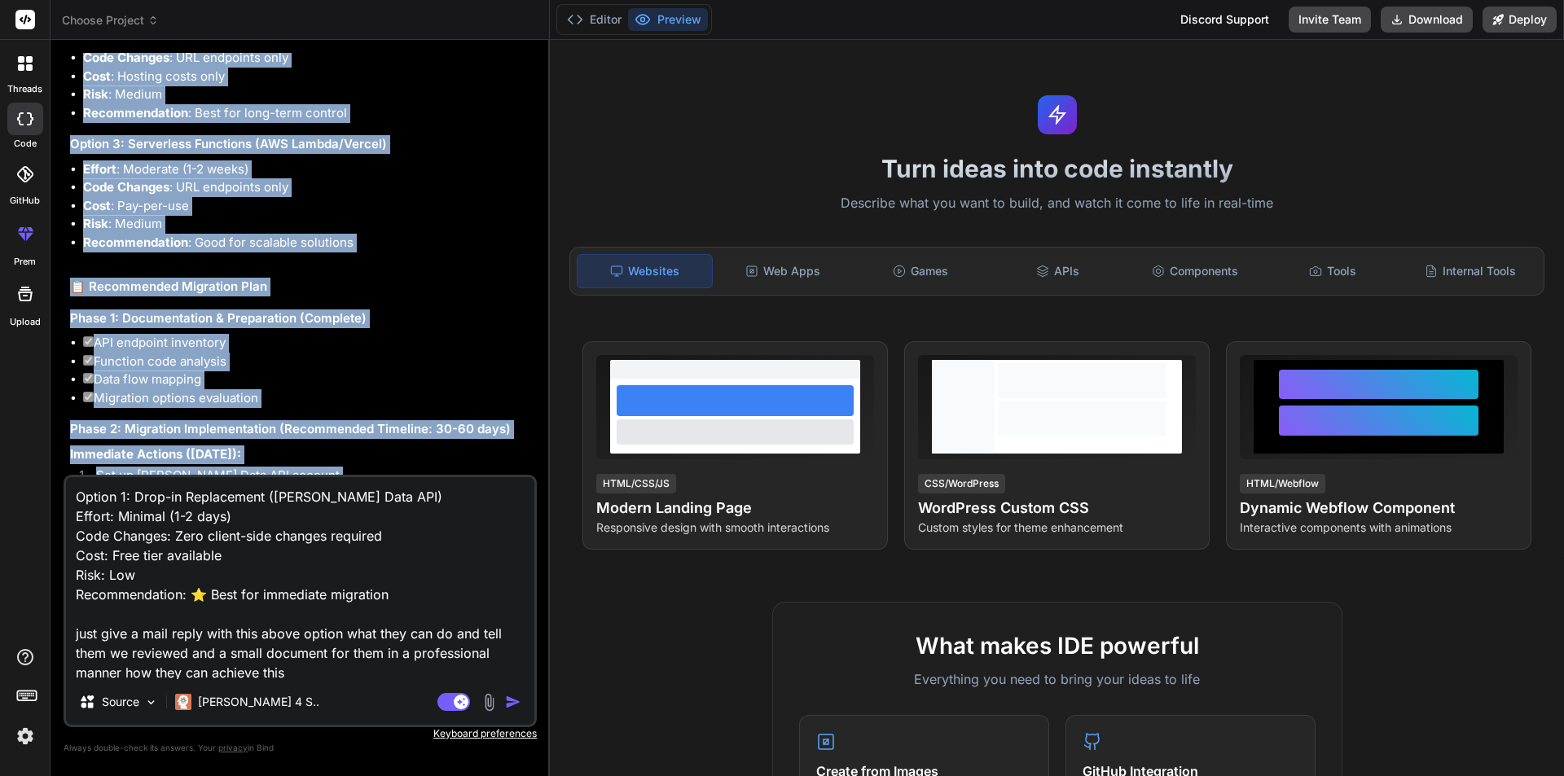
drag, startPoint x: 78, startPoint y: 187, endPoint x: 517, endPoint y: 468, distance: 521.2
click at [517, 468] on div "You hi Bind AI Hi there! 👋 I'm Bind AI, your expert software development assist…" at bounding box center [302, 264] width 470 height 422
copy div "Bind AI I can see you have a MongoDB Atlas App Services webhook/function that's…"
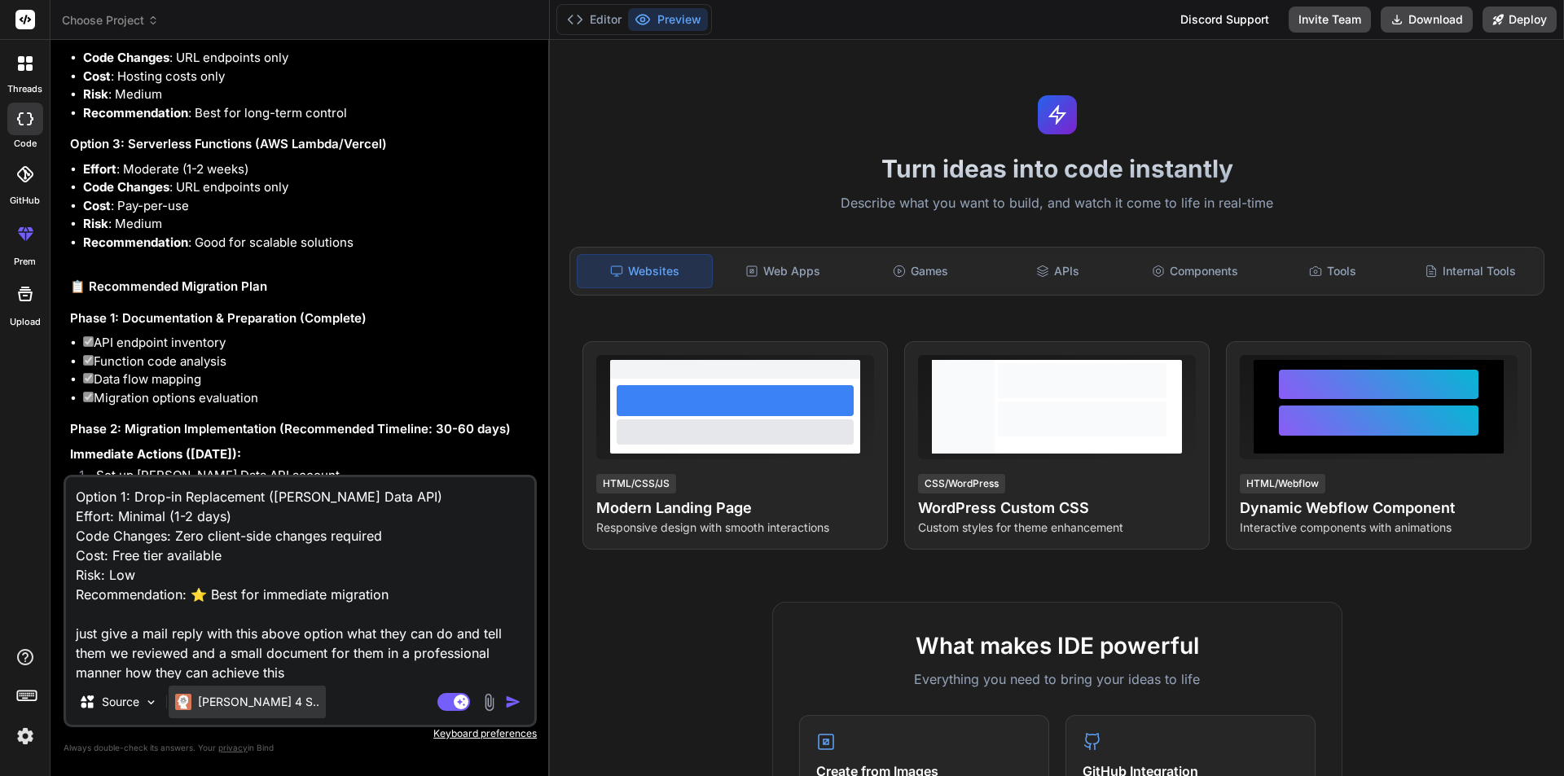
click at [221, 498] on p "[PERSON_NAME] 4 S.." at bounding box center [258, 702] width 121 height 16
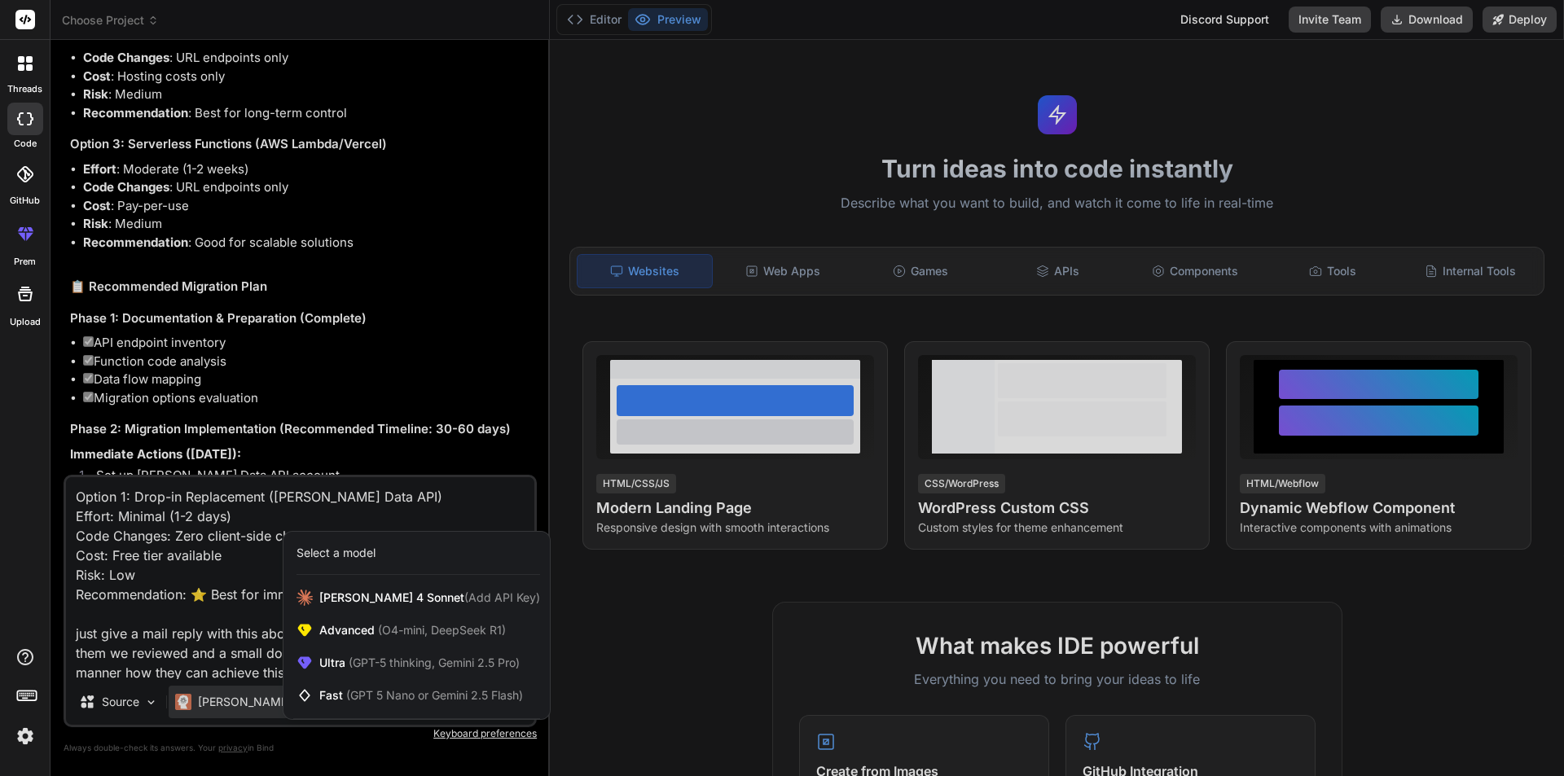
click at [521, 498] on div at bounding box center [782, 388] width 1564 height 776
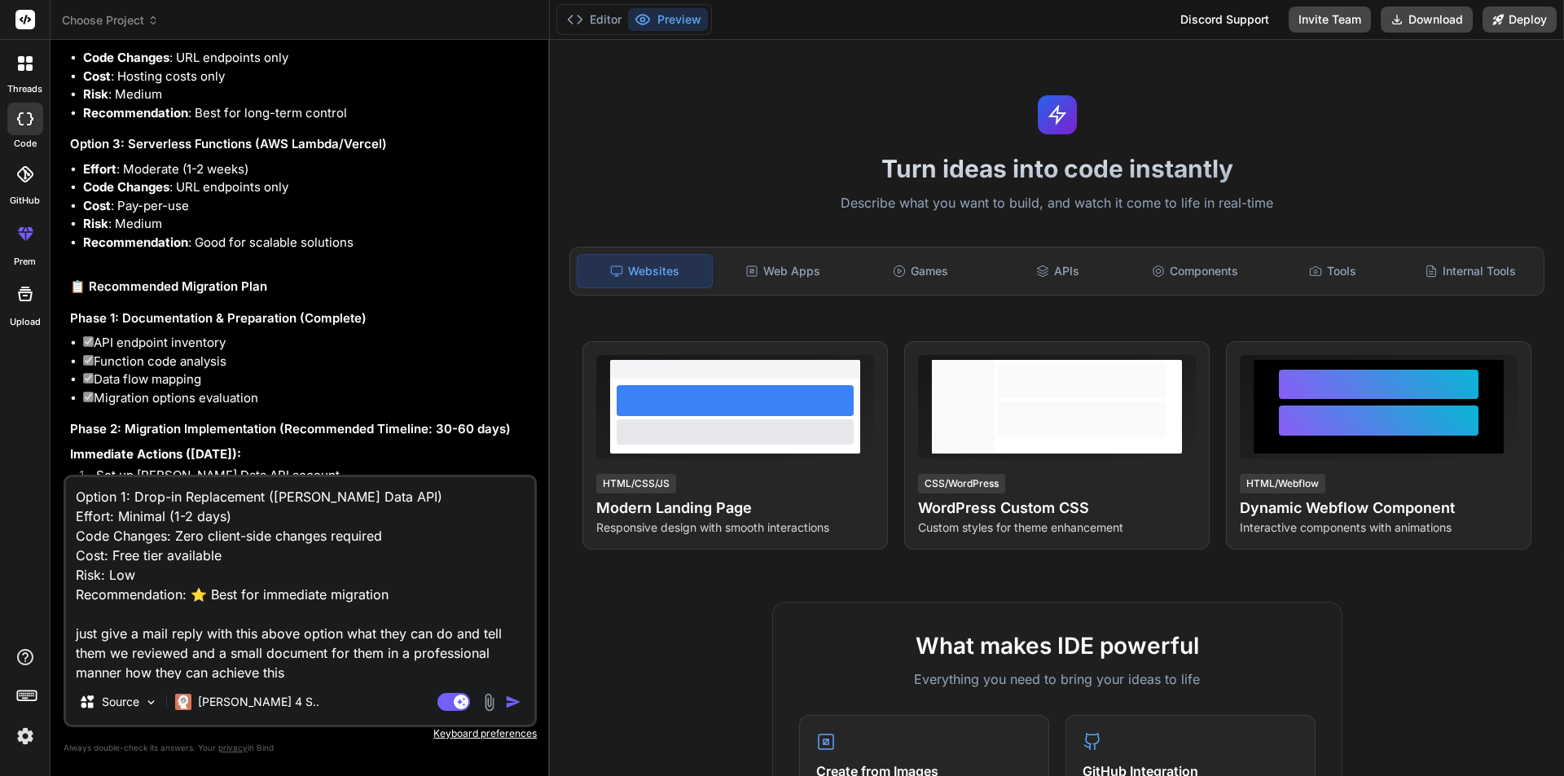
click at [521, 498] on img "button" at bounding box center [513, 702] width 16 height 16
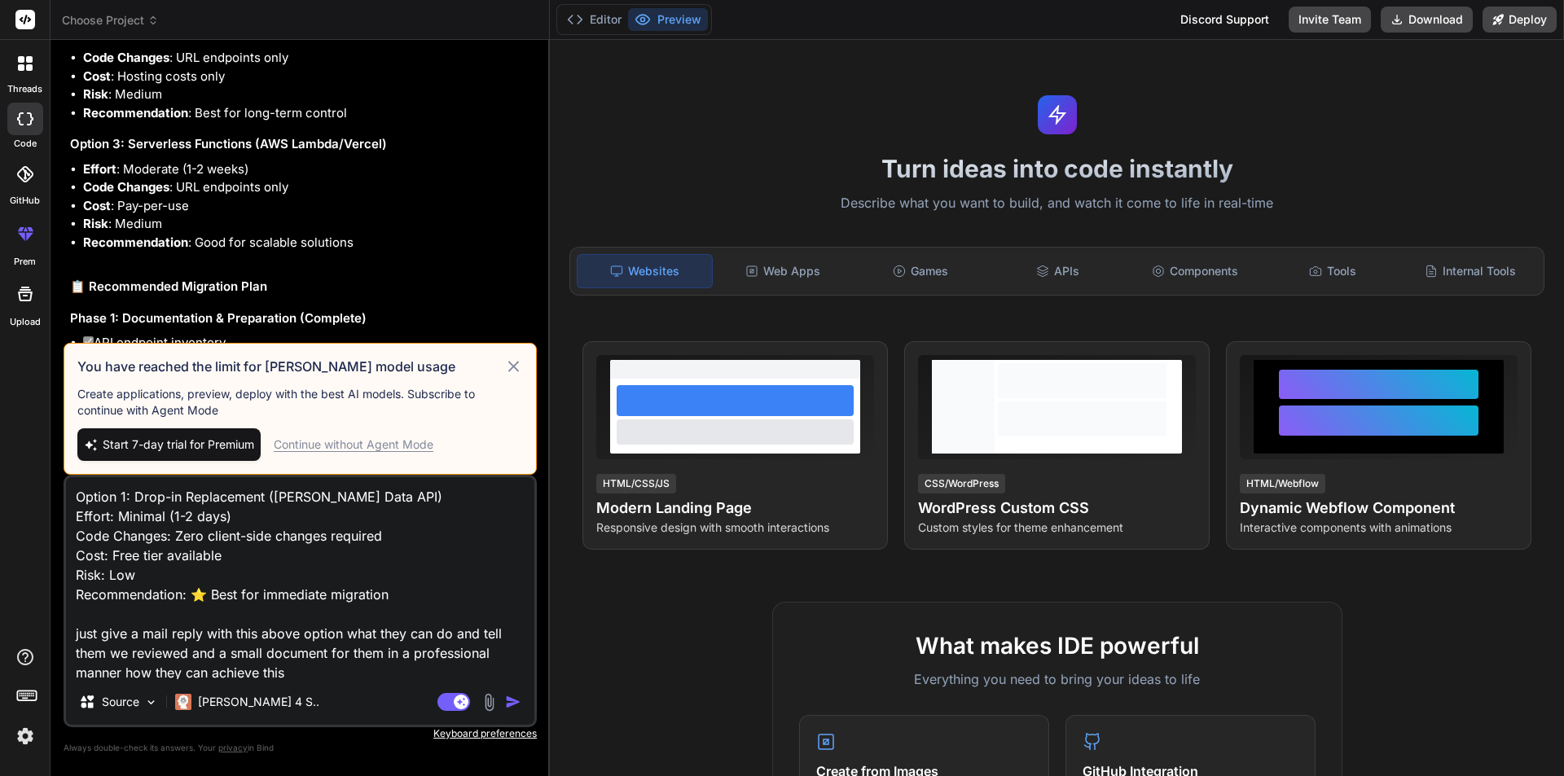
click at [374, 441] on div "Continue without Agent Mode" at bounding box center [354, 445] width 160 height 16
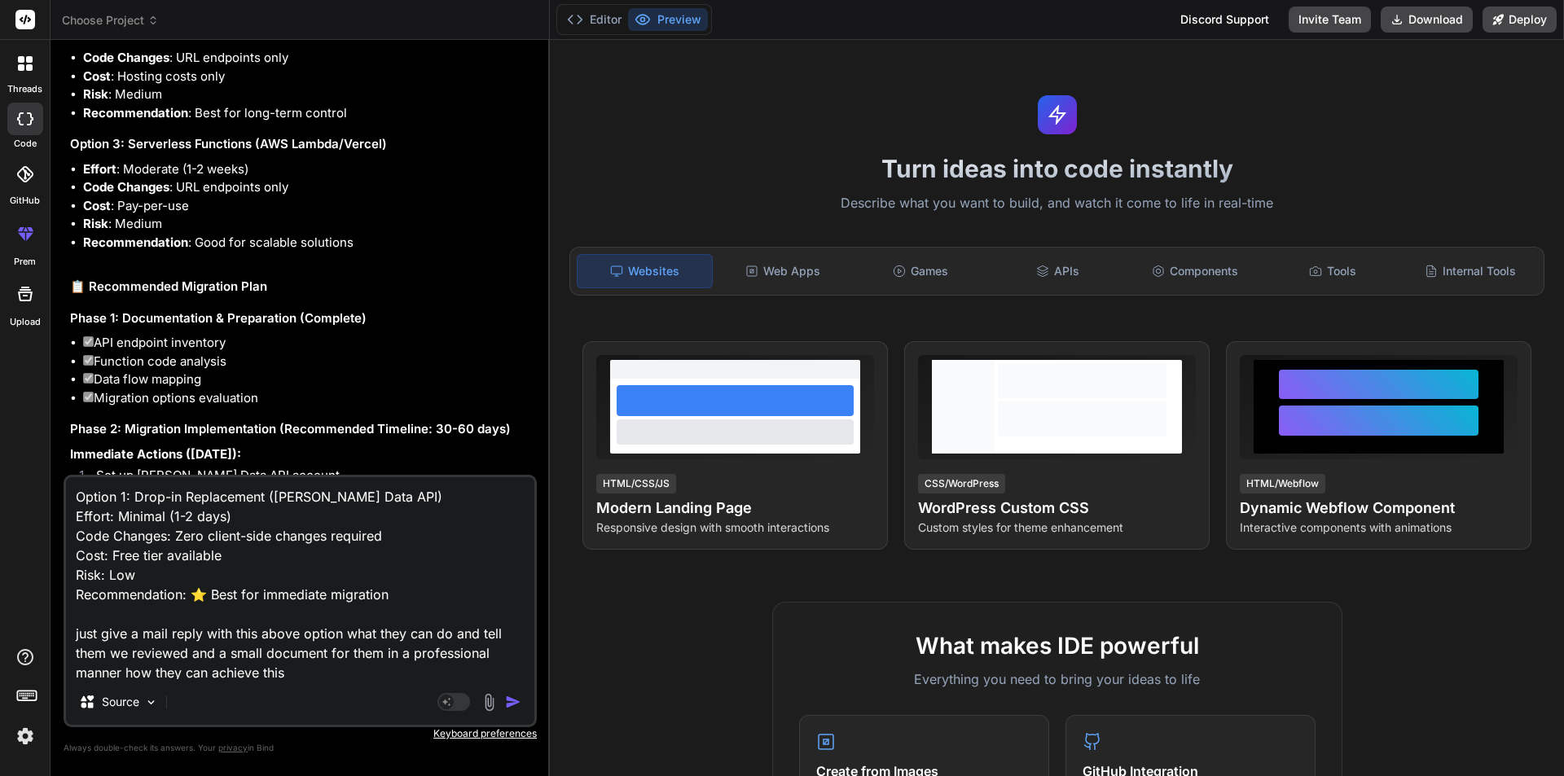
click at [521, 498] on img "button" at bounding box center [513, 702] width 16 height 16
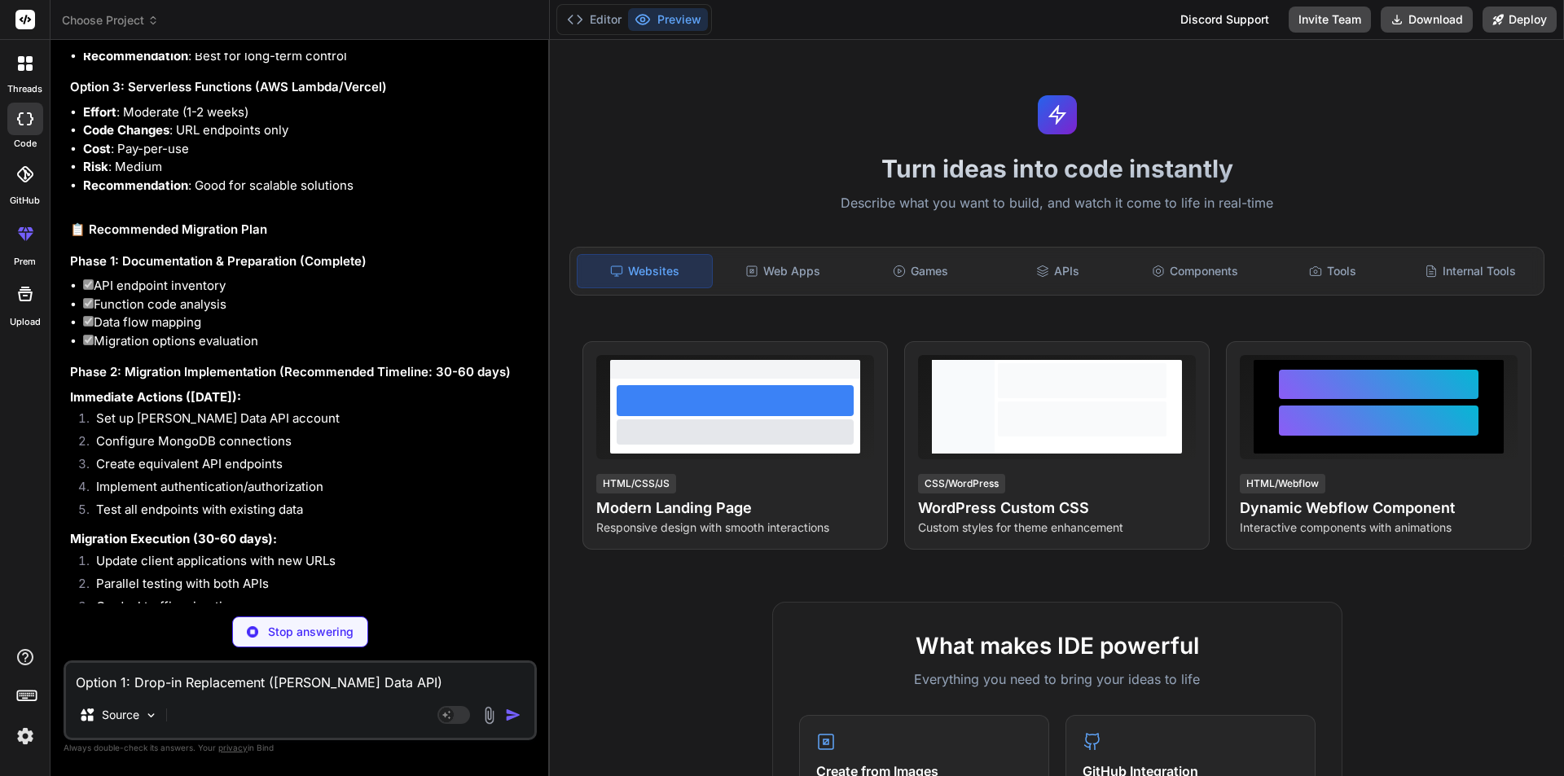
scroll to position [20758, 0]
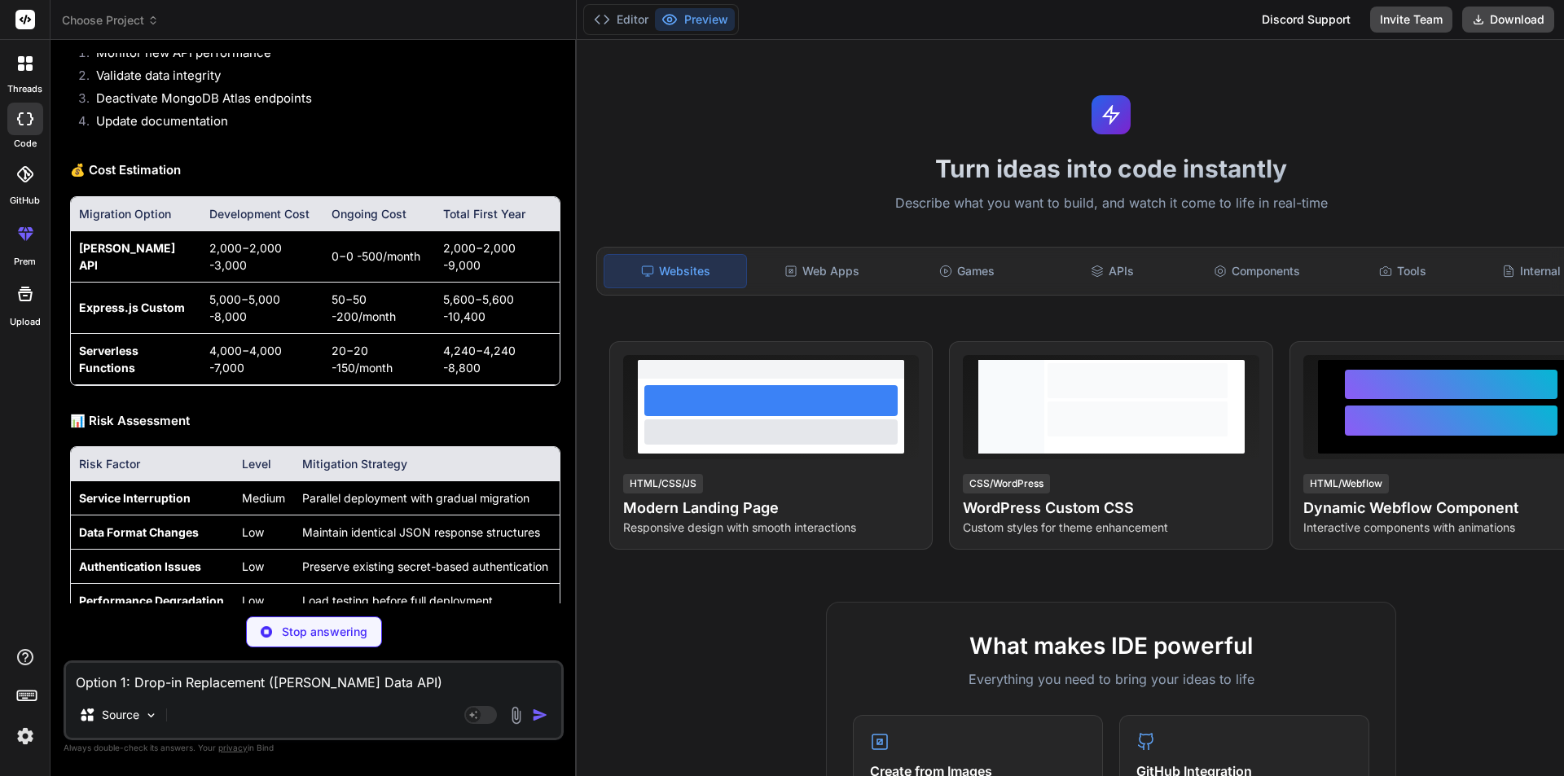
type textarea "x"
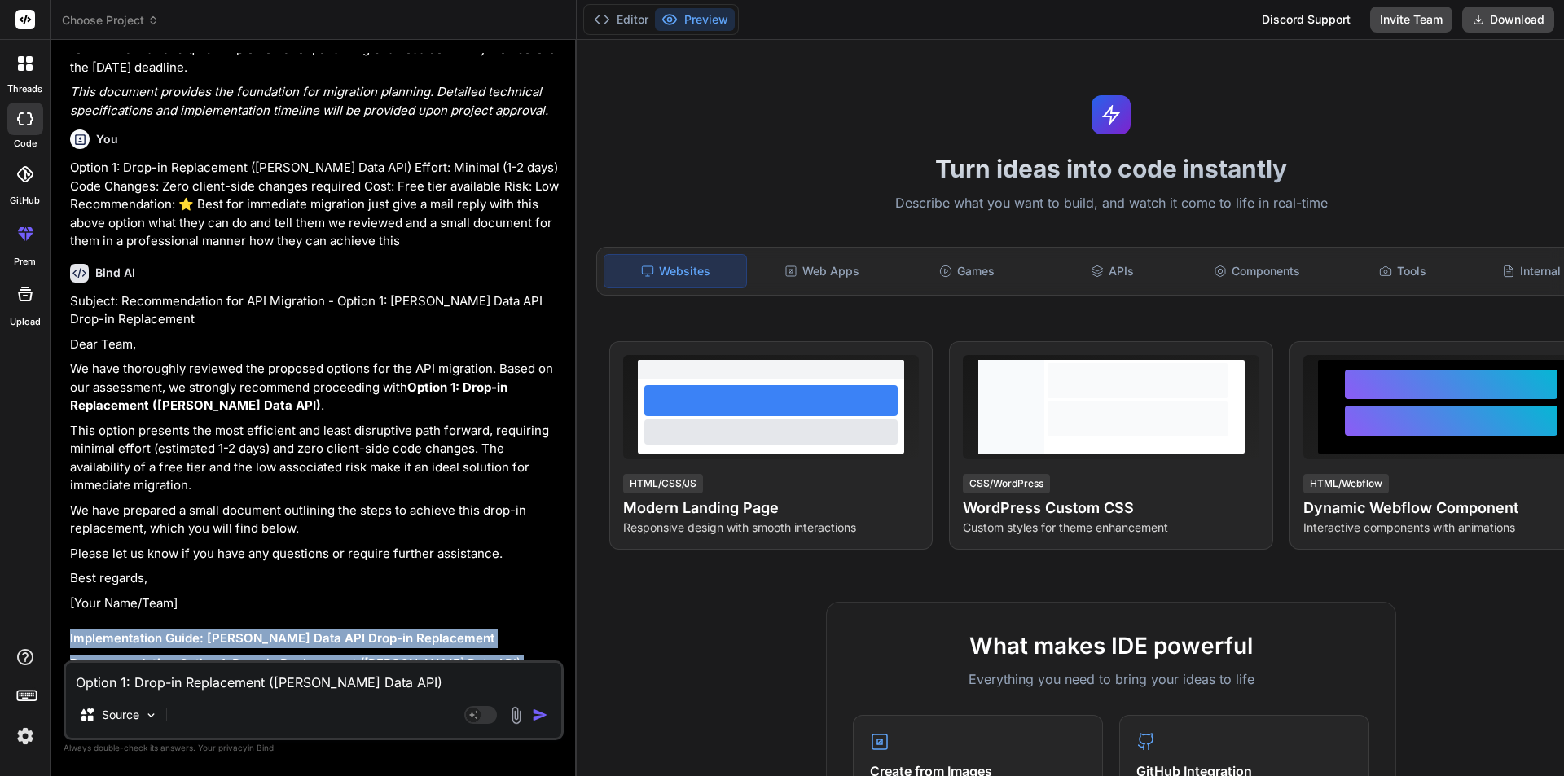
scroll to position [22274, 0]
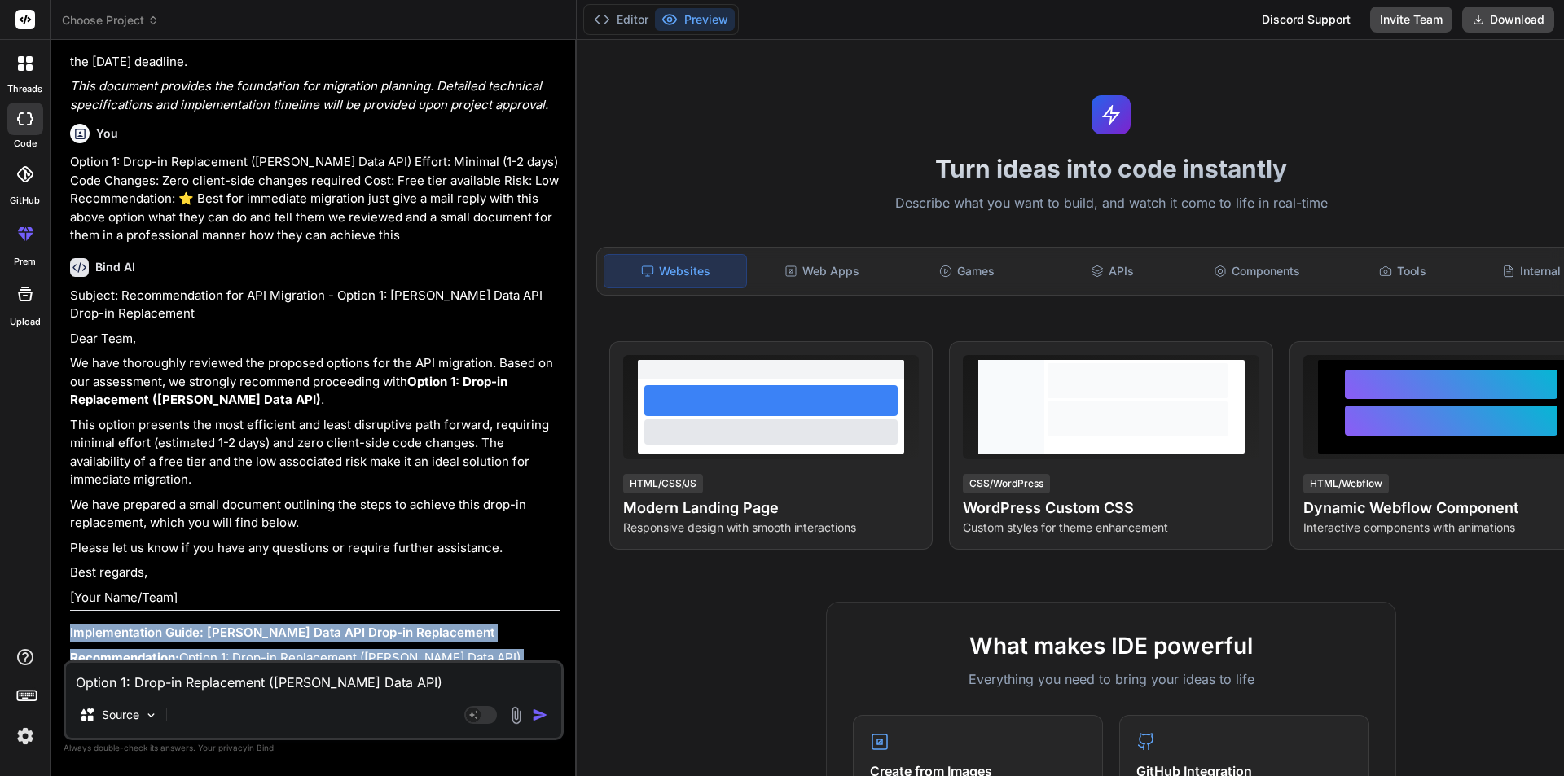
drag, startPoint x: 70, startPoint y: 178, endPoint x: 259, endPoint y: 533, distance: 402.2
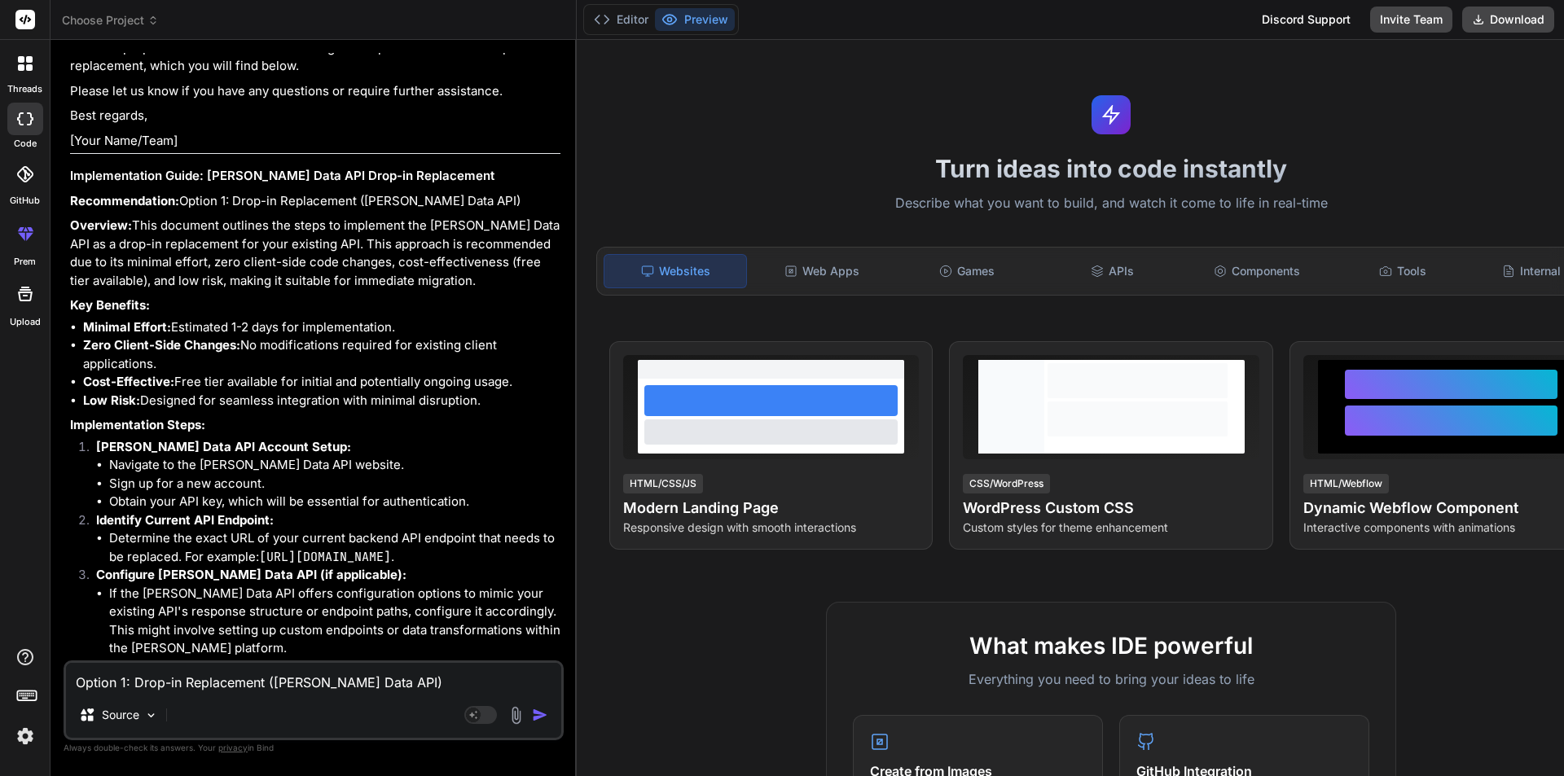
scroll to position [22808, 0]
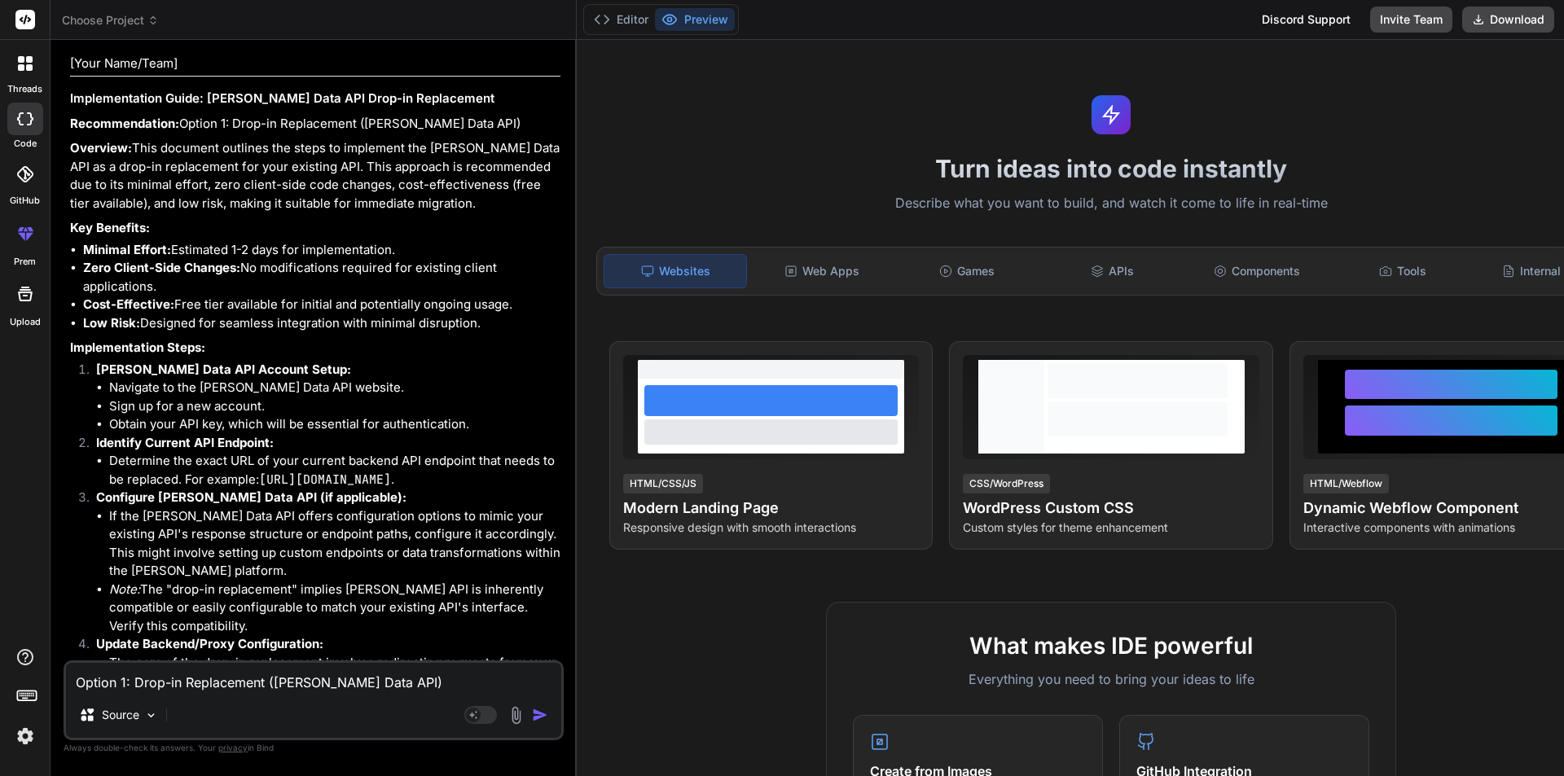
click at [115, 498] on textarea "Option 1: Drop-in Replacement (Delbridge Data API) Effort: Minimal (1-2 days) C…" at bounding box center [313, 677] width 495 height 29
type textarea "d"
type textarea "x"
type textarea "do"
type textarea "x"
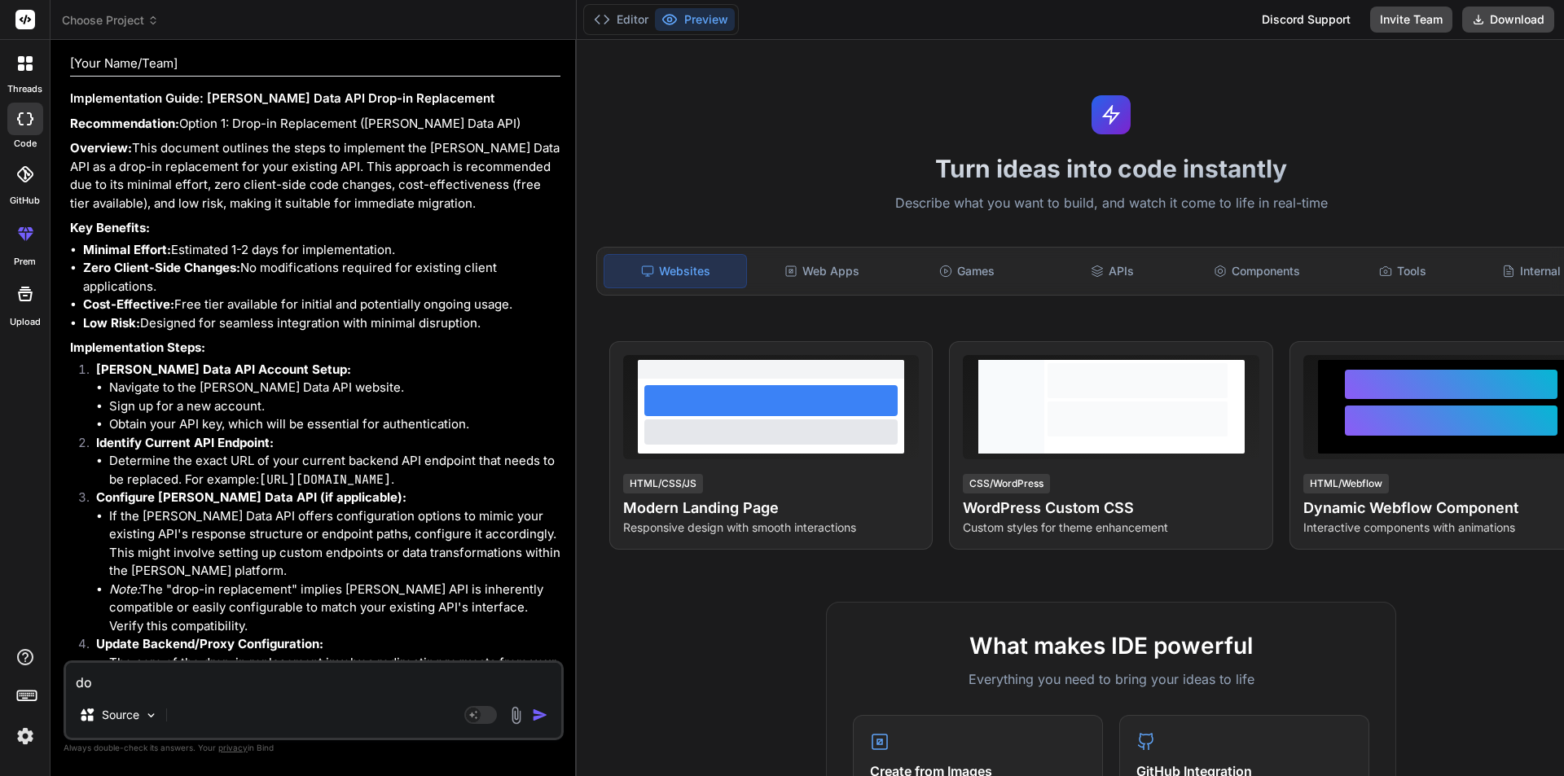
type textarea "don"
type textarea "x"
type textarea "dont"
type textarea "x"
type textarea "dont"
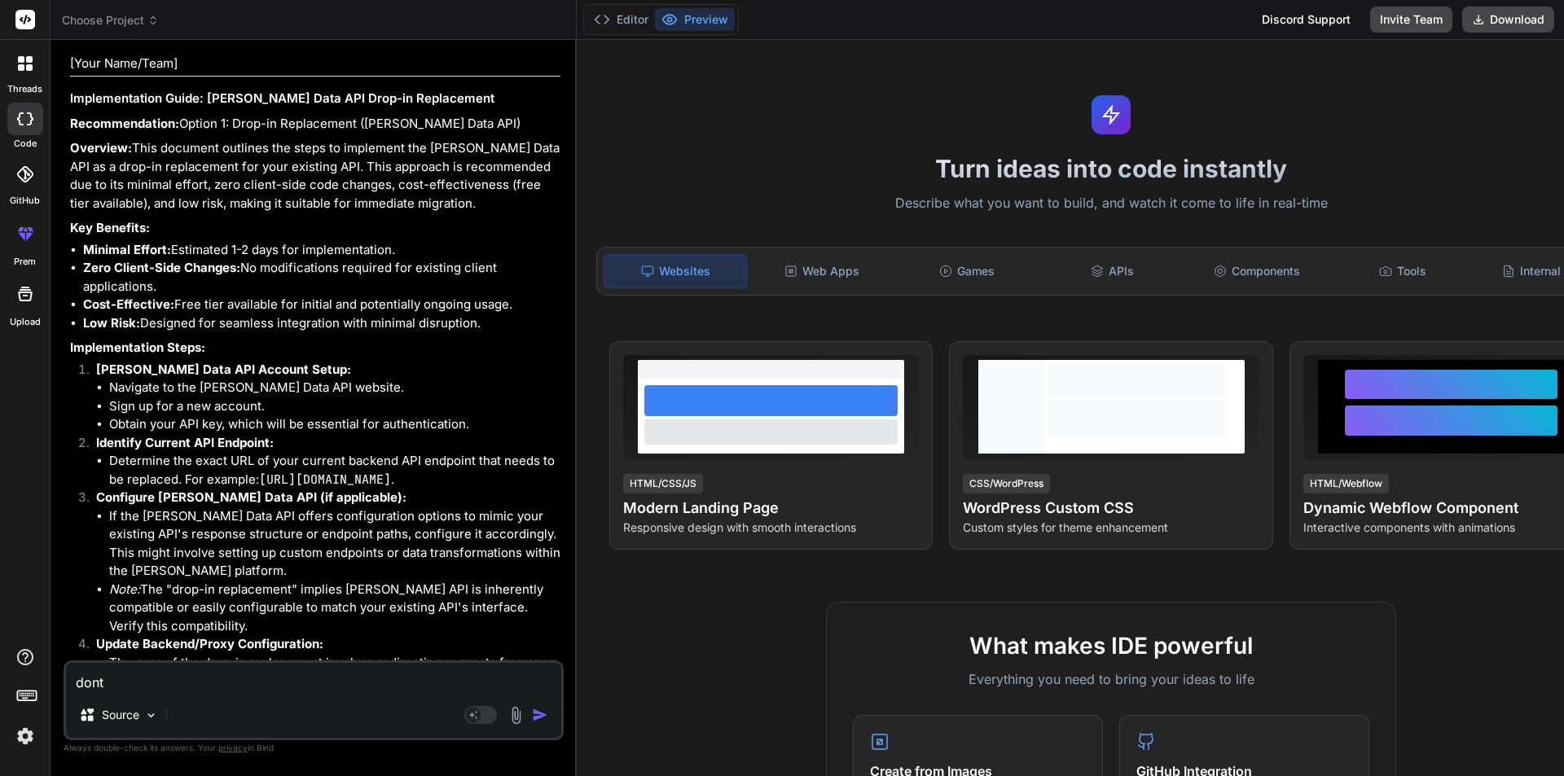
type textarea "x"
type textarea "dont s"
type textarea "x"
type textarea "dont st"
type textarea "x"
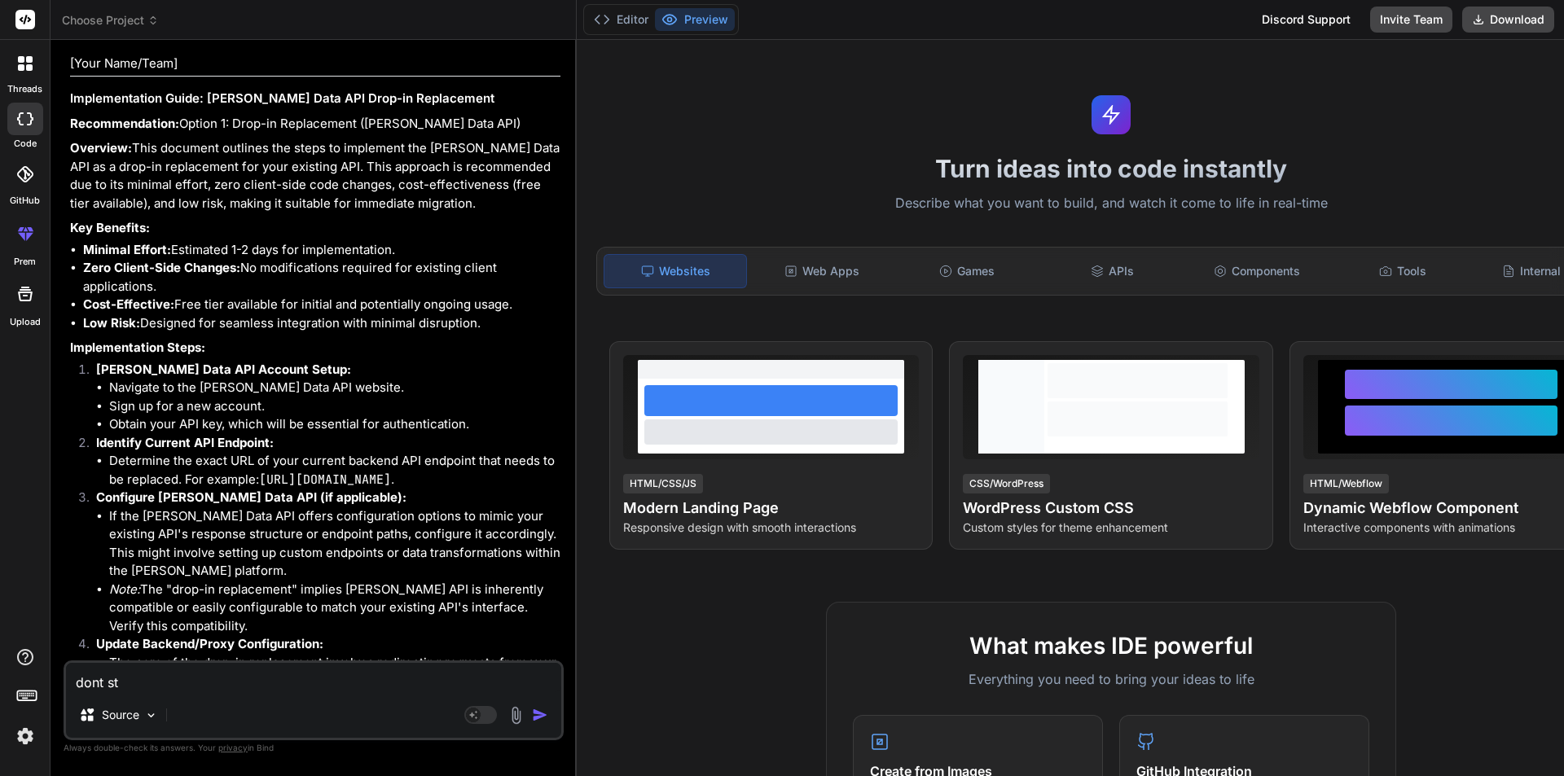
type textarea "dont sta"
type textarea "x"
type textarea "dont stat"
type textarea "x"
type textarea "dont state"
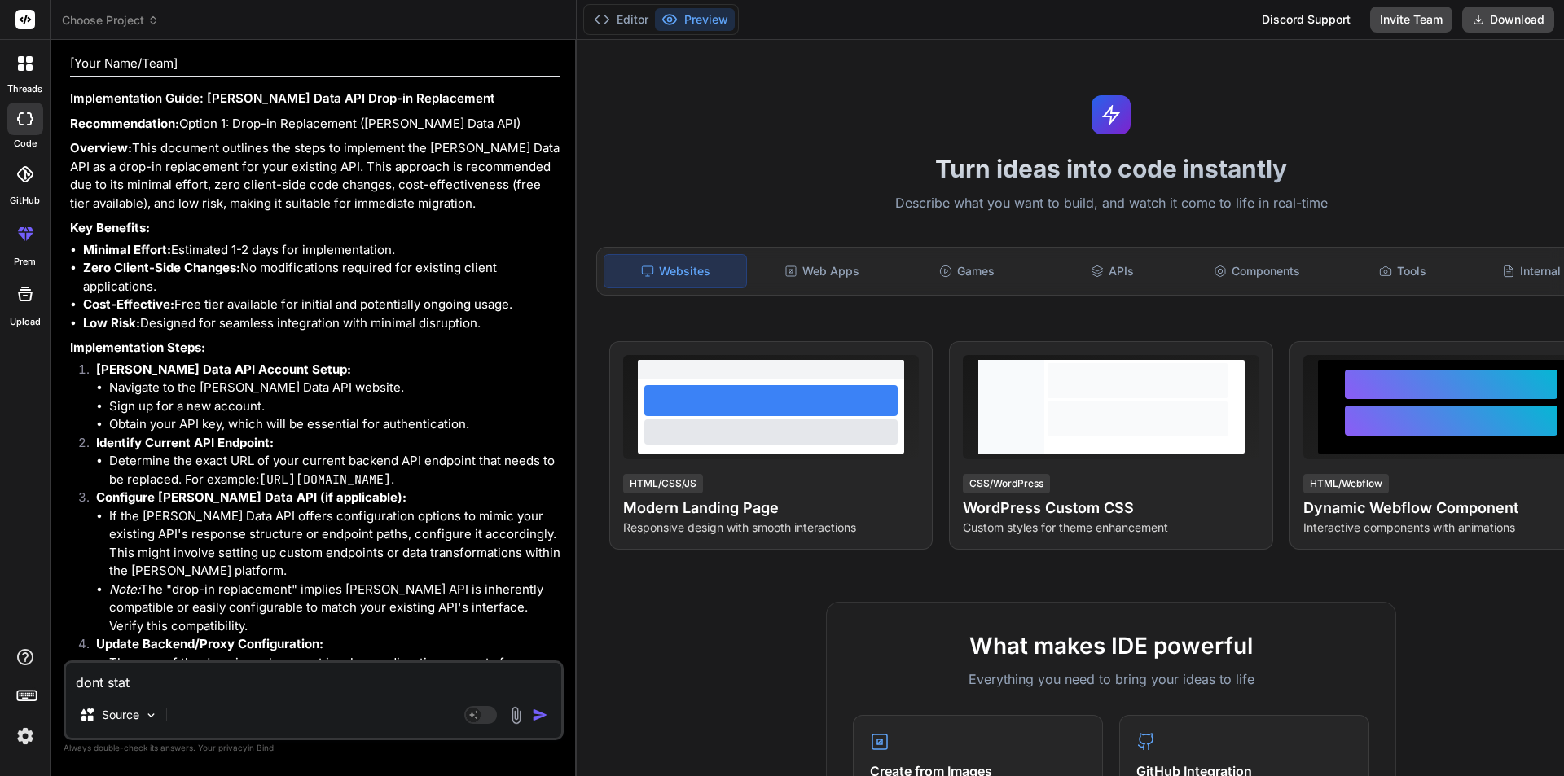
type textarea "x"
type textarea "dont state"
type textarea "x"
type textarea "dont state a"
type textarea "x"
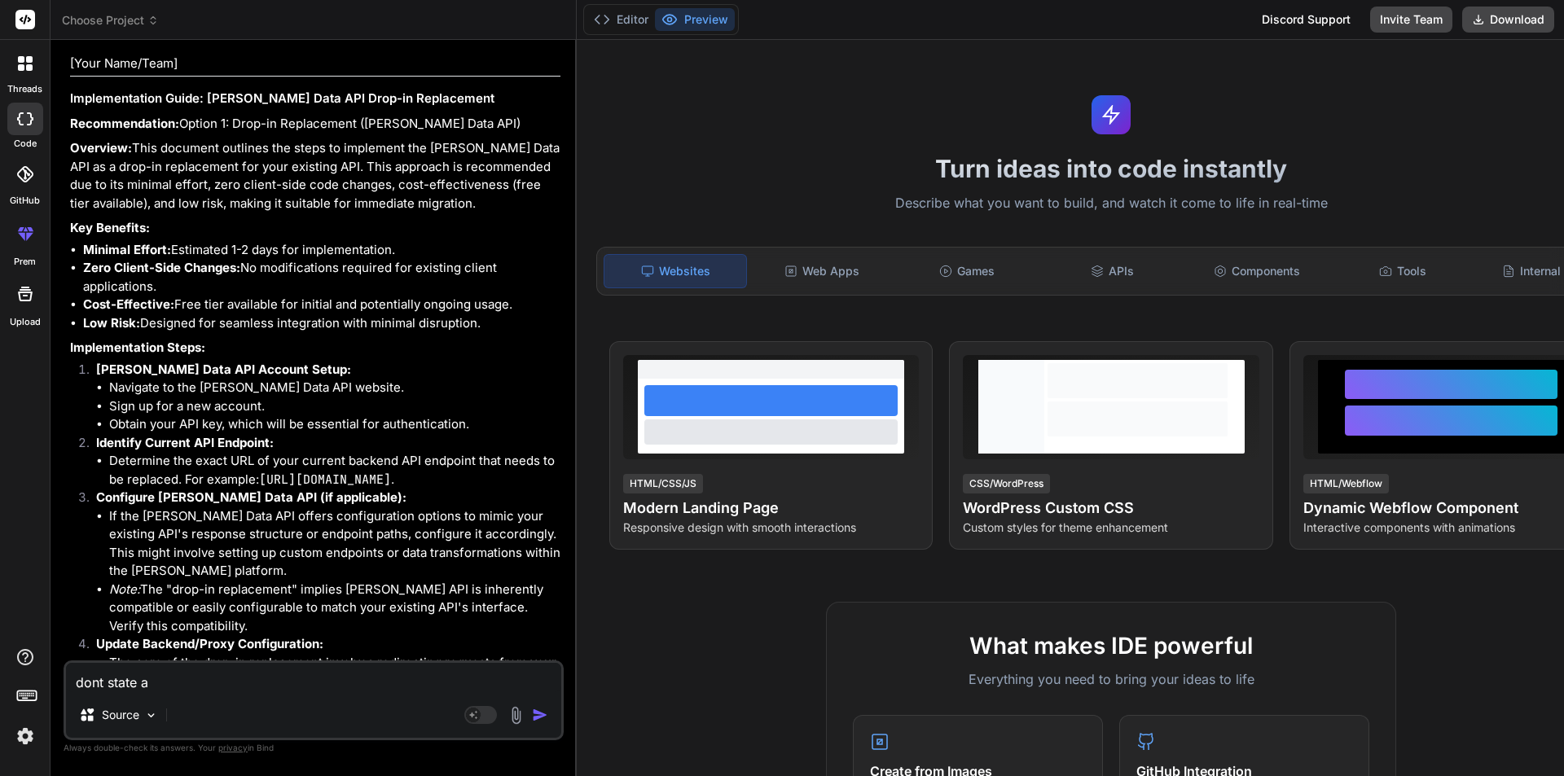
type textarea "dont state"
type textarea "x"
type textarea "dont state o"
type textarea "x"
type textarea "dont state or"
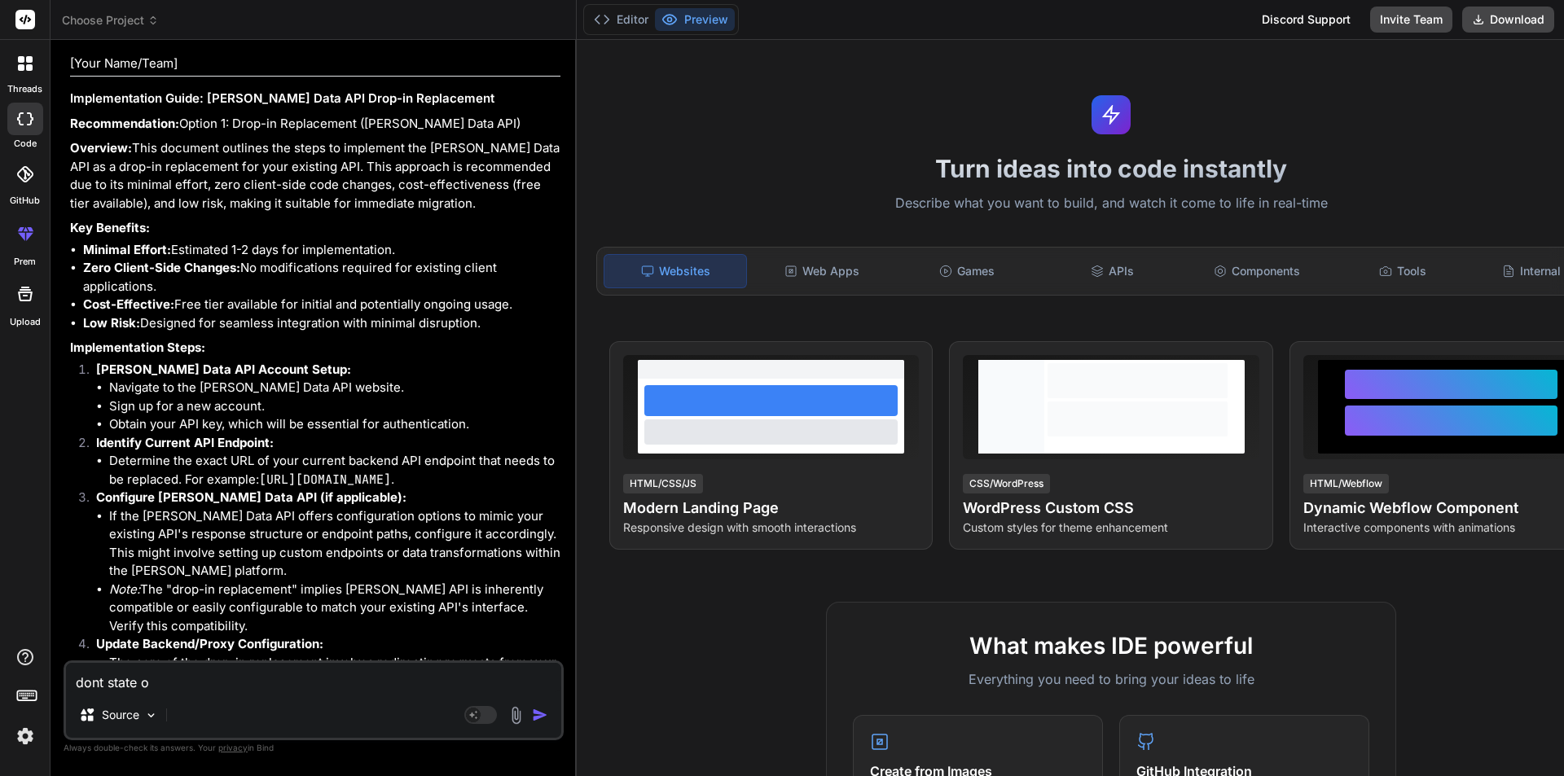
type textarea "x"
type textarea "dont state or"
type textarea "x"
type textarea "dont state or g"
type textarea "x"
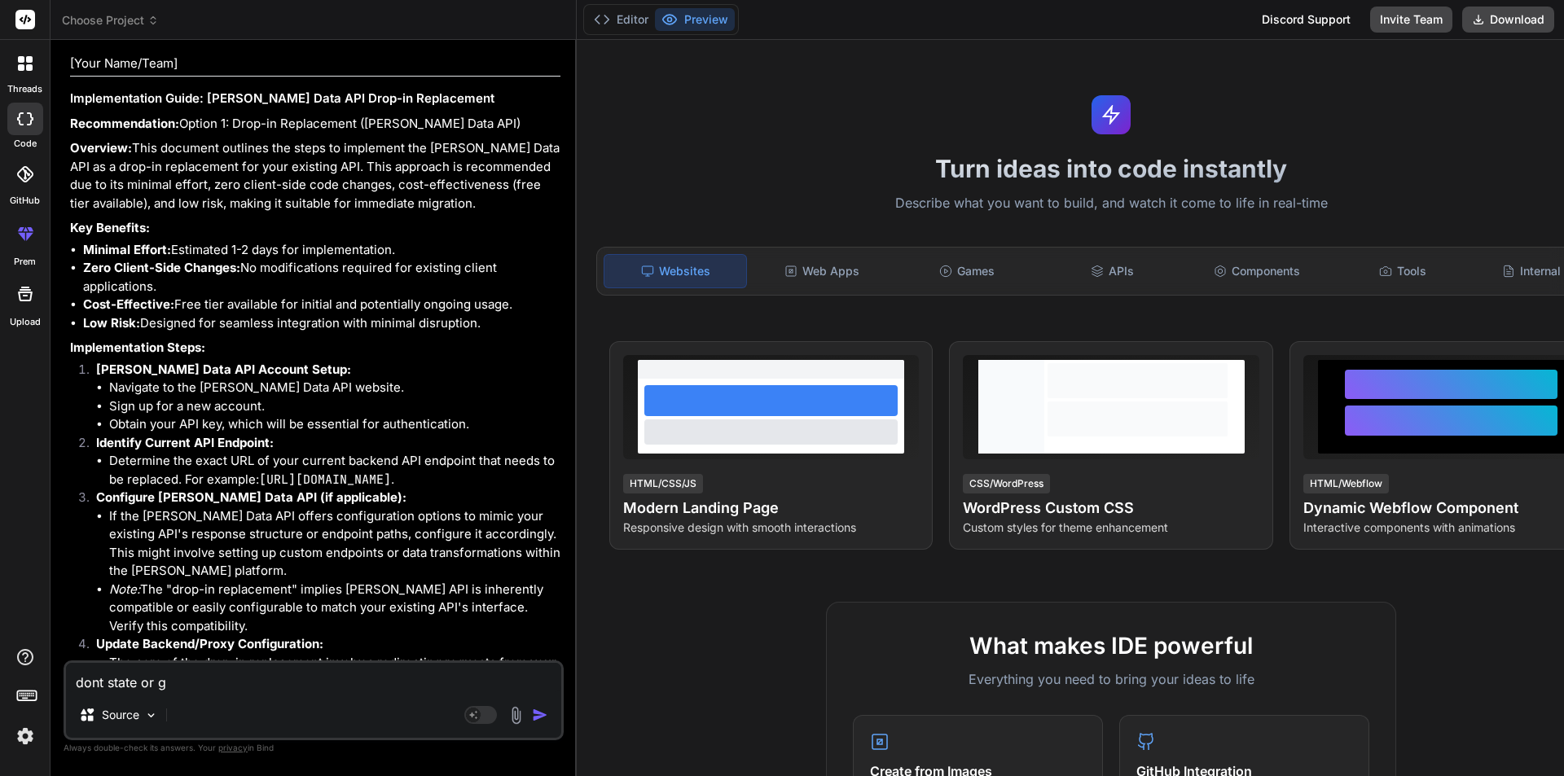
type textarea "dont state or gi"
type textarea "x"
type textarea "dont state or giv"
type textarea "x"
type textarea "dont state or give"
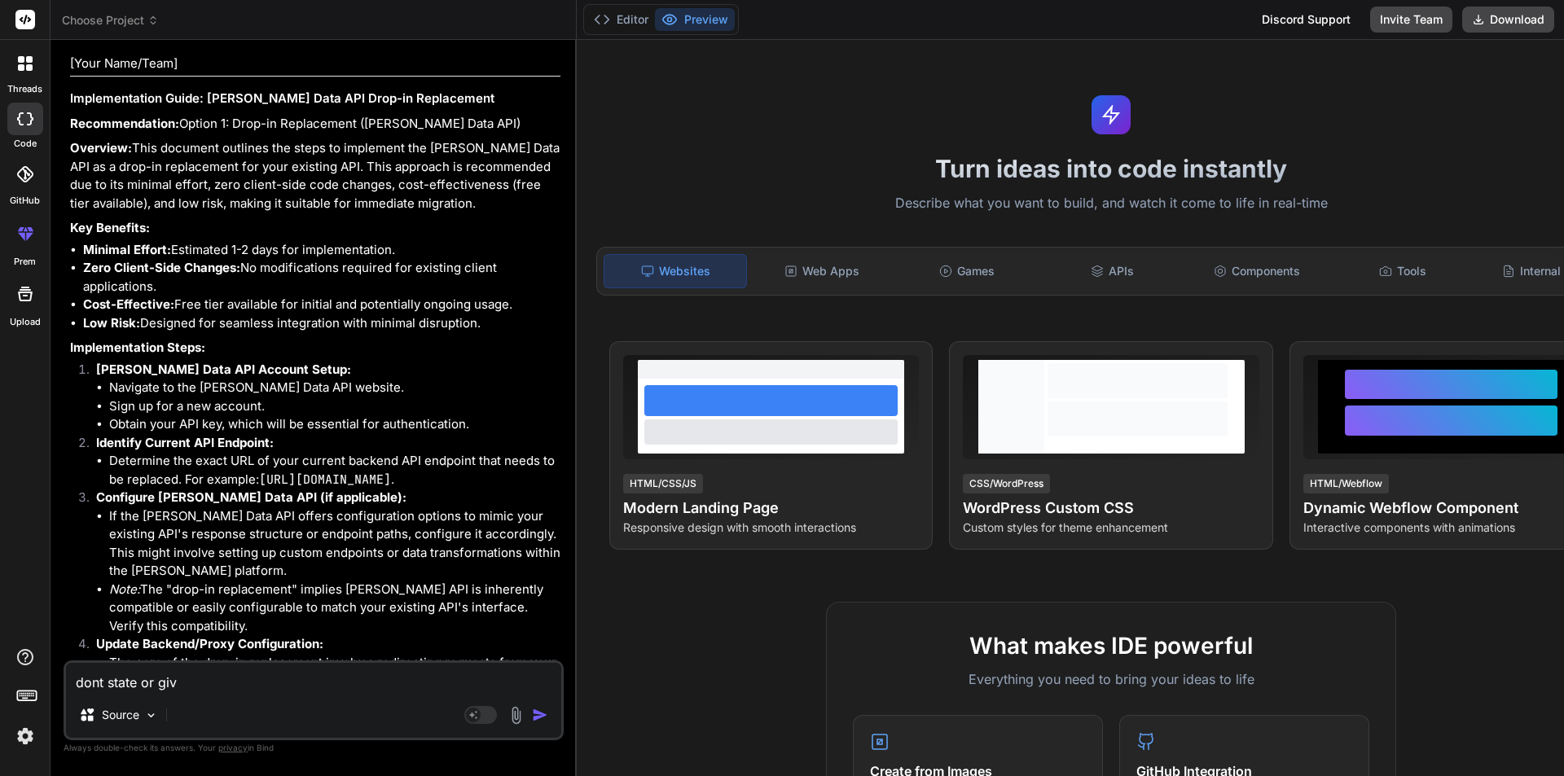
type textarea "x"
type textarea "dont state or give"
type textarea "x"
type textarea "dont state or give a"
type textarea "x"
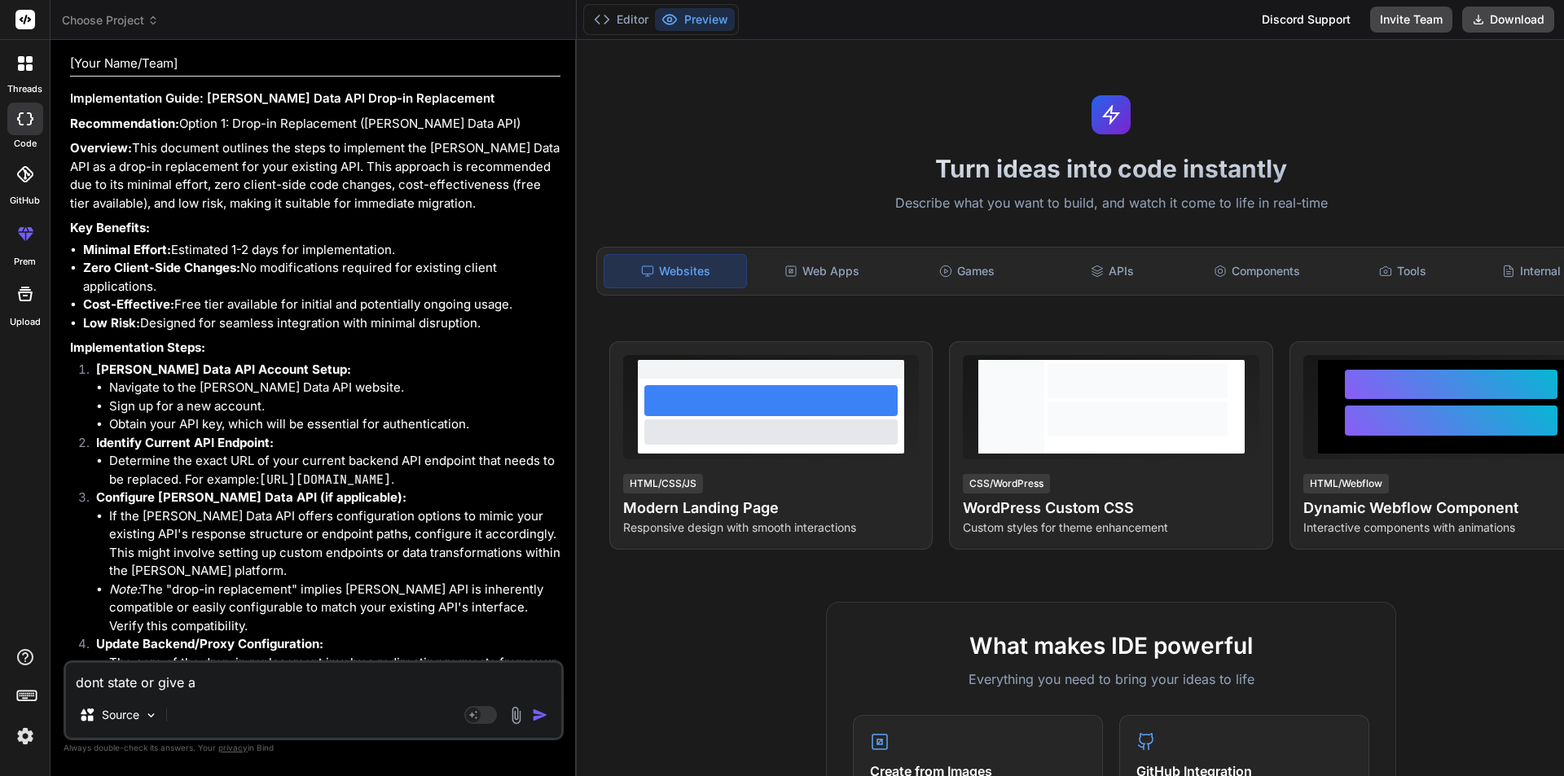
type textarea "dont state or give an"
type textarea "x"
type textarea "dont state or give any"
type textarea "x"
type textarea "dont state or give any"
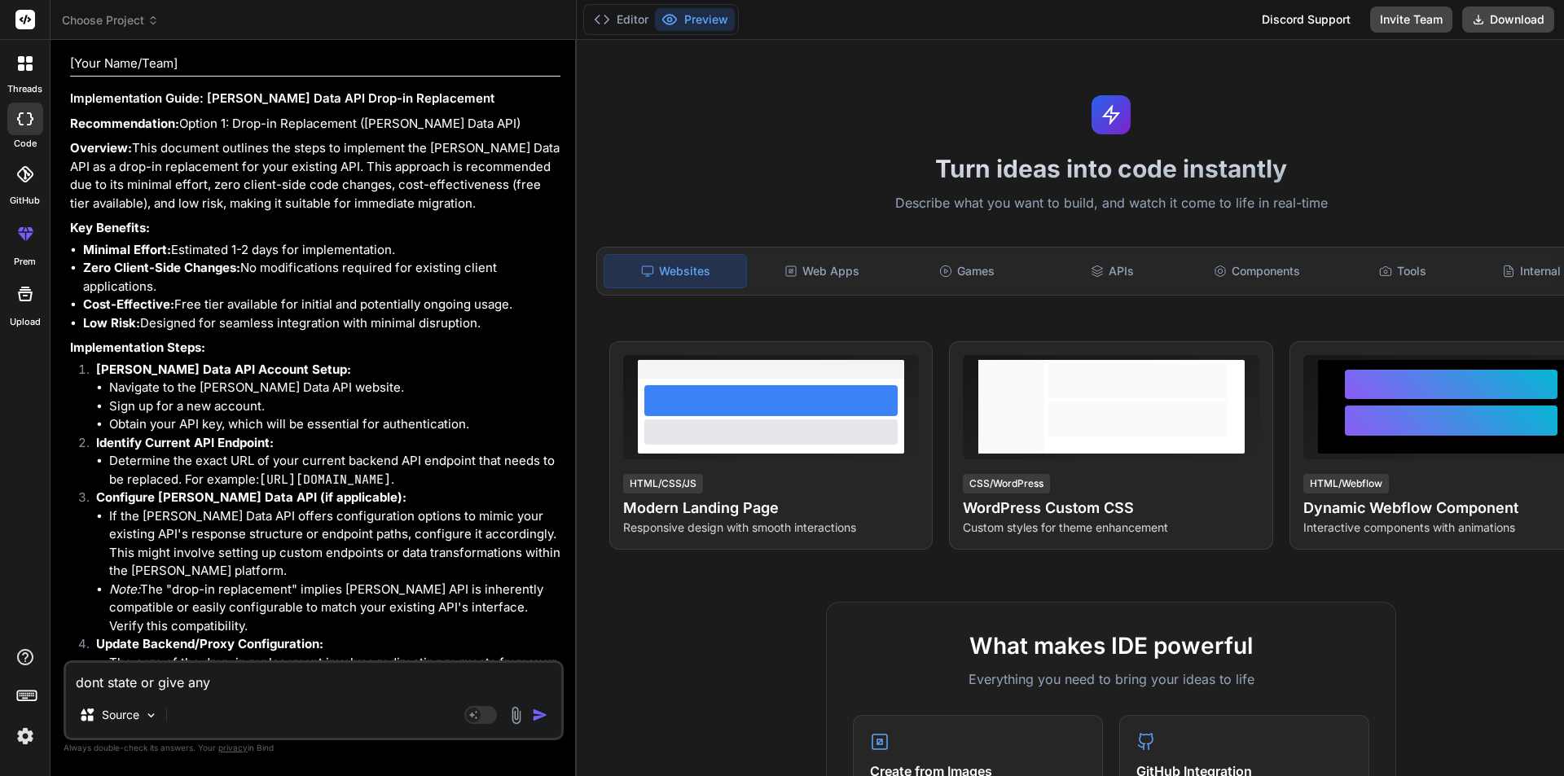
type textarea "x"
type textarea "dont state or give any c"
type textarea "x"
type textarea "dont state or give any co"
type textarea "x"
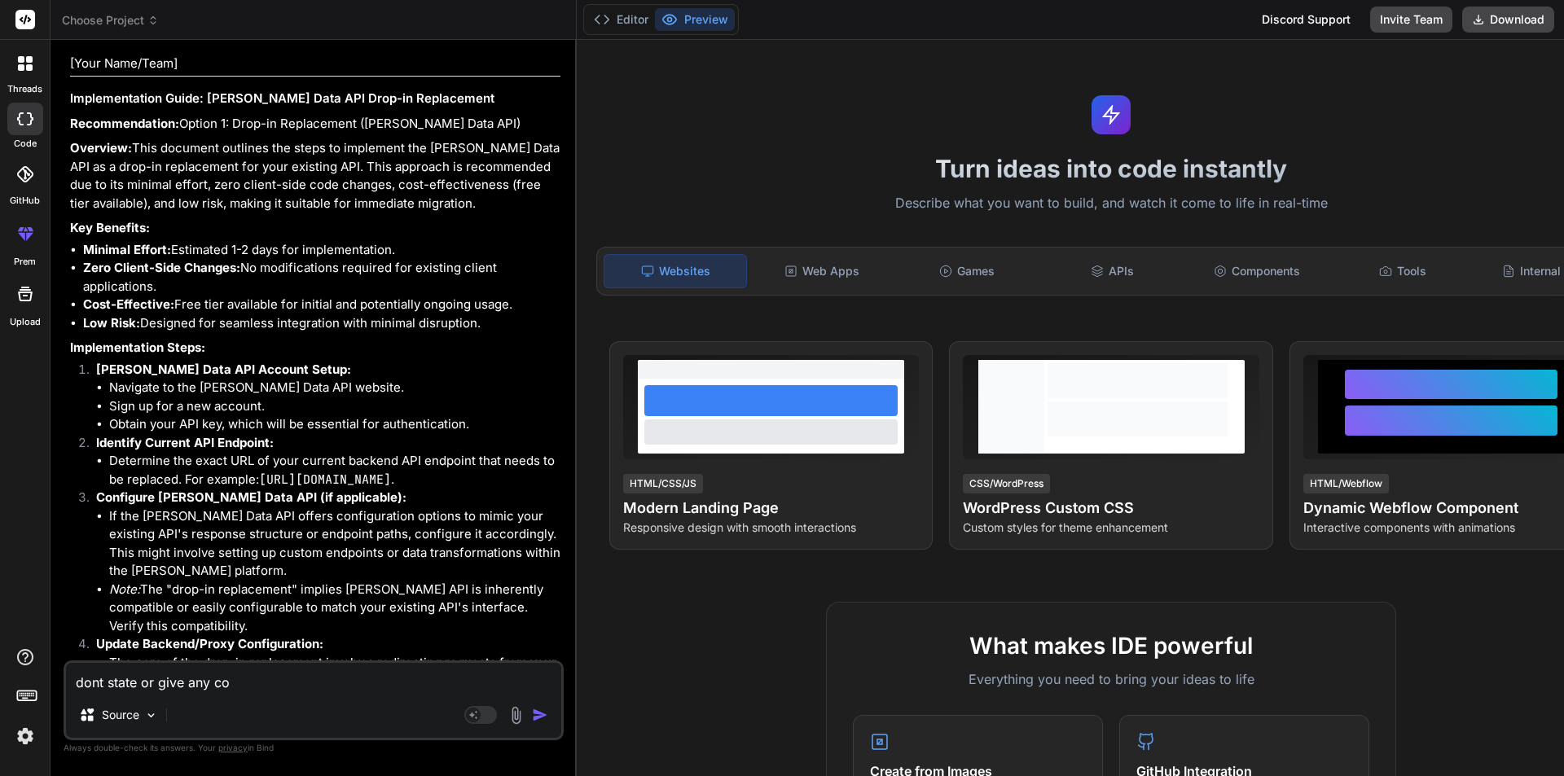
type textarea "dont state or give any cod"
type textarea "x"
type textarea "dont state or give any code"
type textarea "x"
type textarea "dont state or give any code"
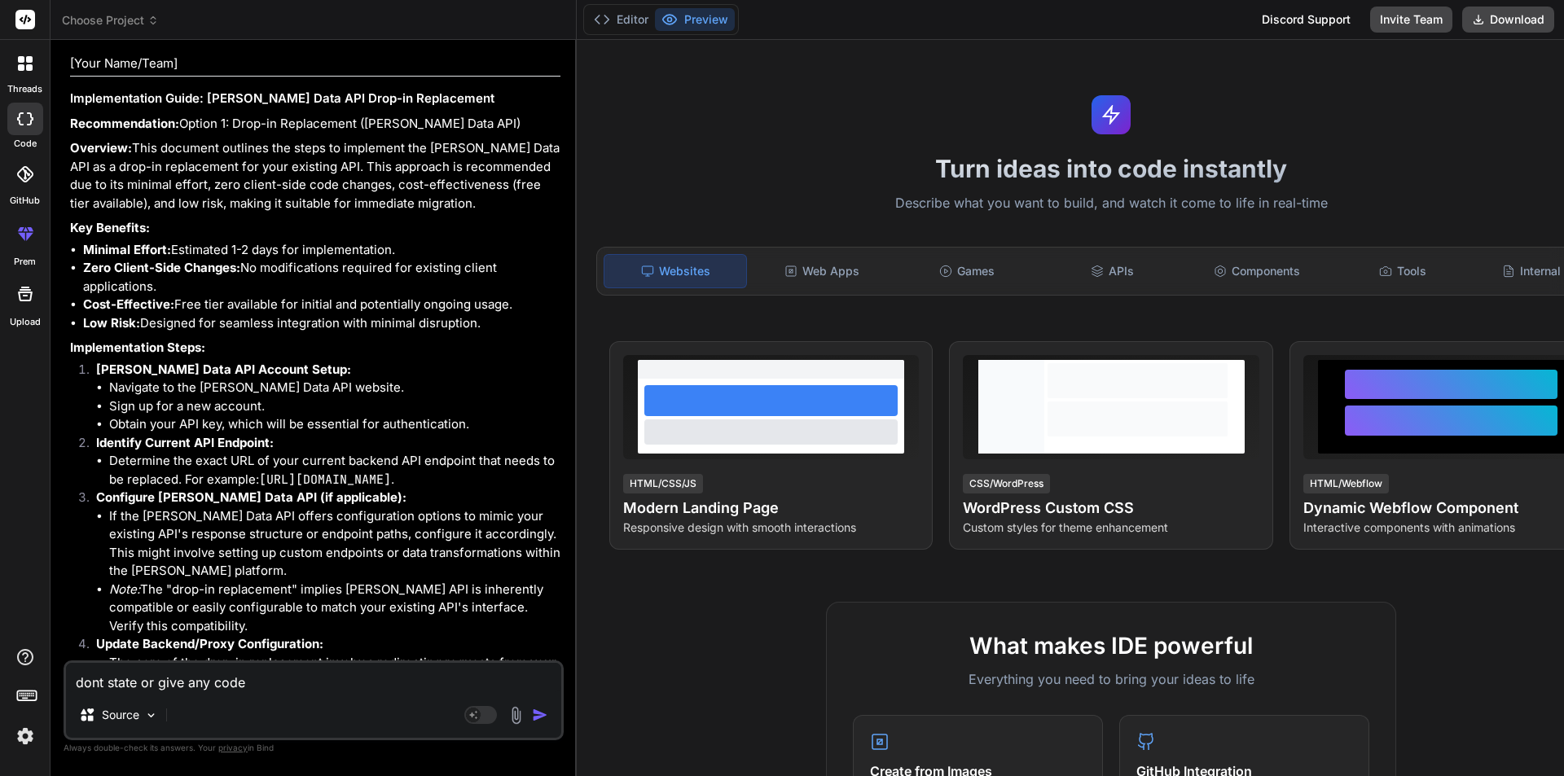
type textarea "x"
type textarea "dont state or give any code j"
type textarea "x"
type textarea "dont state or give any code ju"
type textarea "x"
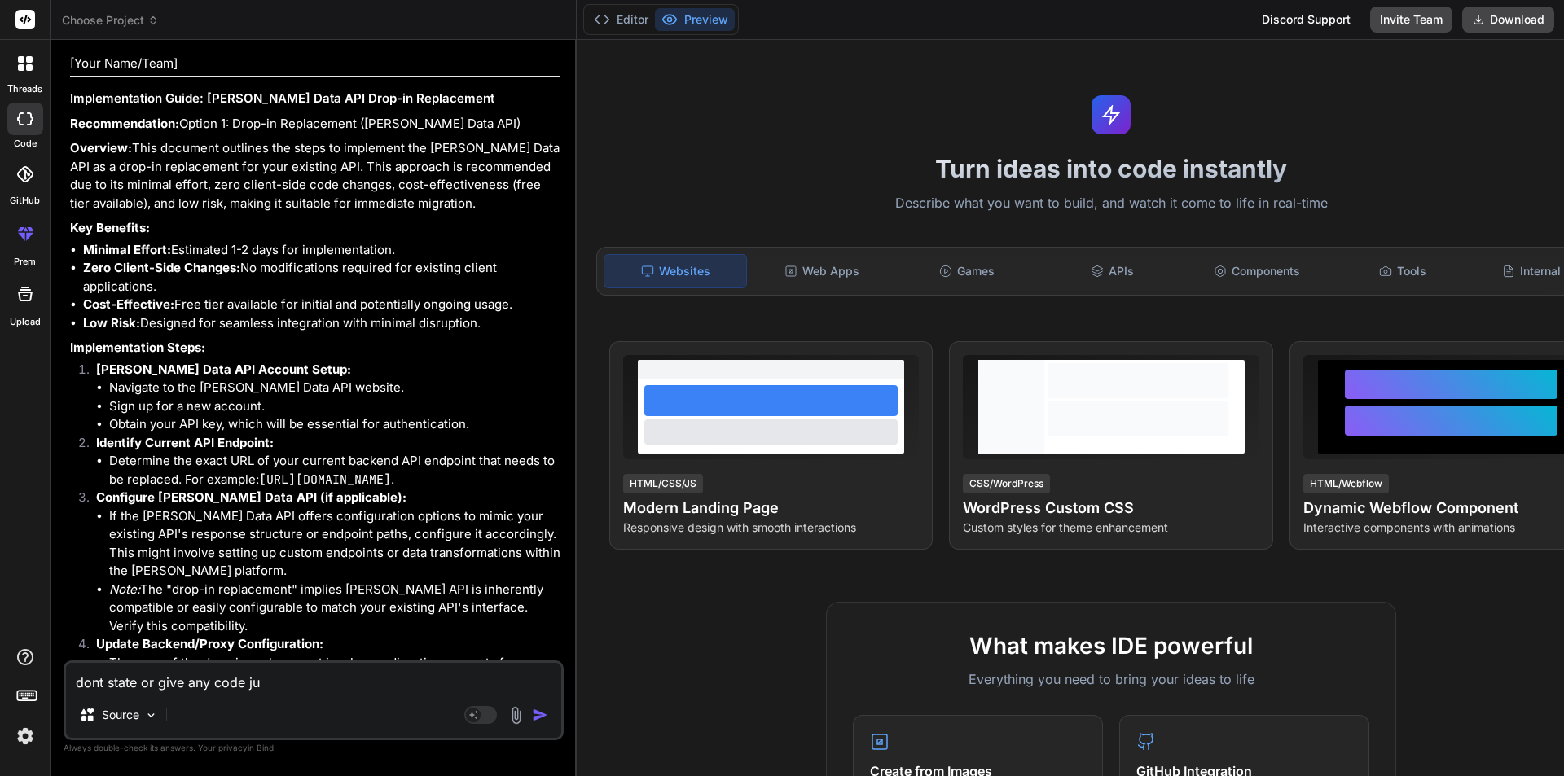
type textarea "dont state or give any code jus"
type textarea "x"
type textarea "dont state or give any code just"
type textarea "x"
type textarea "dont state or give any code just"
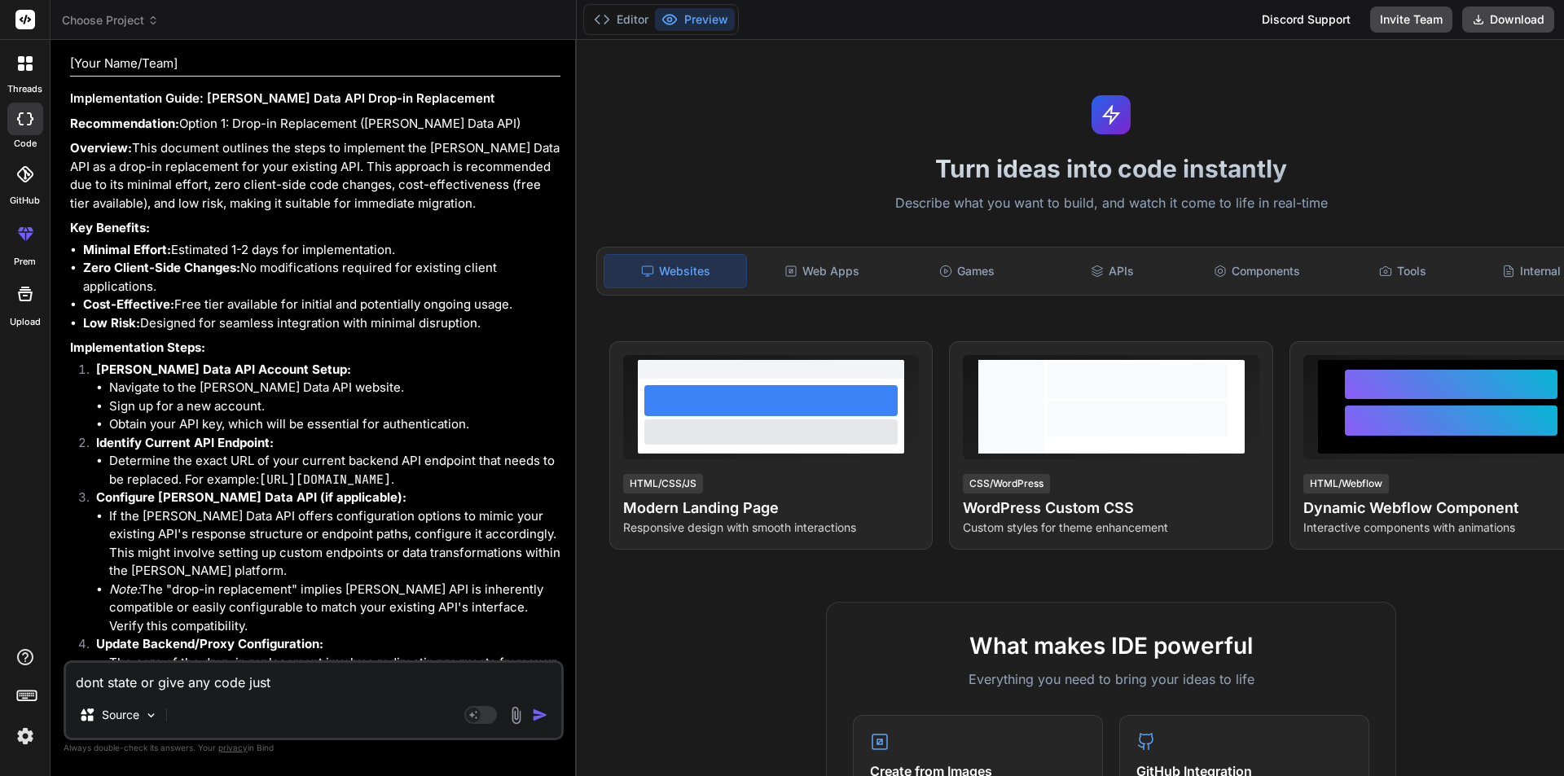
type textarea "x"
type textarea "dont state or give any code just m"
type textarea "x"
type textarea "dont state or give any code just ma"
type textarea "x"
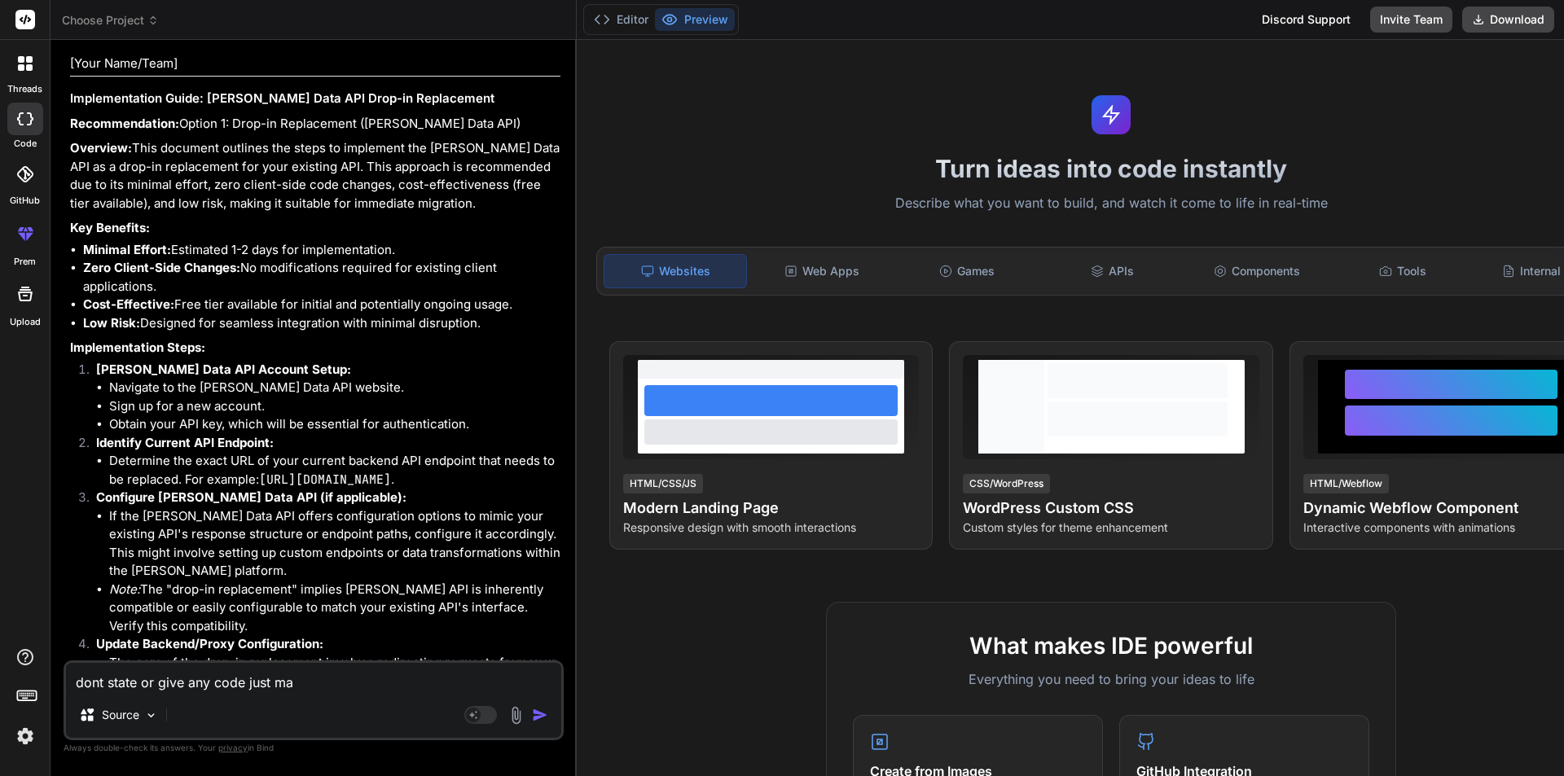
type textarea "dont state or give any code just mak"
type textarea "x"
type textarea "dont state or give any code just make"
type textarea "x"
type textarea "dont state or give any code just make"
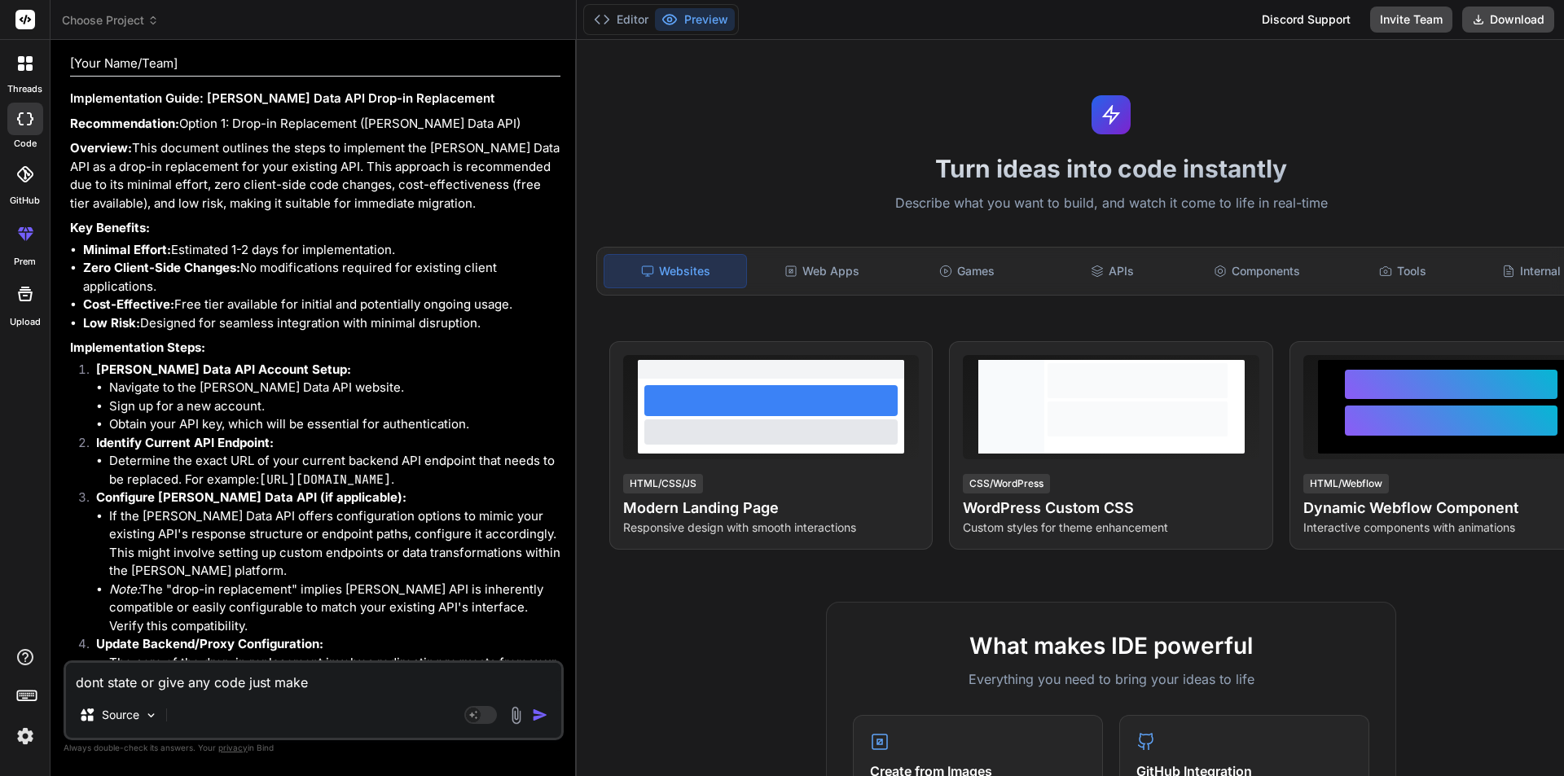
type textarea "x"
type textarea "dont state or give any code just make a"
type textarea "x"
type textarea "dont state or give any code just make a"
type textarea "x"
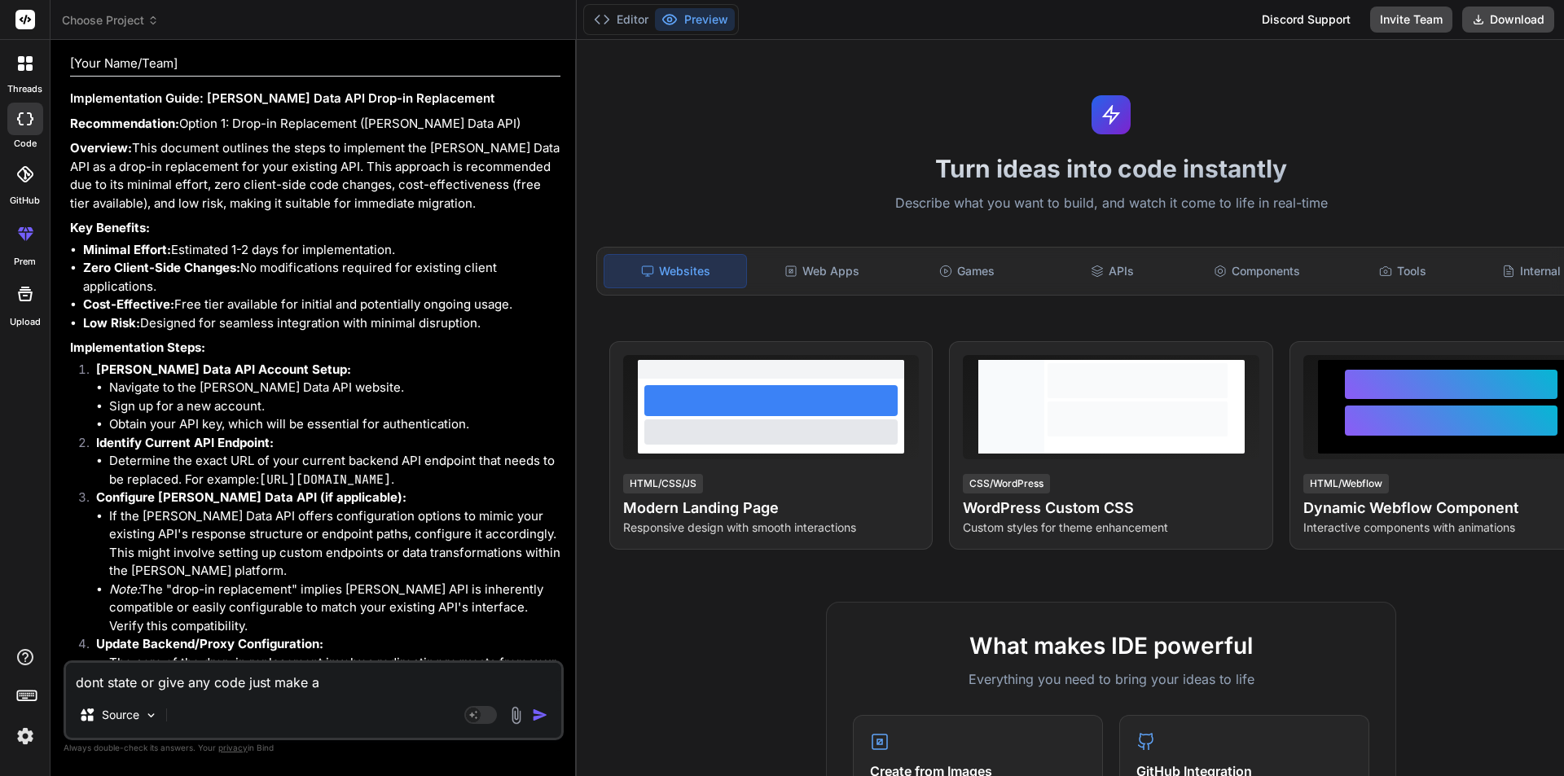
type textarea "dont state or give any code just make a p"
type textarea "x"
type textarea "dont state or give any code just make a pr"
type textarea "x"
type textarea "dont state or give any code just make a pro"
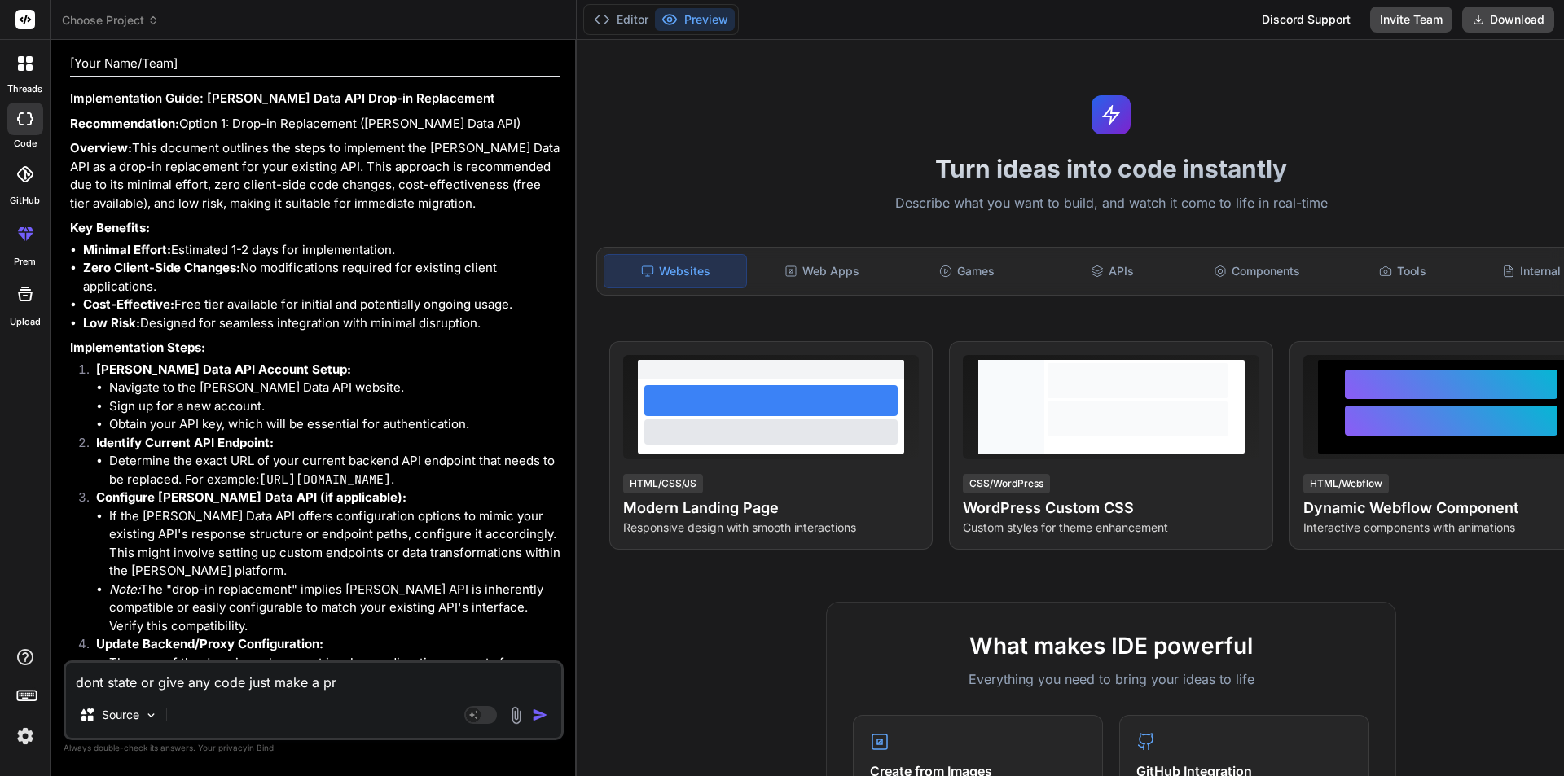
type textarea "x"
type textarea "dont state or give any code just make a prop"
type textarea "x"
type textarea "dont state or give any code just make a prope"
type textarea "x"
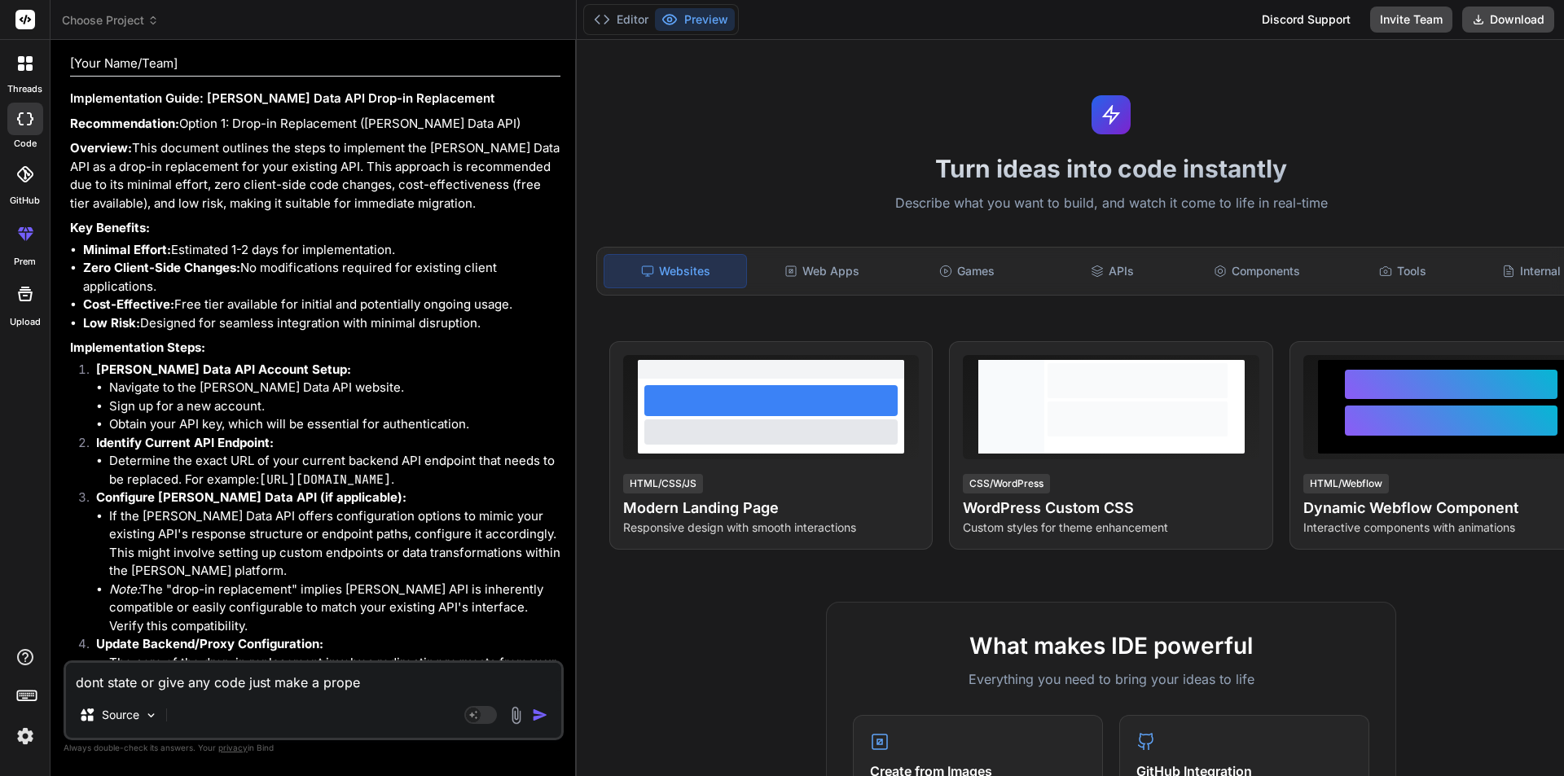
type textarea "dont state or give any code just make a proper"
type textarea "x"
type textarea "dont state or give any code just make a proper"
type textarea "x"
type textarea "dont state or give any code just make a proper d"
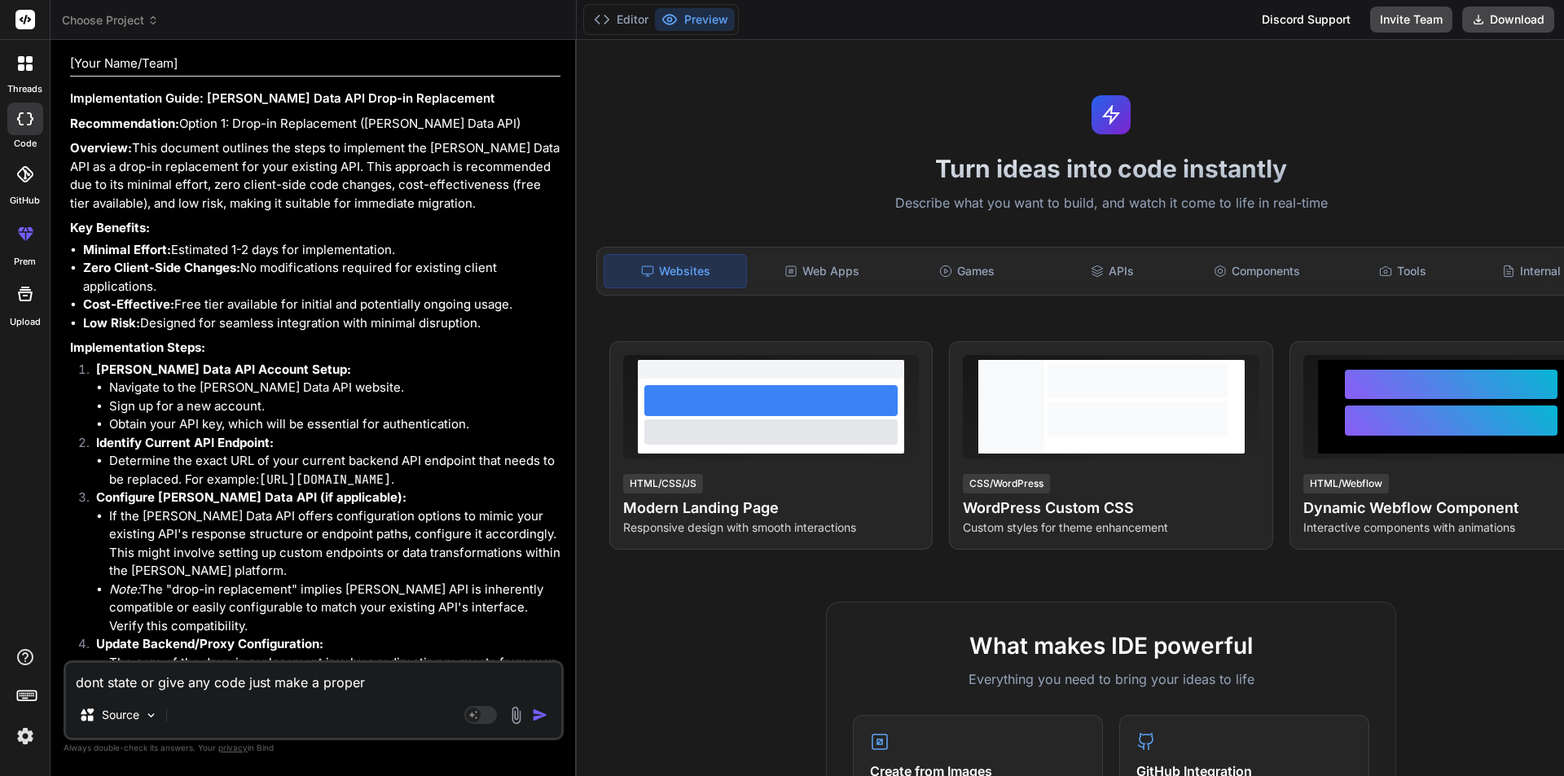
type textarea "x"
type textarea "dont state or give any code just make a proper do"
type textarea "x"
type textarea "dont state or give any code just make a proper doc"
type textarea "x"
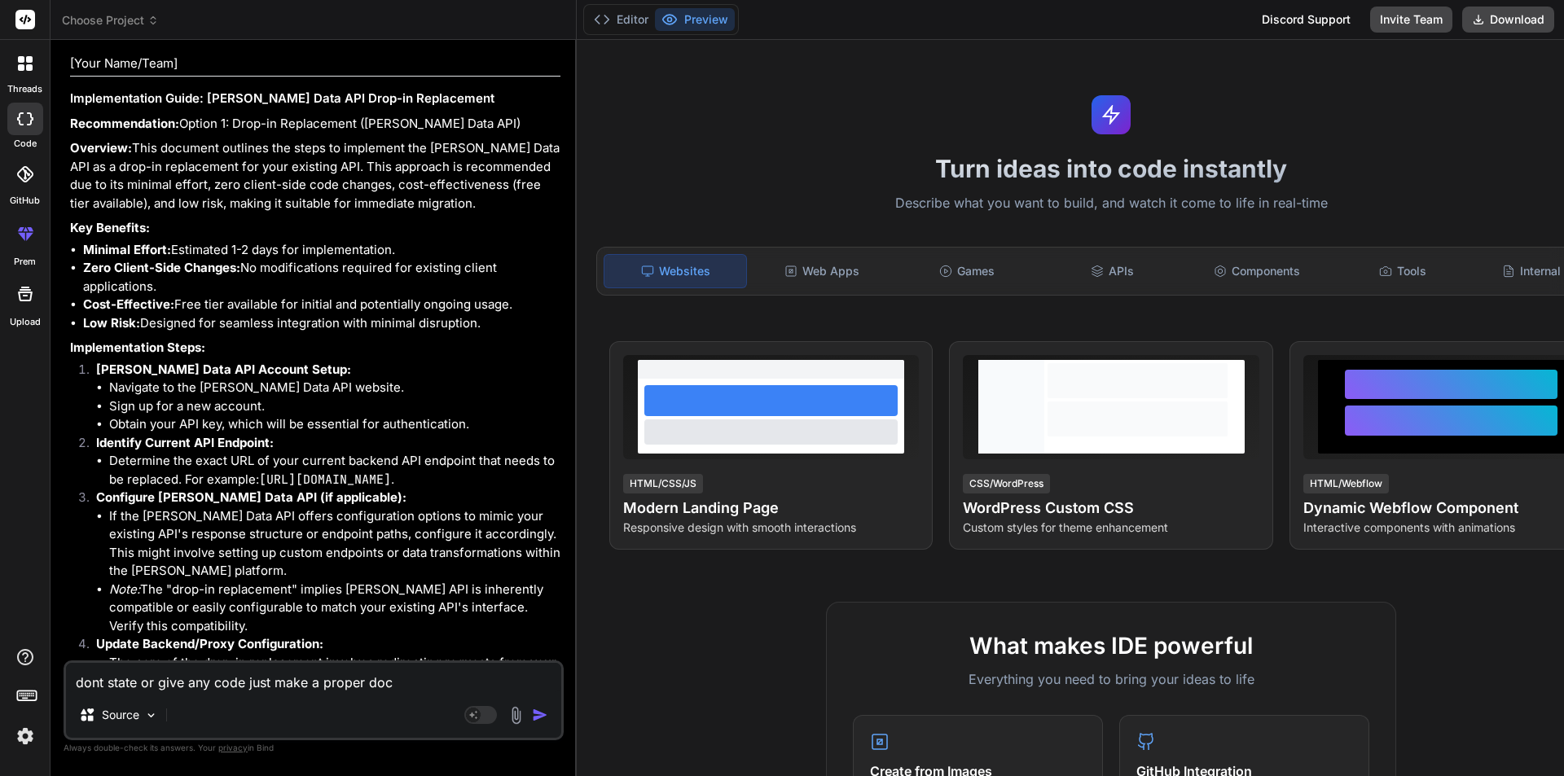
type textarea "dont state or give any code just make a proper docu"
type textarea "x"
type textarea "dont state or give any code just make a proper docum"
type textarea "x"
type textarea "dont state or give any code just make a proper docume"
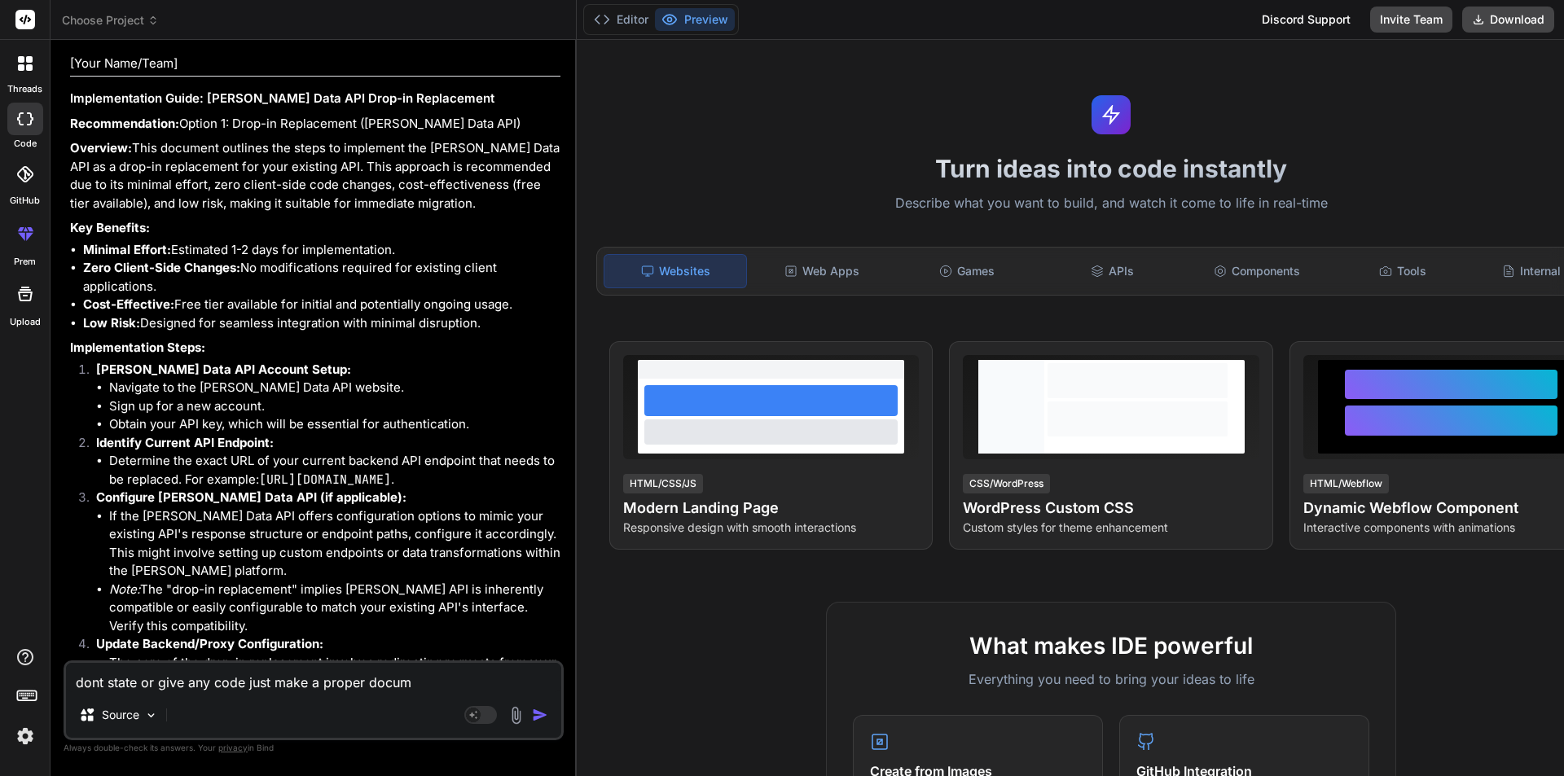
type textarea "x"
type textarea "dont state or give any code just make a proper documen"
type textarea "x"
type textarea "dont state or give any code just make a proper document"
type textarea "x"
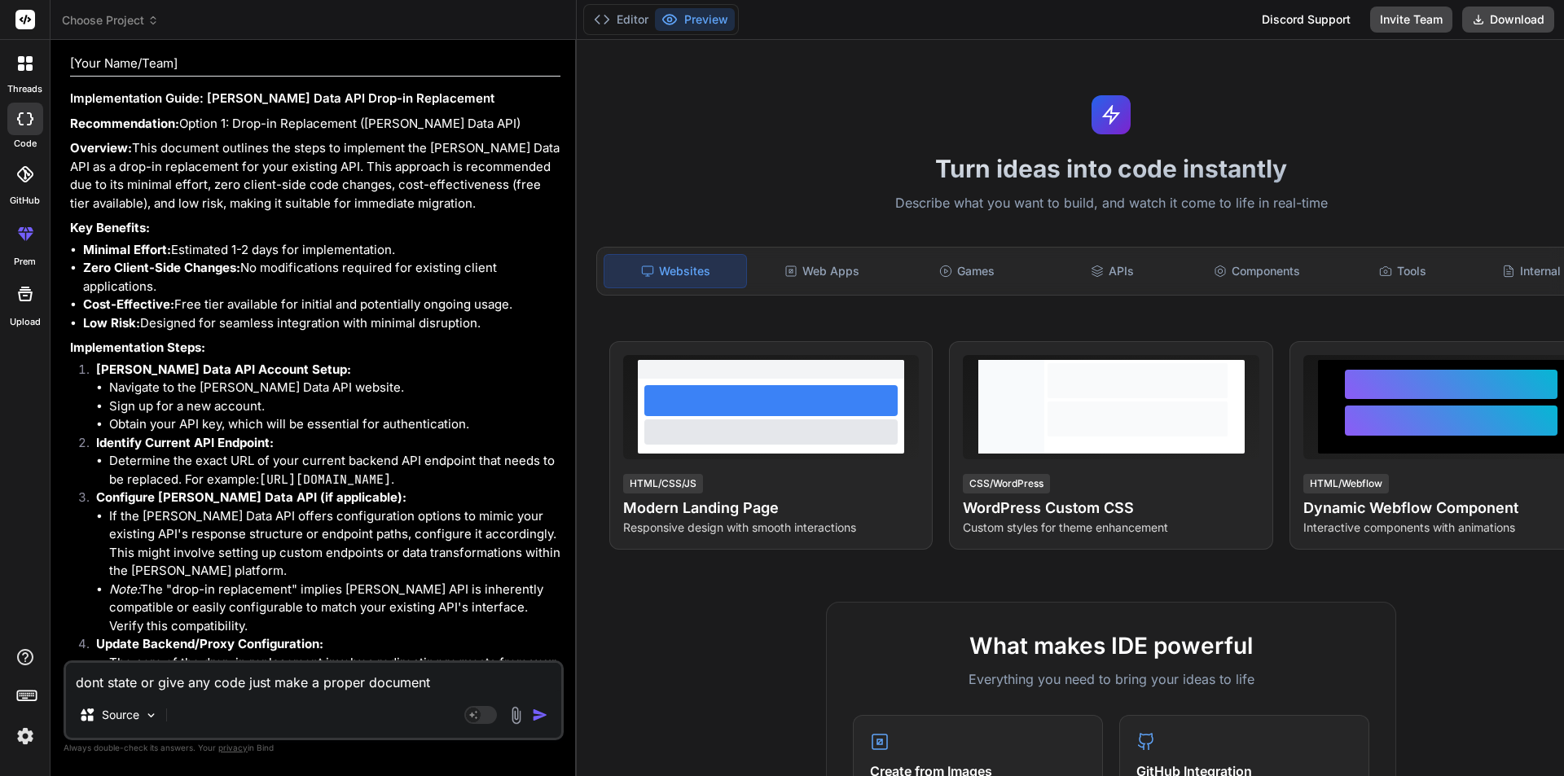
type textarea "dont state or give any code just make a proper document"
type textarea "x"
type textarea "dont state or give any code just make a proper document w"
type textarea "x"
type textarea "dont state or give any code just make a proper document wi"
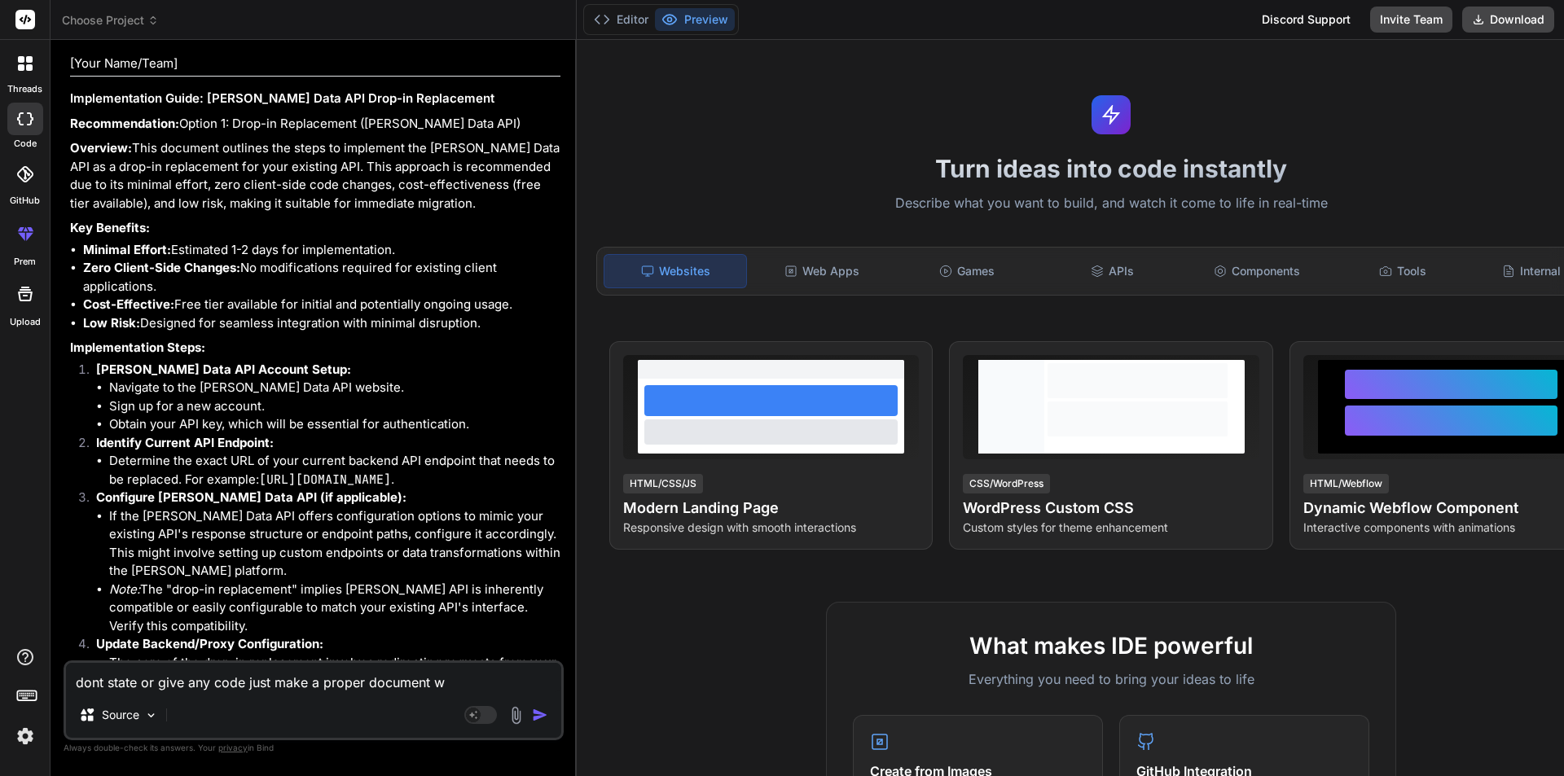
type textarea "x"
type textarea "dont state or give any code just make a proper document wit"
type textarea "x"
type textarea "dont state or give any code just make a proper document with"
type textarea "x"
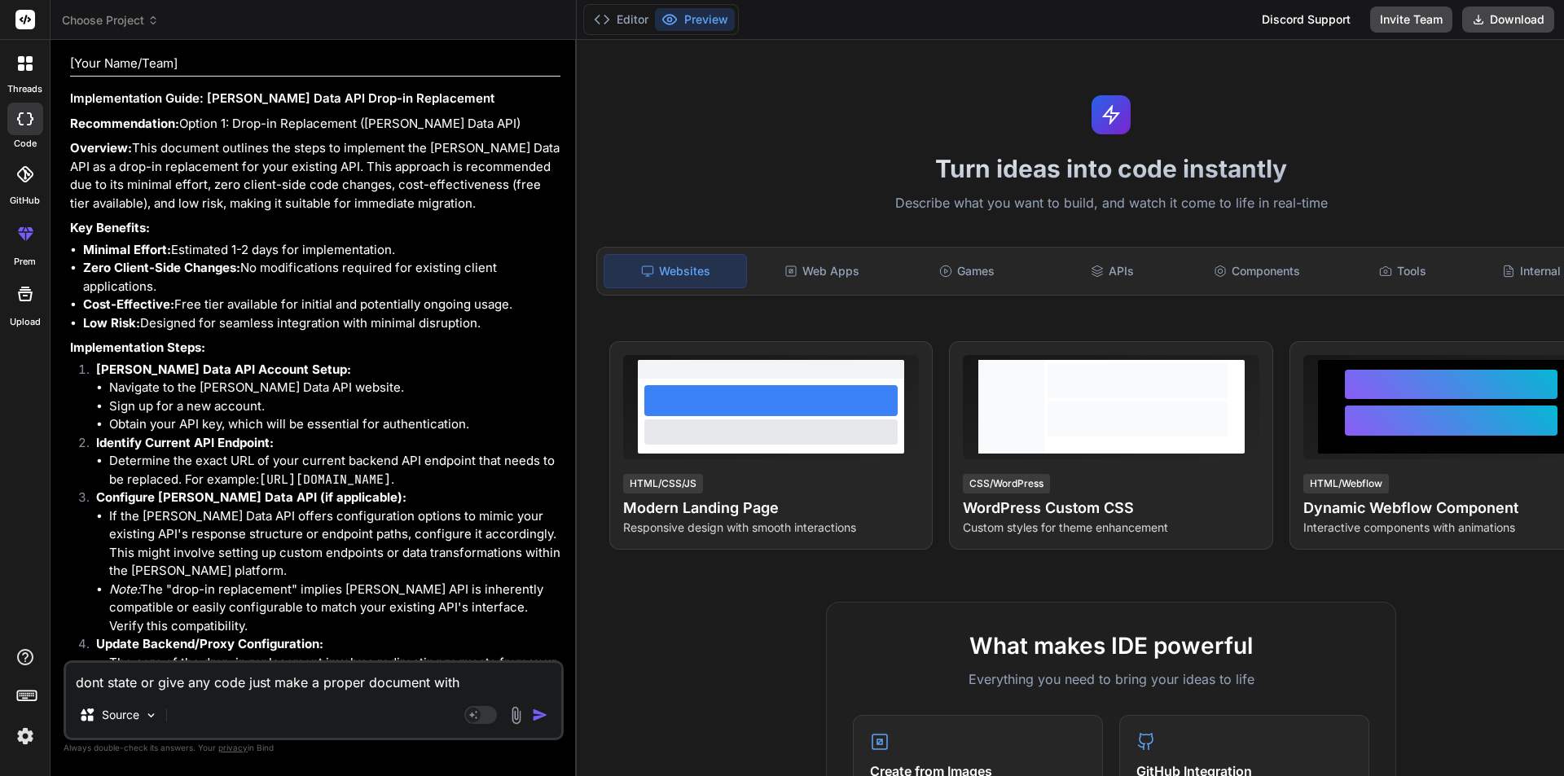
type textarea "dont state or give any code just make a proper document with"
type textarea "x"
type textarea "dont state or give any code just make a proper document with t"
type textarea "x"
type textarea "dont state or give any code just make a proper document with th"
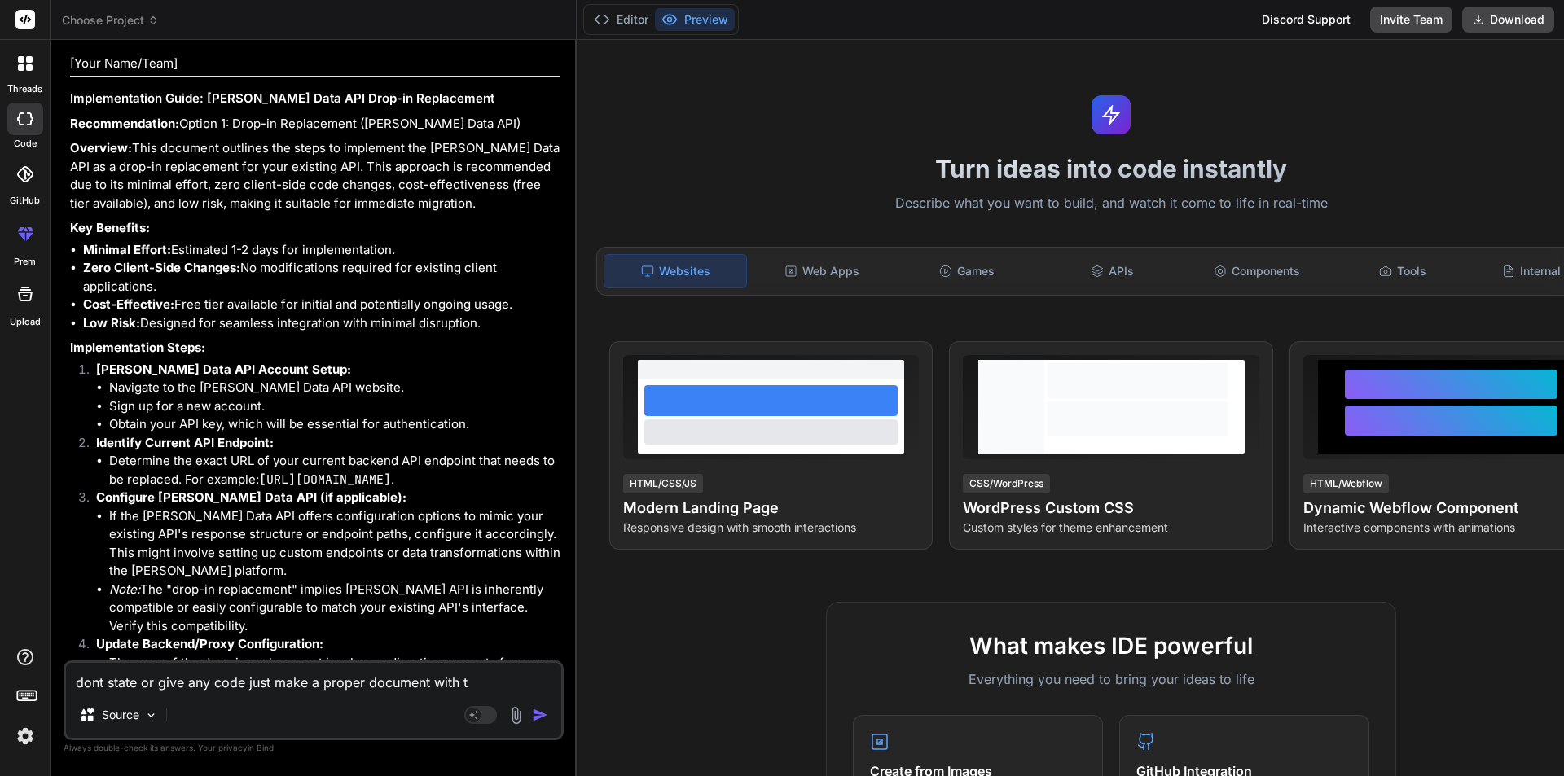
type textarea "x"
type textarea "dont state or give any code just make a proper document with the"
type textarea "x"
type textarea "dont state or give any code just make a proper document with the"
type textarea "x"
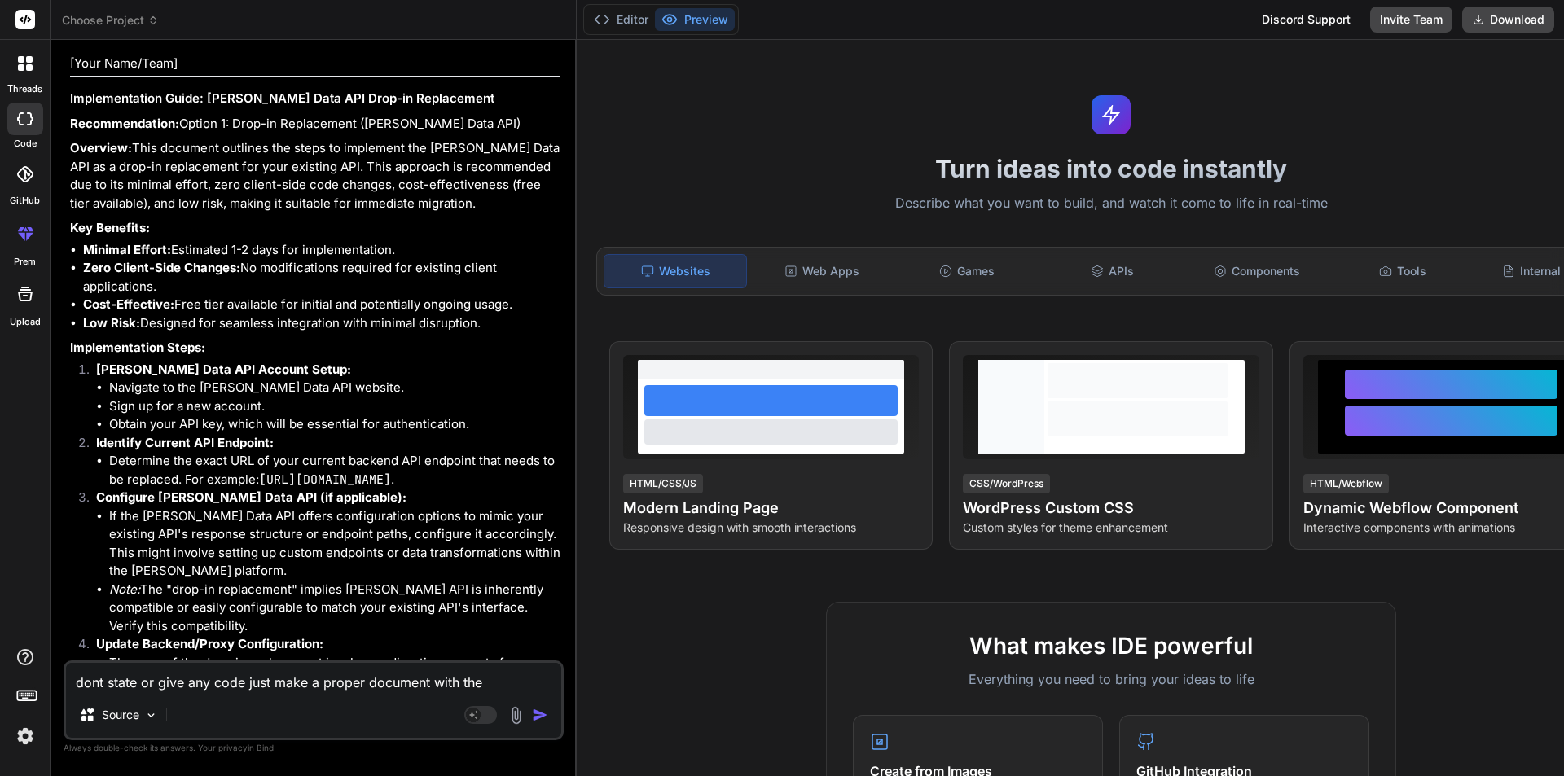
type textarea "dont state or give any code just make a proper document with the o"
type textarea "x"
type textarea "dont state or give any code just make a proper document with the op"
type textarea "x"
type textarea "dont state or give any code just make a proper document with the opt"
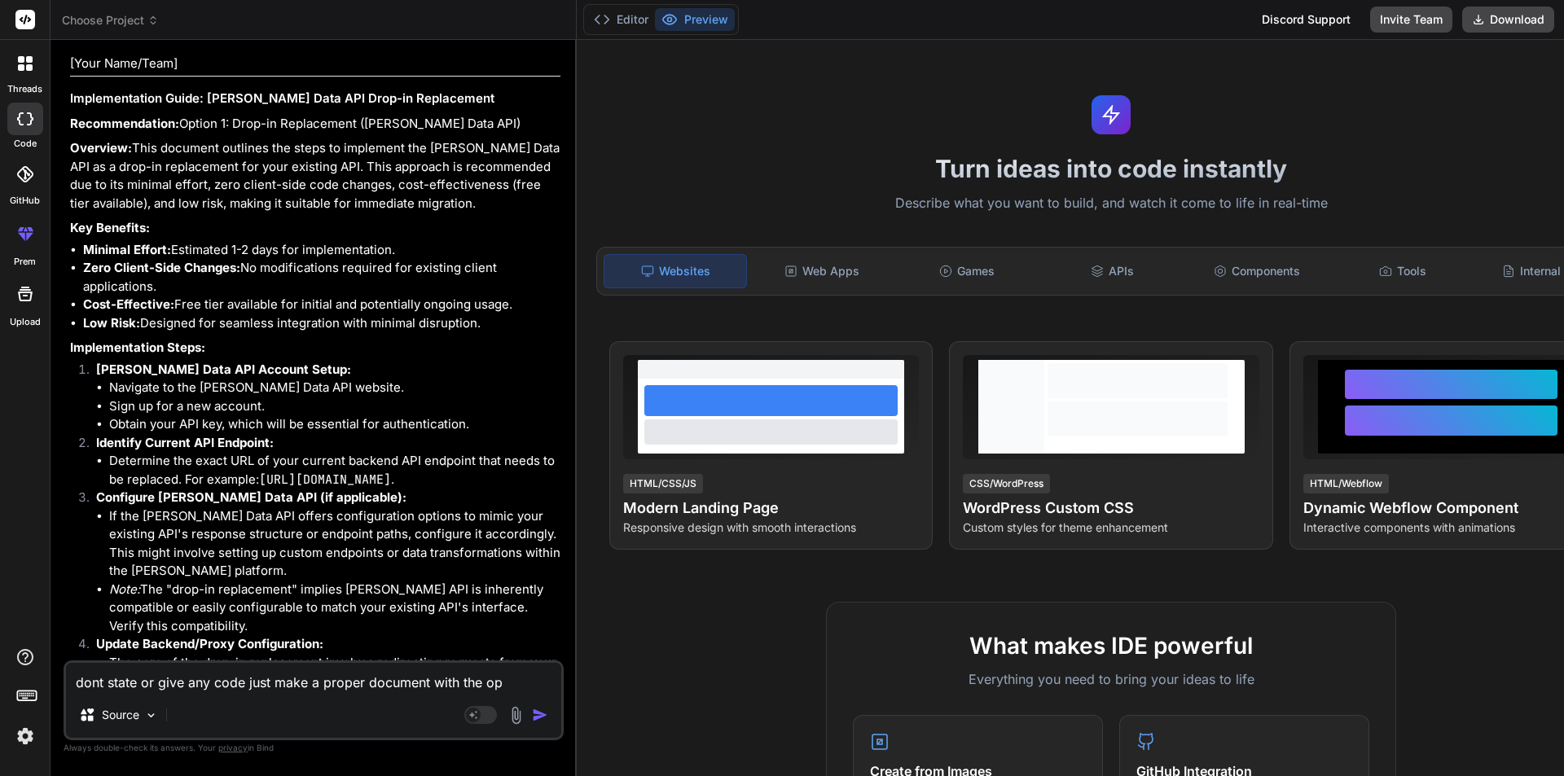
type textarea "x"
type textarea "dont state or give any code just make a proper document with the opti"
type textarea "x"
type textarea "dont state or give any code just make a proper document with the optio"
type textarea "x"
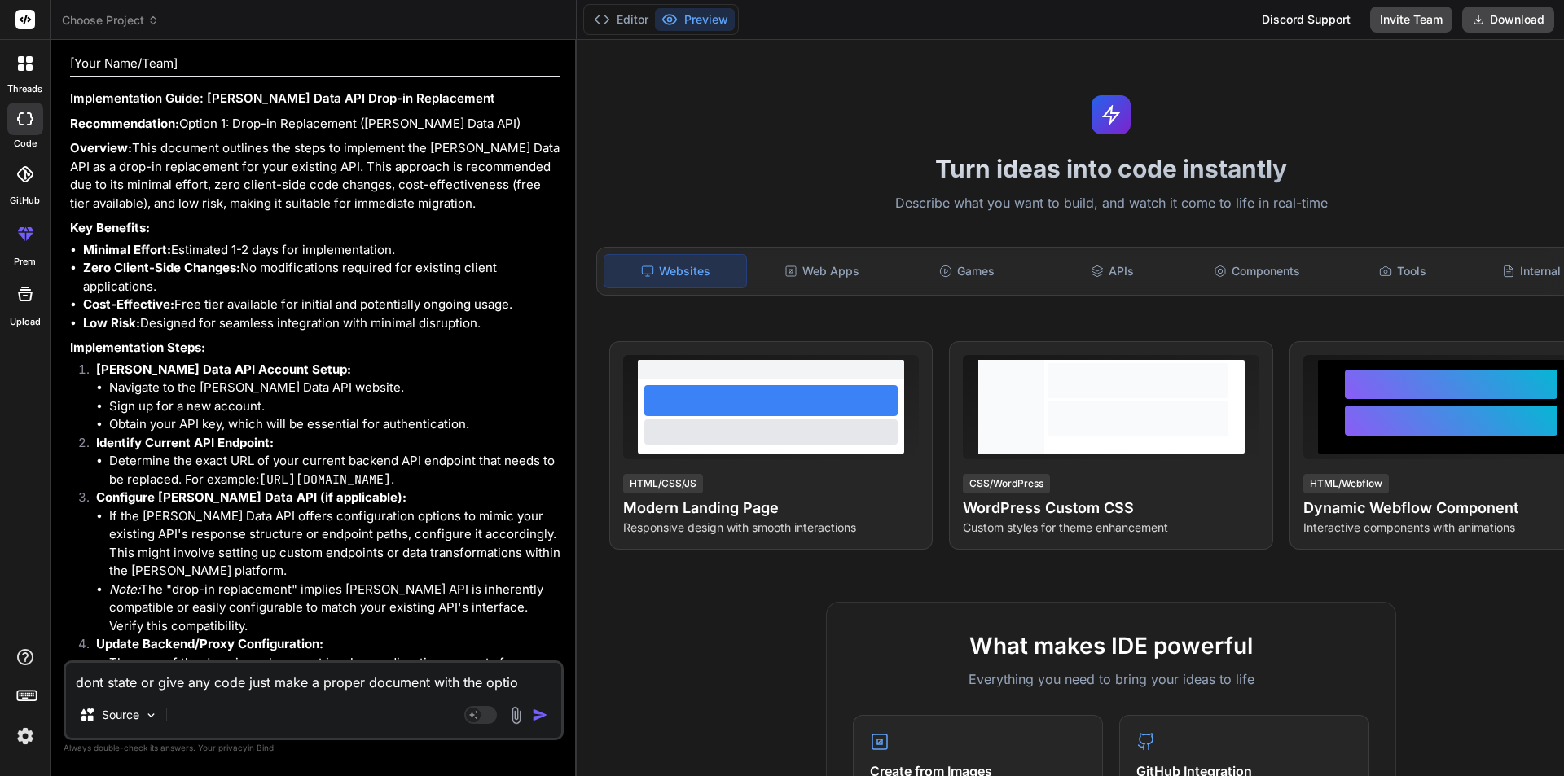
type textarea "dont state or give any code just make a proper document with the option"
type textarea "x"
type textarea "dont state or give any code just make a proper document with the option"
type textarea "x"
type textarea "dont state or give any code just make a proper document with the option d"
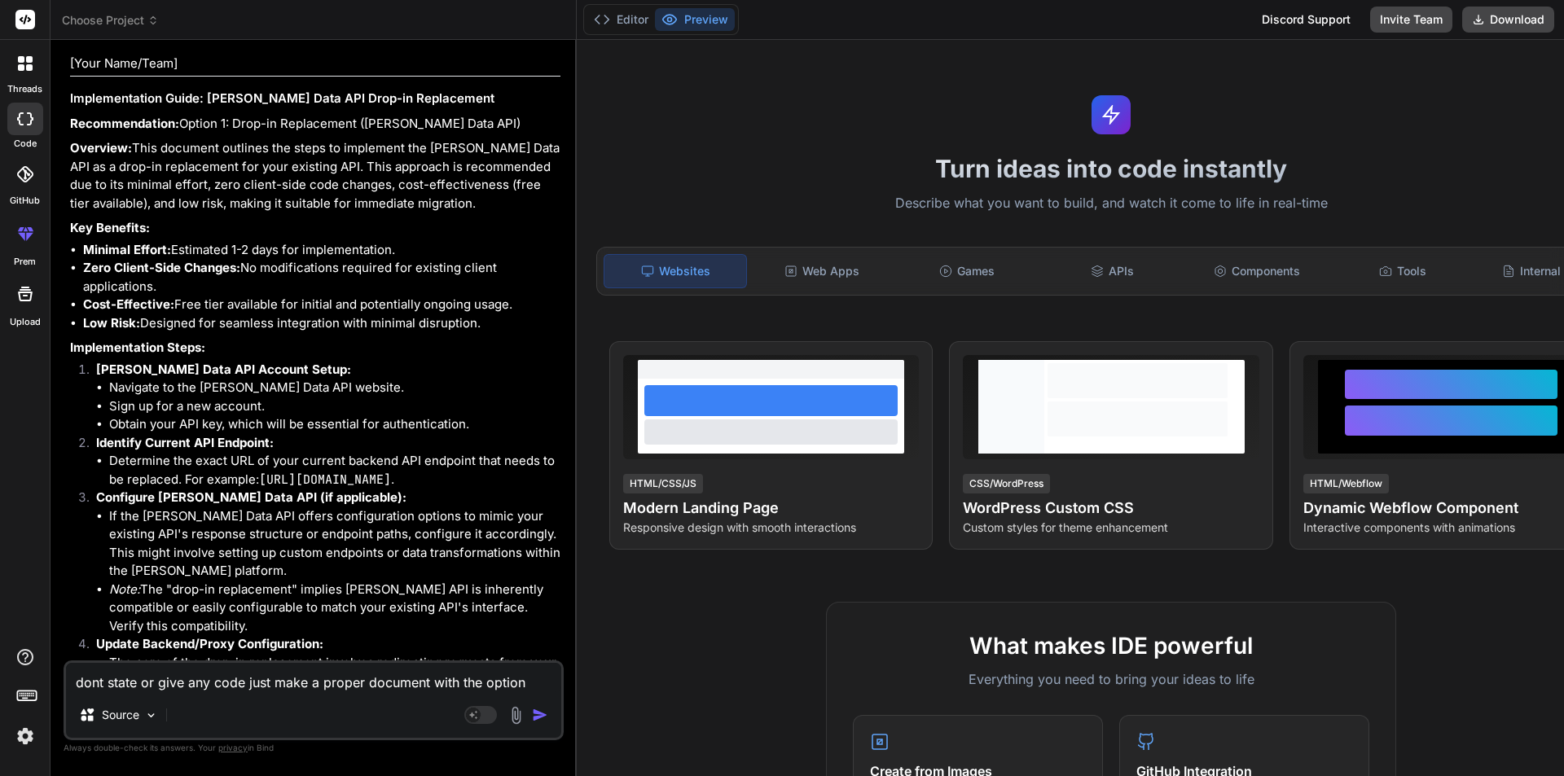
type textarea "x"
type textarea "dont state or give any code just make a proper document with the option dr"
type textarea "x"
type textarea "dont state or give any code just make a proper document with the option dro"
type textarea "x"
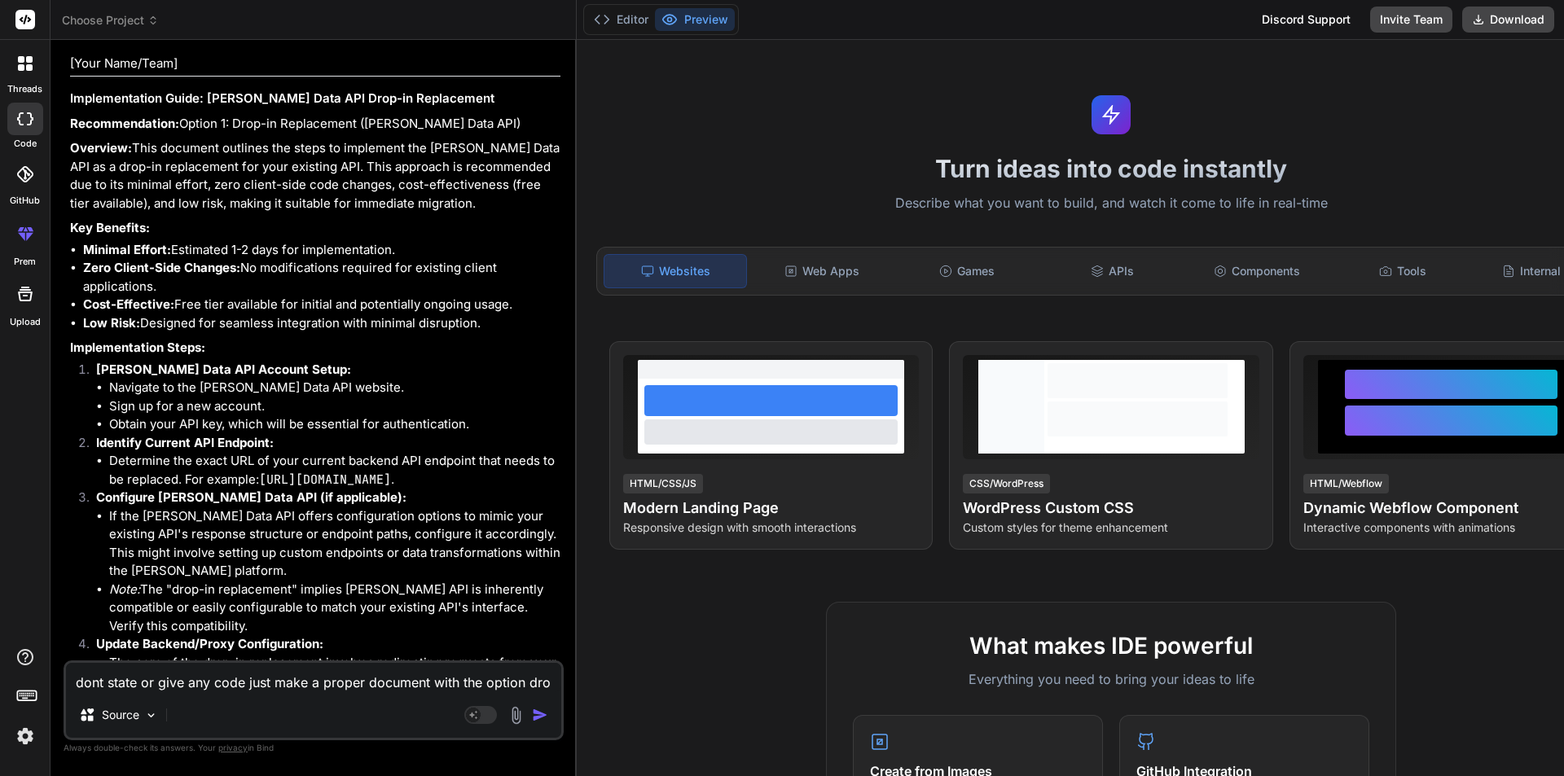
type textarea "dont state or give any code just make a proper document with the option drop"
type textarea "x"
type textarea "dont state or give any code just make a proper document with the option drop"
type textarea "x"
type textarea "dont state or give any code just make a proper document with the option drop i"
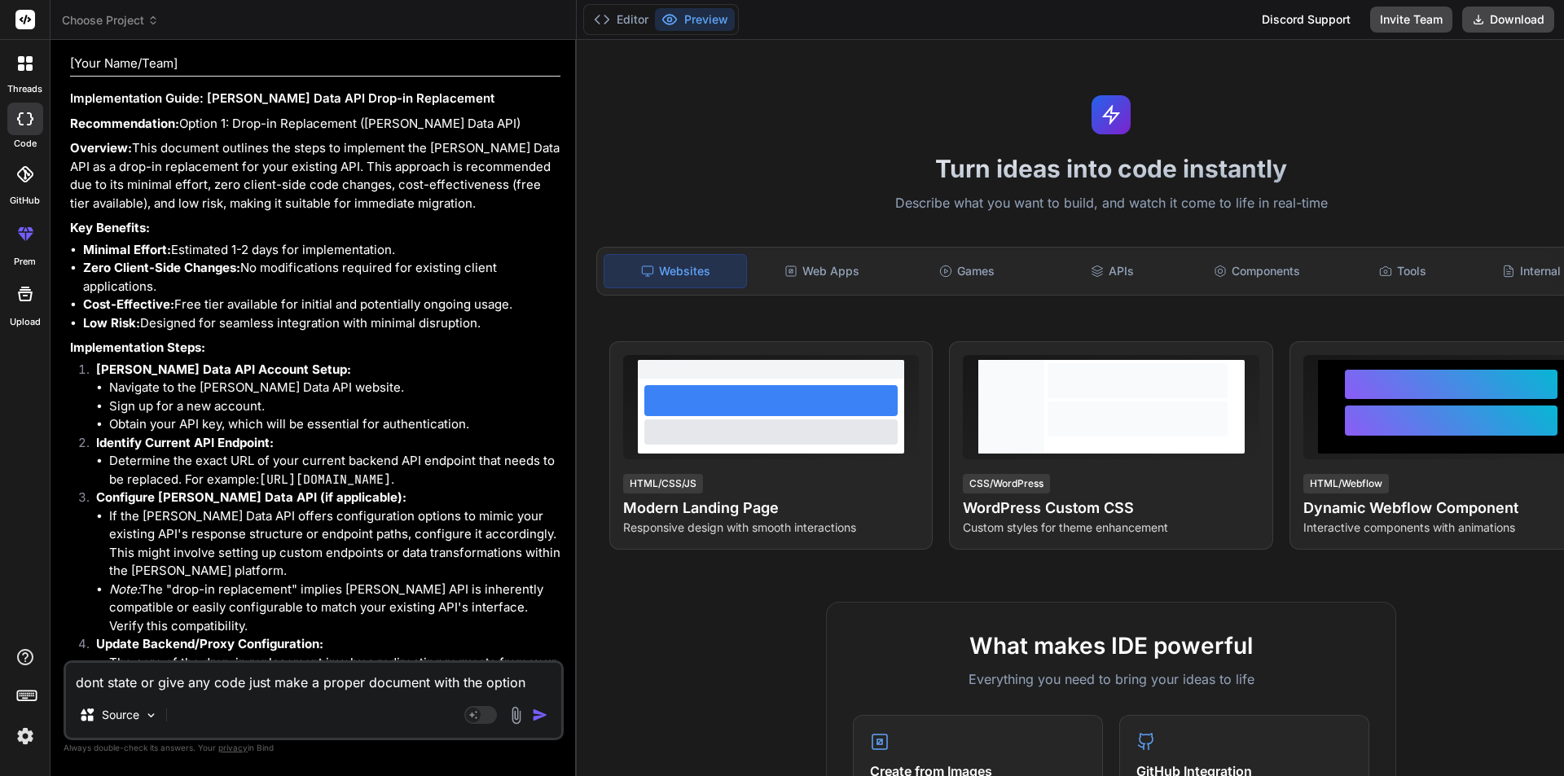
type textarea "x"
type textarea "dont state or give any code just make a proper document with the option drop in"
type textarea "x"
type textarea "dont state or give any code just make a proper document with the option drop in"
type textarea "x"
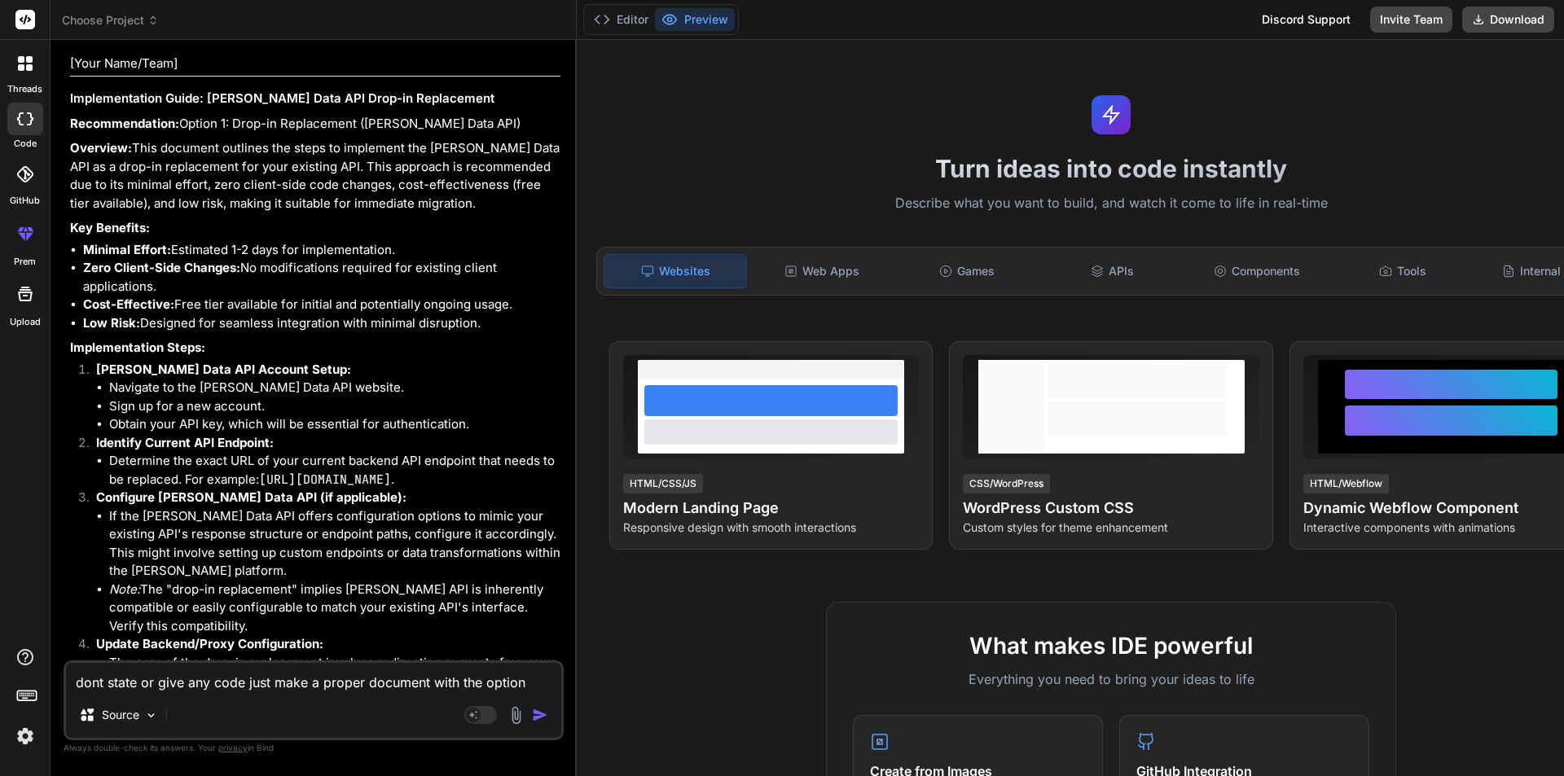
type textarea "dont state or give any code just make a proper document with the option drop in…"
type textarea "x"
type textarea "dont state or give any code just make a proper document with the option drop in…"
type textarea "x"
type textarea "dont state or give any code just make a proper document with the option drop in…"
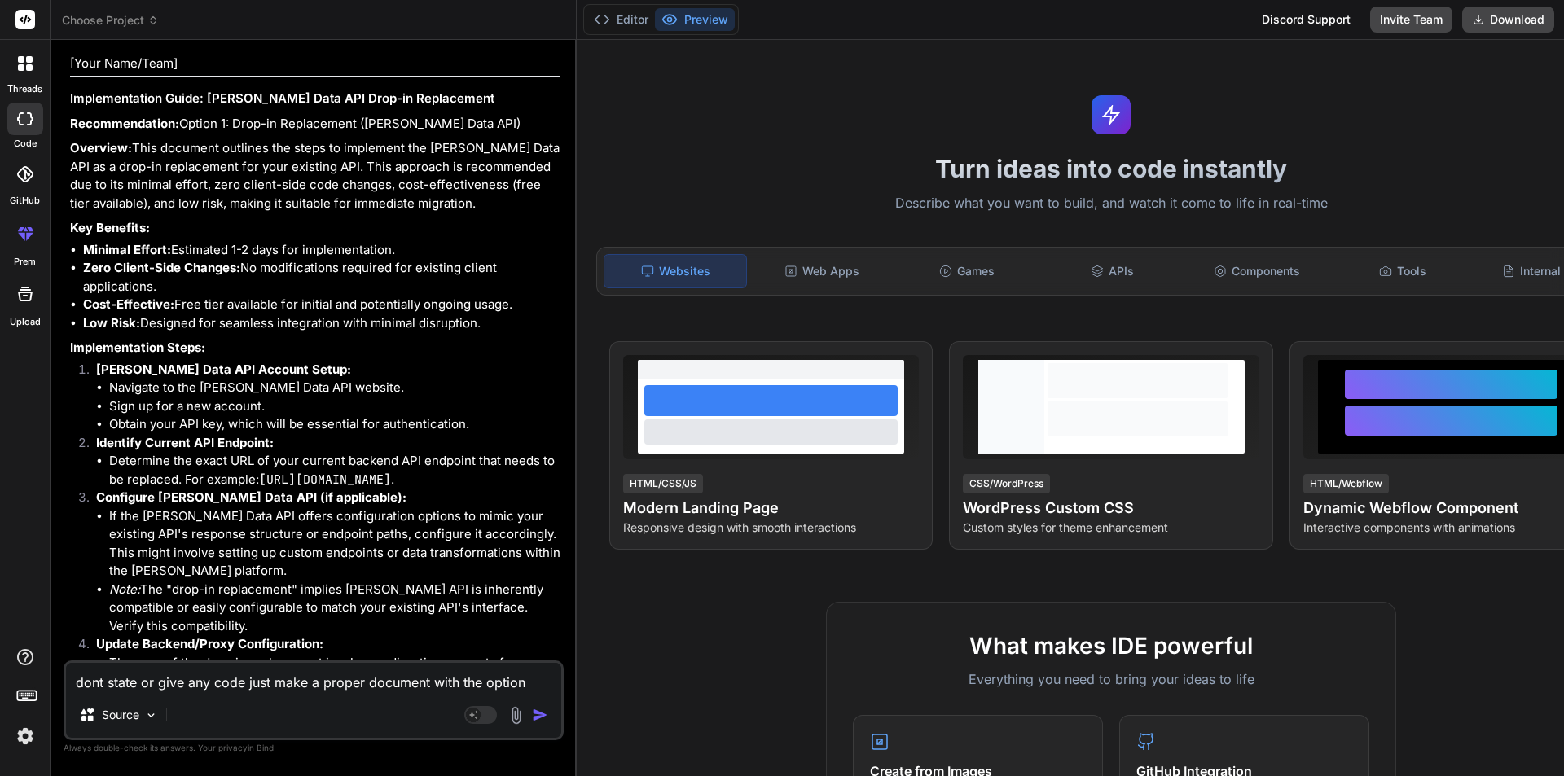
type textarea "x"
type textarea "dont state or give any code just make a proper document with the option drop in…"
type textarea "x"
type textarea "dont state or give any code just make a proper document with the option drop in…"
type textarea "x"
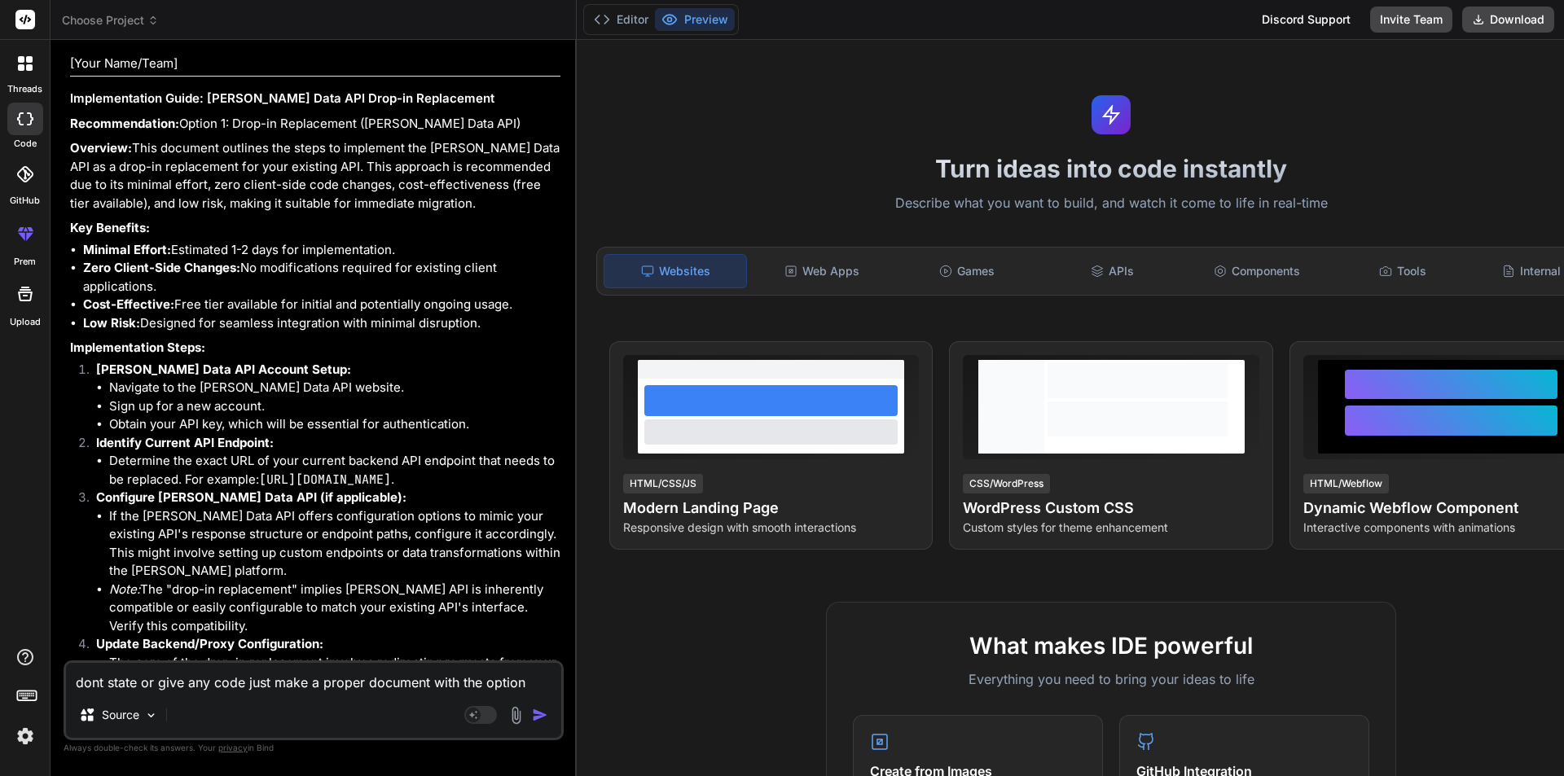
type textarea "dont state or give any code just make a proper document with the option drop in…"
type textarea "x"
type textarea "dont state or give any code just make a proper document with the option drop in…"
type textarea "x"
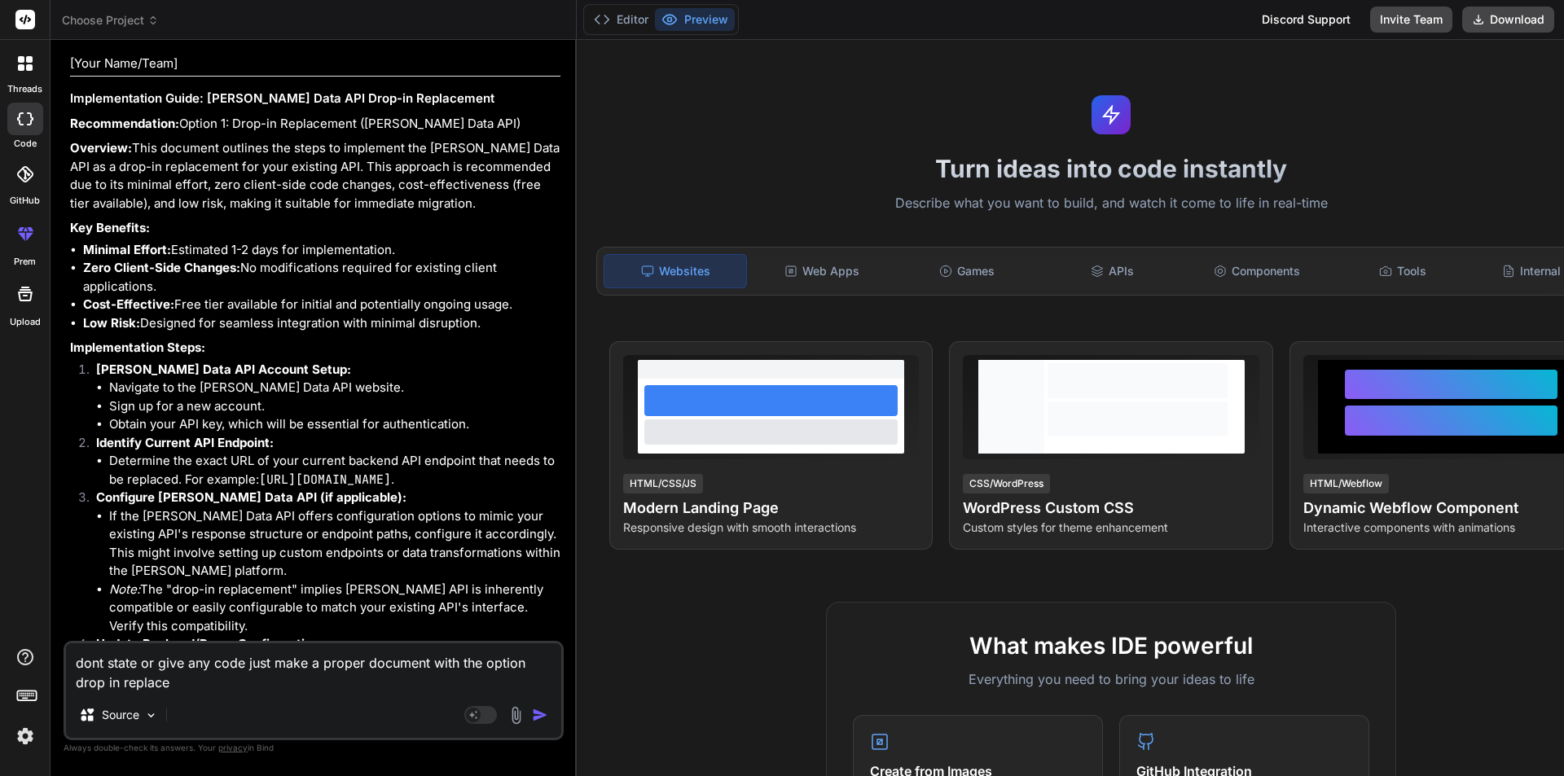
type textarea "dont state or give any code just make a proper document with the option drop in…"
type textarea "x"
type textarea "dont state or give any code just make a proper document with the option drop in…"
type textarea "x"
type textarea "dont state or give any code just make a proper document with the option drop in…"
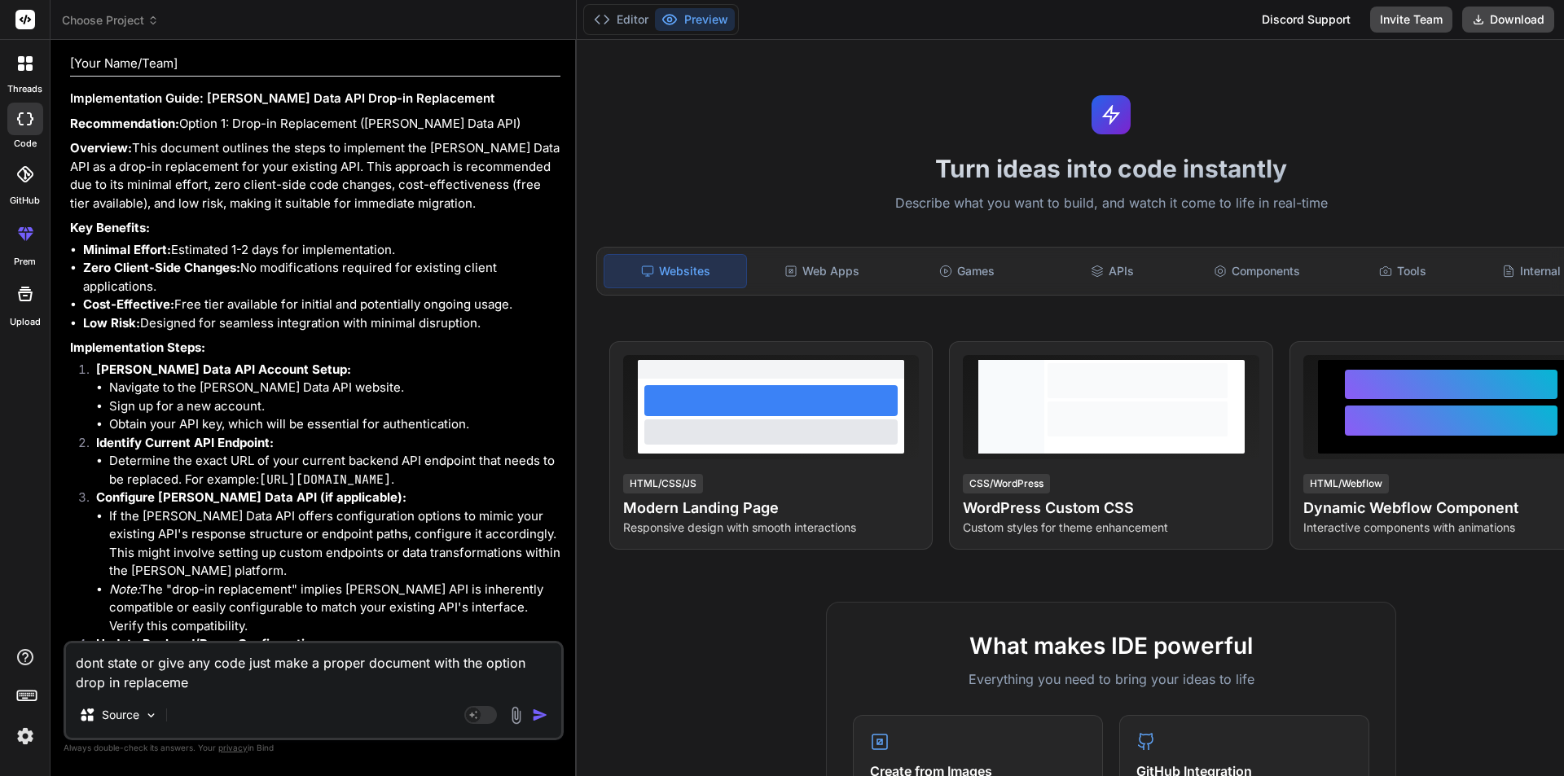
type textarea "x"
type textarea "dont state or give any code just make a proper document with the option drop in…"
type textarea "x"
type textarea "dont state or give any code just make a proper document with the option drop in…"
type textarea "x"
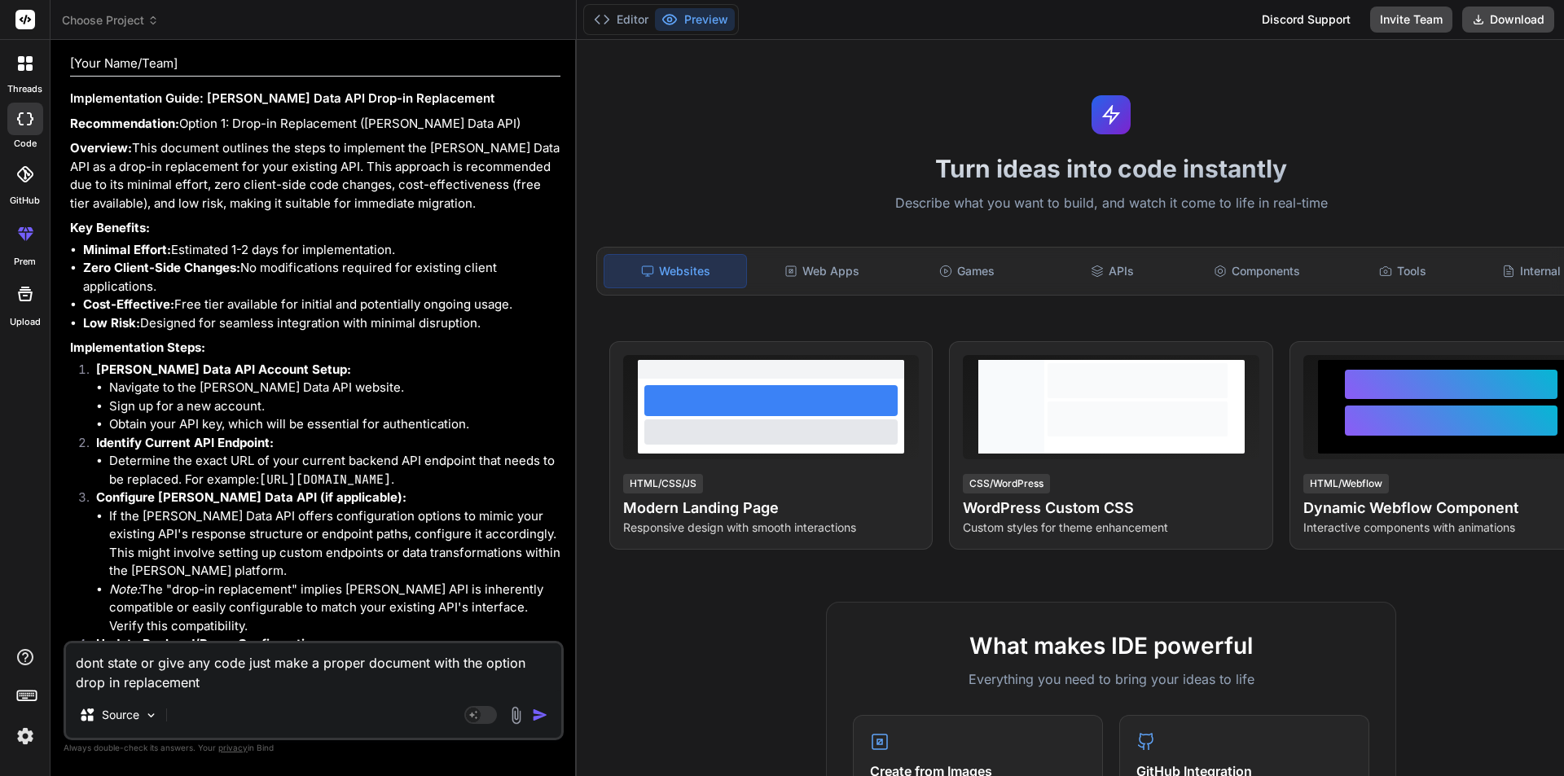
type textarea "dont state or give any code just make a proper document with the option drop in…"
type textarea "x"
type textarea "dont state or give any code just make a proper document with the option drop in…"
type textarea "x"
type textarea "dont state or give any code just make a proper document with the option drop in…"
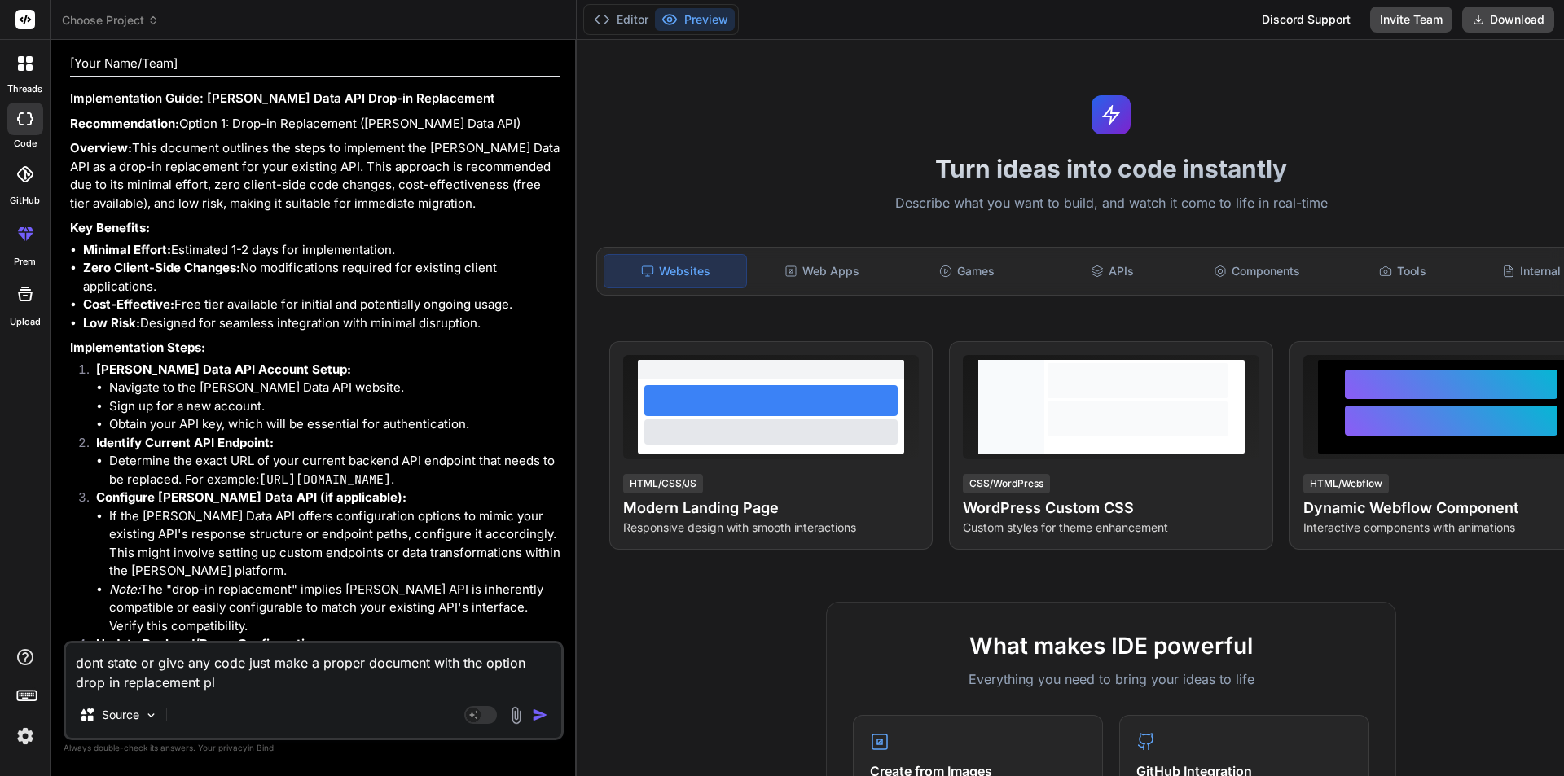
type textarea "x"
type textarea "dont state or give any code just make a proper document with the option drop in…"
type textarea "x"
type textarea "dont state or give any code just make a proper document with the option drop in…"
type textarea "x"
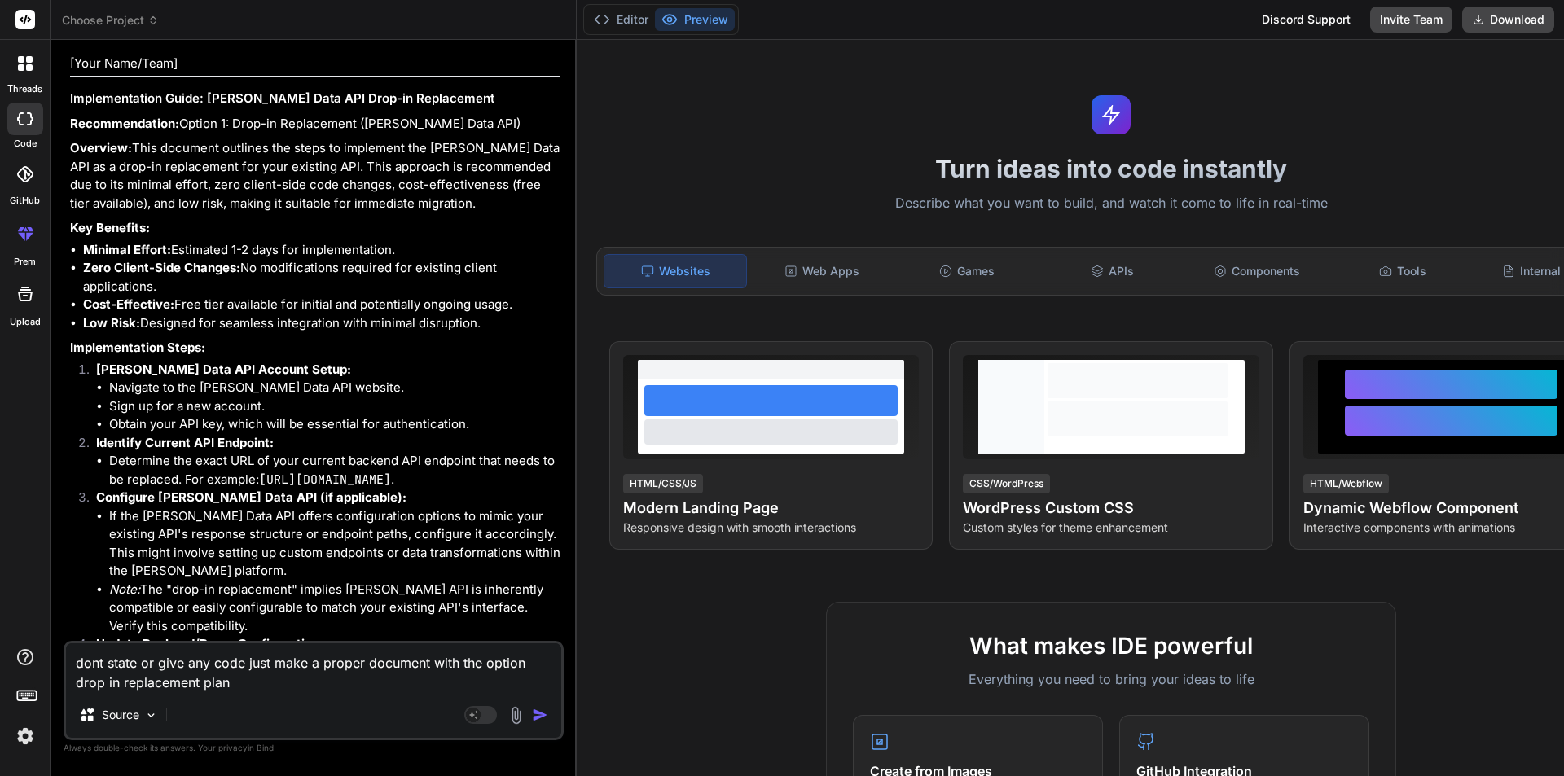
type textarea "dont state or give any code just make a proper document with the option drop in…"
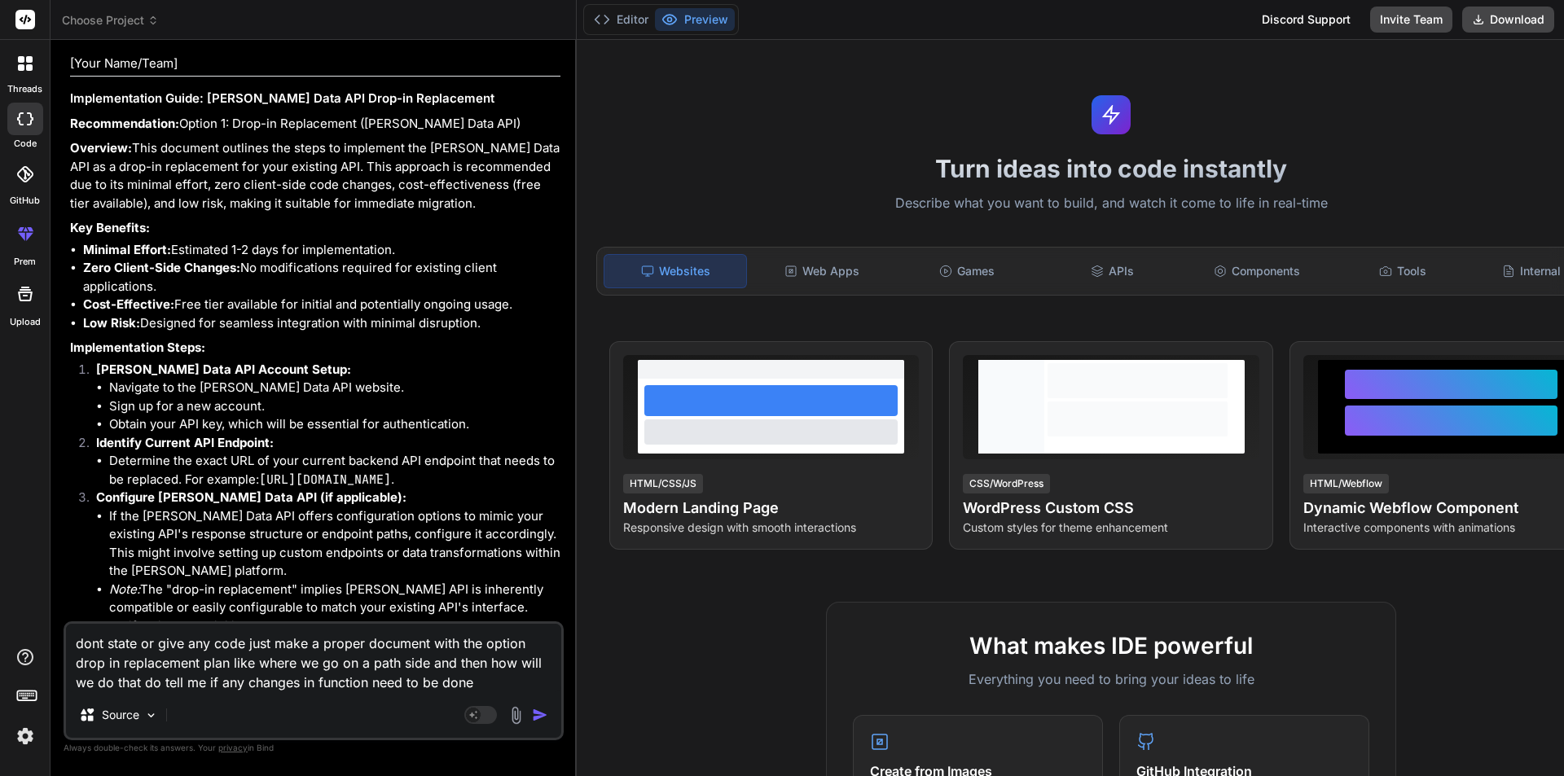
click at [375, 498] on textarea "dont state or give any code just make a proper document with the option drop in…" at bounding box center [313, 658] width 495 height 68
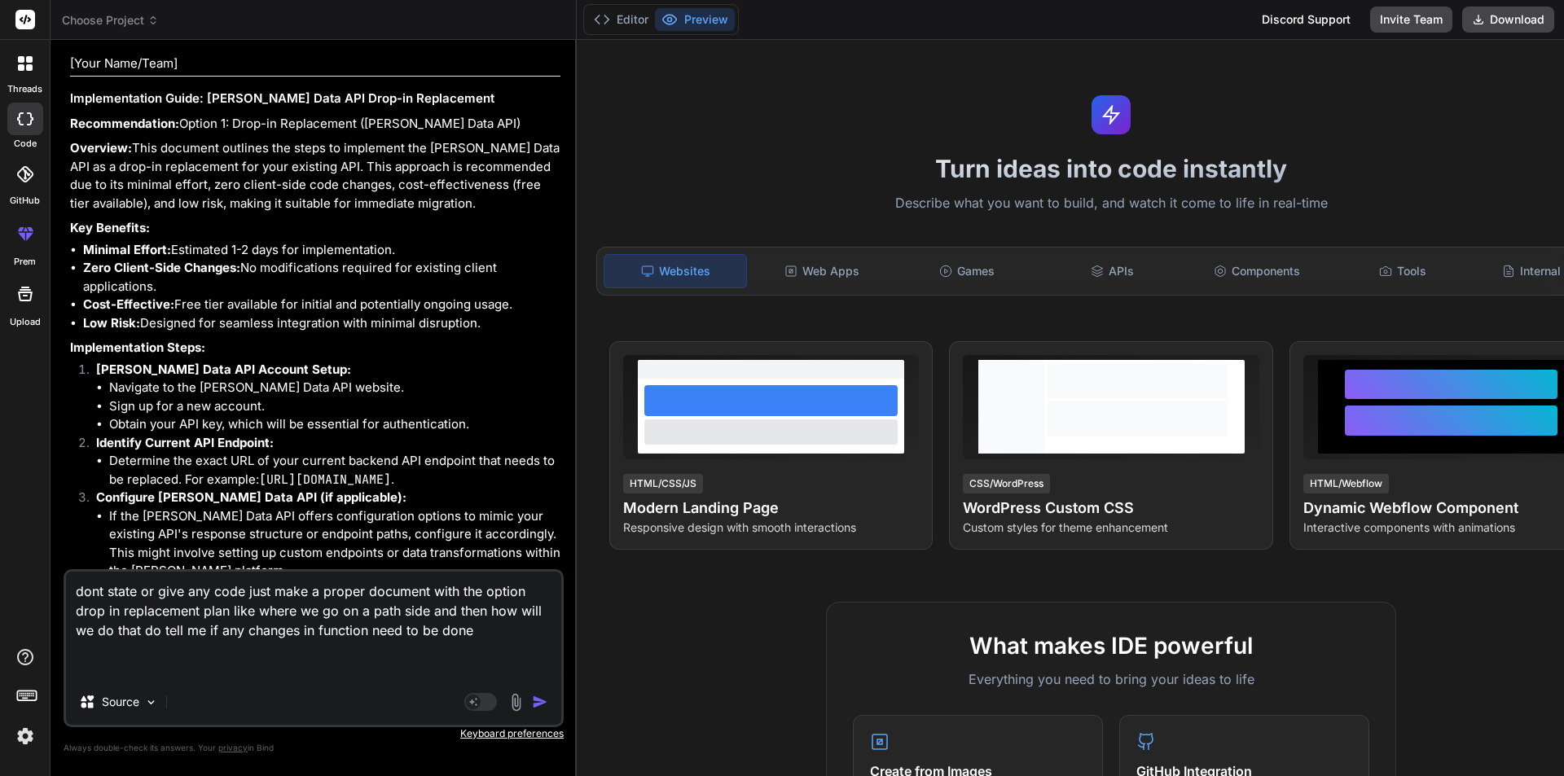
paste textarea "// This function is the webhook's request handler. exports = function(payload, …"
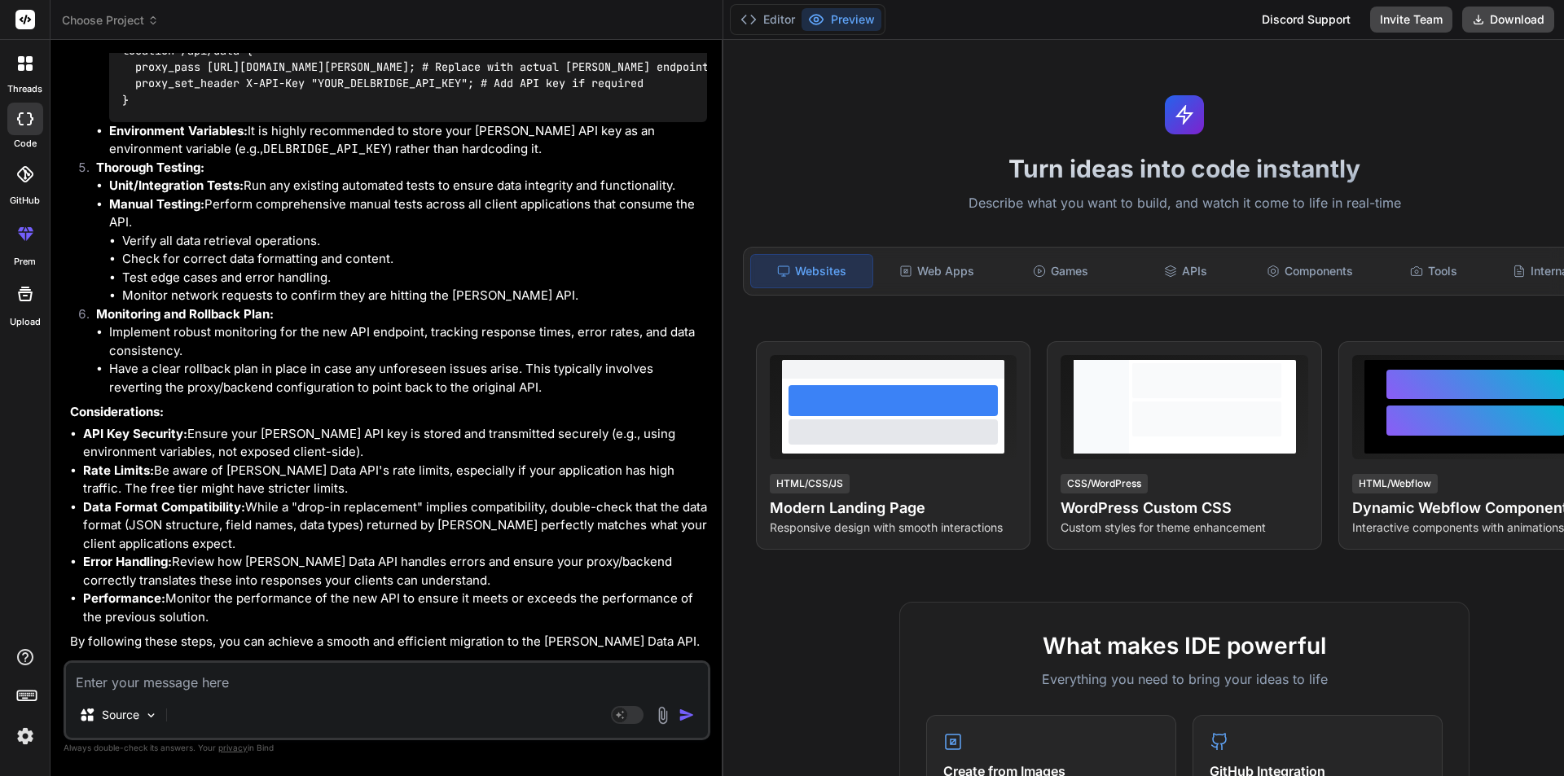
scroll to position [20756, 0]
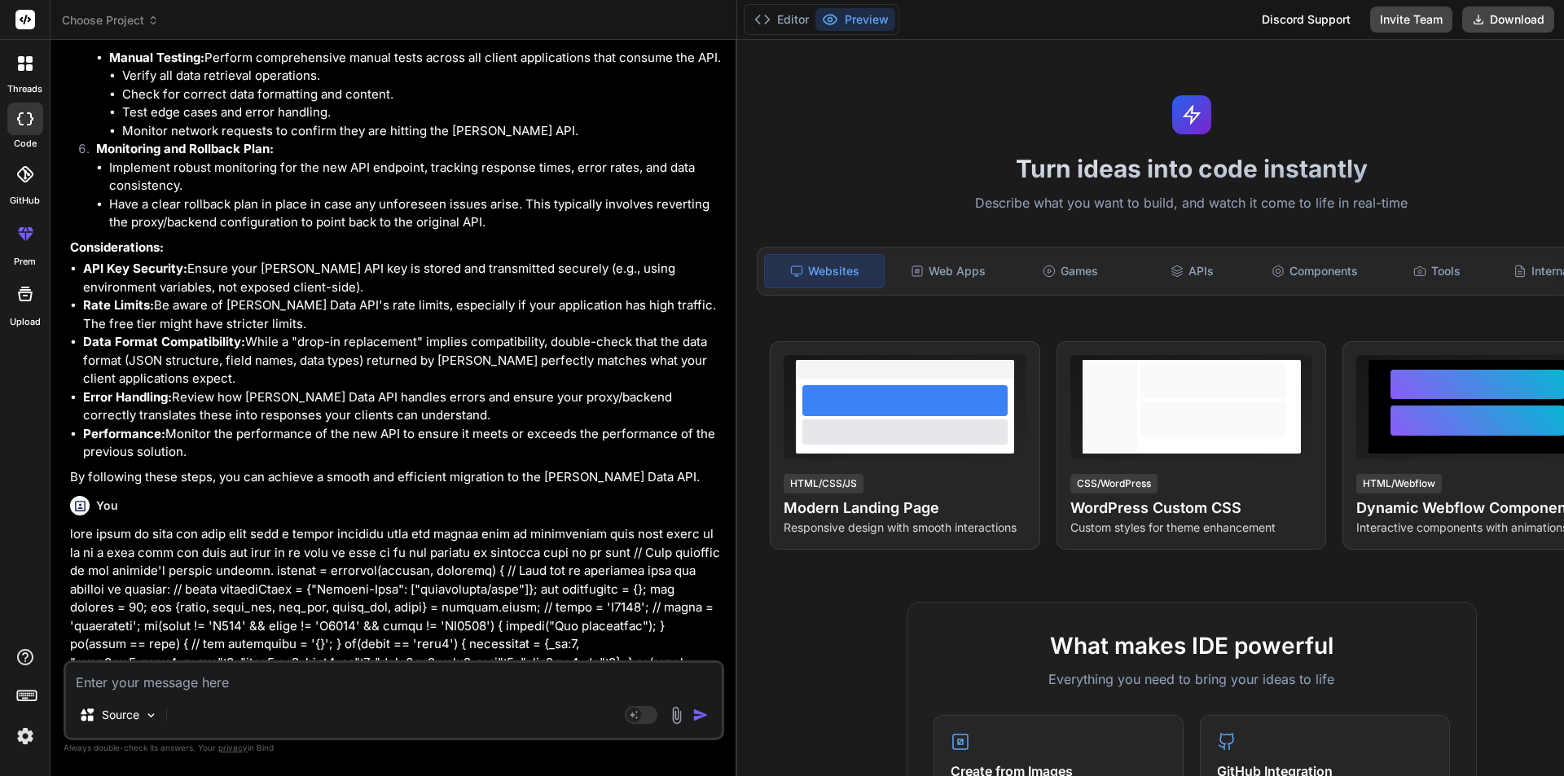
drag, startPoint x: 639, startPoint y: 73, endPoint x: 674, endPoint y: 79, distance: 35.5
click at [674, 79] on div "Bind AI Web Search Created with Pixso. Code Generator You hi Bind AI Hi there! …" at bounding box center [393, 408] width 687 height 736
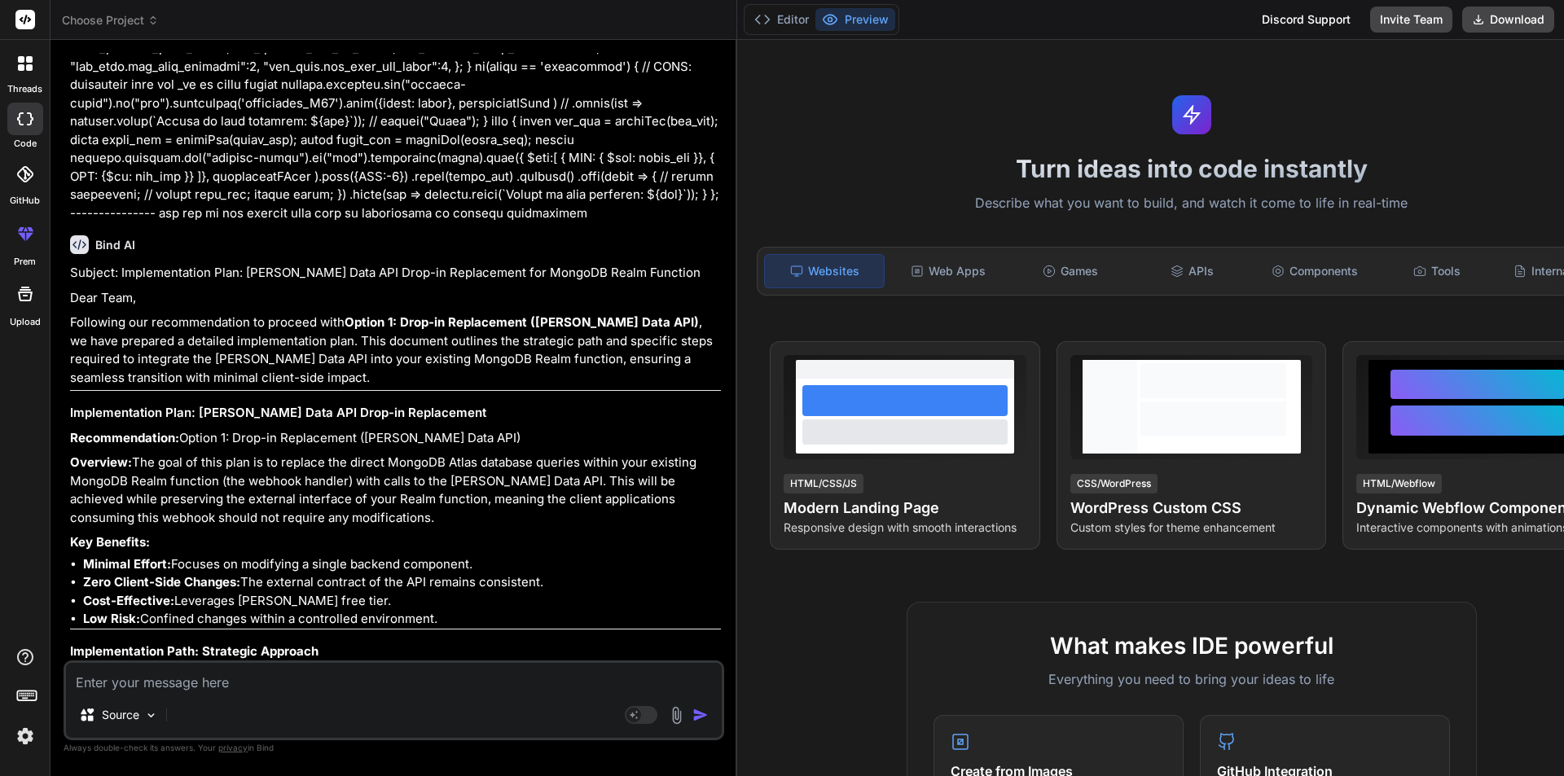
scroll to position [21947, 0]
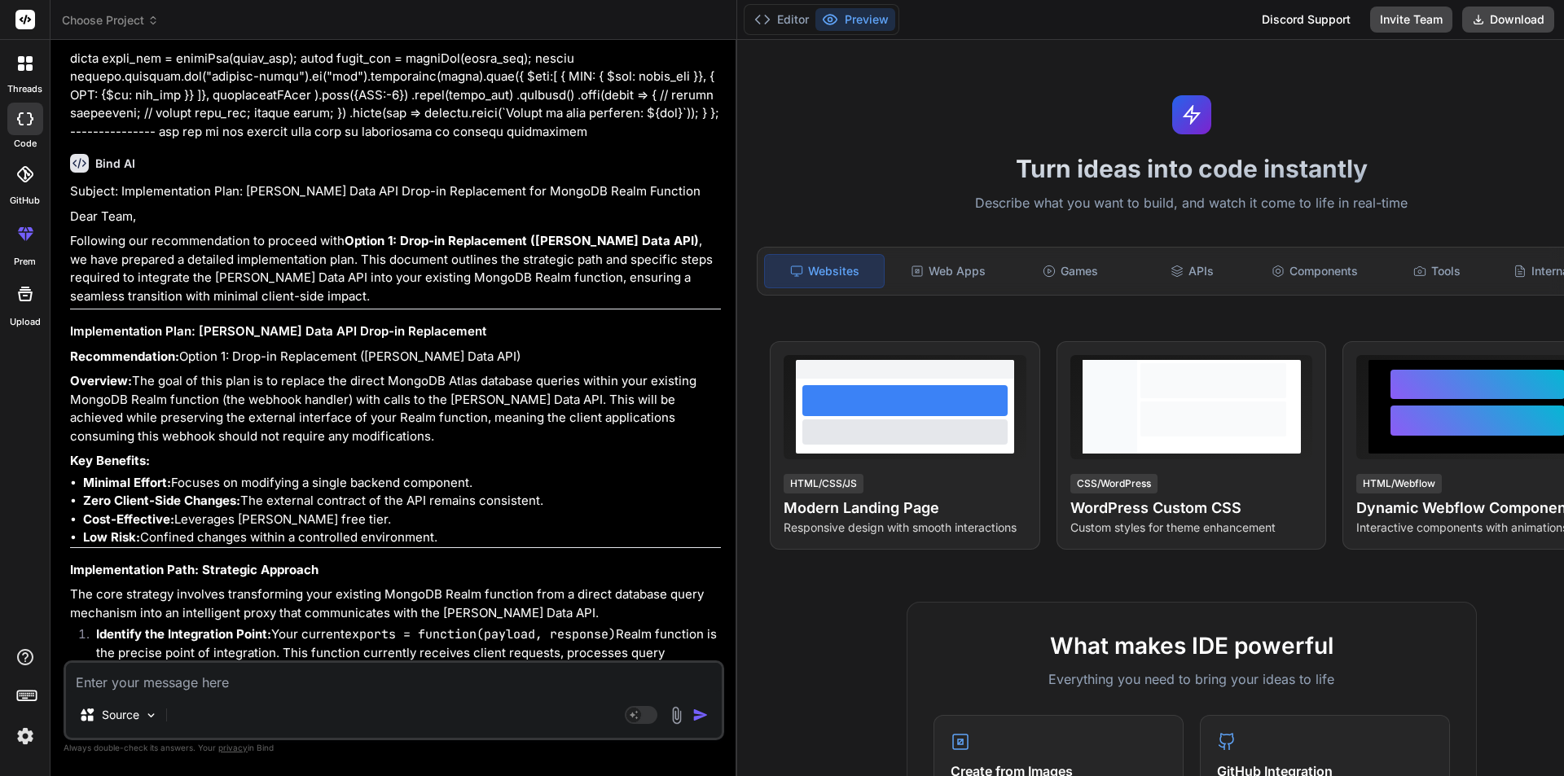
click at [99, 498] on textarea at bounding box center [394, 677] width 656 height 29
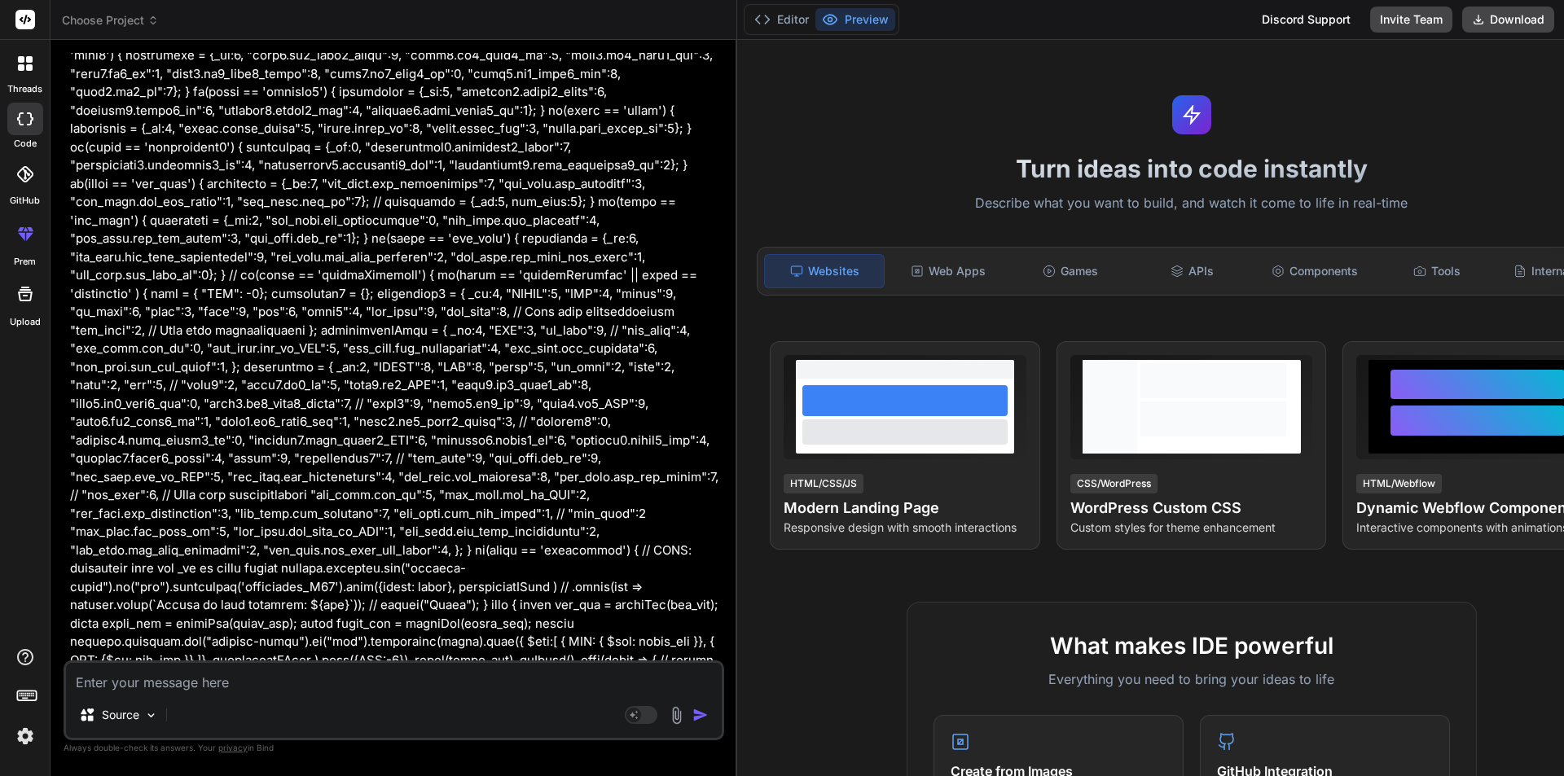
scroll to position [21175, 0]
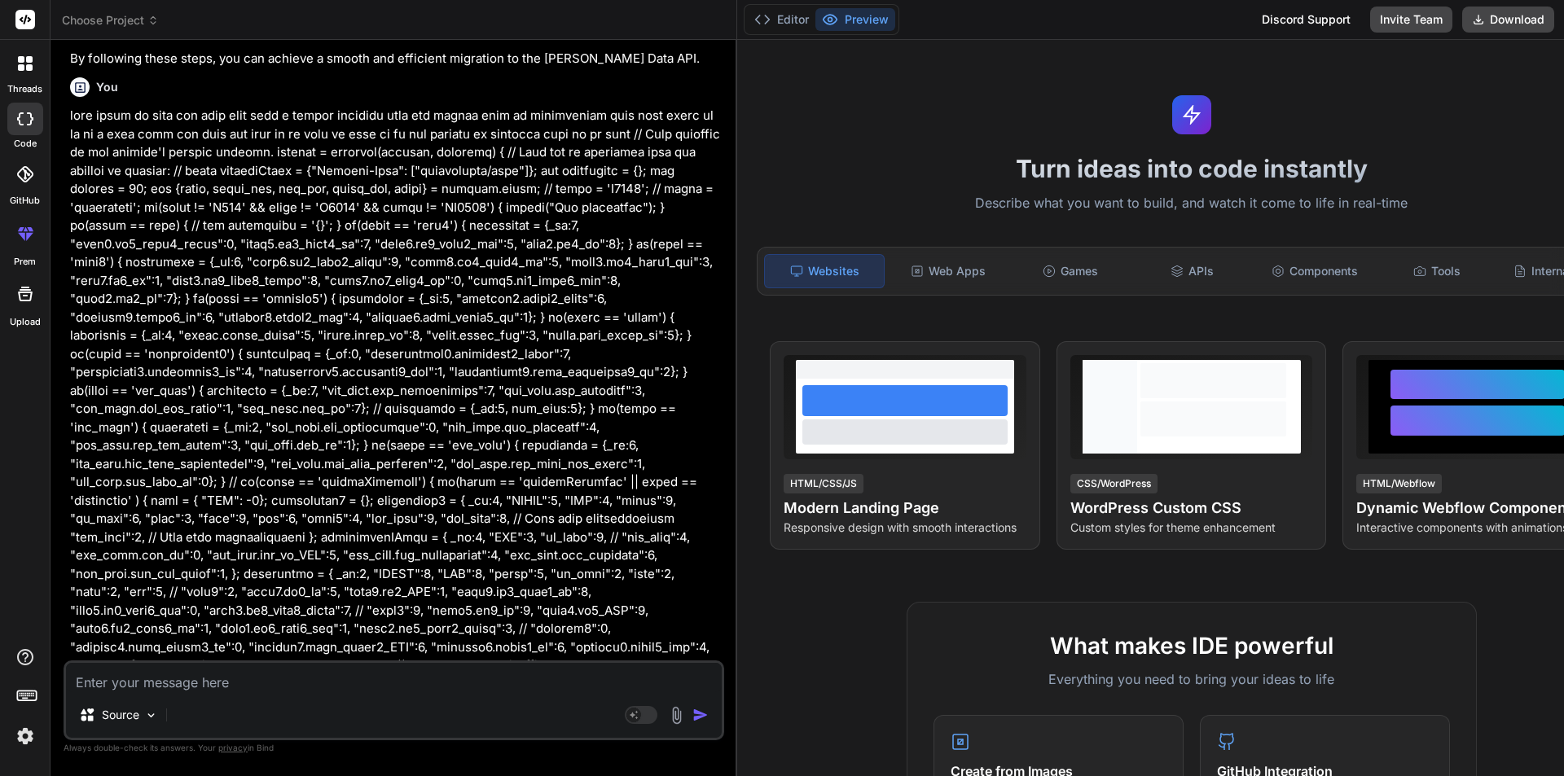
drag, startPoint x: 634, startPoint y: 467, endPoint x: 66, endPoint y: 181, distance: 636.3
click at [66, 181] on div "You hi Bind AI Hi there! 👋 I'm Bind AI, your expert software development assist…" at bounding box center [394, 414] width 661 height 722
copy div "Subject: Implementation Plan: Delbridge Data API Drop-in Replacement for MongoD…"
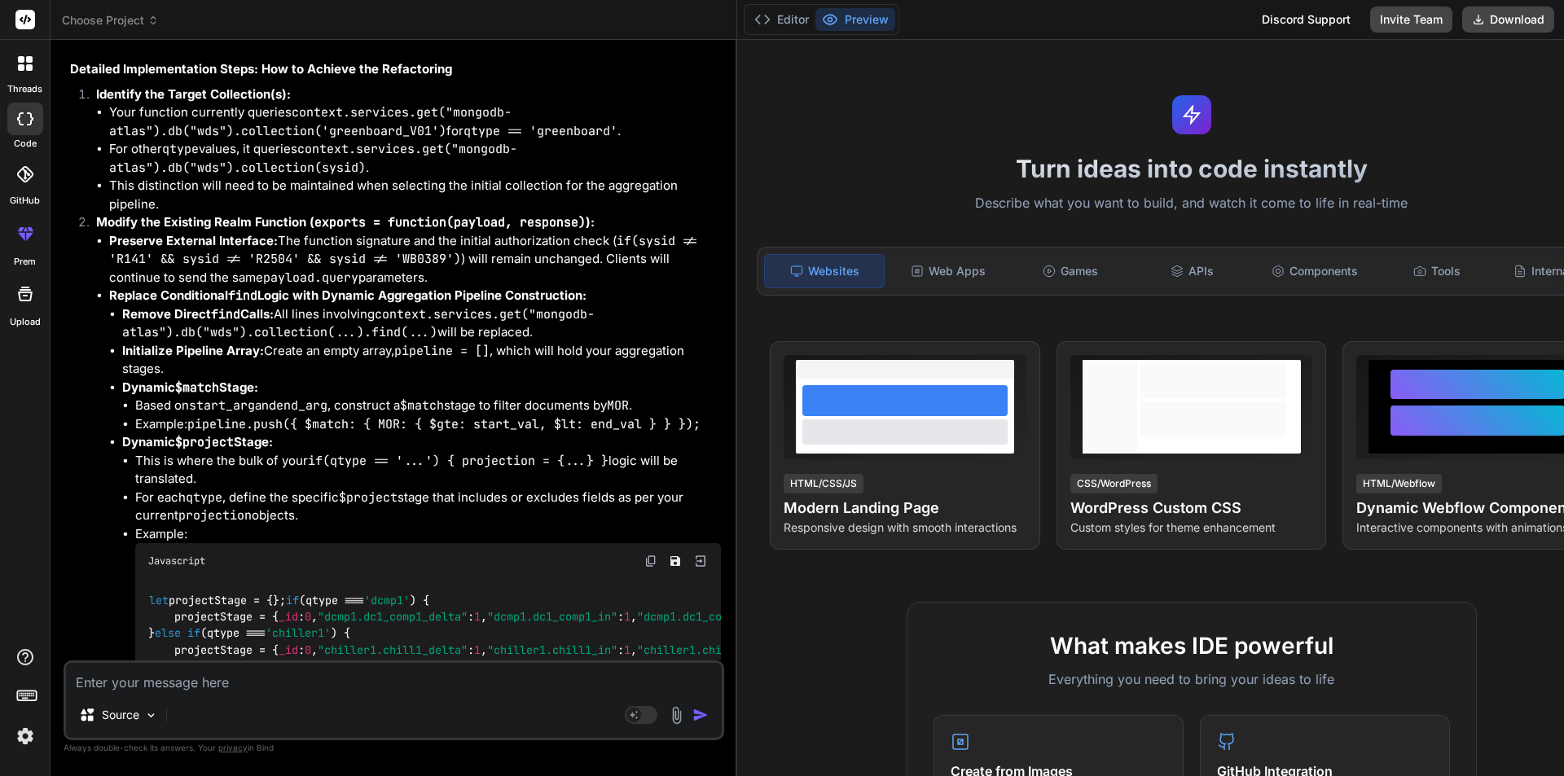
scroll to position [25221, 0]
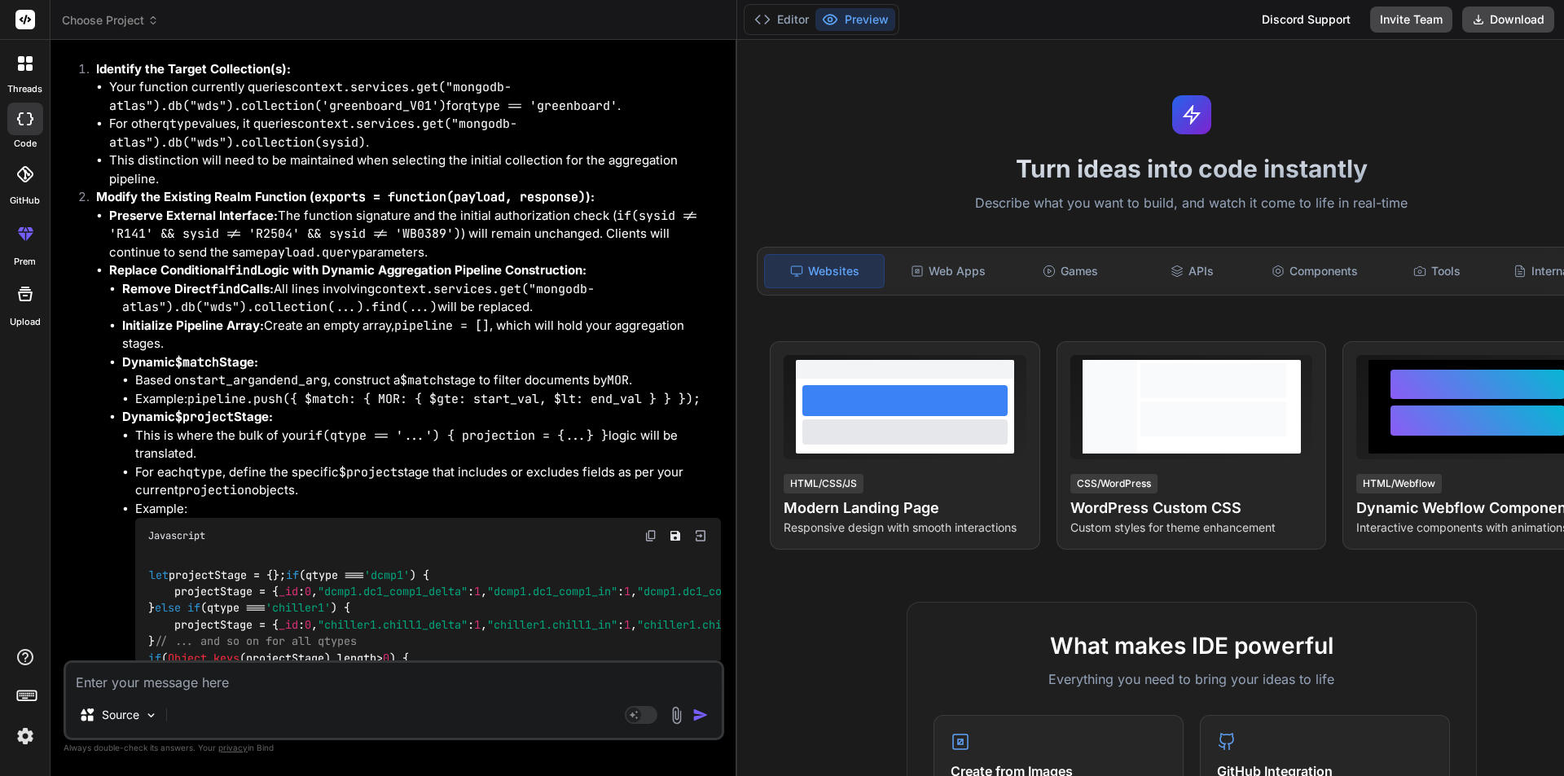
click at [113, 498] on textarea at bounding box center [394, 677] width 656 height 29
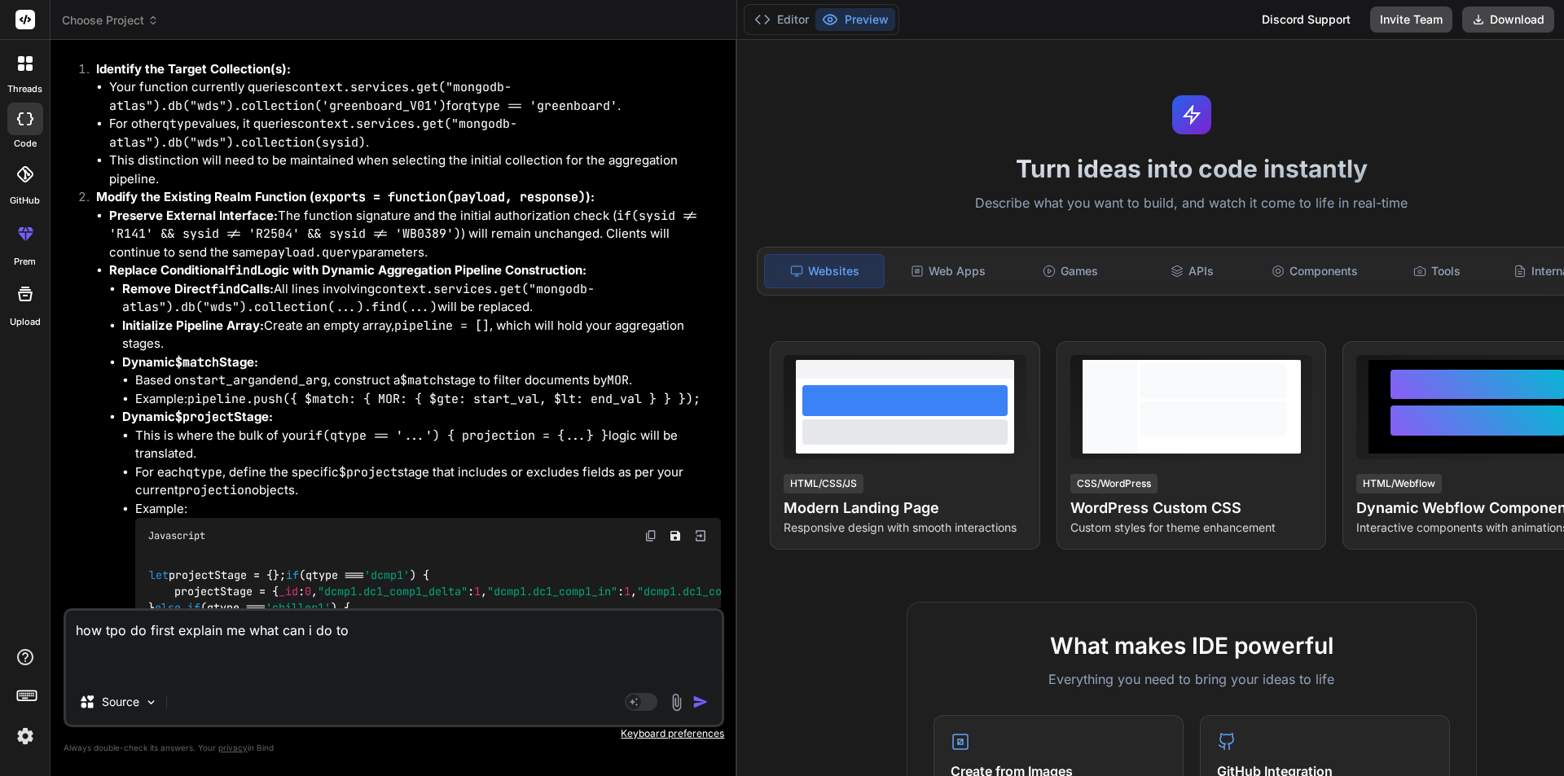
paste textarea "HTTP Service Incoming Webhooks are now re-named 'HTTPS Endpoints' and will be f…"
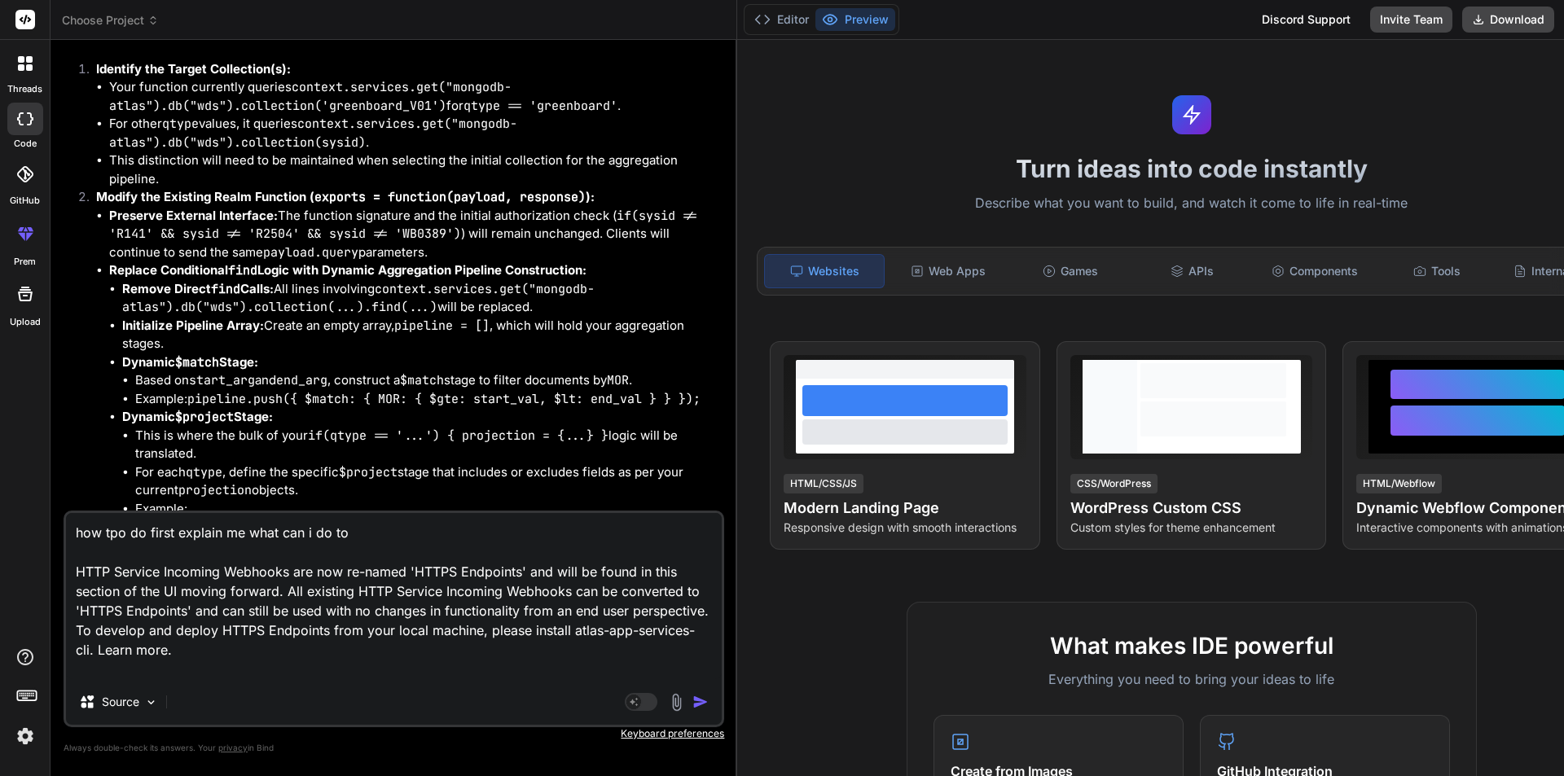
paste textarea "Data API and HTTPS Endpoints are Deprecated We announced the deprecation of Dat…"
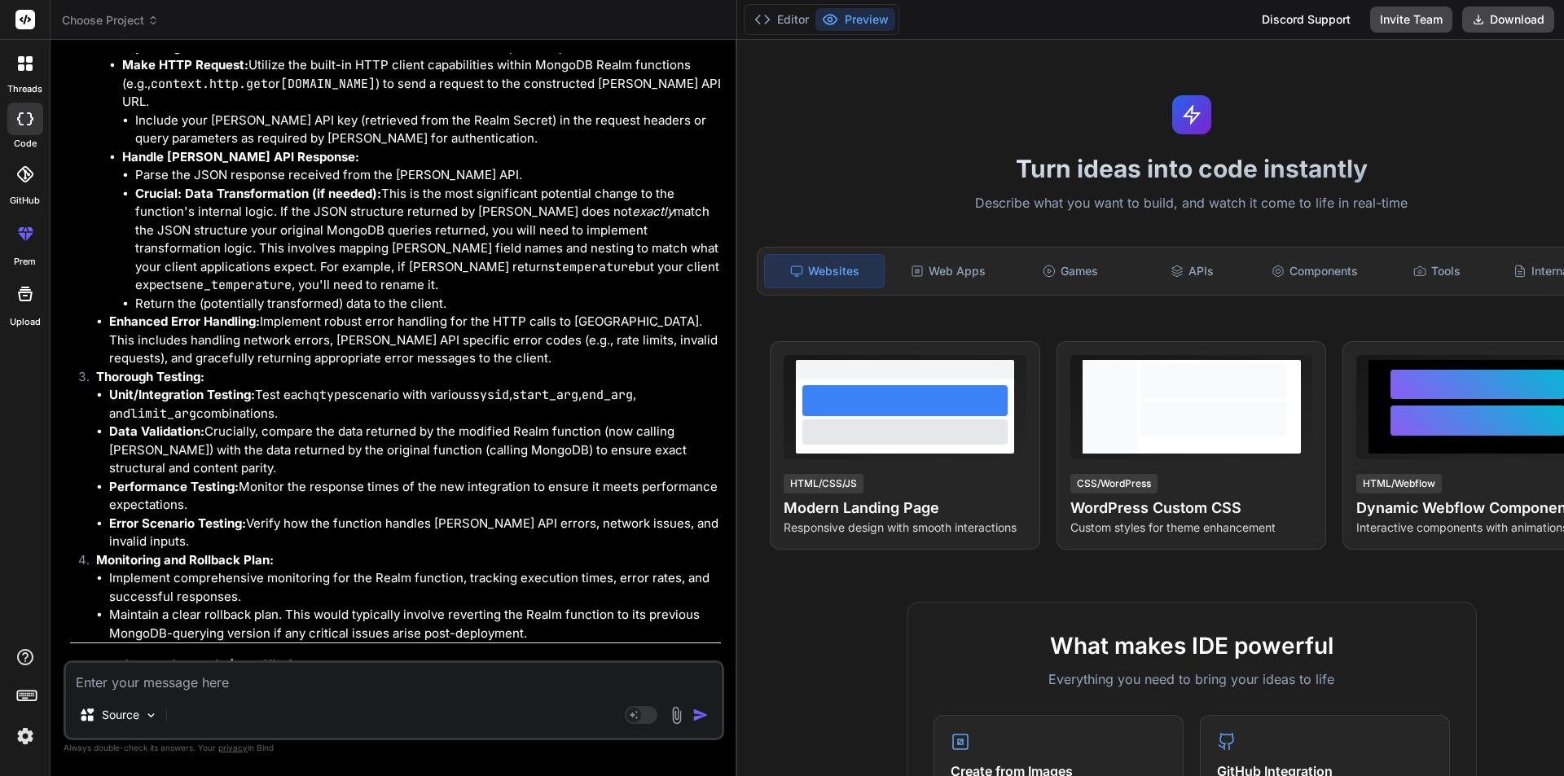
scroll to position [23269, 0]
click at [223, 498] on textarea at bounding box center [394, 677] width 656 height 29
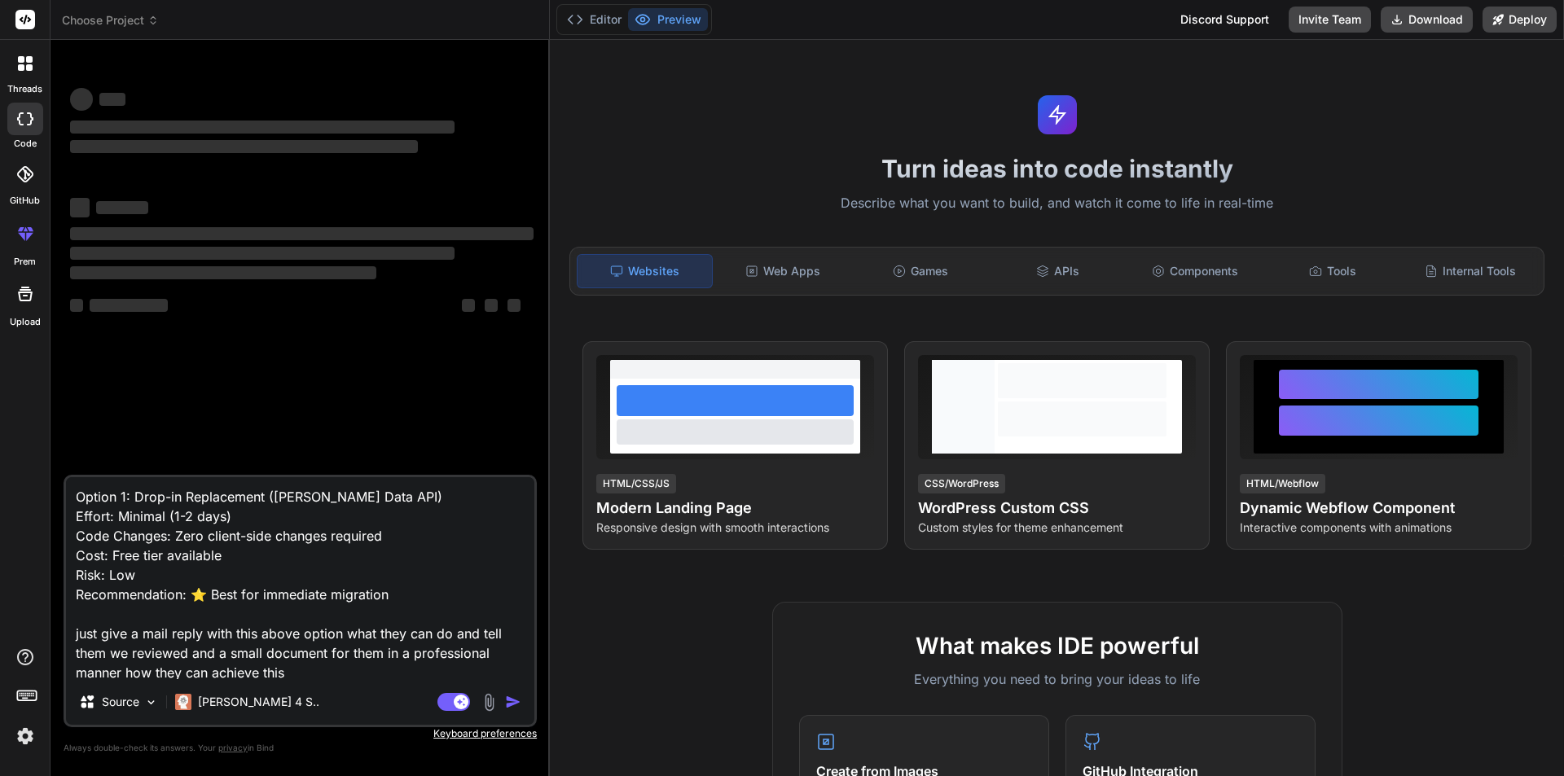
click at [248, 378] on div "‌ ‌ ‌ ‌ ‌ ‌ ‌ ‌ ‌ ‌ ‌ ‌ ‌ ‌" at bounding box center [302, 264] width 470 height 422
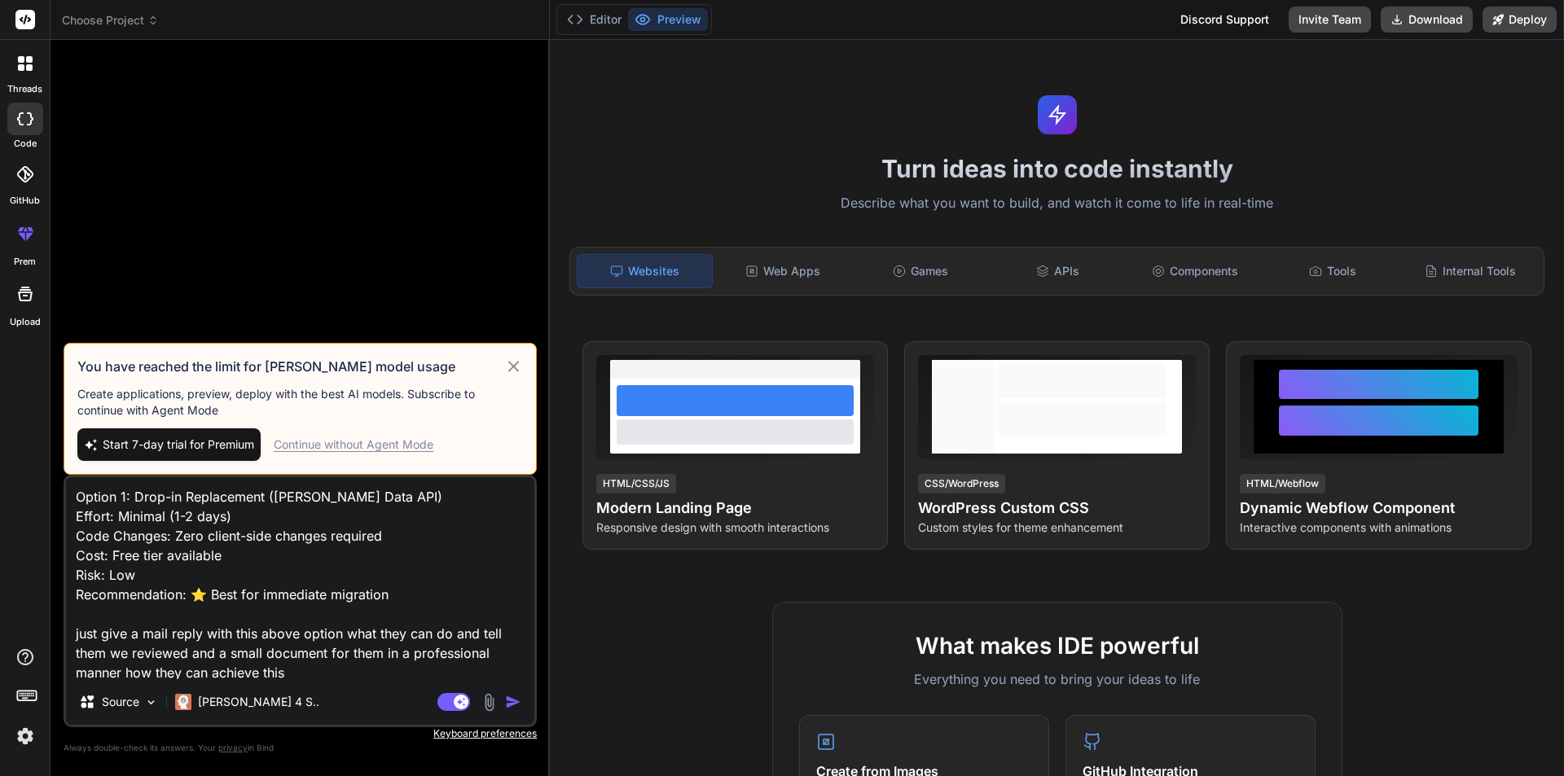
click at [512, 365] on icon at bounding box center [513, 366] width 11 height 11
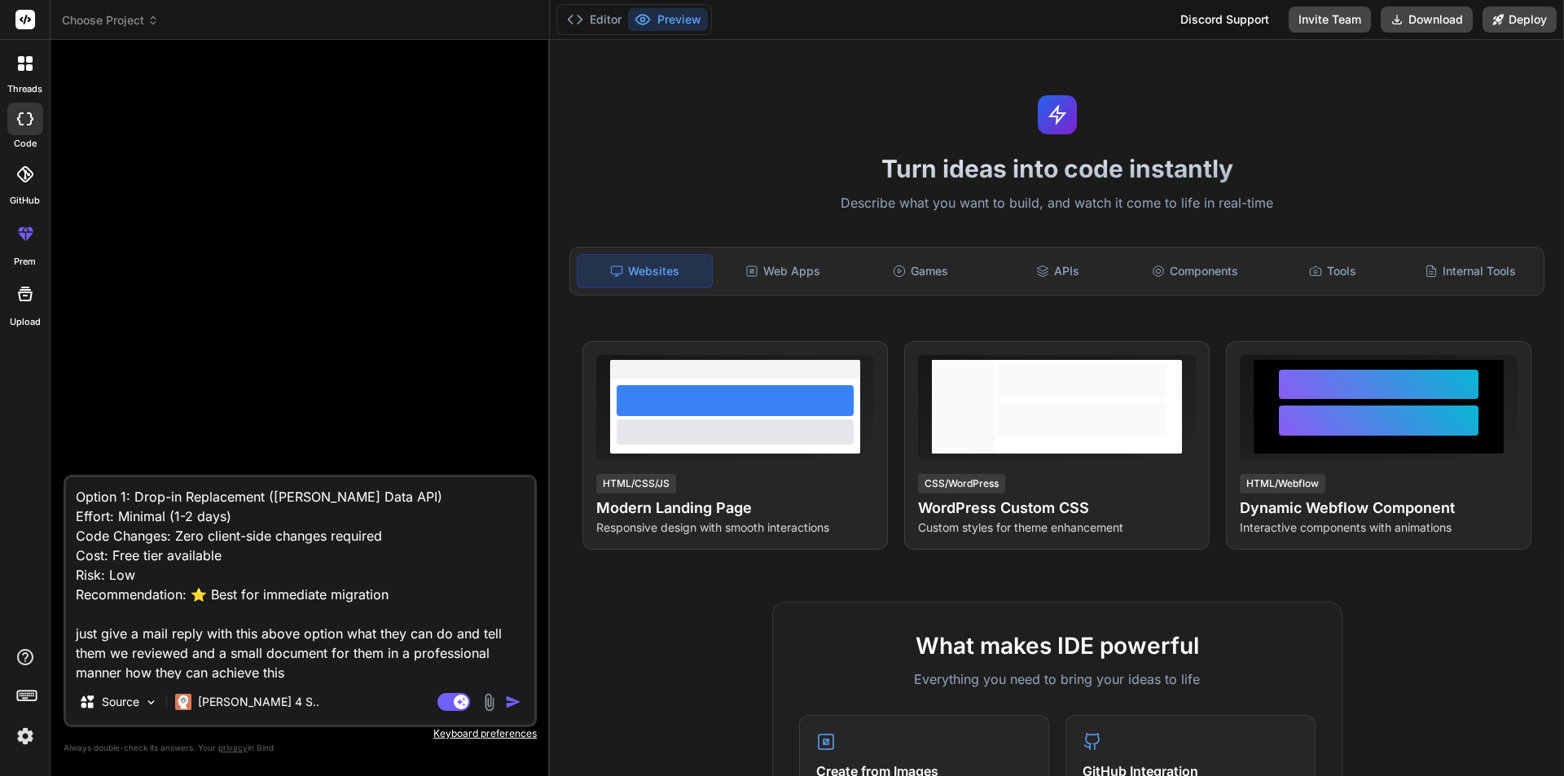
type textarea "x"
